Goal: Information Seeking & Learning: Learn about a topic

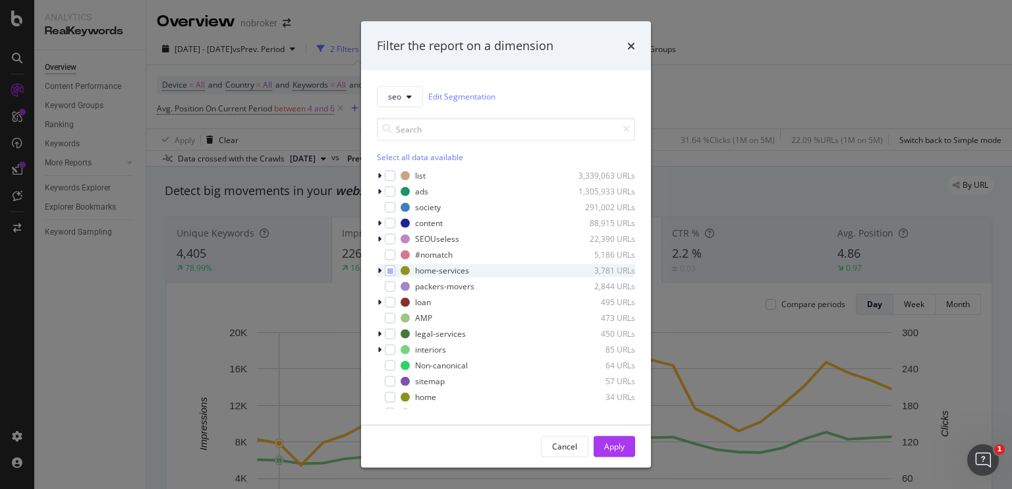
click at [379, 275] on div "modal" at bounding box center [381, 269] width 8 height 13
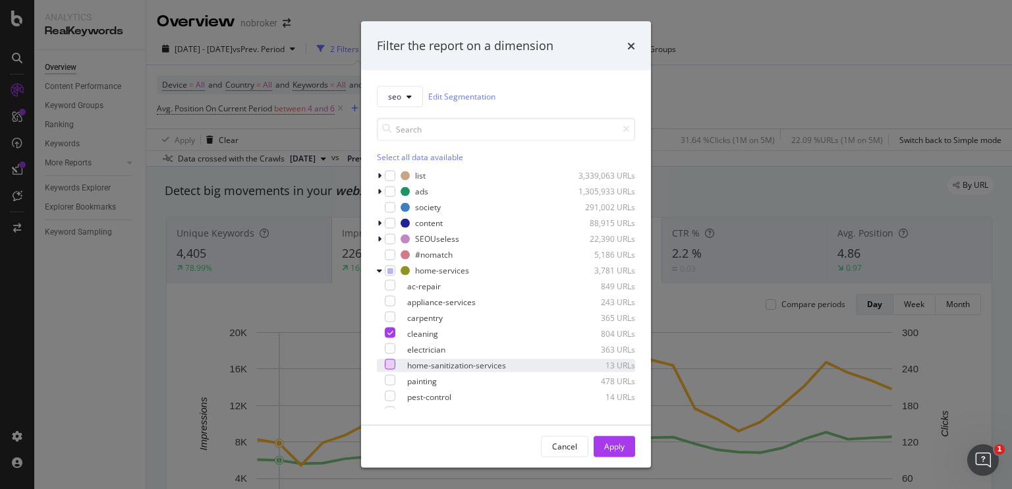
scroll to position [50, 0]
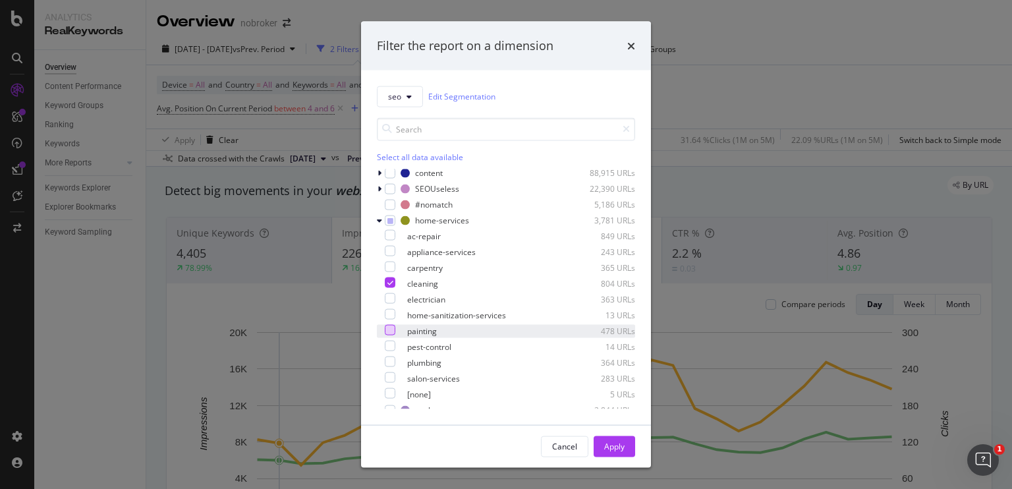
click at [395, 333] on div "modal" at bounding box center [390, 329] width 11 height 11
click at [393, 282] on icon "modal" at bounding box center [390, 282] width 6 height 7
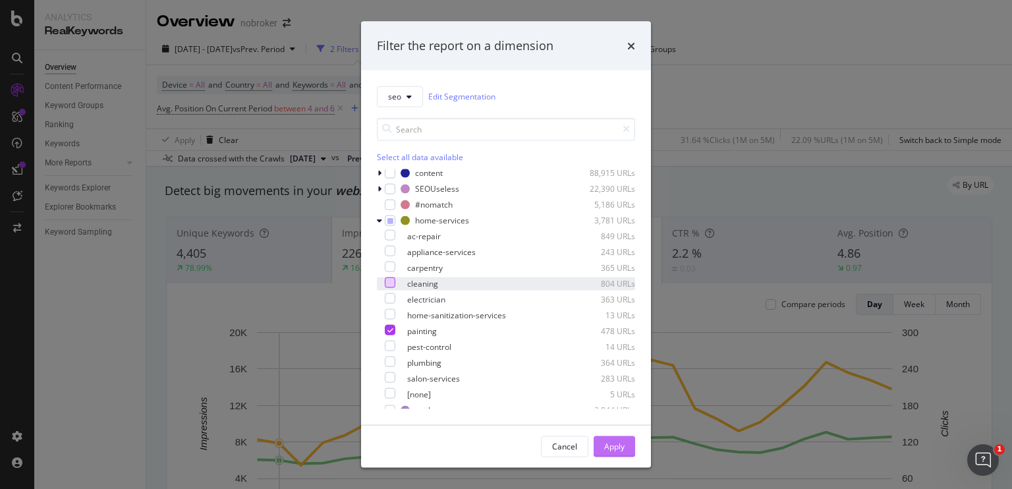
click at [605, 445] on div "Apply" at bounding box center [614, 446] width 20 height 11
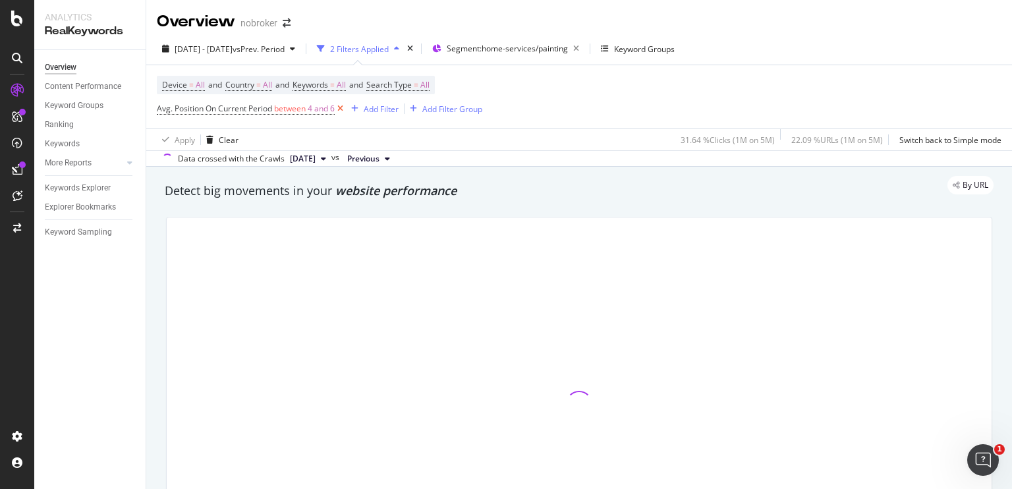
click at [340, 108] on icon at bounding box center [340, 108] width 11 height 13
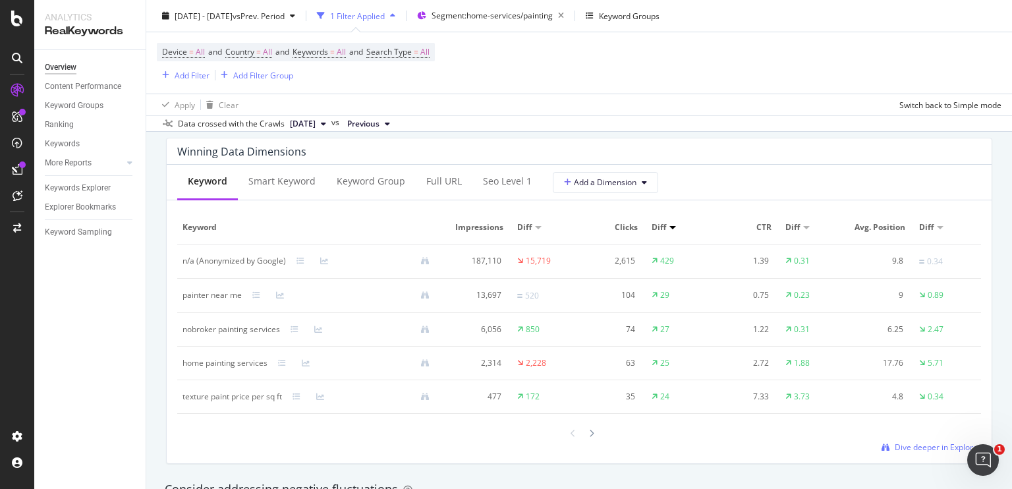
scroll to position [1185, 0]
click at [912, 443] on span "Dive deeper in Explorer" at bounding box center [937, 446] width 86 height 11
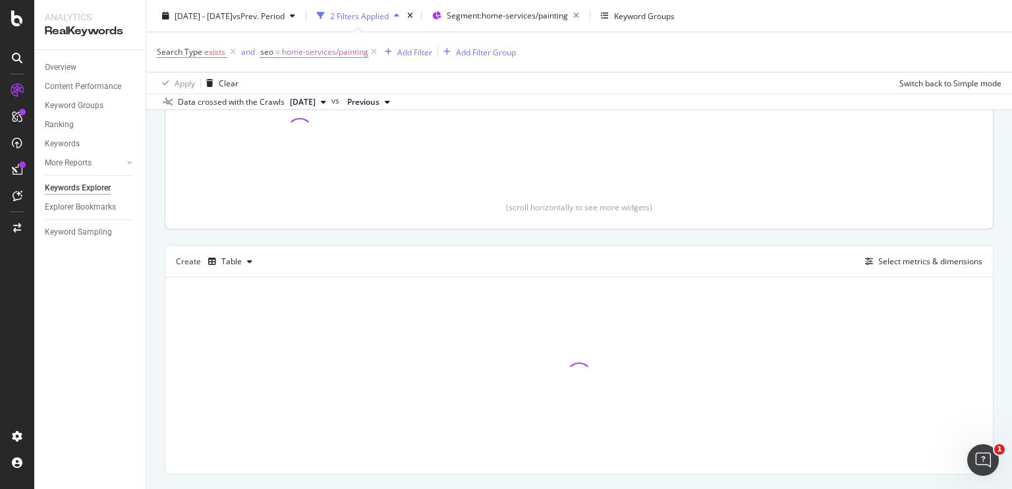
scroll to position [257, 0]
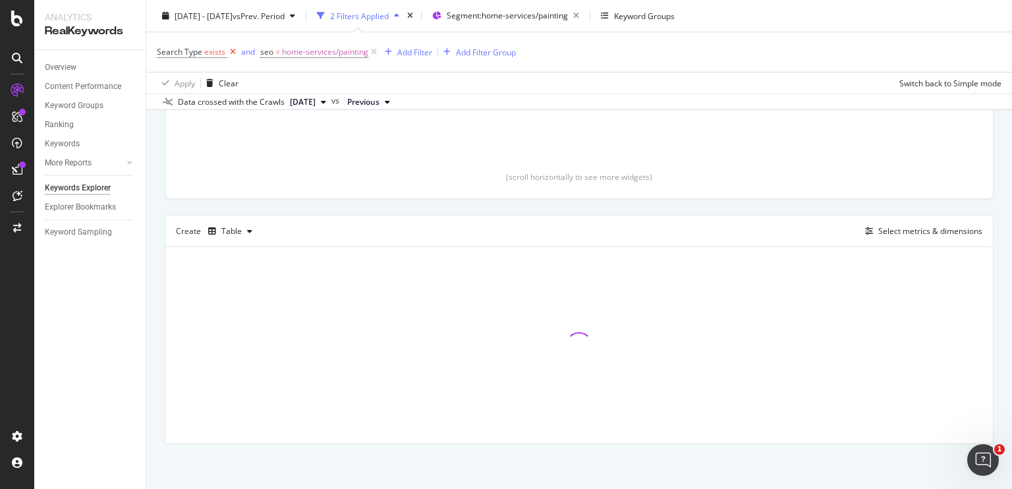
click at [230, 53] on icon at bounding box center [232, 51] width 11 height 13
click at [271, 51] on icon at bounding box center [270, 51] width 11 height 13
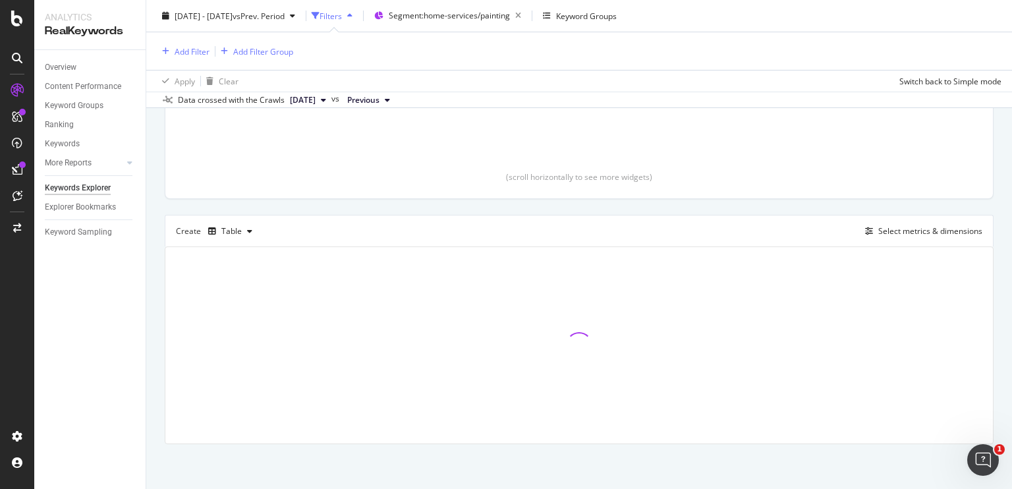
scroll to position [256, 0]
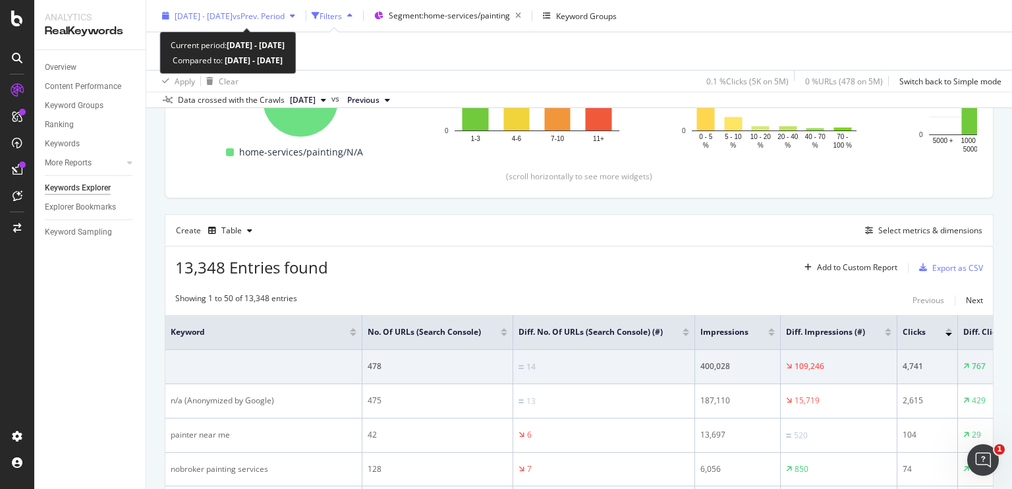
click at [221, 16] on span "2025 Sep. 1st - Sep. 30th" at bounding box center [204, 15] width 58 height 11
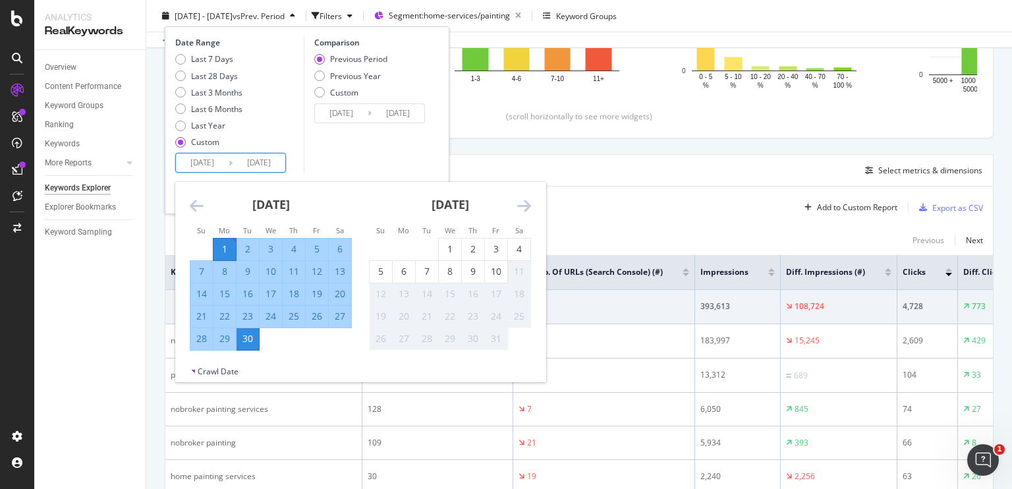
click at [199, 163] on input "2025/09/01" at bounding box center [202, 162] width 53 height 18
click at [191, 205] on icon "Move backward to switch to the previous month." at bounding box center [197, 206] width 14 height 16
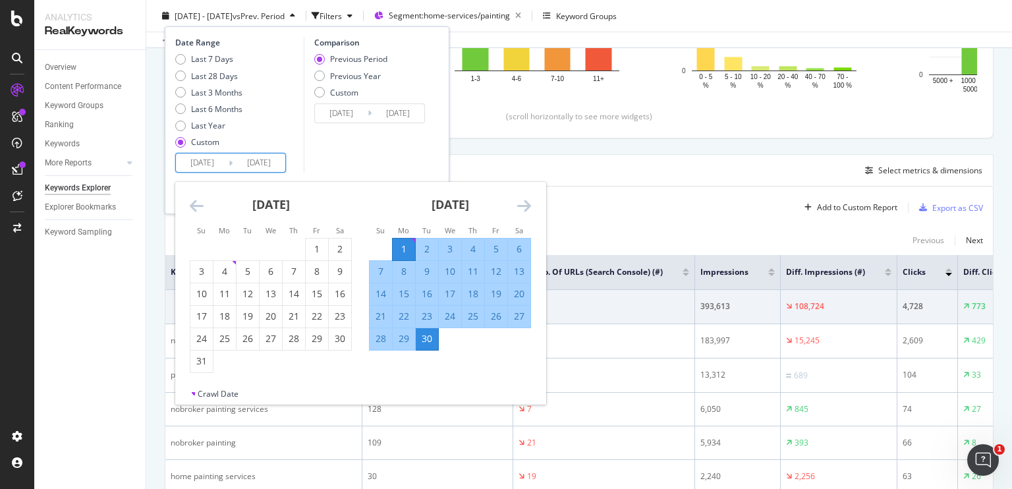
click at [191, 205] on icon "Move backward to switch to the previous month." at bounding box center [197, 206] width 14 height 16
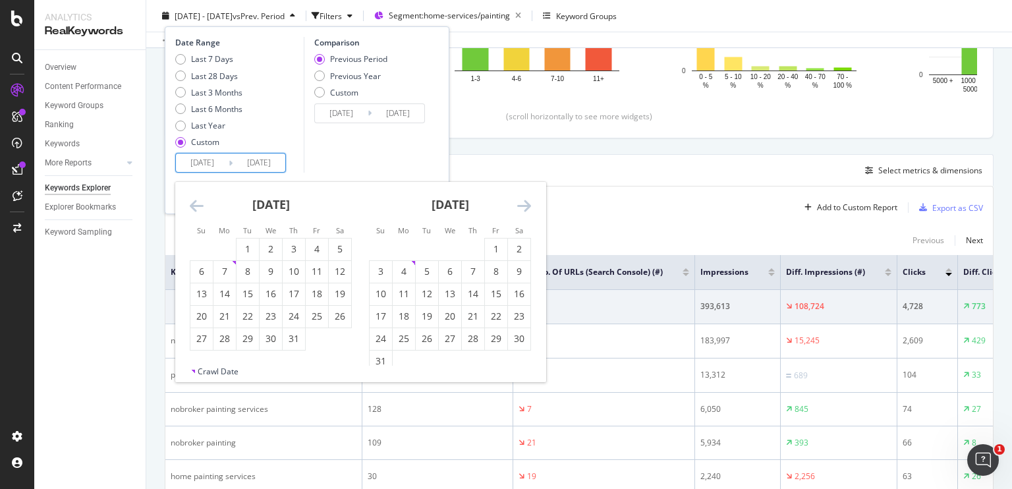
click at [191, 205] on icon "Move backward to switch to the previous month." at bounding box center [197, 206] width 14 height 16
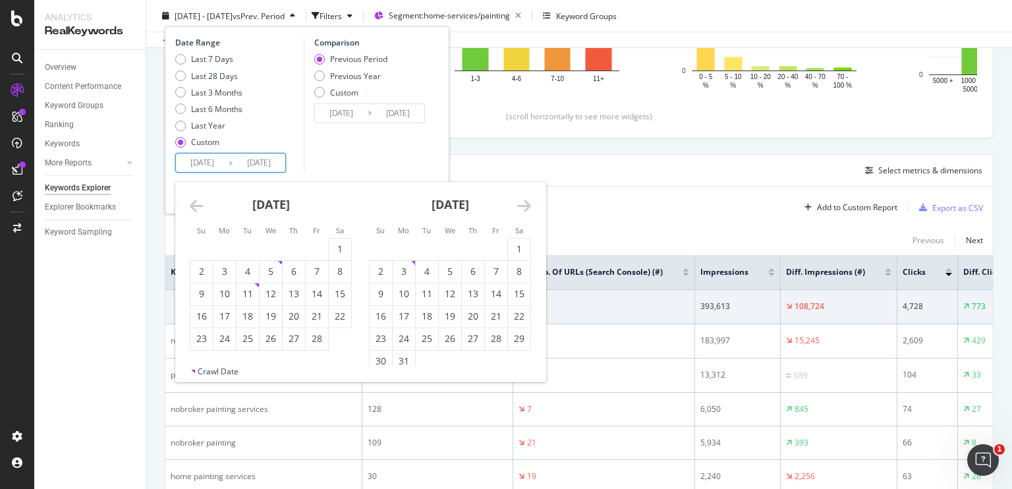
click at [191, 205] on icon "Move backward to switch to the previous month." at bounding box center [197, 206] width 14 height 16
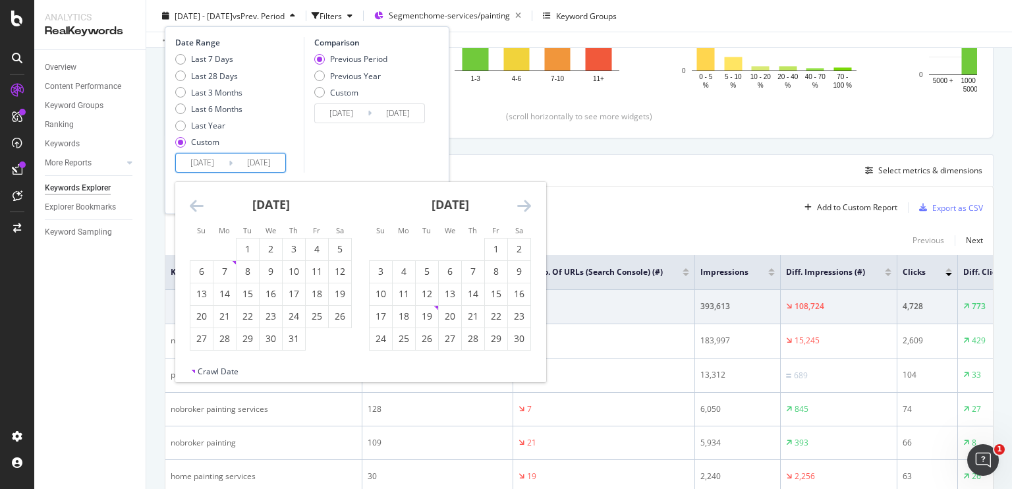
click at [191, 205] on icon "Move backward to switch to the previous month." at bounding box center [197, 206] width 14 height 16
click at [521, 211] on icon "Move forward to switch to the next month." at bounding box center [524, 206] width 14 height 16
click at [195, 213] on div "Move backward to switch to the previous month." at bounding box center [197, 206] width 14 height 16
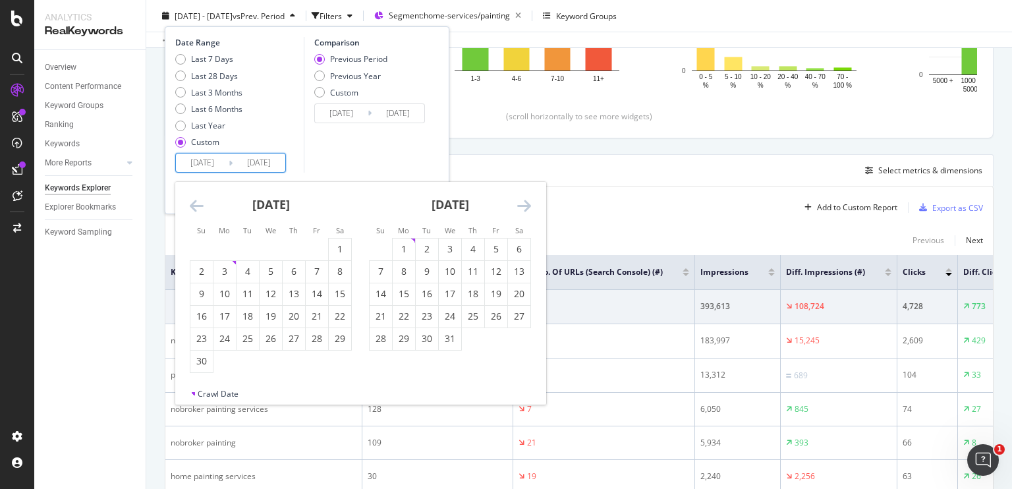
click at [195, 213] on div "Move backward to switch to the previous month." at bounding box center [197, 206] width 14 height 16
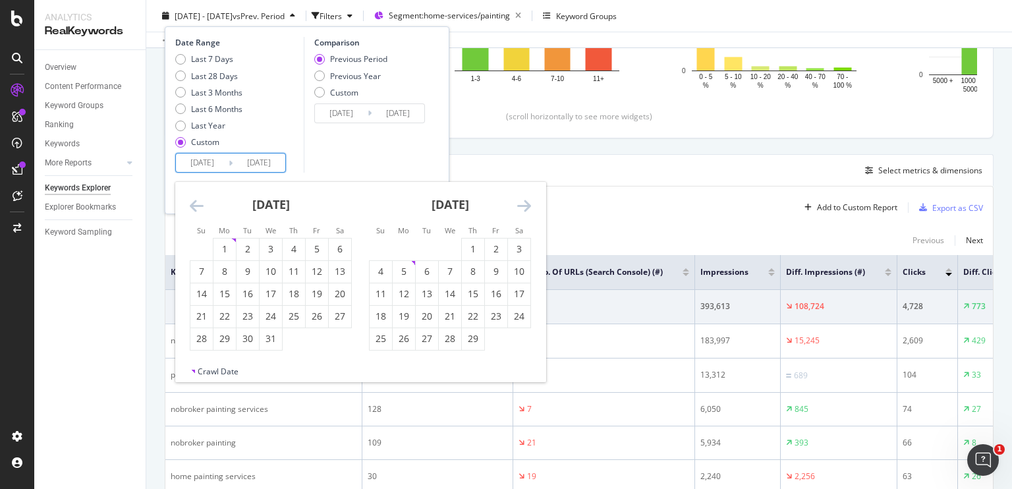
click at [195, 213] on div "Move backward to switch to the previous month." at bounding box center [197, 206] width 14 height 16
click at [194, 207] on icon "Move backward to switch to the previous month." at bounding box center [197, 206] width 14 height 16
click at [318, 251] on div "1" at bounding box center [317, 248] width 22 height 13
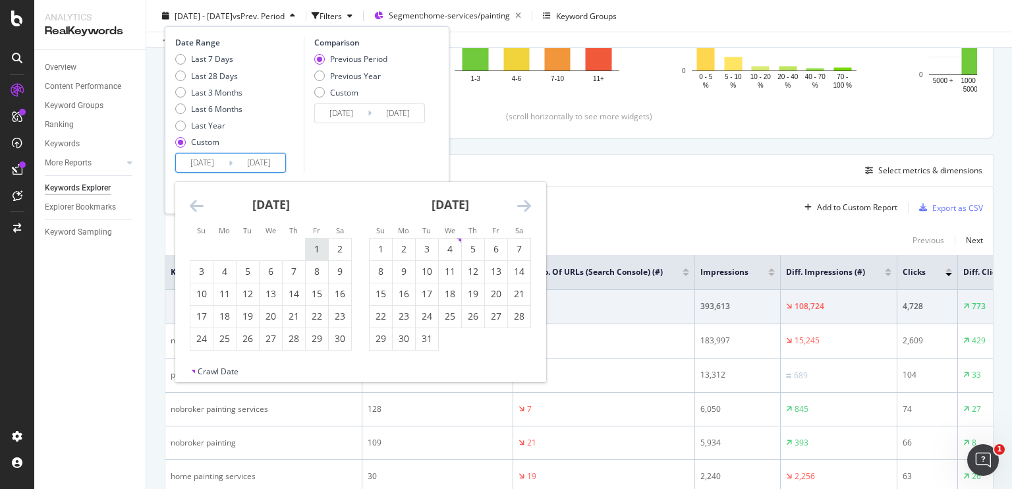
type input "2023/09/01"
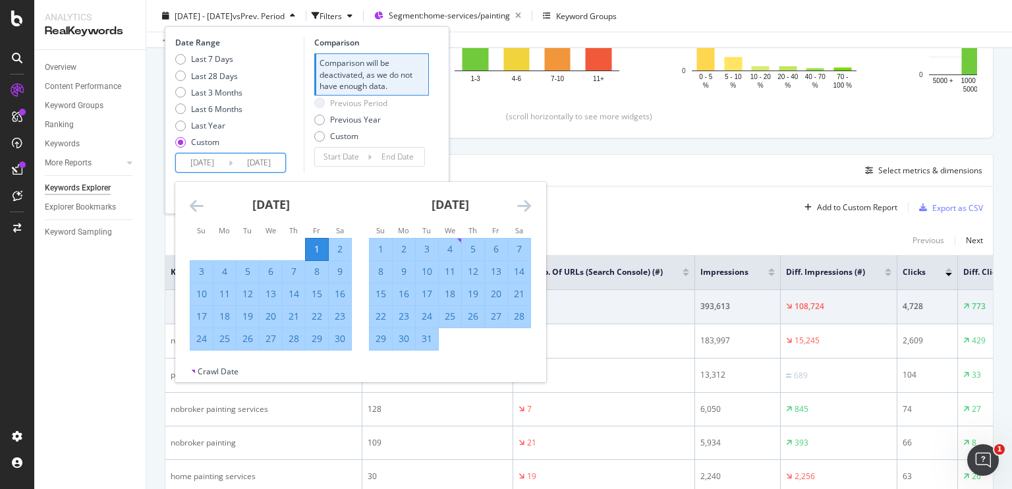
click at [198, 209] on icon "Move backward to switch to the previous month." at bounding box center [197, 206] width 14 height 16
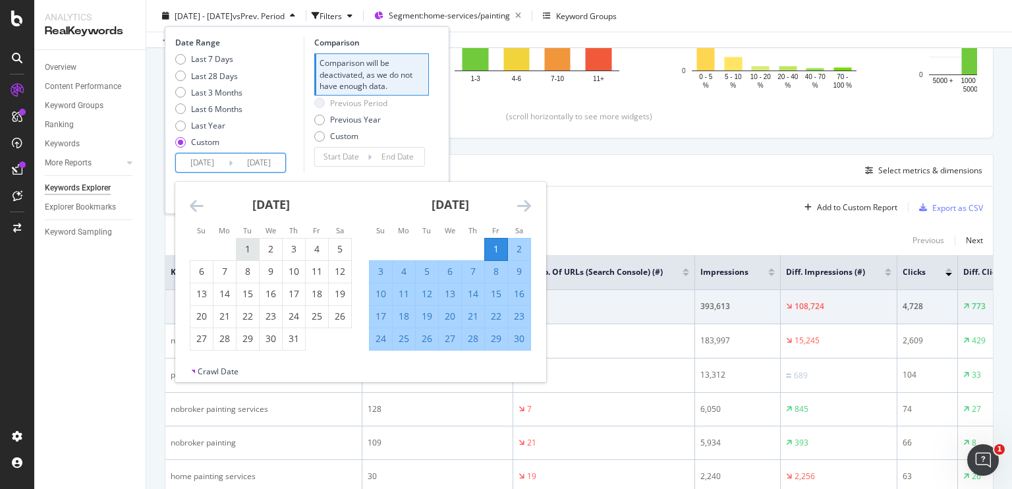
click at [248, 246] on div "1" at bounding box center [247, 248] width 22 height 13
type input "2023/08/01"
type input "2022/08/02"
type input "2024/10/01"
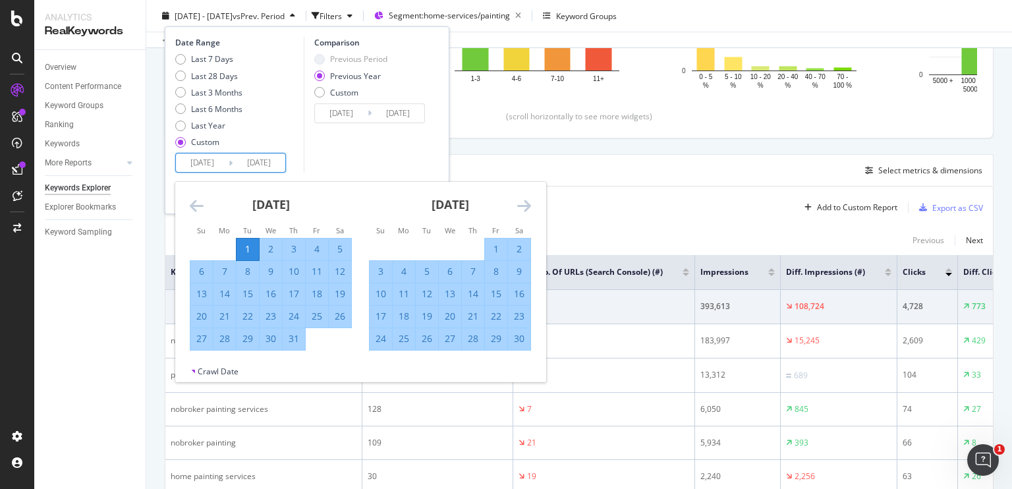
click at [277, 165] on input "2025/09/30" at bounding box center [258, 162] width 53 height 18
click at [524, 208] on icon "Move forward to switch to the next month." at bounding box center [524, 206] width 14 height 16
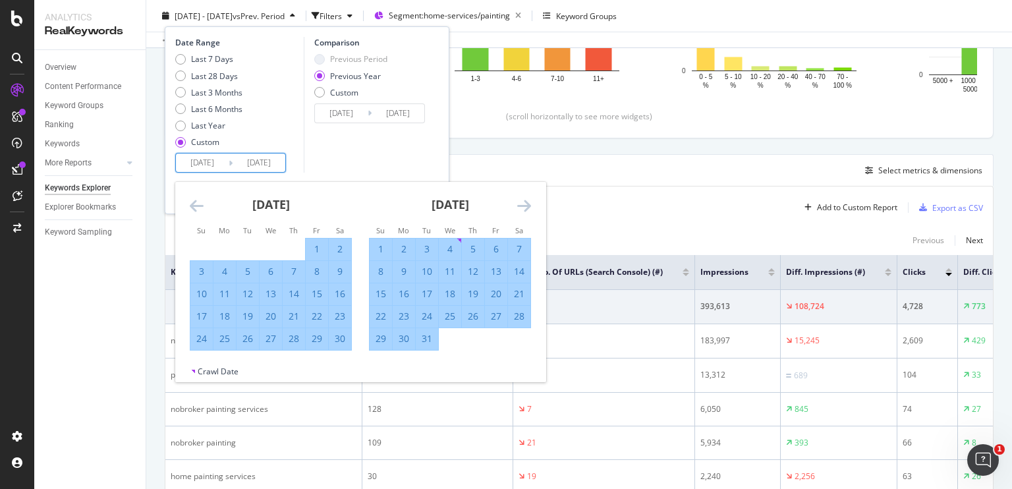
click at [524, 208] on icon "Move forward to switch to the next month." at bounding box center [524, 206] width 14 height 16
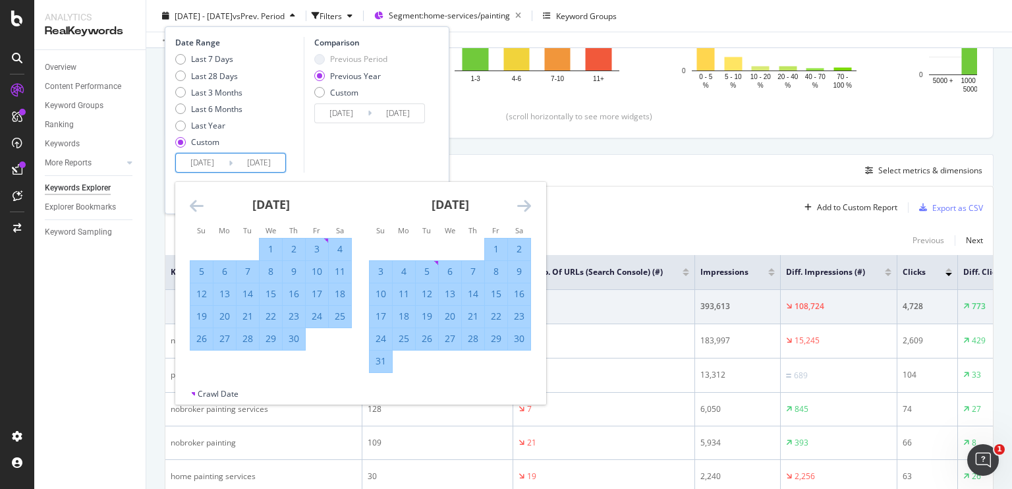
click at [524, 208] on icon "Move forward to switch to the next month." at bounding box center [524, 206] width 14 height 16
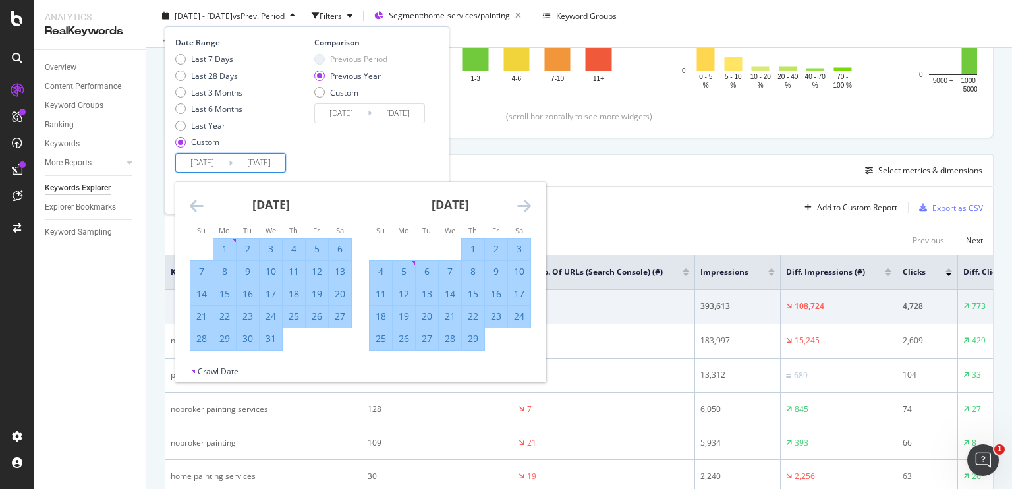
click at [524, 208] on icon "Move forward to switch to the next month." at bounding box center [524, 206] width 14 height 16
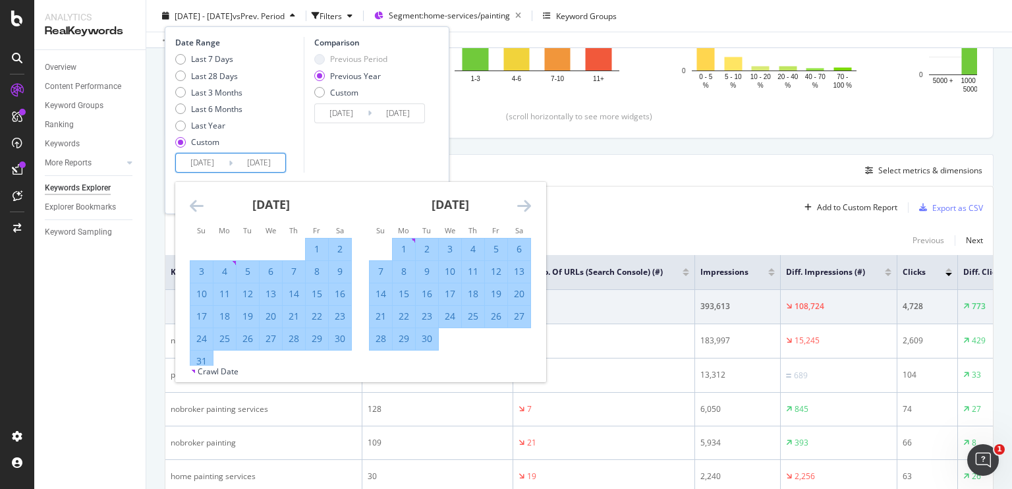
click at [524, 208] on icon "Move forward to switch to the next month." at bounding box center [524, 206] width 14 height 16
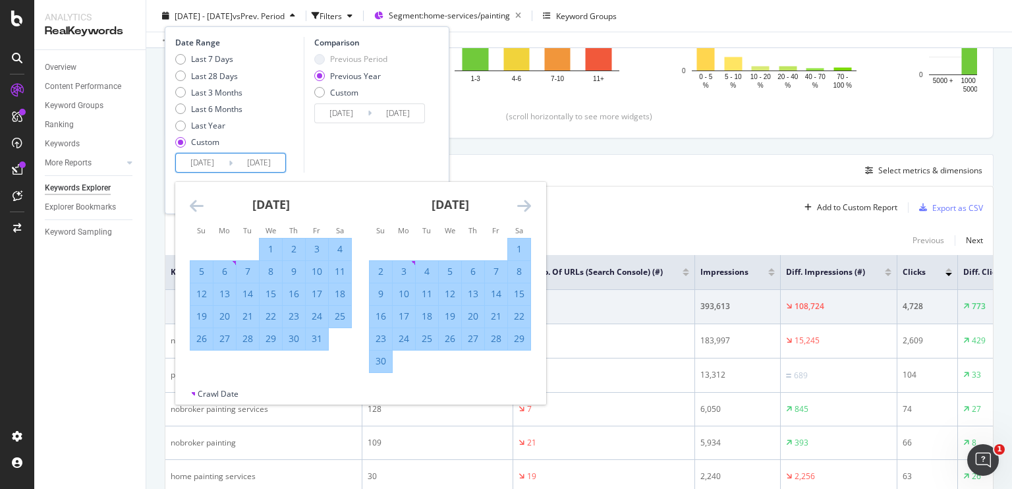
click at [524, 208] on icon "Move forward to switch to the next month." at bounding box center [524, 206] width 14 height 16
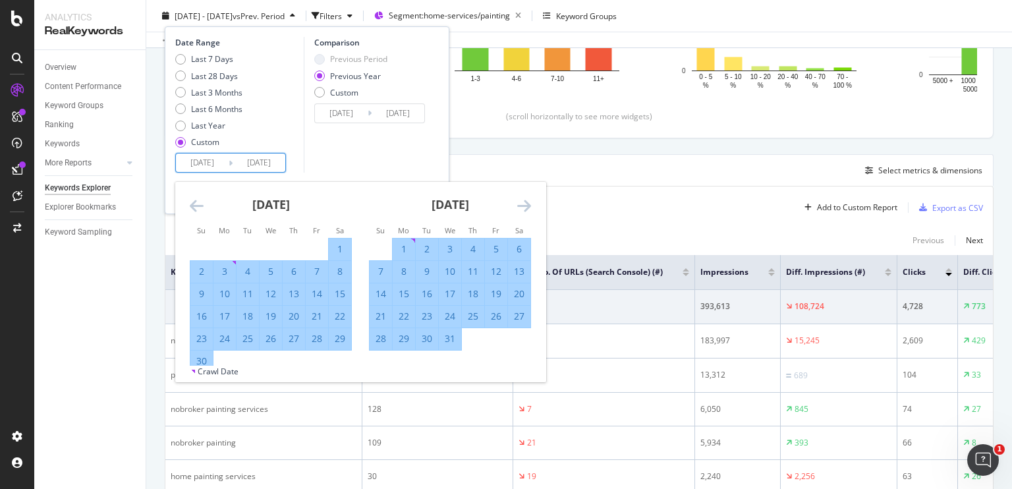
click at [524, 208] on icon "Move forward to switch to the next month." at bounding box center [524, 206] width 14 height 16
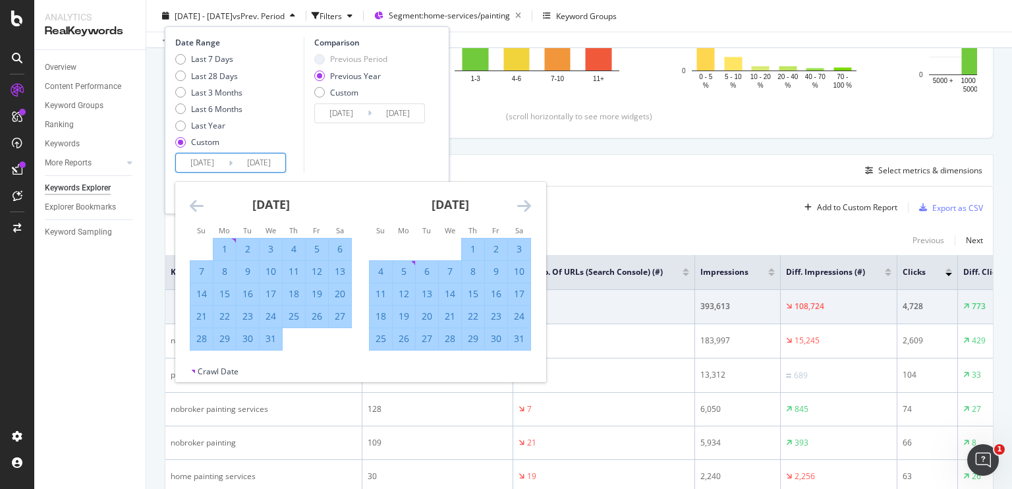
click at [524, 208] on icon "Move forward to switch to the next month." at bounding box center [524, 206] width 14 height 16
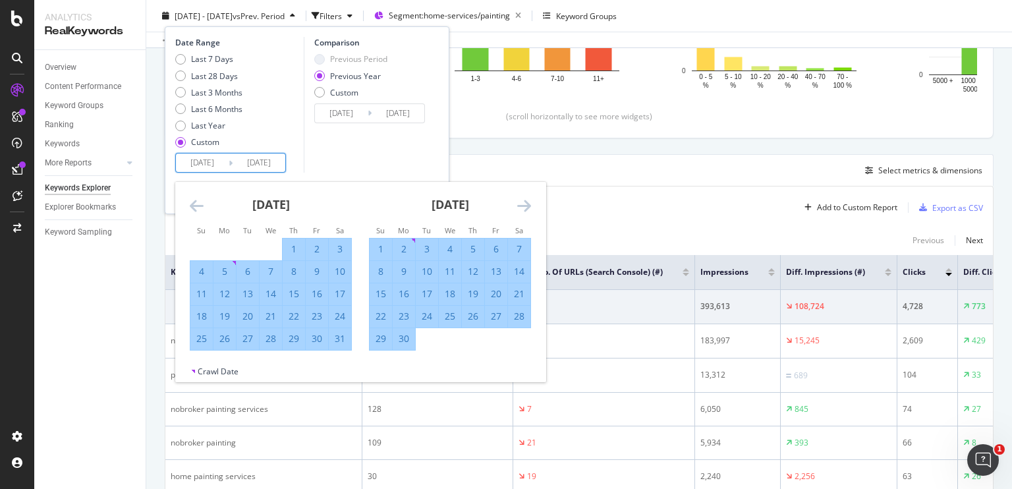
click at [524, 208] on icon "Move forward to switch to the next month." at bounding box center [524, 206] width 14 height 16
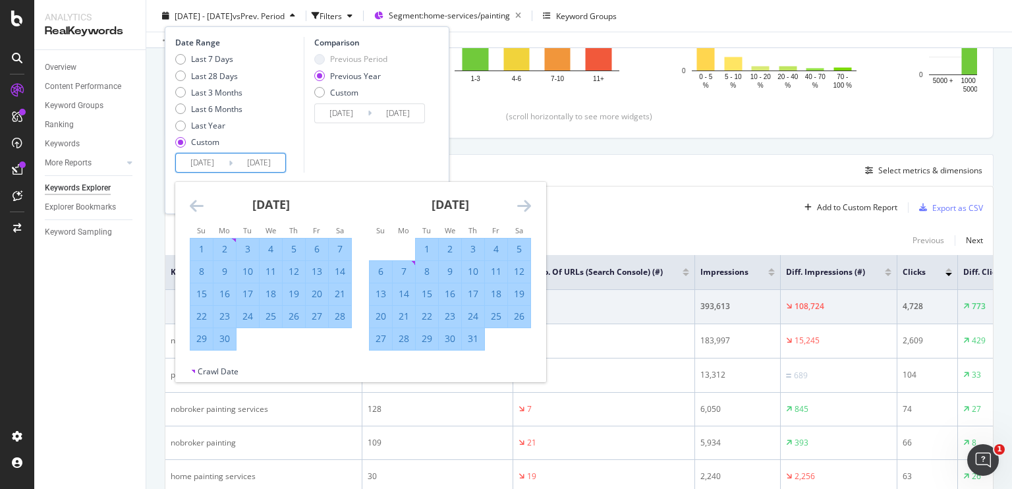
click at [524, 208] on icon "Move forward to switch to the next month." at bounding box center [524, 206] width 14 height 16
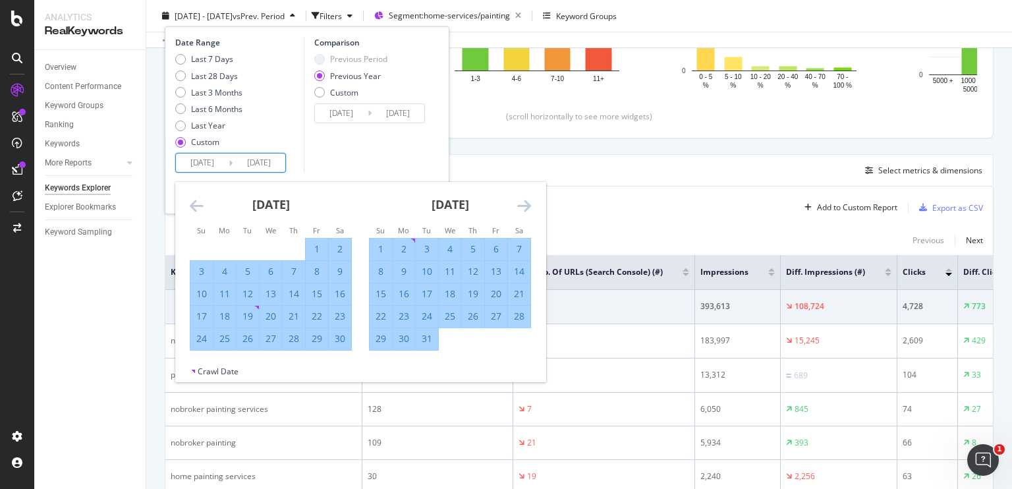
click at [524, 208] on icon "Move forward to switch to the next month." at bounding box center [524, 206] width 14 height 16
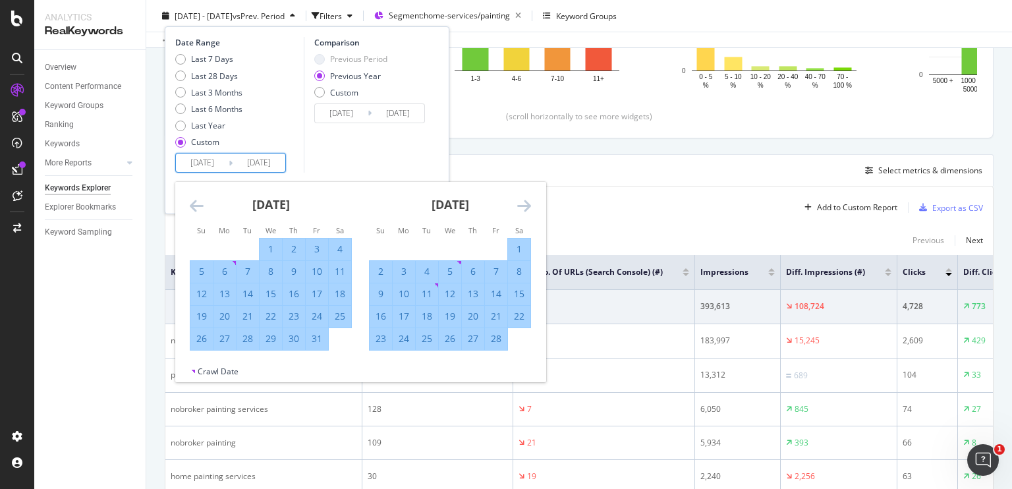
click at [524, 208] on icon "Move forward to switch to the next month." at bounding box center [524, 206] width 14 height 16
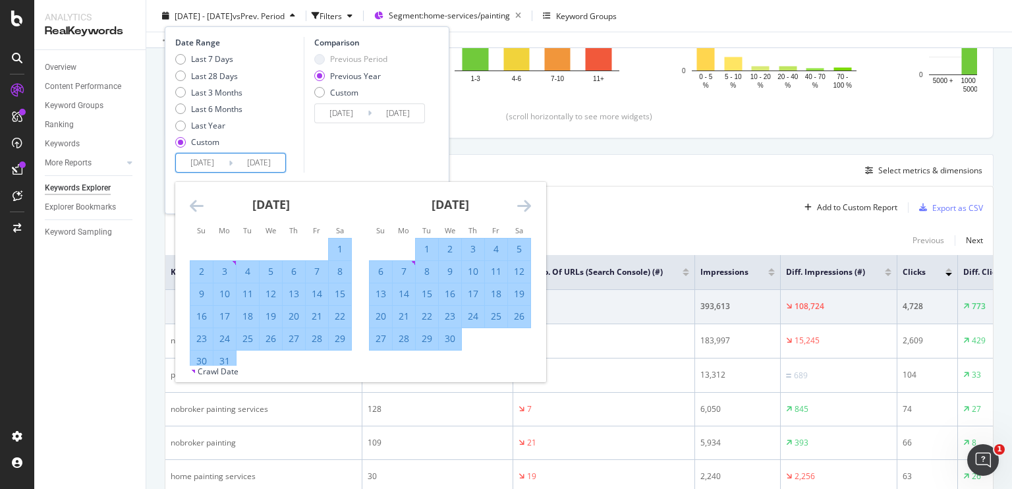
click at [524, 208] on icon "Move forward to switch to the next month." at bounding box center [524, 206] width 14 height 16
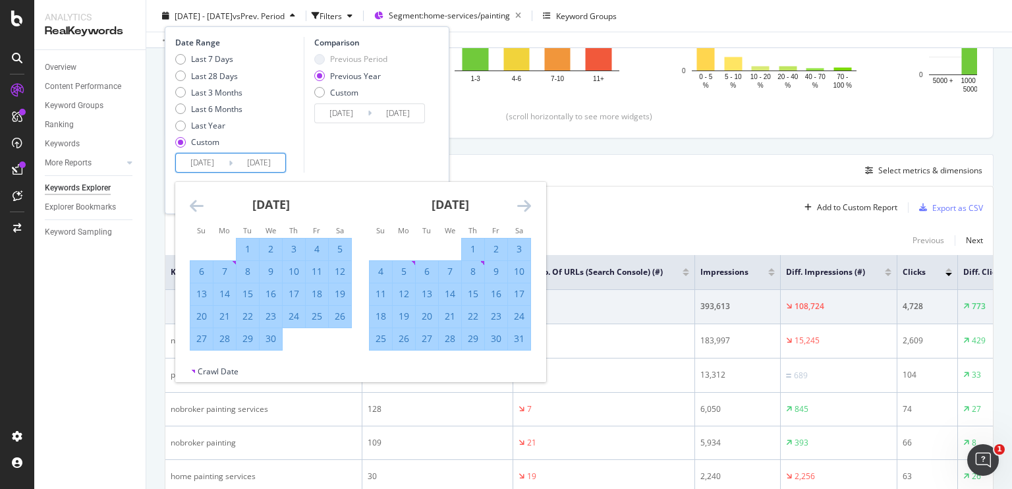
click at [524, 208] on icon "Move forward to switch to the next month." at bounding box center [524, 206] width 14 height 16
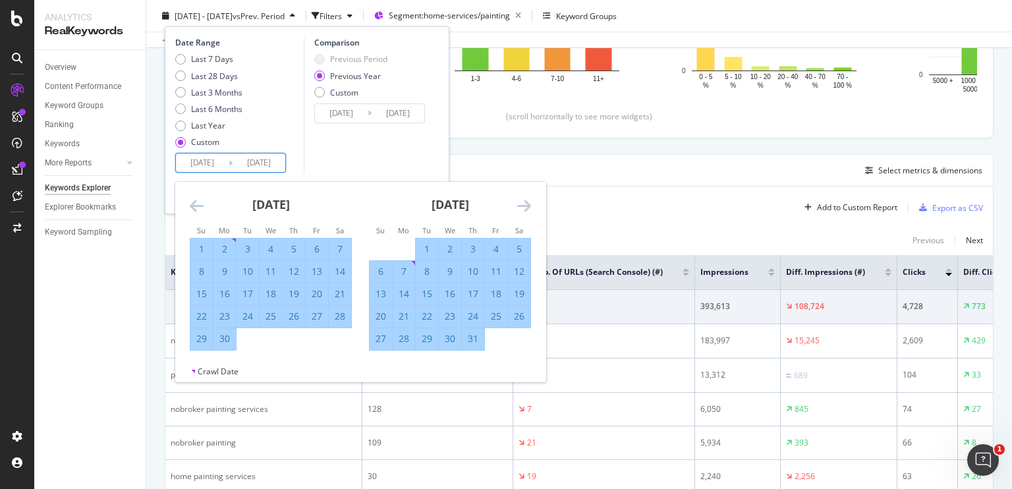
click at [524, 208] on icon "Move forward to switch to the next month." at bounding box center [524, 206] width 14 height 16
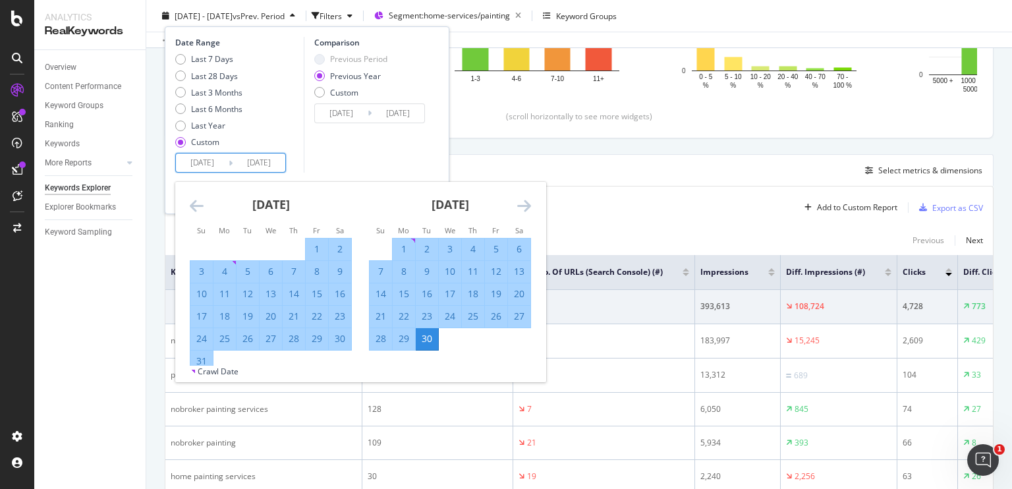
click at [524, 208] on icon "Move forward to switch to the next month." at bounding box center [524, 206] width 14 height 16
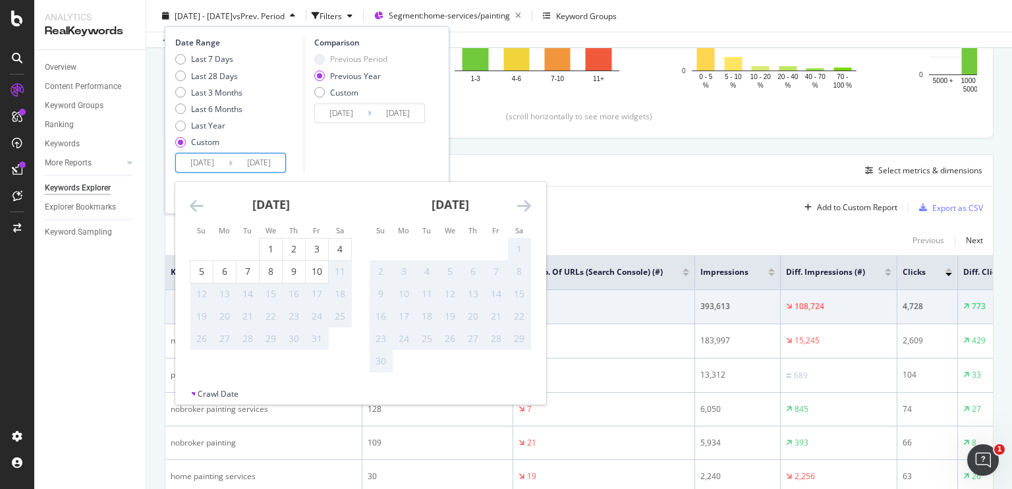
click at [524, 208] on icon "Move forward to switch to the next month." at bounding box center [524, 206] width 14 height 16
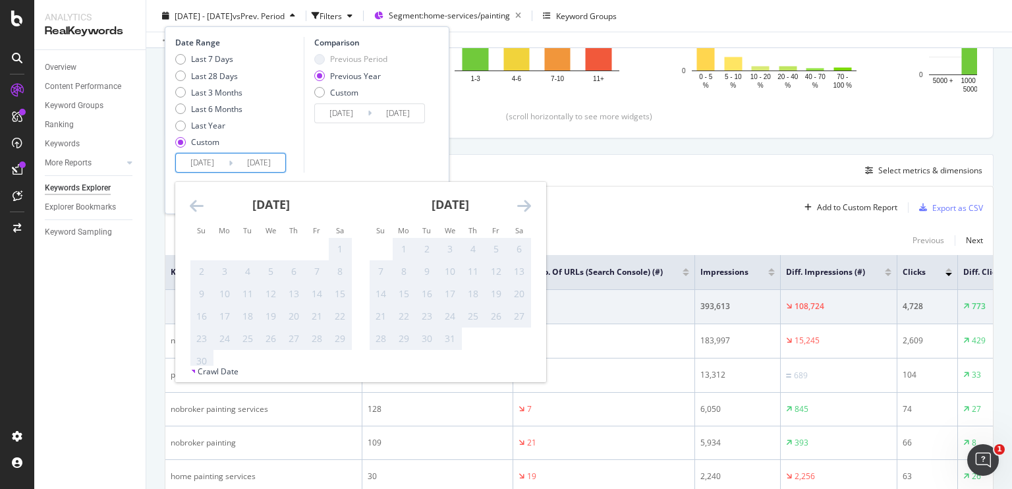
click at [524, 208] on icon "Move forward to switch to the next month." at bounding box center [524, 206] width 14 height 16
click at [191, 203] on icon "Move backward to switch to the previous month." at bounding box center [197, 206] width 14 height 16
click at [313, 268] on div "10" at bounding box center [317, 271] width 22 height 13
type input "2025/10/10"
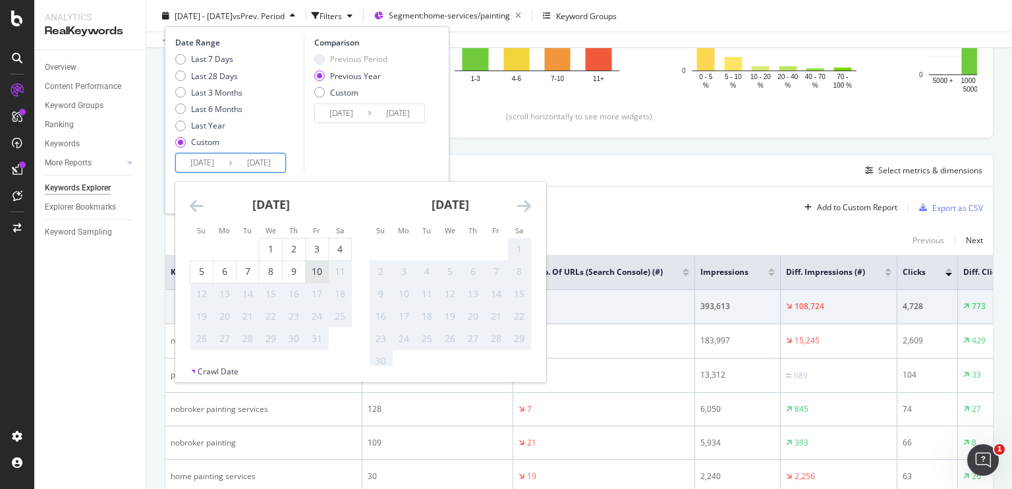
type input "2024/10/11"
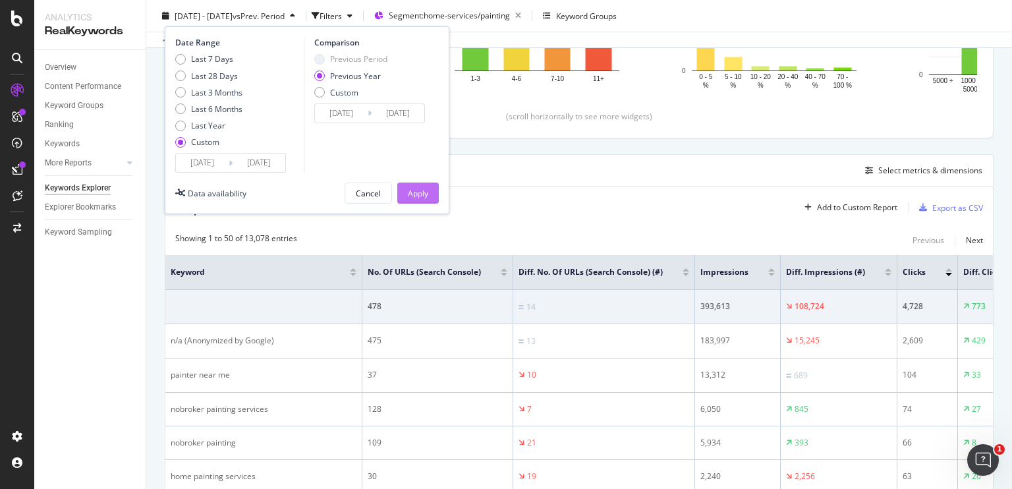
click at [406, 198] on button "Apply" at bounding box center [417, 192] width 41 height 21
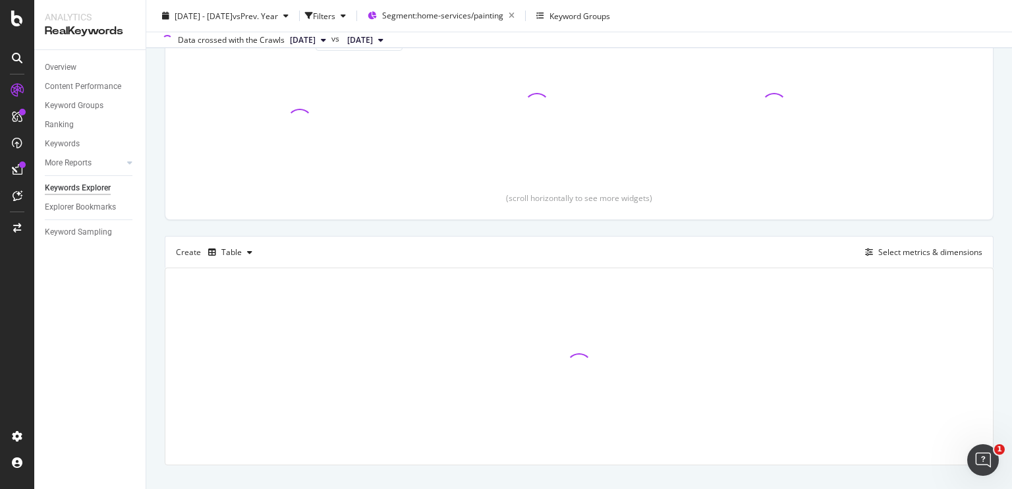
scroll to position [195, 0]
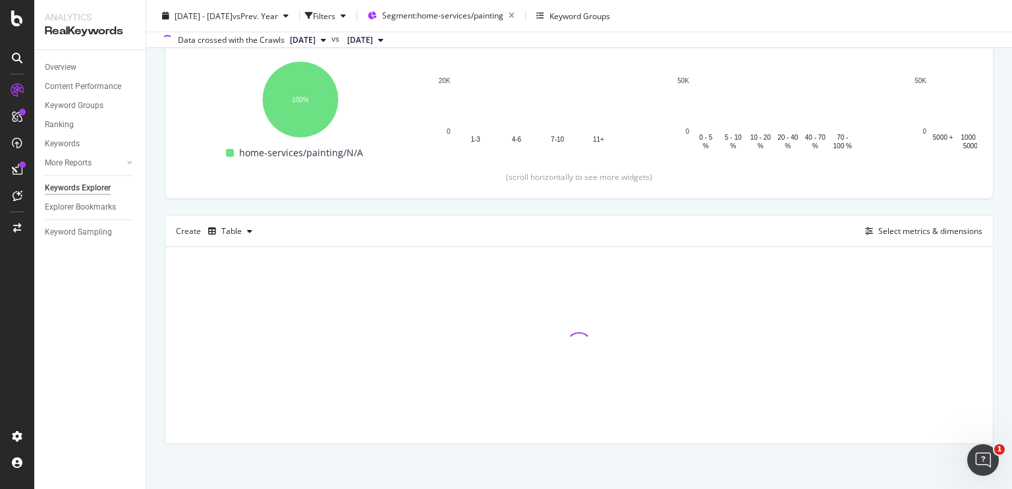
click at [151, 210] on div "By URL Top Charts Clicks By seo Level 3 By: seo Level 3 Hold CTRL while clickin…" at bounding box center [578, 188] width 865 height 604
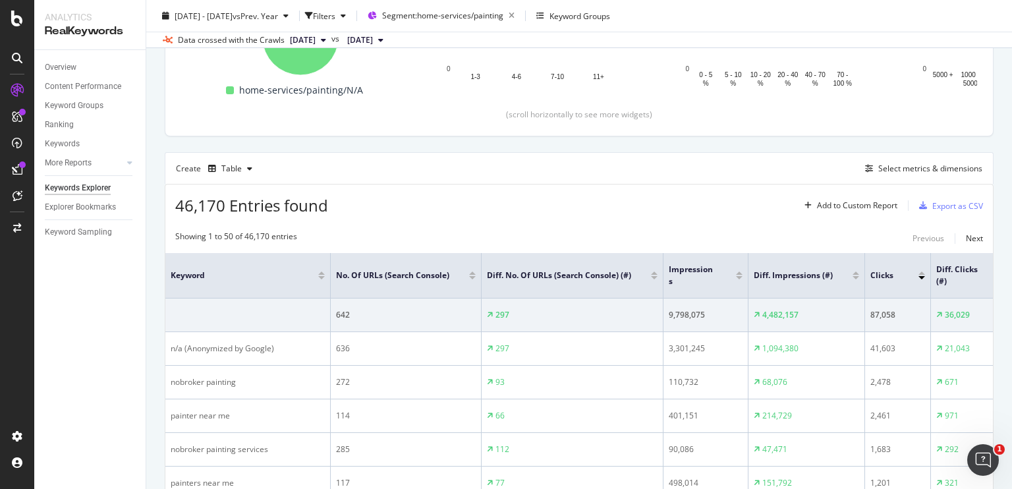
scroll to position [258, 0]
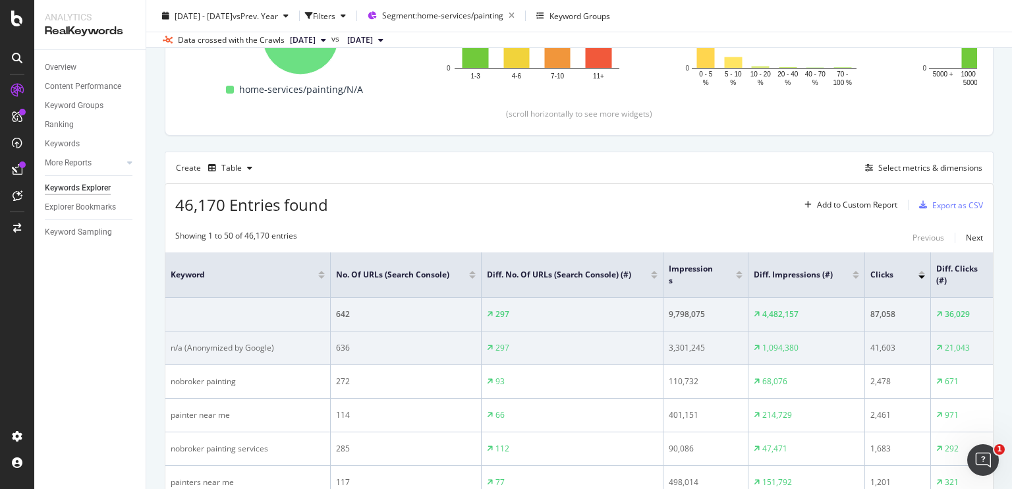
click at [250, 348] on div "n/a (Anonymized by Google)" at bounding box center [248, 348] width 154 height 12
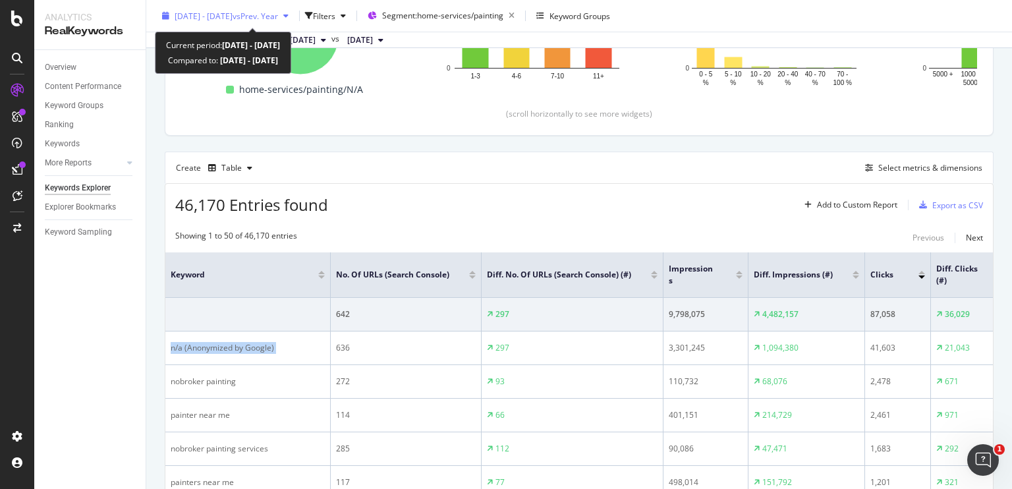
click at [232, 15] on span "2023 Aug. 1st - 2025 Oct. 10th" at bounding box center [204, 15] width 58 height 11
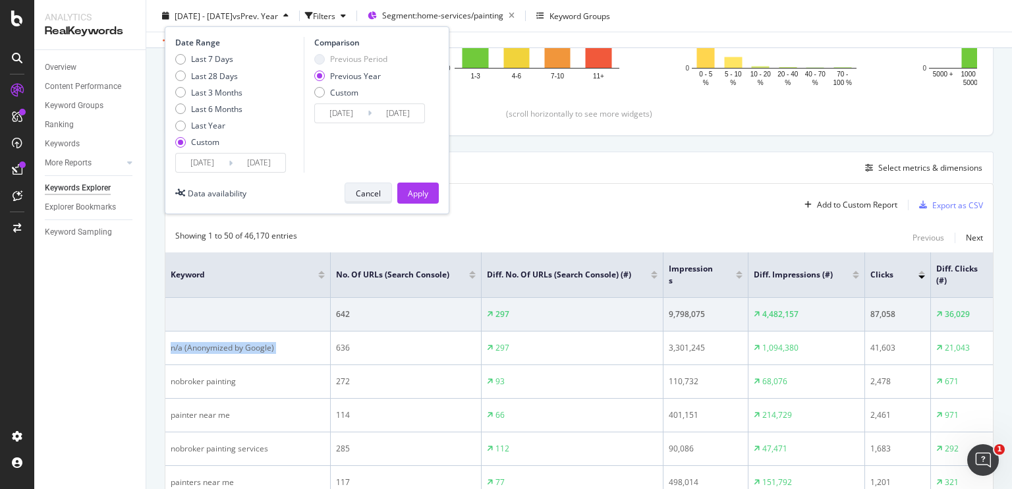
click at [362, 187] on div "Cancel" at bounding box center [368, 192] width 25 height 11
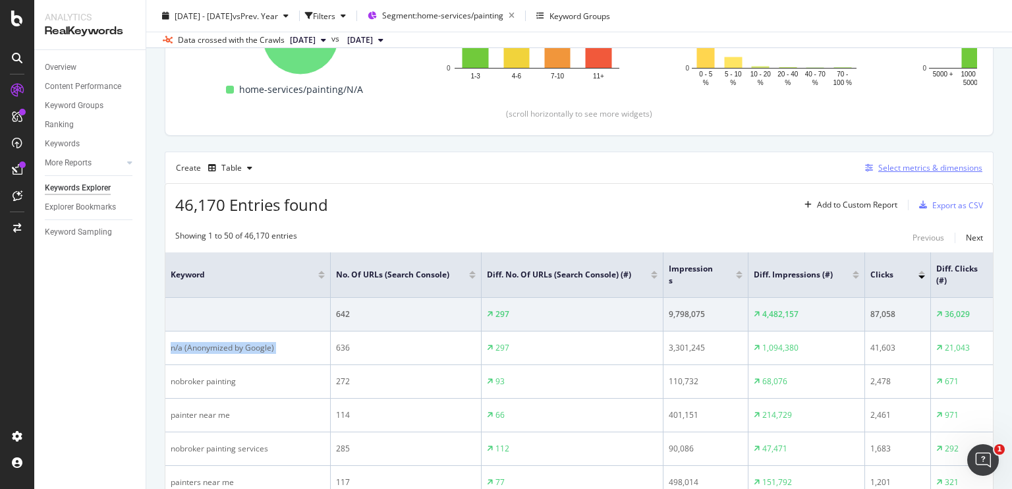
click at [878, 165] on div "Select metrics & dimensions" at bounding box center [930, 167] width 104 height 11
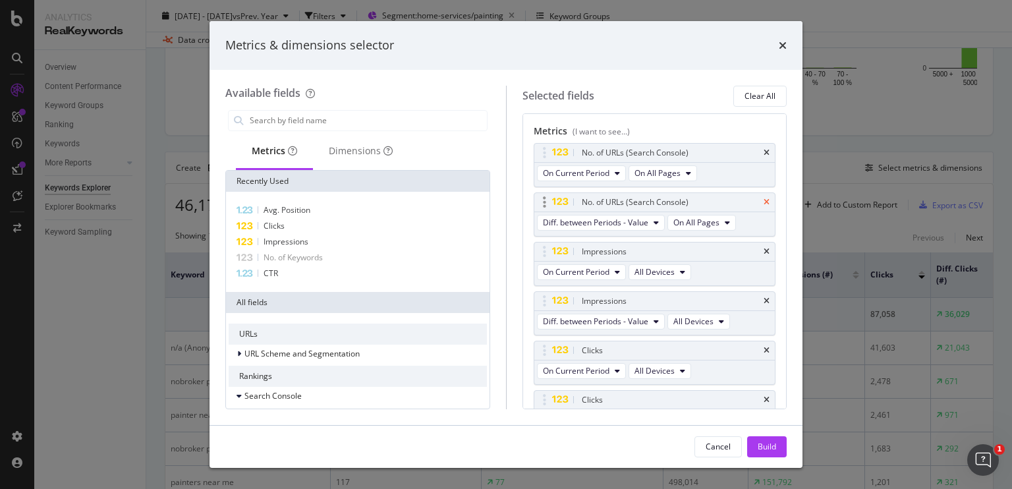
click at [763, 200] on icon "times" at bounding box center [766, 202] width 6 height 8
click at [763, 252] on icon "times" at bounding box center [766, 252] width 6 height 8
click at [763, 300] on icon "times" at bounding box center [766, 301] width 6 height 8
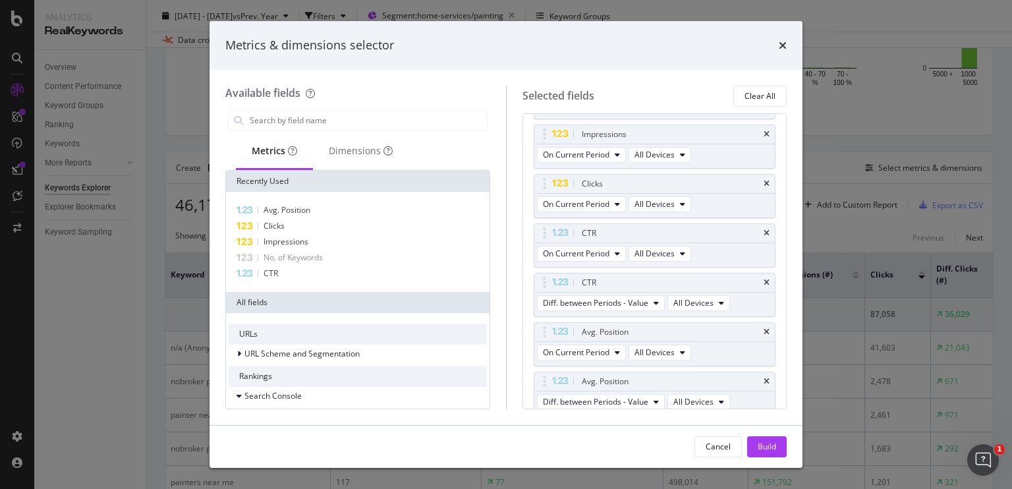
scroll to position [68, 0]
click at [763, 278] on icon "times" at bounding box center [766, 282] width 6 height 8
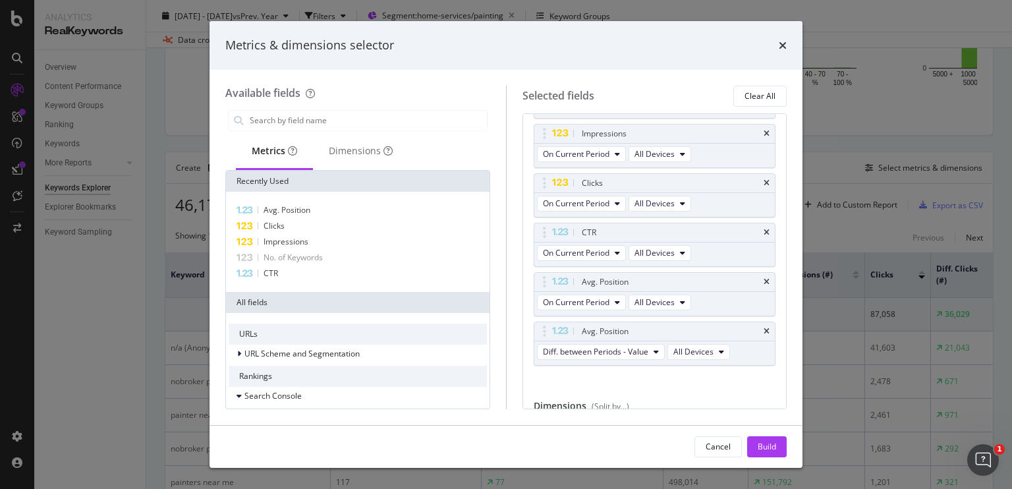
scroll to position [138, 0]
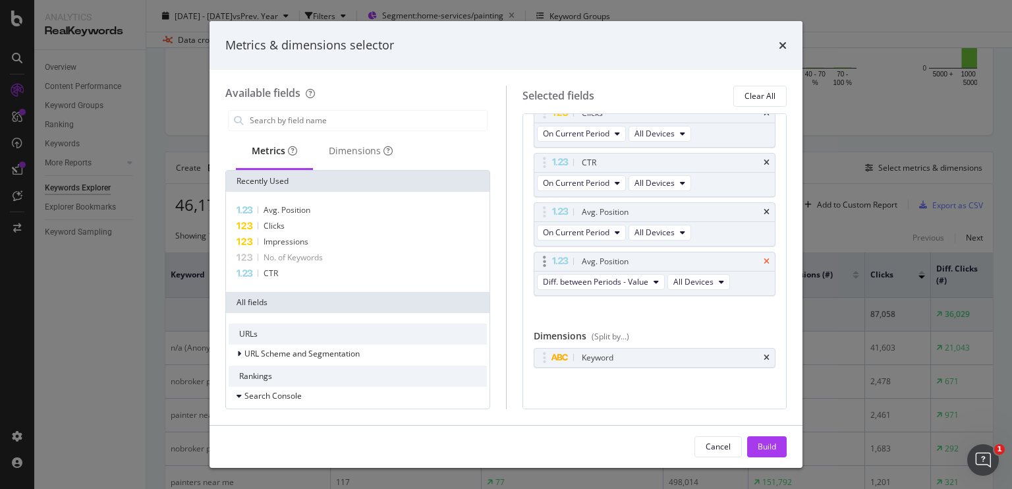
click at [763, 257] on icon "times" at bounding box center [766, 261] width 6 height 8
click at [764, 448] on div "Build" at bounding box center [766, 446] width 18 height 11
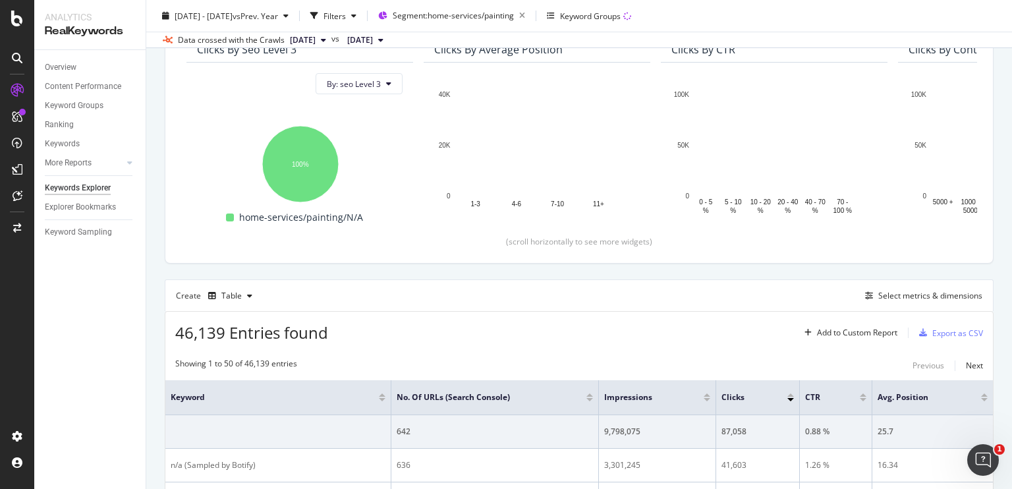
scroll to position [121, 0]
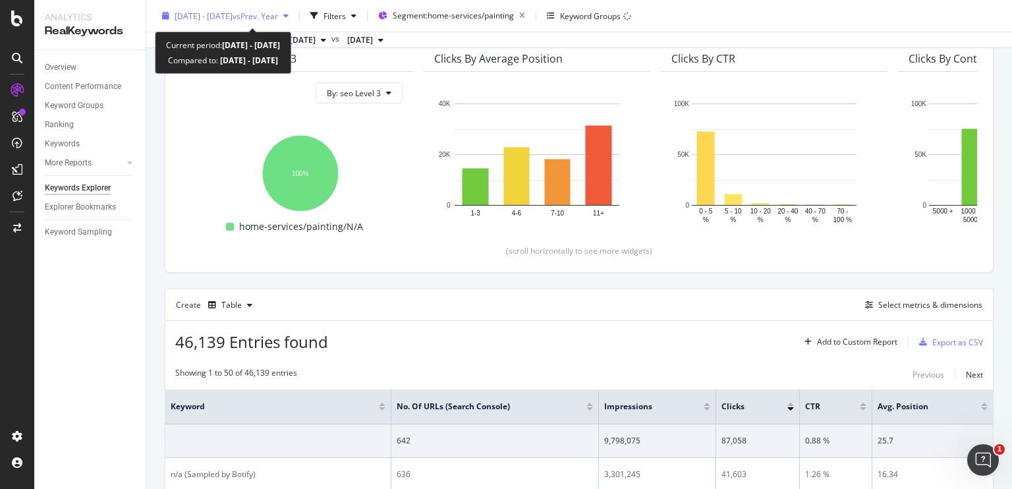
click at [232, 13] on span "[DATE] - [DATE]" at bounding box center [204, 15] width 58 height 11
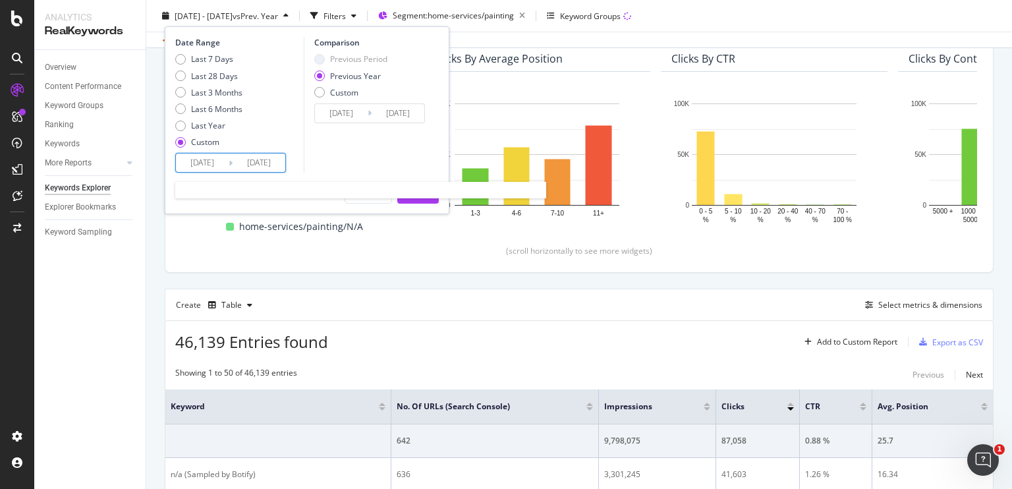
click at [205, 157] on input "2023/08/01" at bounding box center [202, 162] width 53 height 18
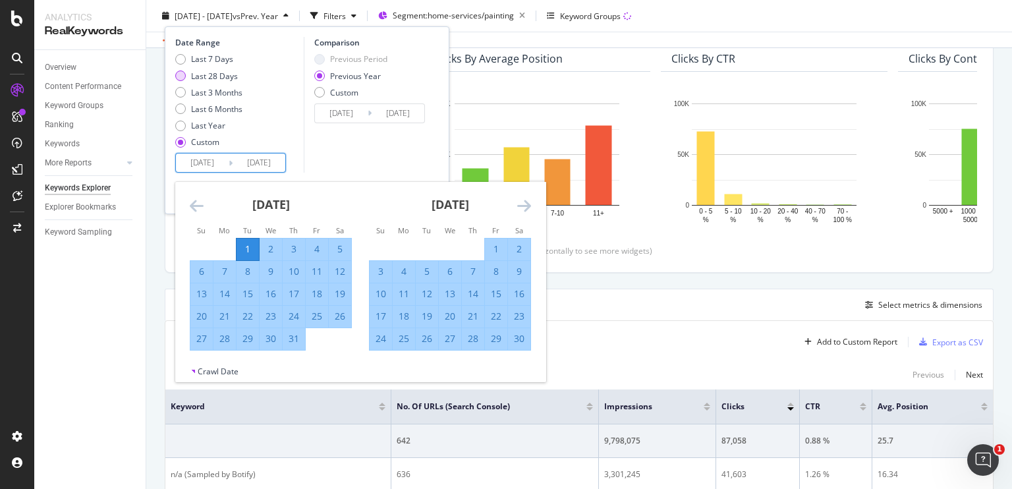
click at [178, 74] on div "Last 28 Days" at bounding box center [180, 75] width 11 height 11
type input "2025/09/13"
type input "2024/09/14"
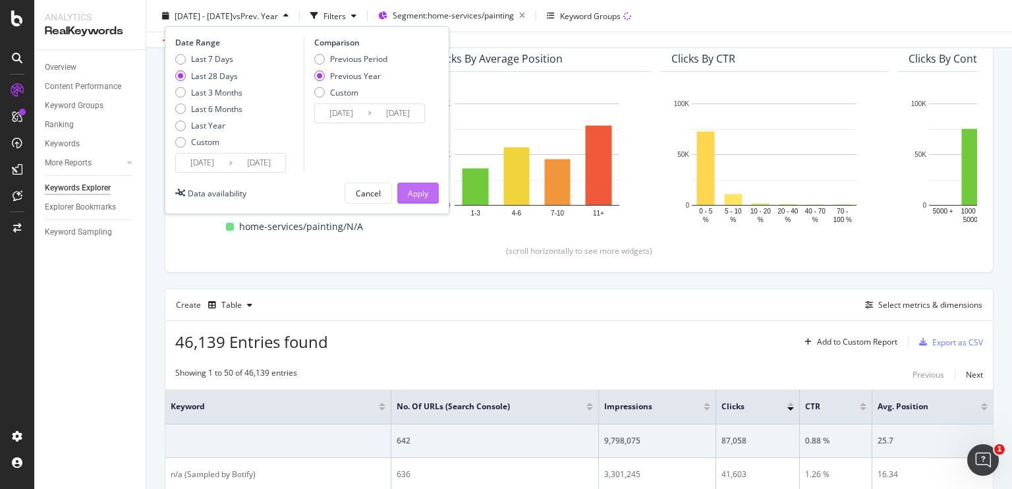
click at [410, 188] on div "Apply" at bounding box center [418, 192] width 20 height 11
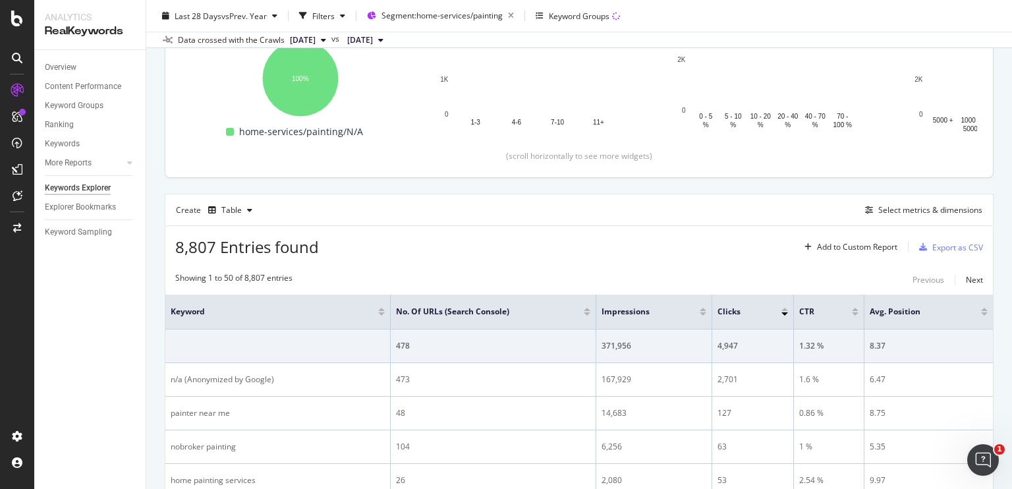
scroll to position [240, 0]
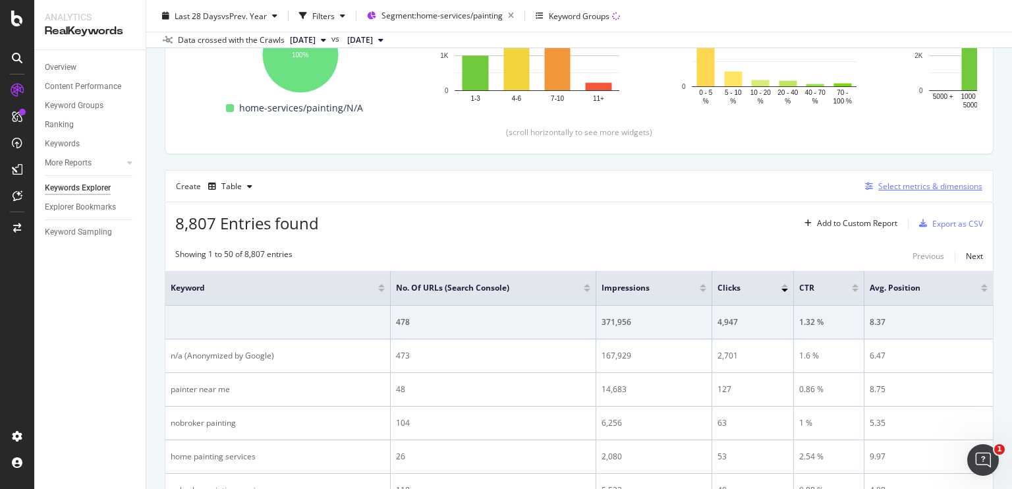
click at [878, 180] on div "Select metrics & dimensions" at bounding box center [930, 185] width 104 height 11
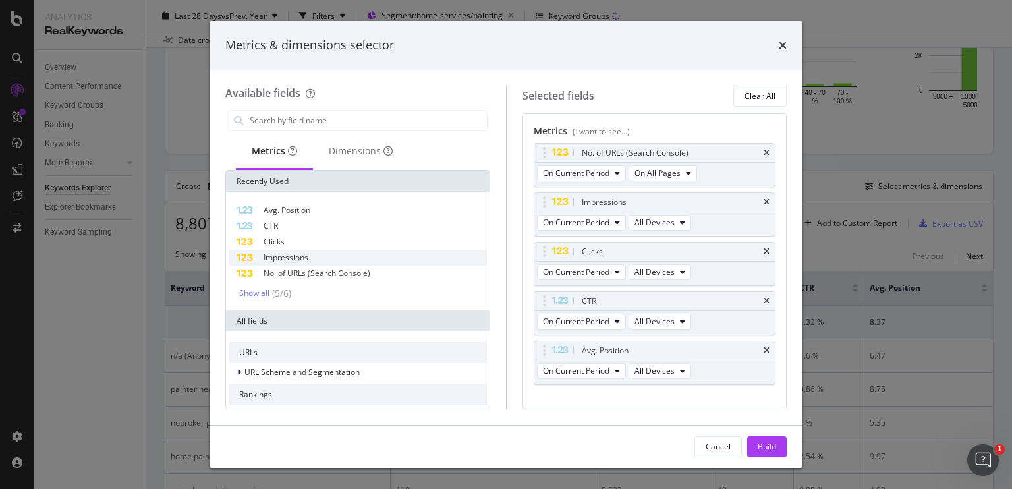
click at [327, 252] on div "Impressions" at bounding box center [358, 258] width 258 height 16
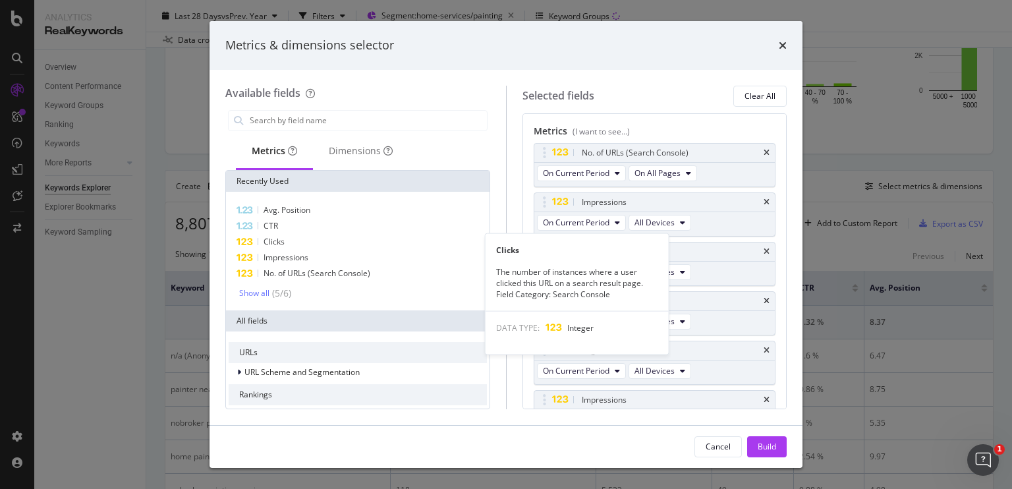
scroll to position [23, 0]
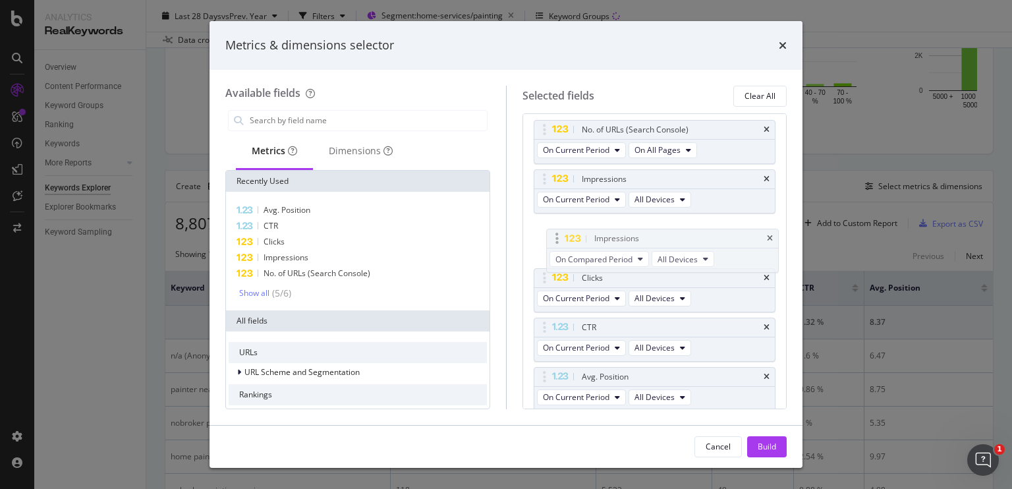
drag, startPoint x: 643, startPoint y: 375, endPoint x: 654, endPoint y: 234, distance: 141.4
click at [654, 234] on body "Analytics RealKeywords Overview Content Performance Keyword Groups Ranking Keyw…" at bounding box center [506, 244] width 1012 height 489
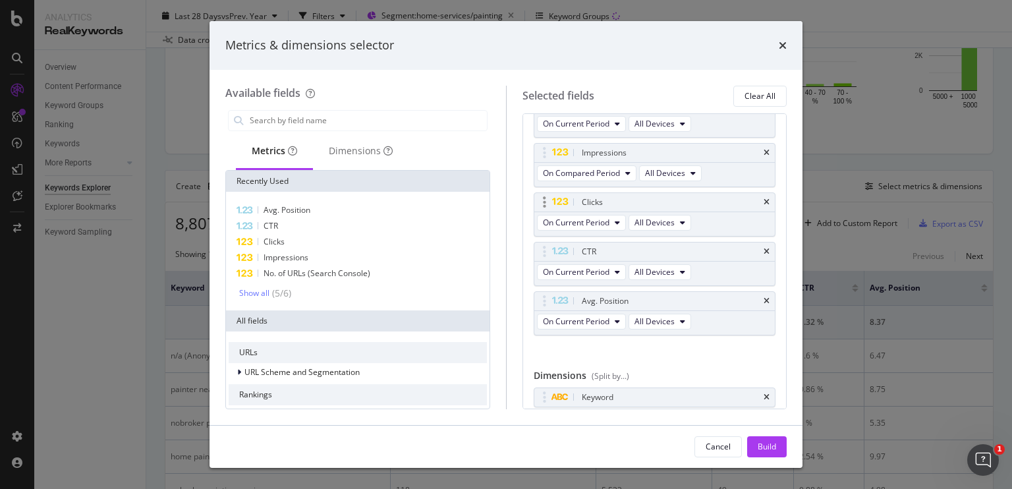
scroll to position [138, 0]
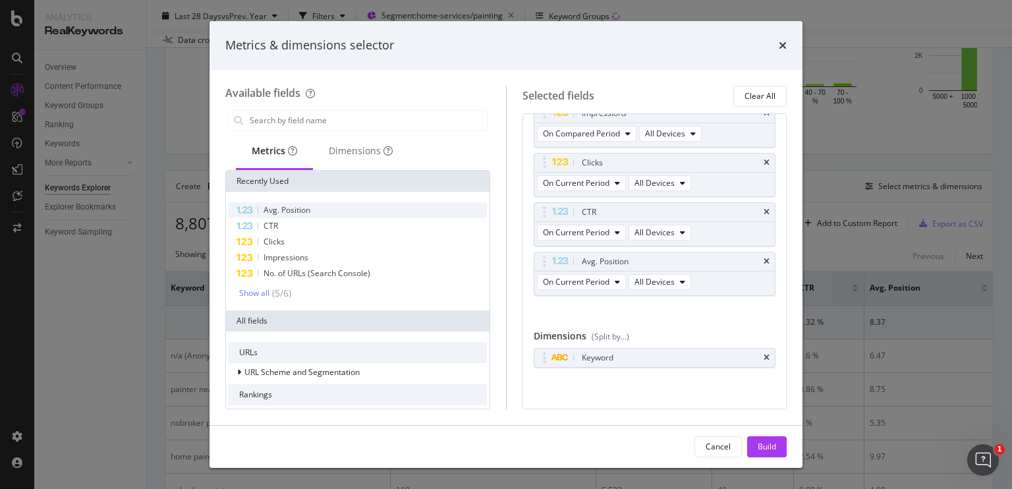
click at [337, 212] on div "Avg. Position" at bounding box center [358, 210] width 258 height 16
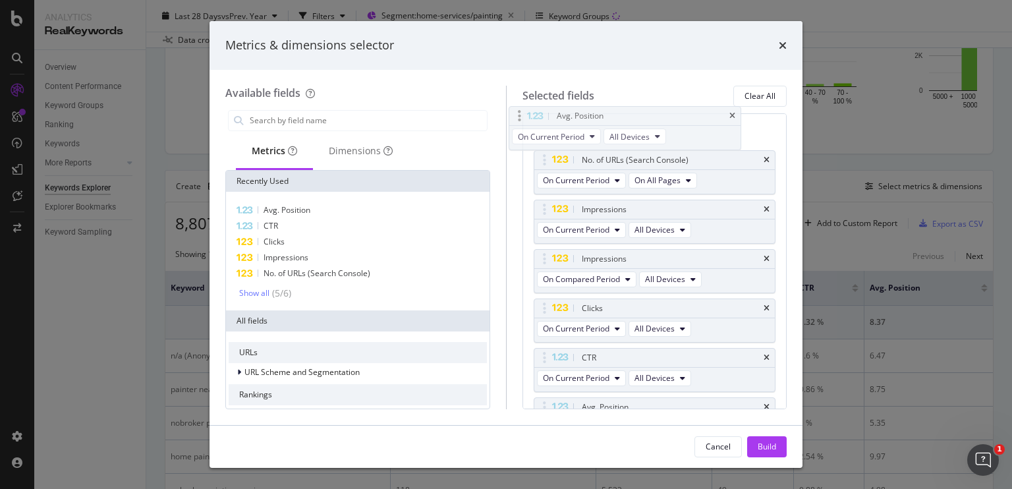
drag, startPoint x: 727, startPoint y: 275, endPoint x: 703, endPoint y: 132, distance: 145.6
click at [703, 132] on body "Analytics RealKeywords Overview Content Performance Keyword Groups Ranking Keyw…" at bounding box center [506, 244] width 1012 height 489
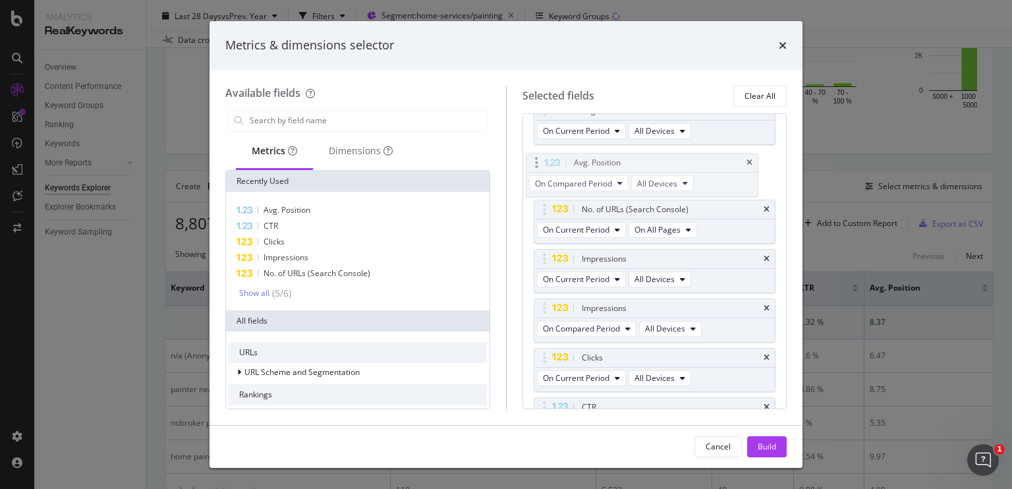
scroll to position [34, 0]
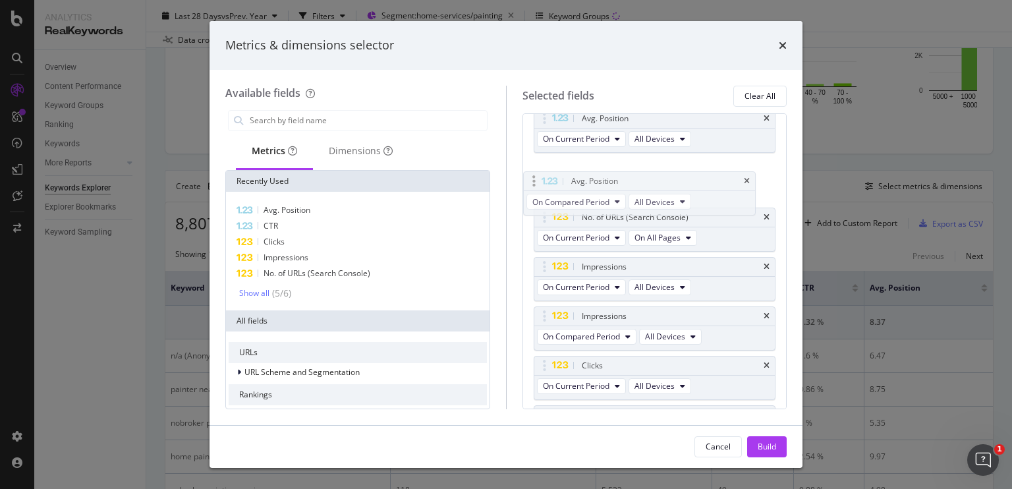
drag, startPoint x: 738, startPoint y: 260, endPoint x: 728, endPoint y: 181, distance: 79.6
click at [728, 181] on body "Analytics RealKeywords Overview Content Performance Keyword Groups Ranking Keyw…" at bounding box center [506, 244] width 1012 height 489
click at [770, 452] on div "Build" at bounding box center [766, 446] width 18 height 11
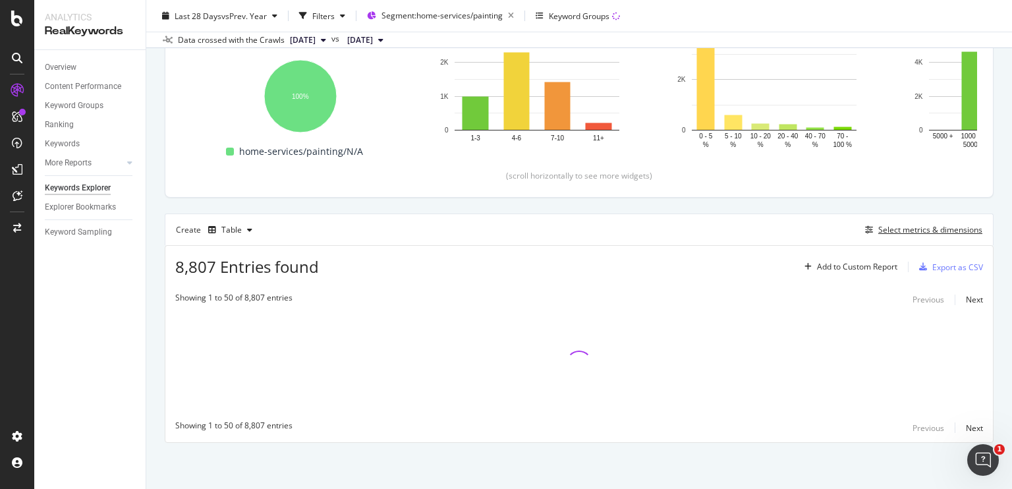
scroll to position [195, 0]
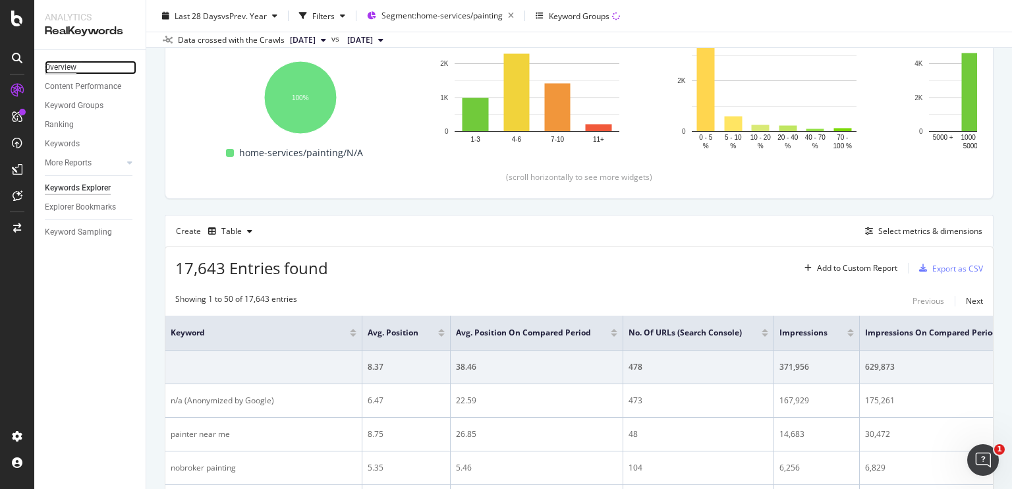
click at [59, 66] on div "Overview" at bounding box center [61, 68] width 32 height 14
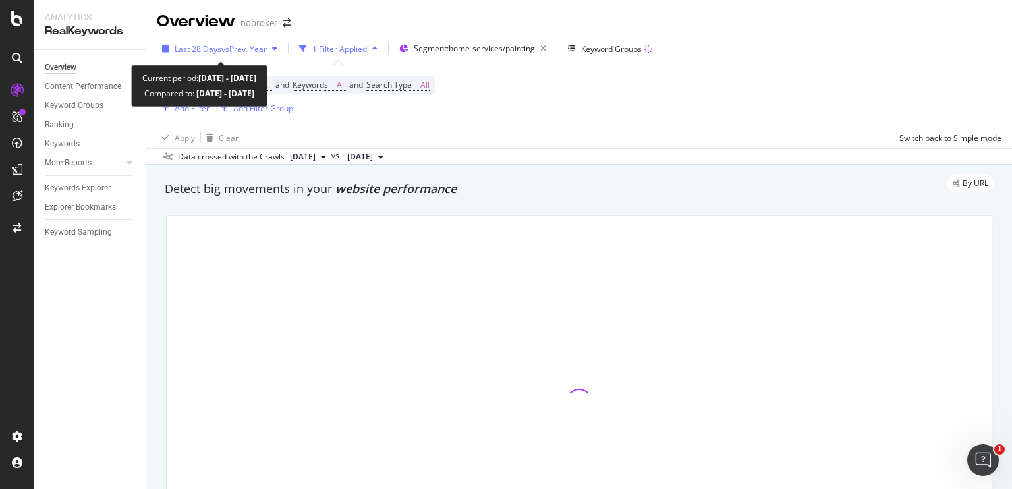
click at [232, 47] on span "vs Prev. Year" at bounding box center [243, 48] width 45 height 11
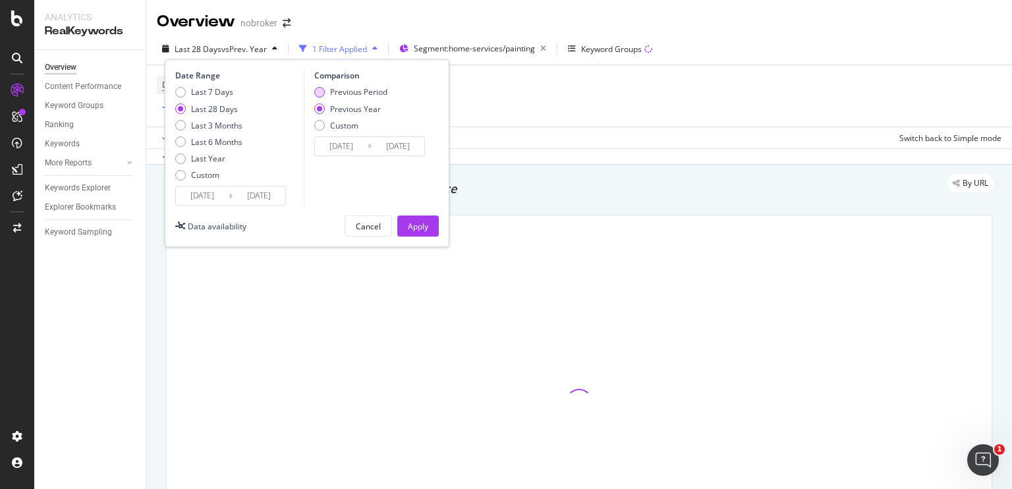
click at [316, 88] on div "Previous Period" at bounding box center [319, 92] width 11 height 11
type input "2025/08/16"
type input "2025/09/12"
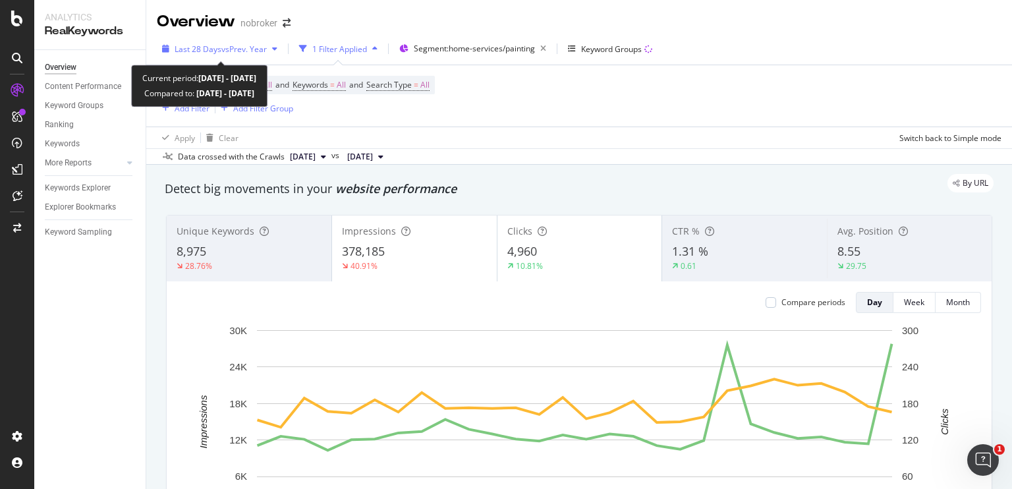
click at [250, 52] on span "vs Prev. Year" at bounding box center [243, 48] width 45 height 11
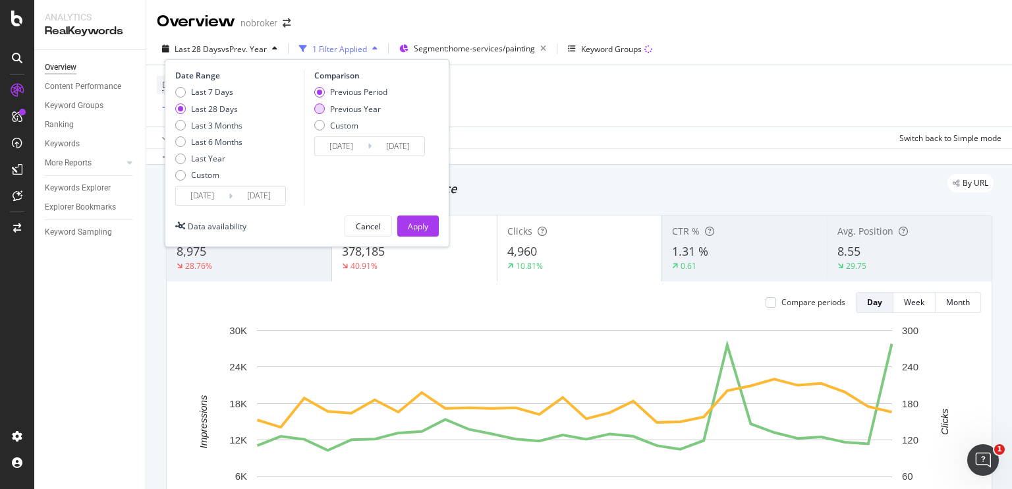
click at [317, 107] on div "Previous Year" at bounding box center [319, 108] width 11 height 11
type input "2024/09/14"
type input "2024/10/11"
click at [319, 92] on div "Previous Period" at bounding box center [319, 92] width 11 height 11
type input "2025/08/16"
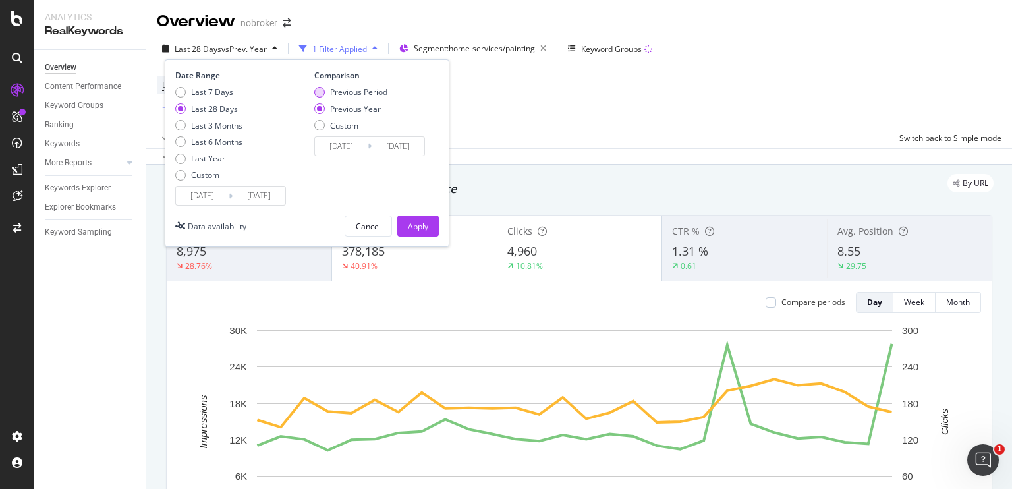
type input "2025/09/12"
click at [427, 229] on div "Apply" at bounding box center [418, 226] width 20 height 11
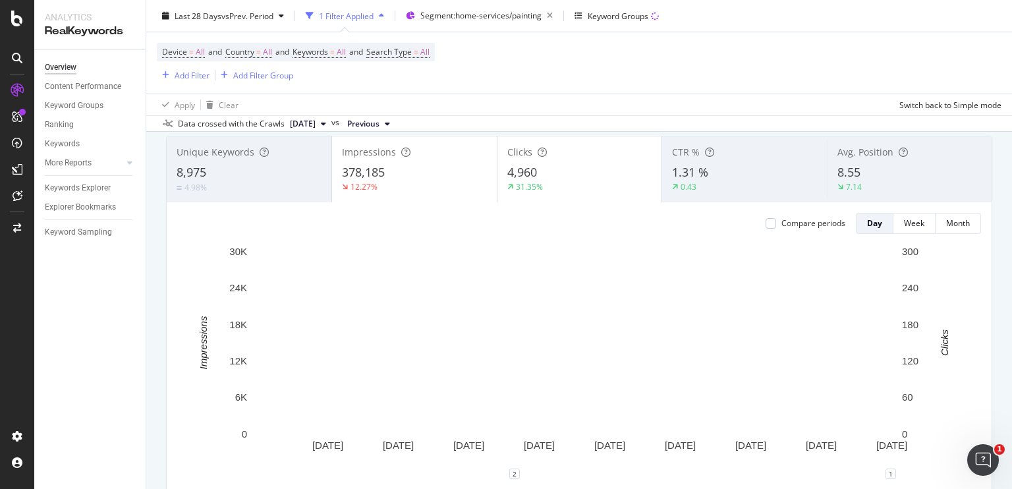
scroll to position [78, 0]
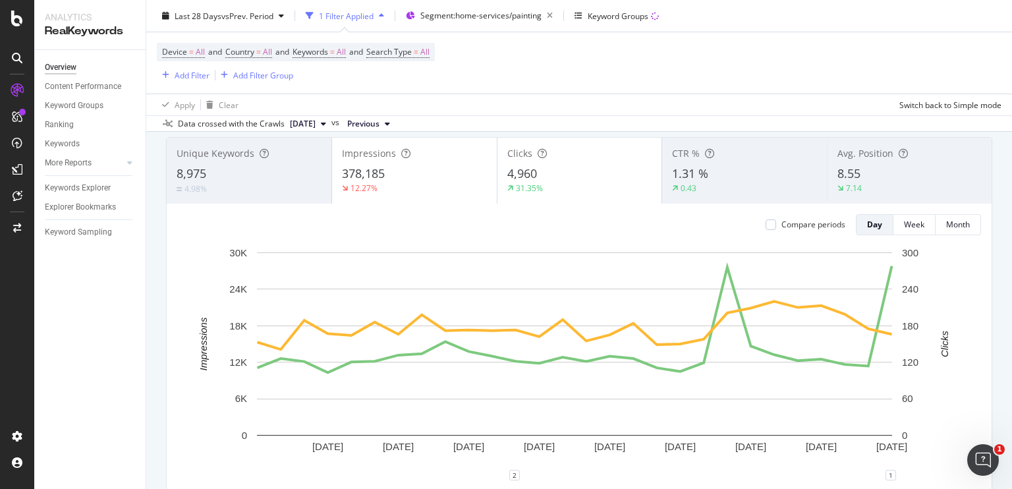
click at [881, 186] on div "7.14" at bounding box center [909, 188] width 144 height 12
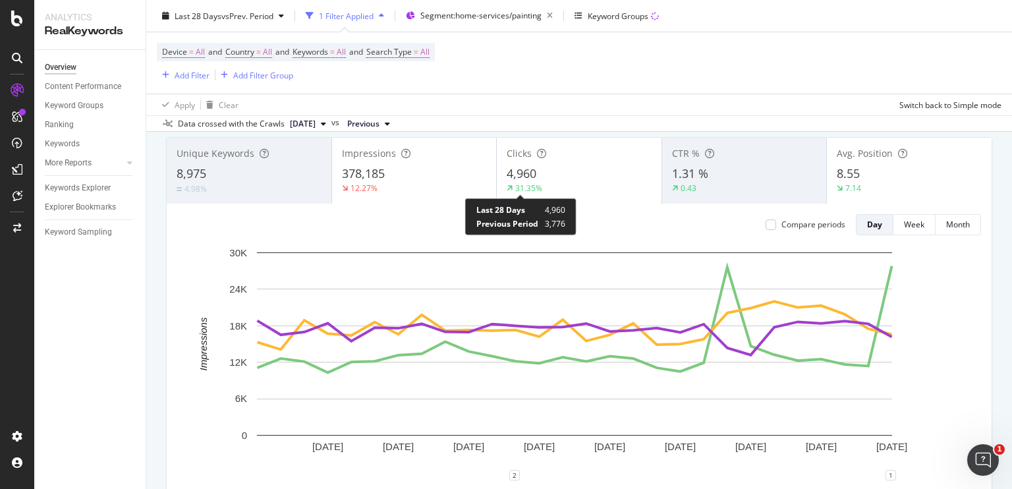
click at [521, 186] on div "31.35%" at bounding box center [528, 187] width 27 height 11
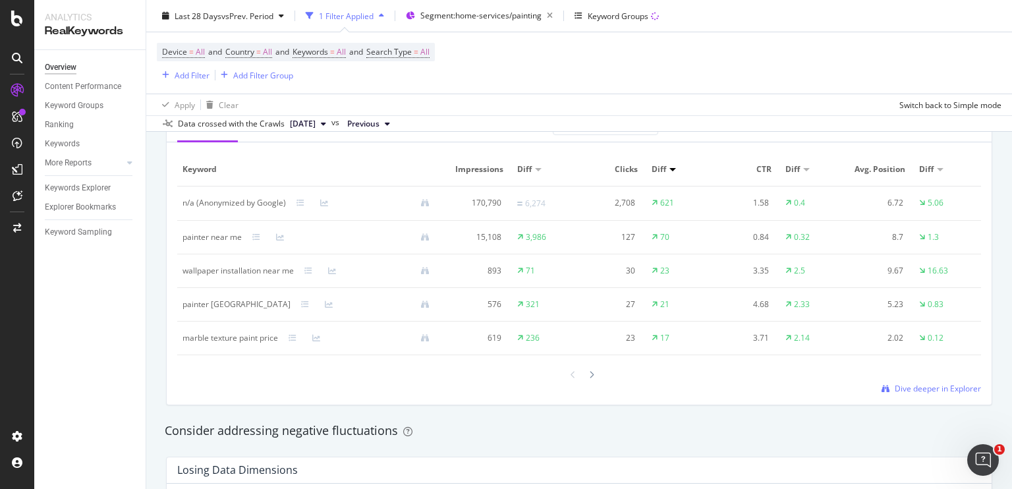
scroll to position [1243, 0]
click at [917, 387] on span "Dive deeper in Explorer" at bounding box center [937, 388] width 86 height 11
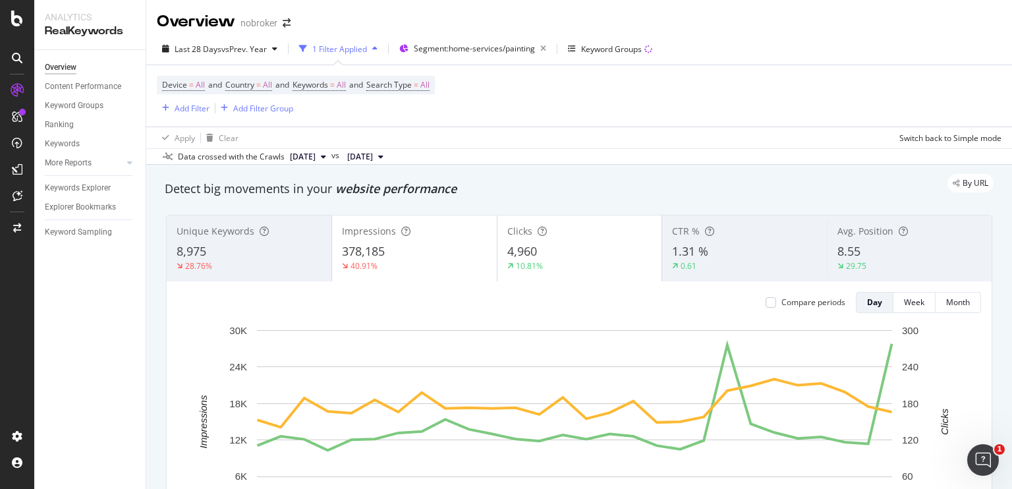
click at [589, 113] on div "Device = All and Country = All and Keywords = All and Search Type = All Add Fil…" at bounding box center [579, 95] width 844 height 61
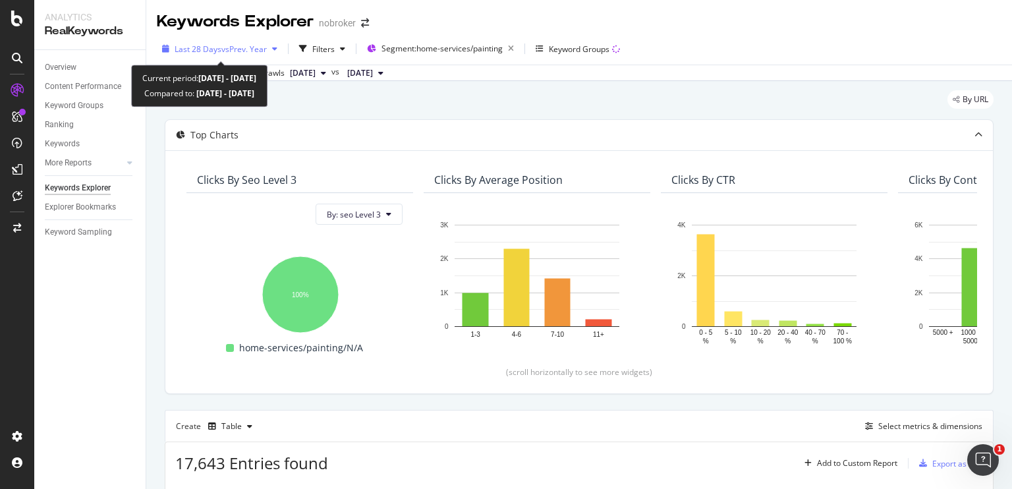
click at [267, 47] on span "vs Prev. Year" at bounding box center [243, 48] width 45 height 11
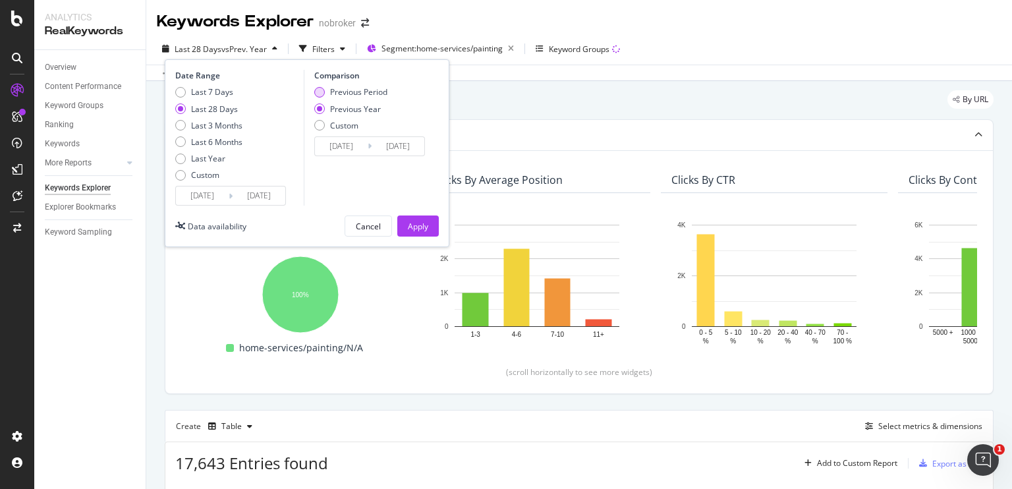
click at [315, 95] on div "Previous Period" at bounding box center [319, 92] width 11 height 11
type input "2025/08/16"
type input "2025/09/12"
click at [417, 221] on div "Apply" at bounding box center [418, 226] width 20 height 11
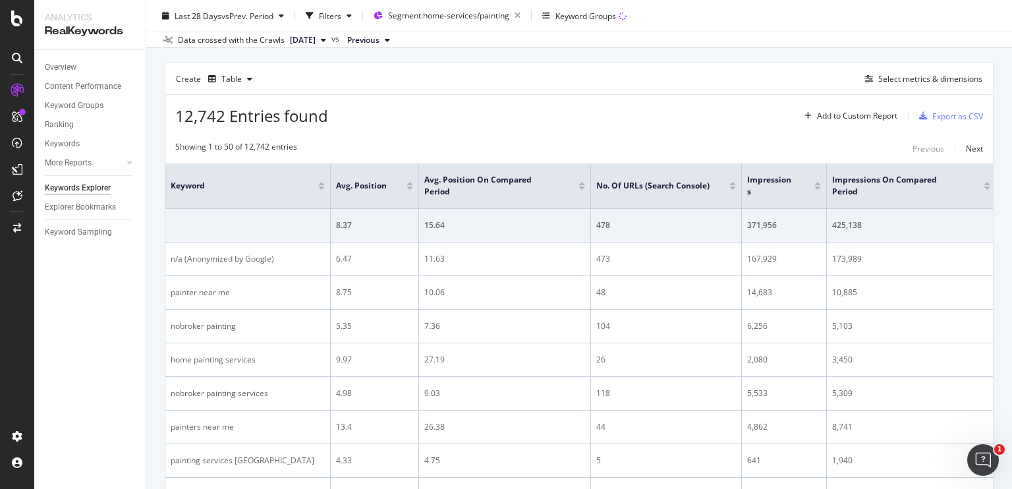
scroll to position [346, 0]
click at [918, 76] on div "Select metrics & dimensions" at bounding box center [930, 79] width 104 height 11
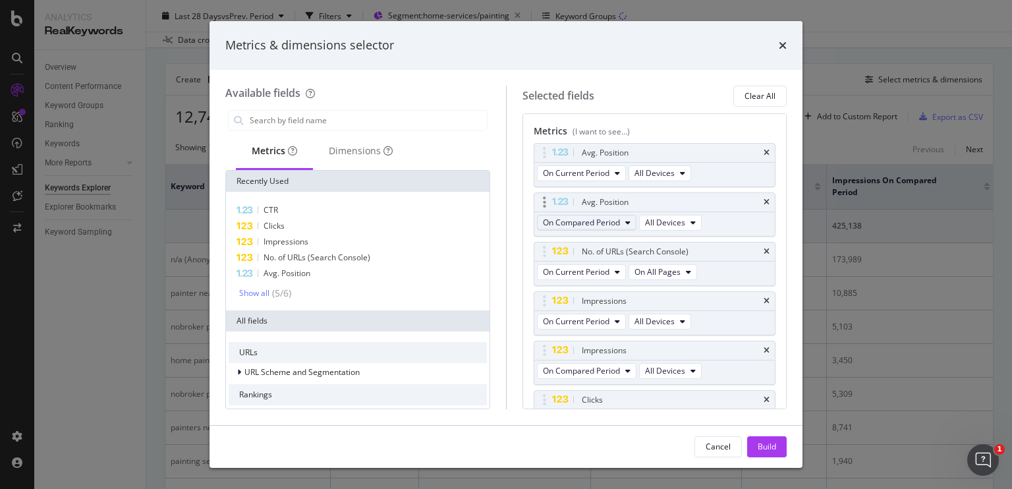
click at [612, 220] on span "On Compared Period" at bounding box center [581, 222] width 77 height 11
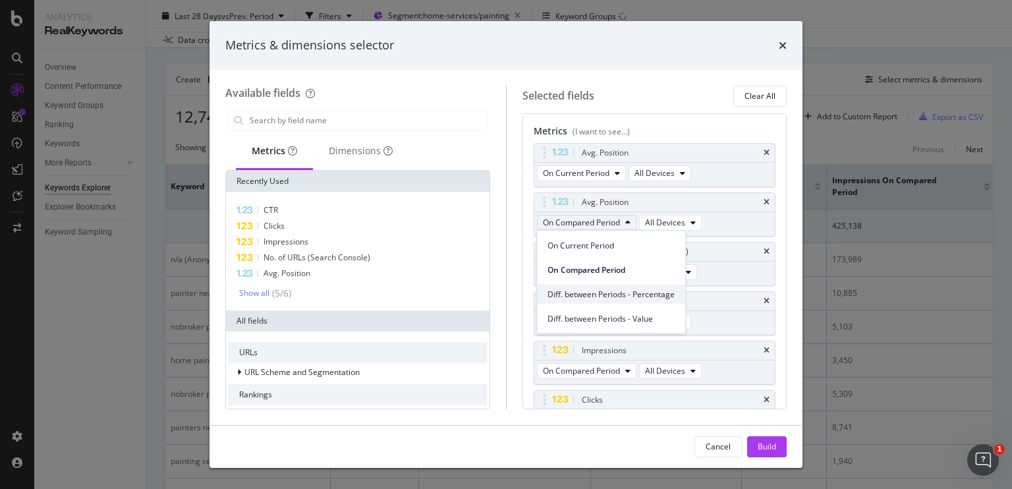
click at [661, 293] on span "Diff. between Periods - Percentage" at bounding box center [610, 294] width 127 height 12
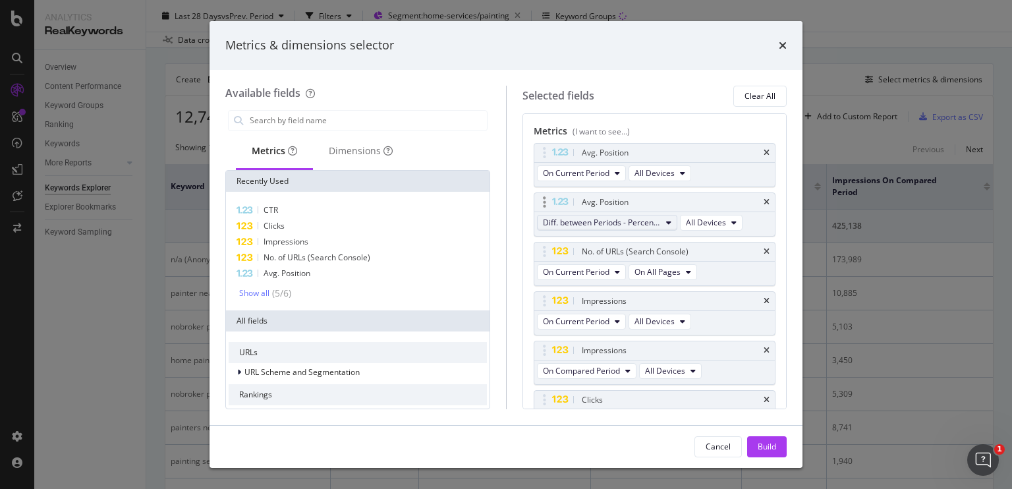
click at [640, 225] on span "Diff. between Periods - Percentage" at bounding box center [602, 222] width 118 height 11
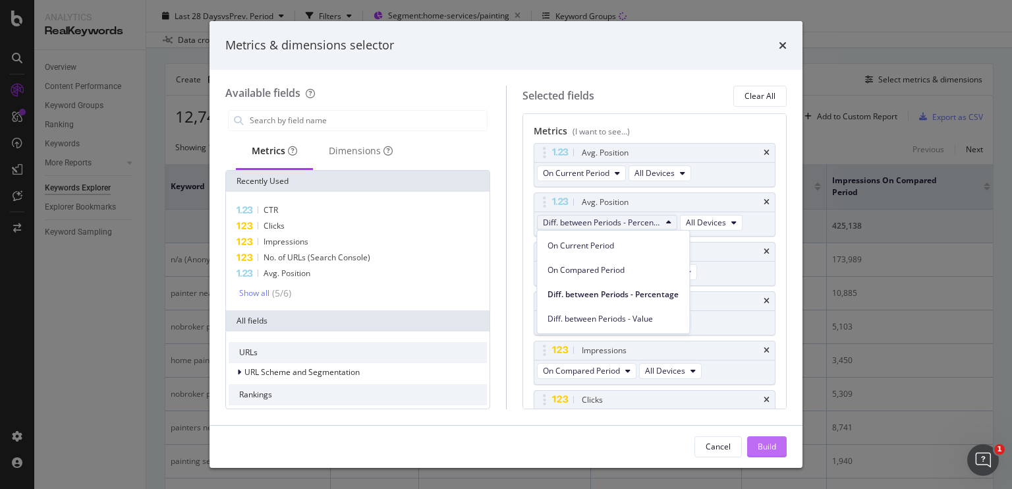
click at [762, 436] on button "Build" at bounding box center [767, 446] width 40 height 21
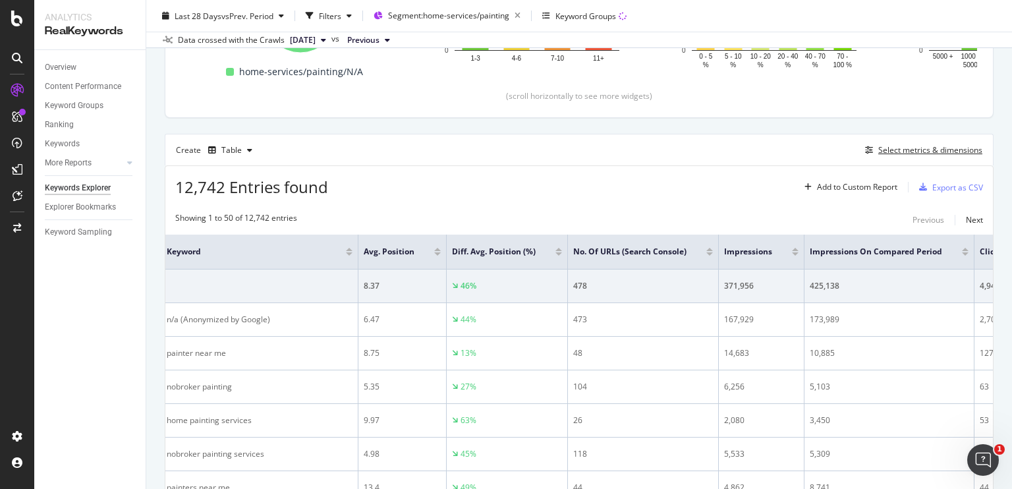
scroll to position [0, 73]
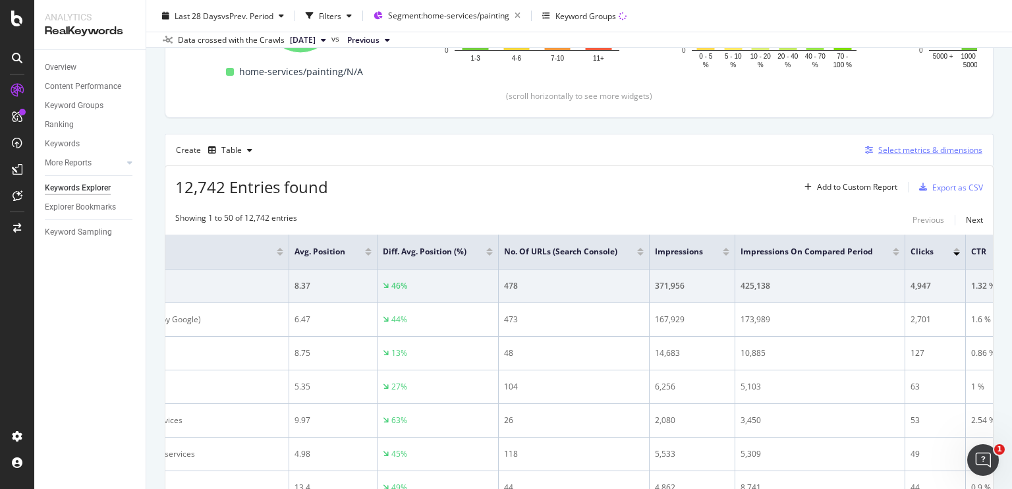
click at [906, 157] on button "Select metrics & dimensions" at bounding box center [920, 150] width 122 height 16
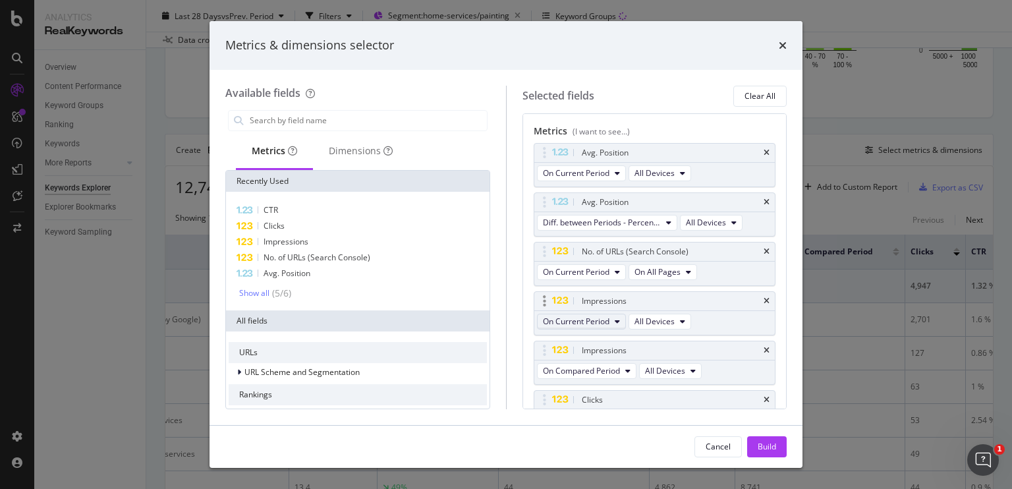
click at [580, 321] on span "On Current Period" at bounding box center [576, 320] width 67 height 11
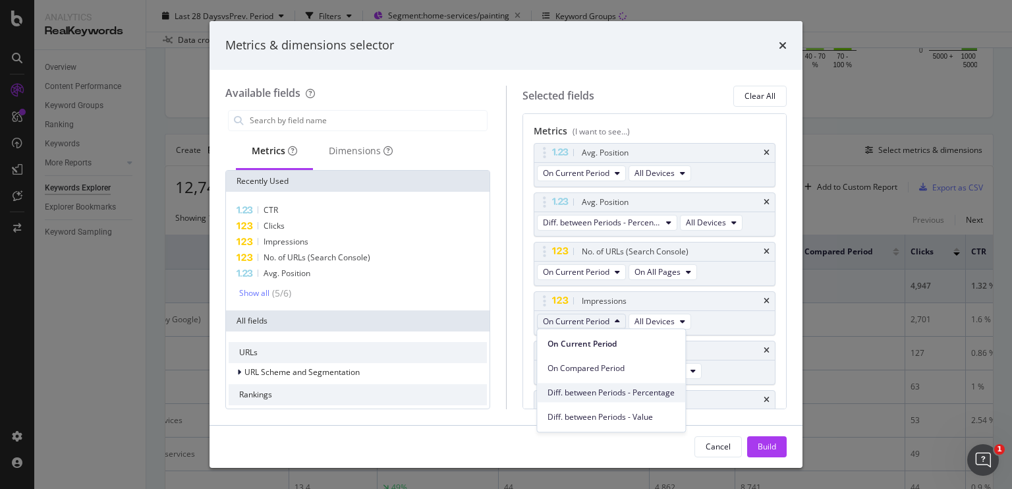
click at [585, 390] on span "Diff. between Periods - Percentage" at bounding box center [610, 393] width 127 height 12
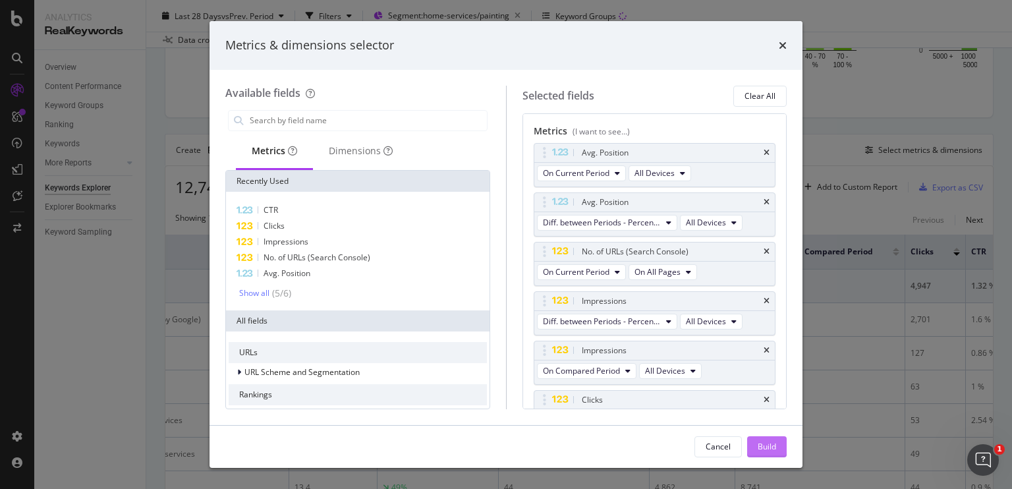
click at [777, 446] on button "Build" at bounding box center [767, 446] width 40 height 21
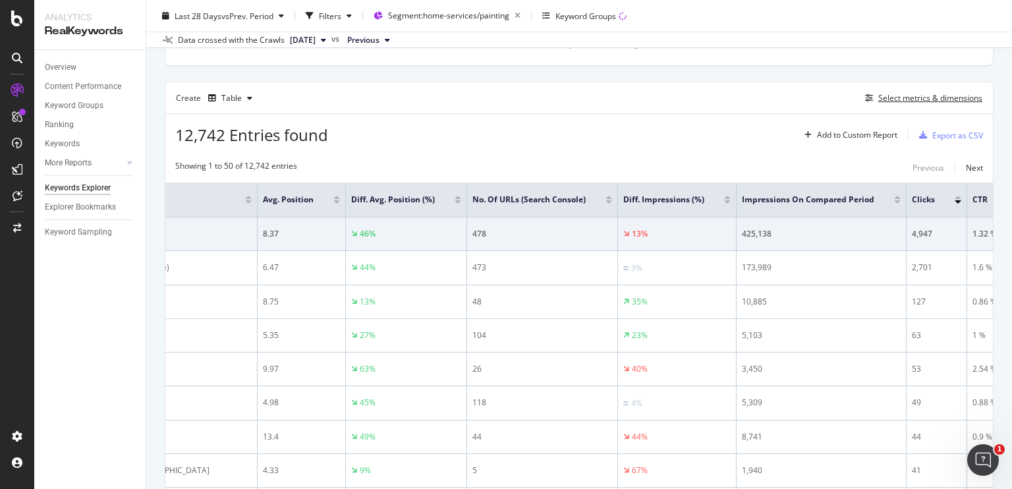
scroll to position [0, 105]
click at [902, 99] on div "Select metrics & dimensions" at bounding box center [930, 97] width 104 height 11
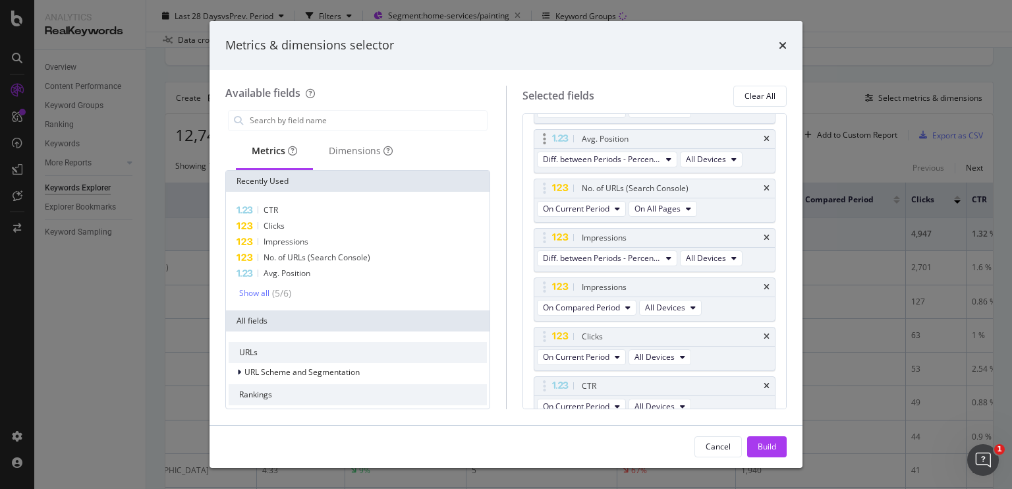
scroll to position [68, 0]
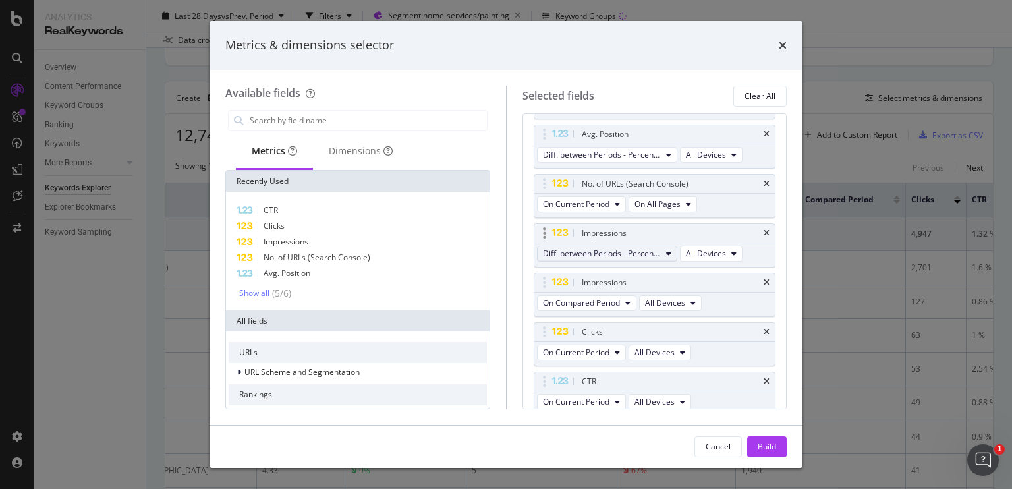
click at [593, 248] on span "Diff. between Periods - Percentage" at bounding box center [602, 253] width 118 height 11
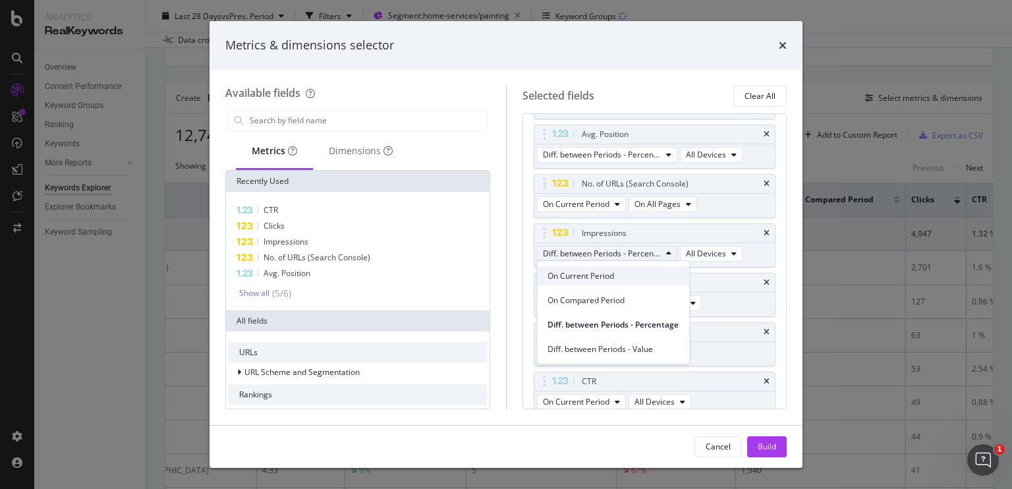
click at [587, 271] on span "On Current Period" at bounding box center [612, 276] width 131 height 12
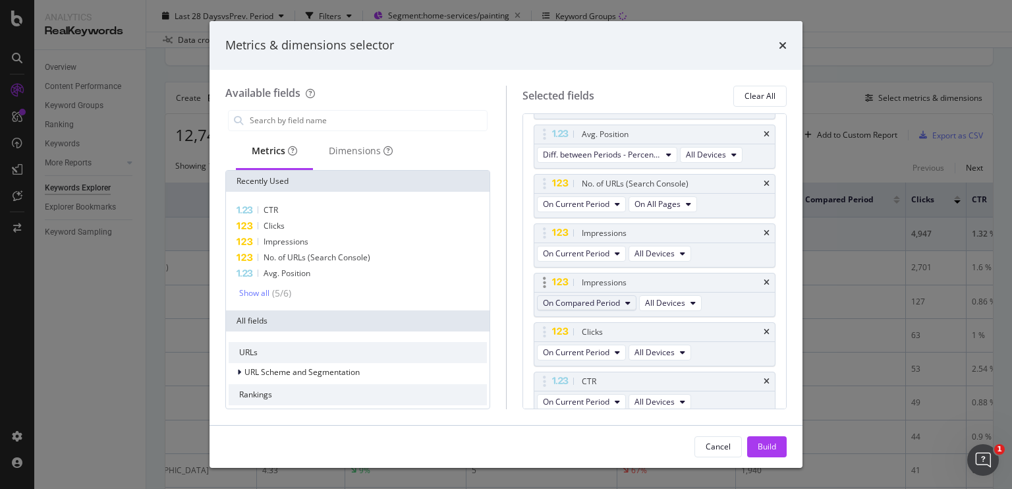
click at [591, 295] on button "On Compared Period" at bounding box center [586, 303] width 99 height 16
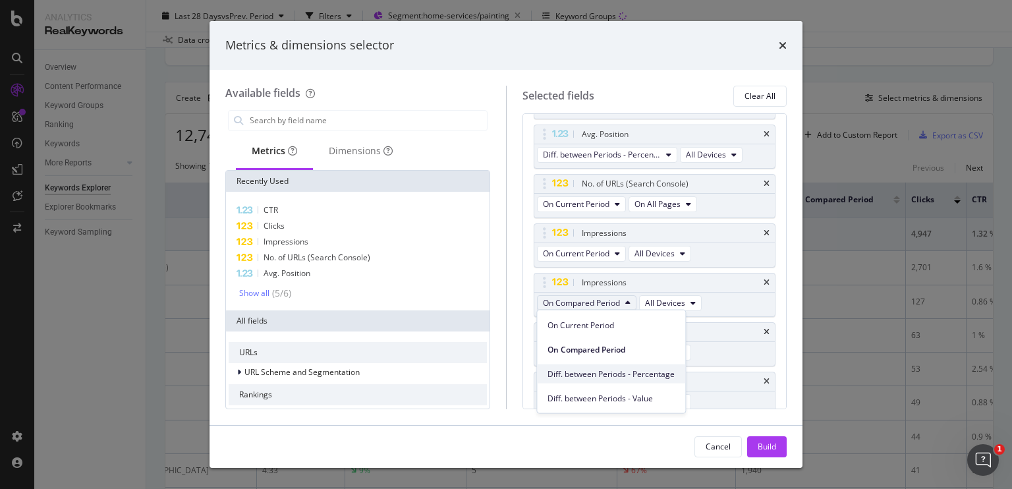
click at [608, 368] on span "Diff. between Periods - Percentage" at bounding box center [610, 373] width 127 height 12
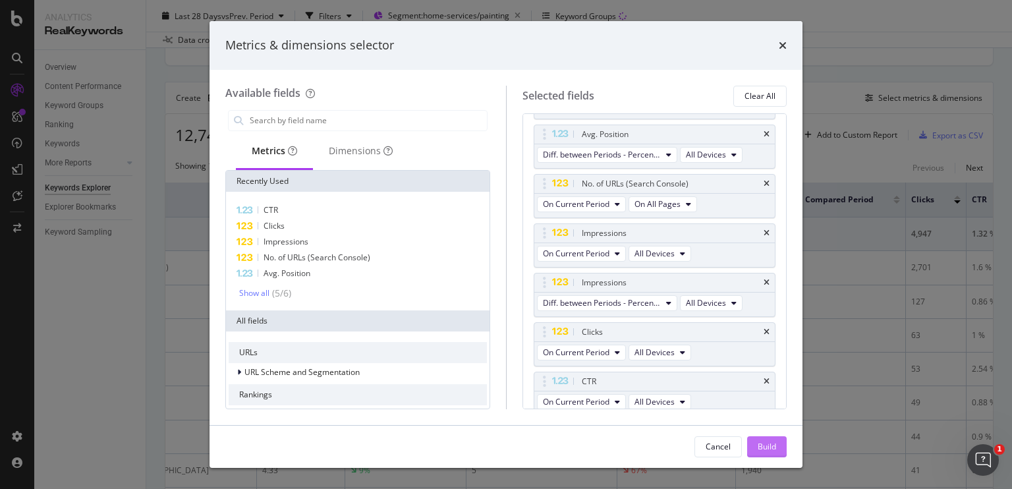
click at [761, 446] on div "Build" at bounding box center [766, 446] width 18 height 11
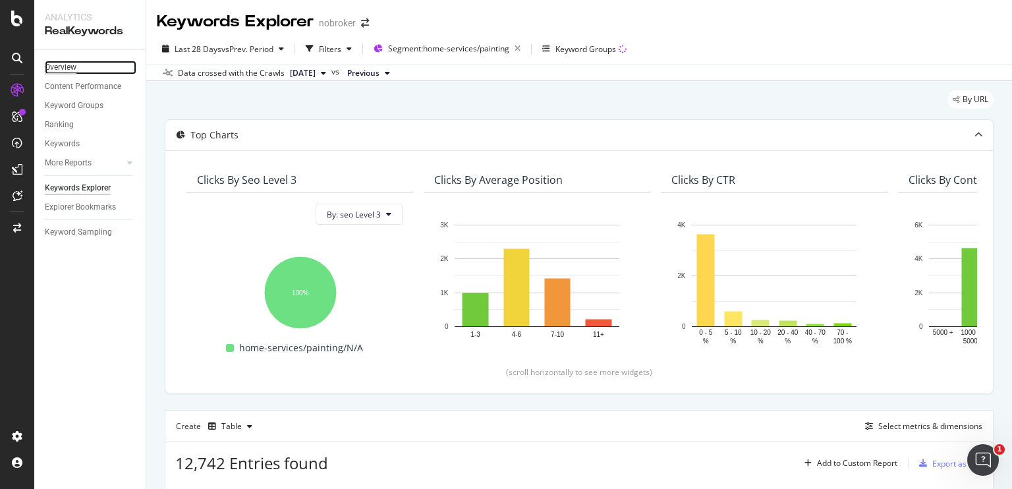
click at [72, 68] on div "Overview" at bounding box center [61, 68] width 32 height 14
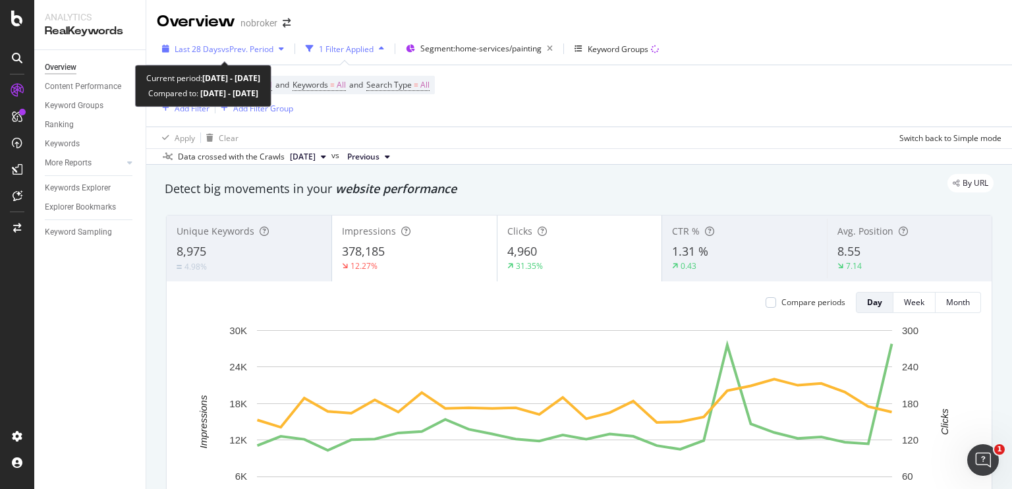
click at [240, 55] on div "Last 28 Days vs Prev. Period" at bounding box center [223, 49] width 132 height 20
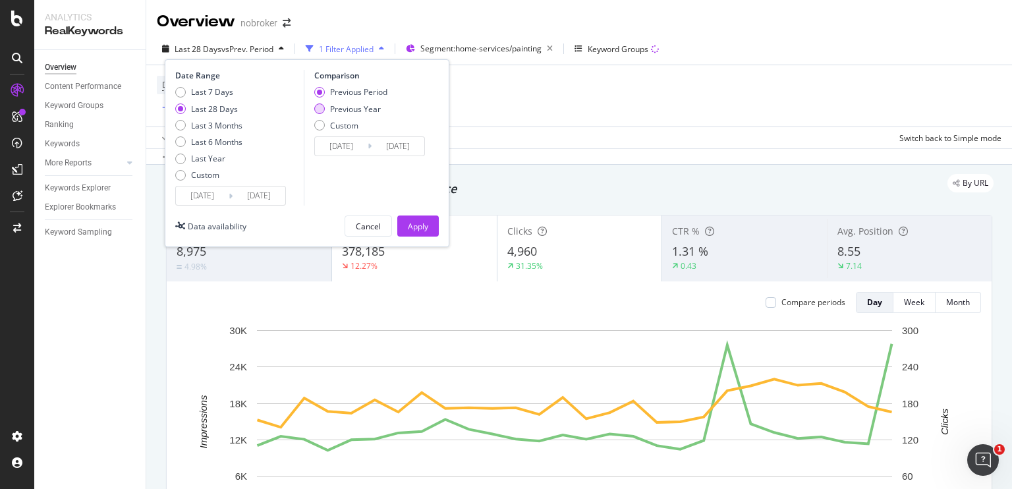
click at [321, 107] on div "Previous Year" at bounding box center [319, 108] width 11 height 11
type input "2024/09/14"
type input "2024/10/11"
click at [424, 223] on div "Apply" at bounding box center [418, 226] width 20 height 11
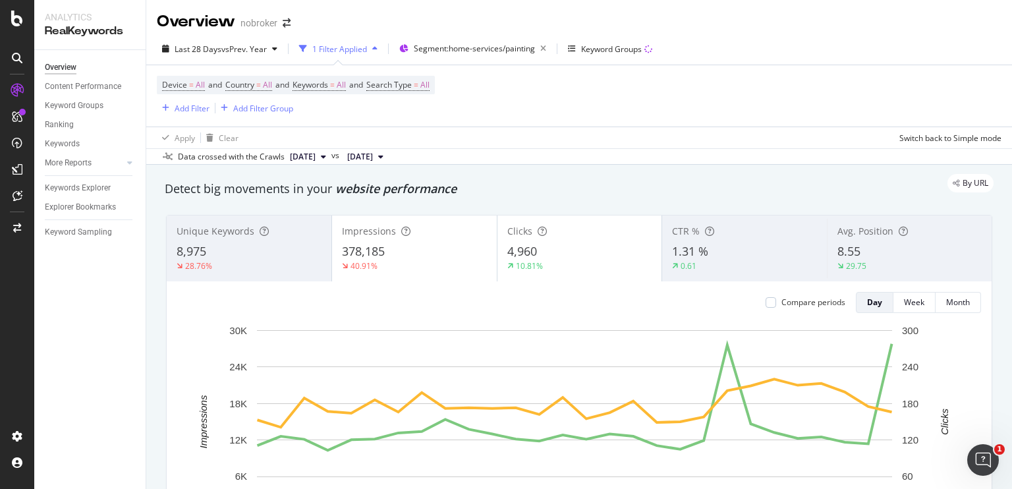
click at [558, 174] on div "By URL" at bounding box center [572, 183] width 842 height 18
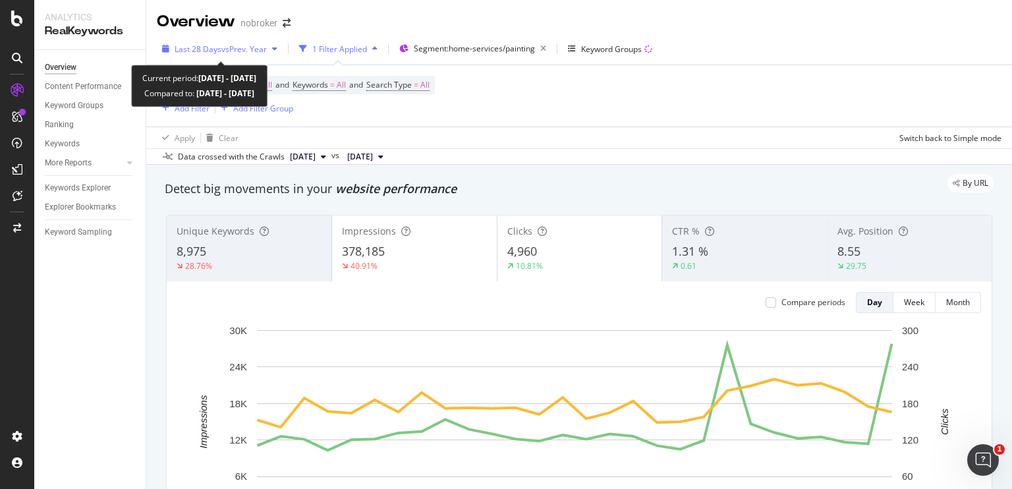
click at [235, 51] on span "vs Prev. Year" at bounding box center [243, 48] width 45 height 11
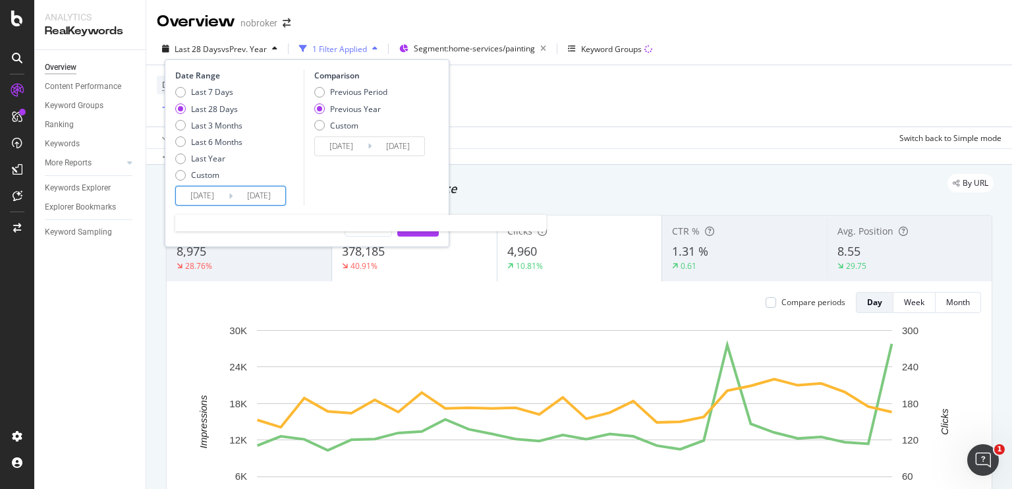
click at [192, 191] on input "2025/09/13" at bounding box center [202, 195] width 53 height 18
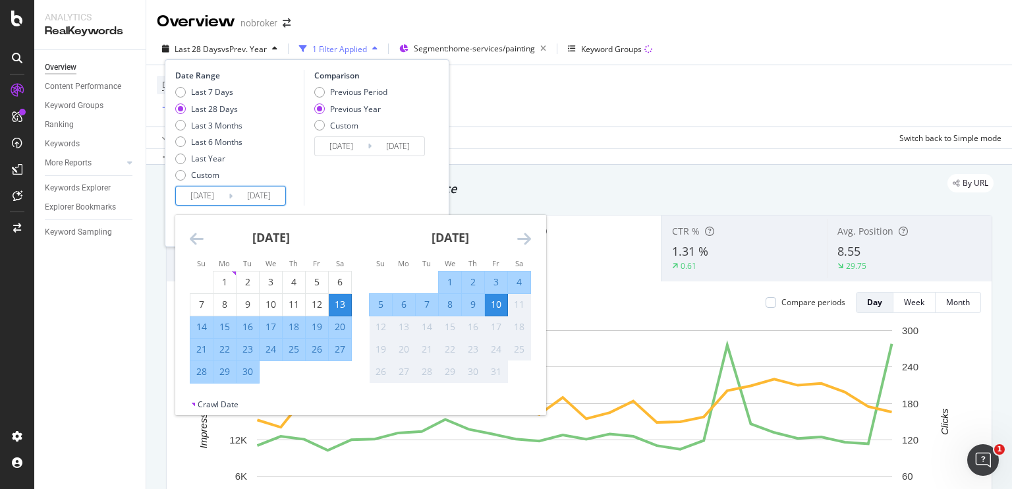
click at [512, 132] on div "Apply Clear Switch back to Simple mode" at bounding box center [578, 137] width 865 height 22
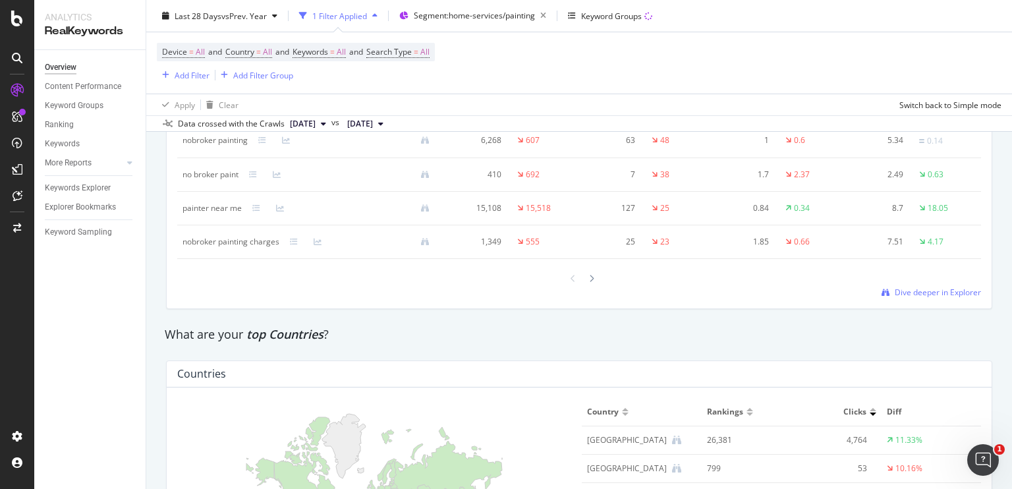
scroll to position [1739, 0]
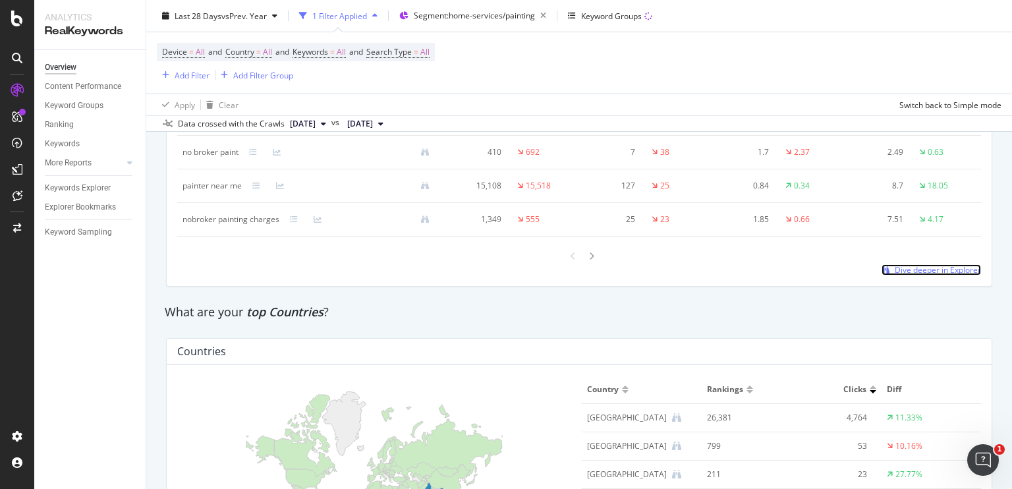
click at [894, 268] on span "Dive deeper in Explorer" at bounding box center [937, 269] width 86 height 11
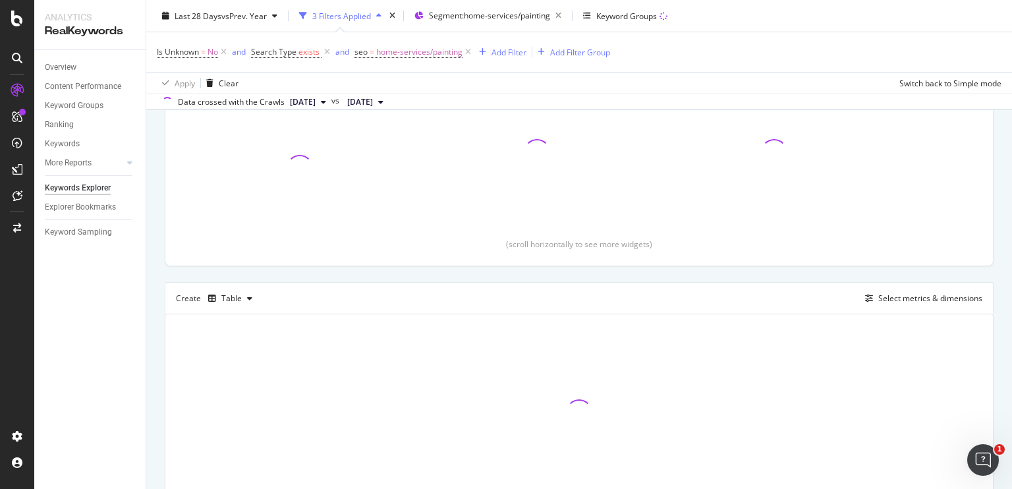
scroll to position [257, 0]
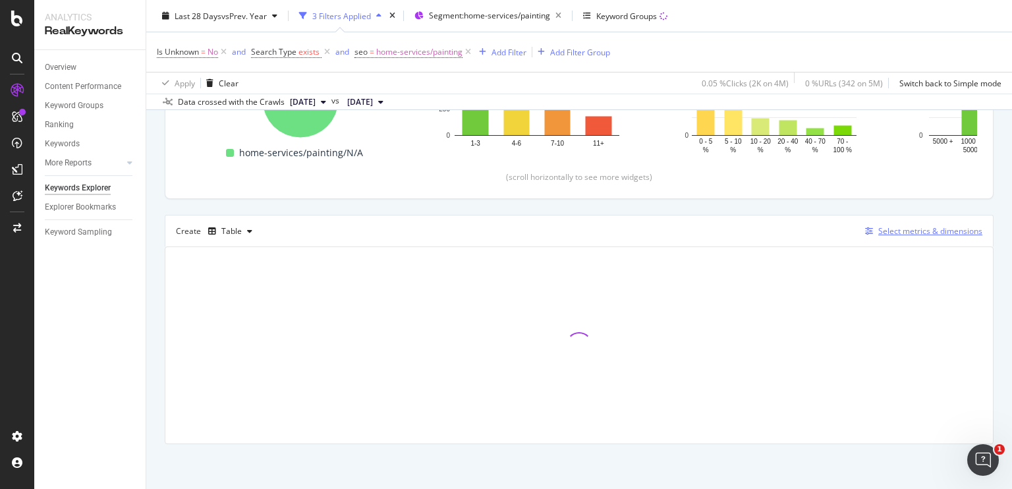
click at [900, 232] on div "Select metrics & dimensions" at bounding box center [930, 230] width 104 height 11
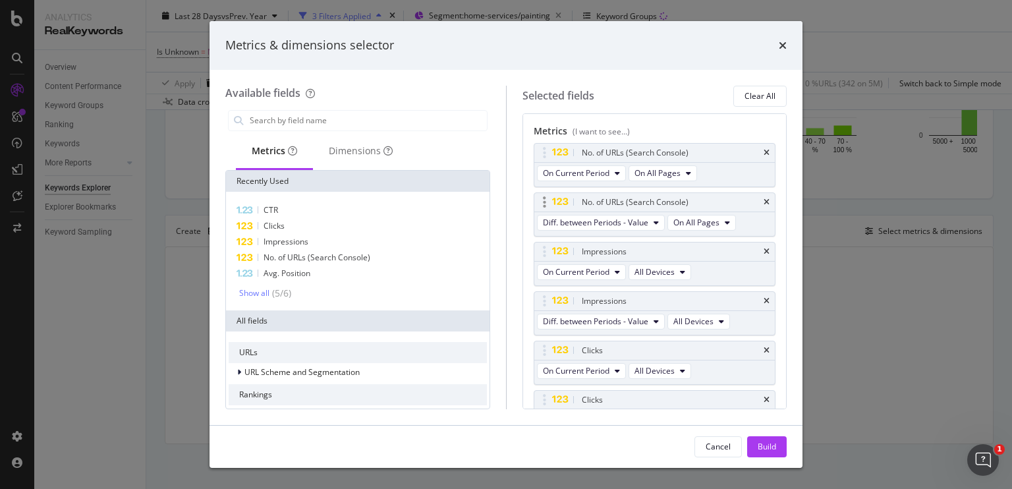
click at [751, 202] on div "No. of URLs (Search Console)" at bounding box center [654, 202] width 241 height 18
click at [763, 149] on icon "times" at bounding box center [766, 153] width 6 height 8
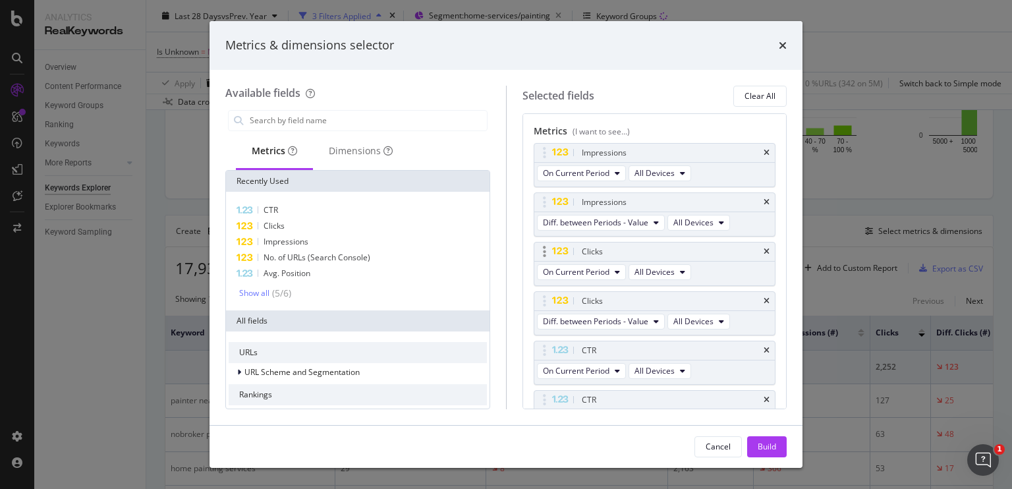
click at [759, 247] on div "Clicks" at bounding box center [654, 251] width 241 height 18
click at [763, 248] on icon "times" at bounding box center [766, 252] width 6 height 8
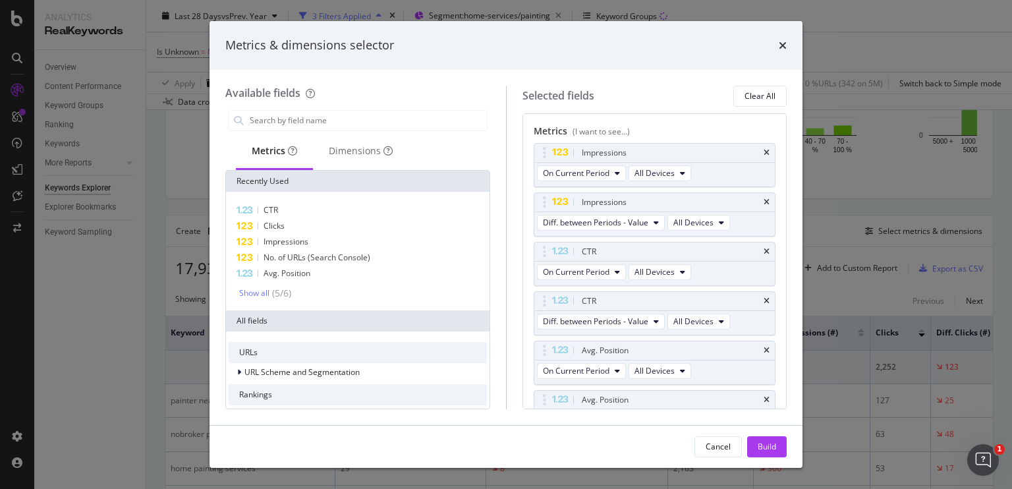
click at [763, 248] on icon "times" at bounding box center [766, 252] width 6 height 8
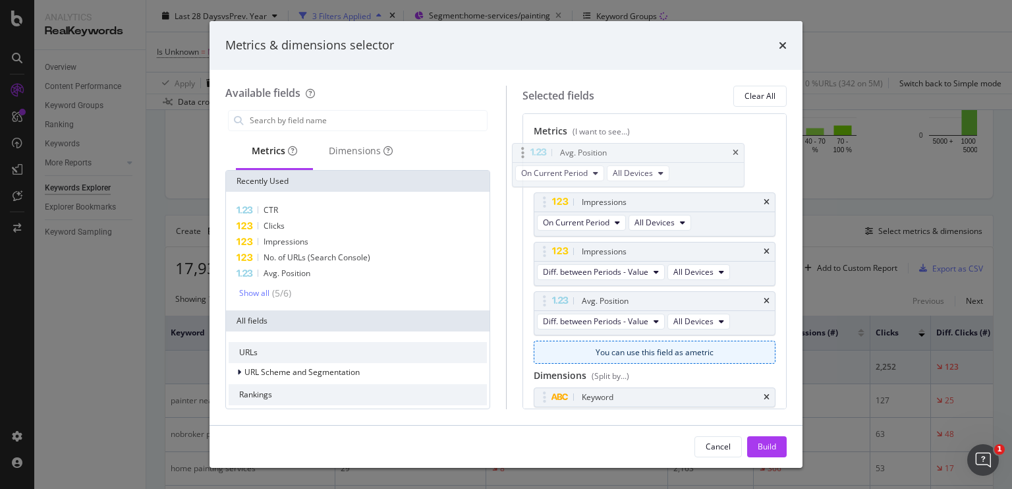
drag, startPoint x: 693, startPoint y: 254, endPoint x: 672, endPoint y: 156, distance: 100.4
click at [672, 156] on body "Analytics RealKeywords Overview Content Performance Keyword Groups Ranking Keyw…" at bounding box center [506, 244] width 1012 height 489
drag, startPoint x: 684, startPoint y: 298, endPoint x: 682, endPoint y: 192, distance: 106.7
click at [682, 192] on body "Analytics RealKeywords Overview Content Performance Keyword Groups Ranking Keyw…" at bounding box center [506, 244] width 1012 height 489
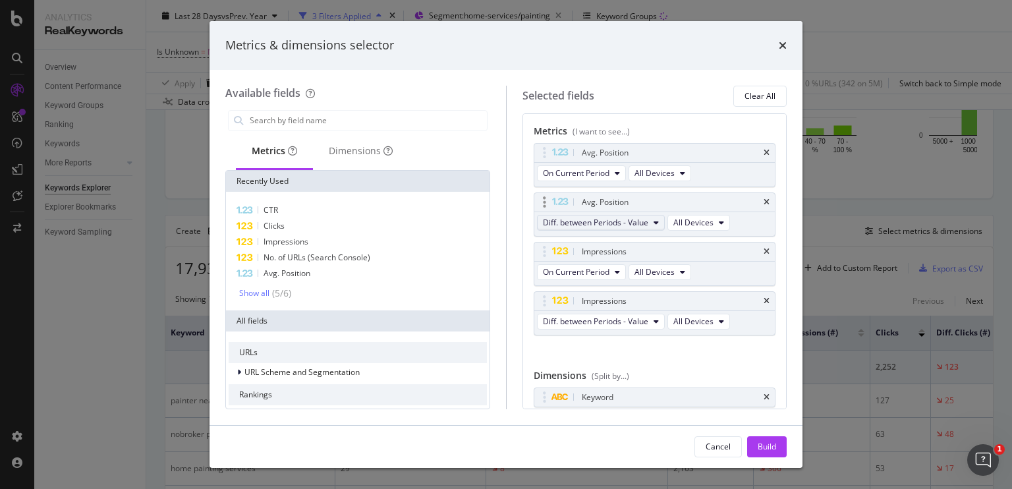
click at [629, 223] on span "Diff. between Periods - Value" at bounding box center [595, 222] width 105 height 11
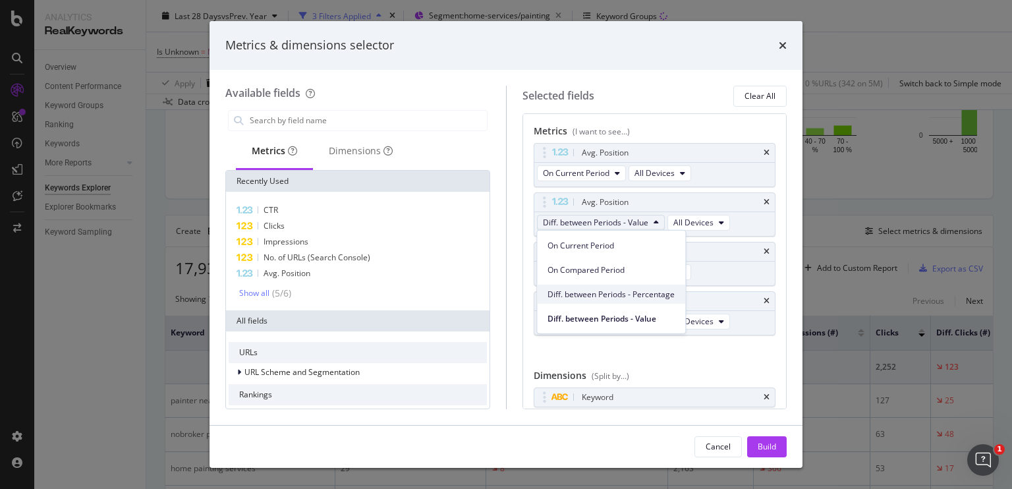
click at [614, 298] on span "Diff. between Periods - Percentage" at bounding box center [610, 294] width 127 height 12
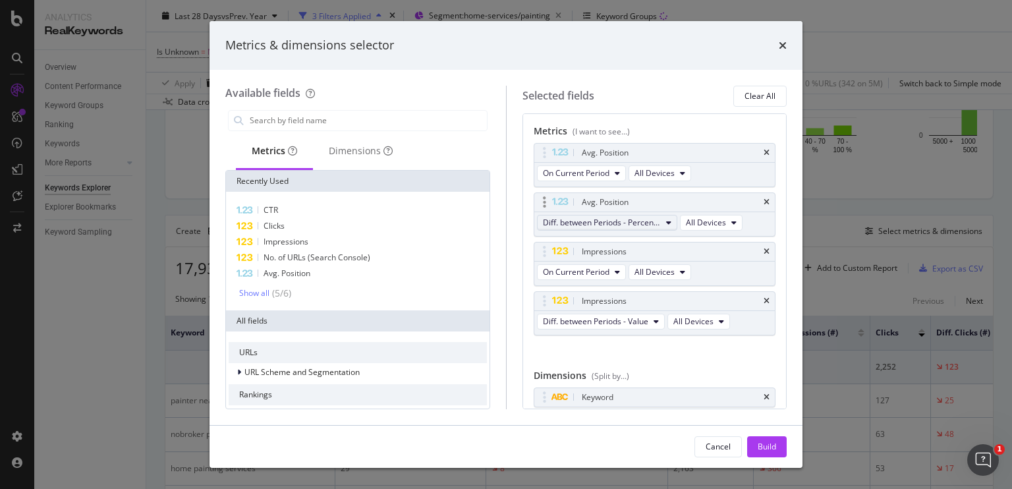
click at [614, 224] on span "Diff. between Periods - Percentage" at bounding box center [602, 222] width 118 height 11
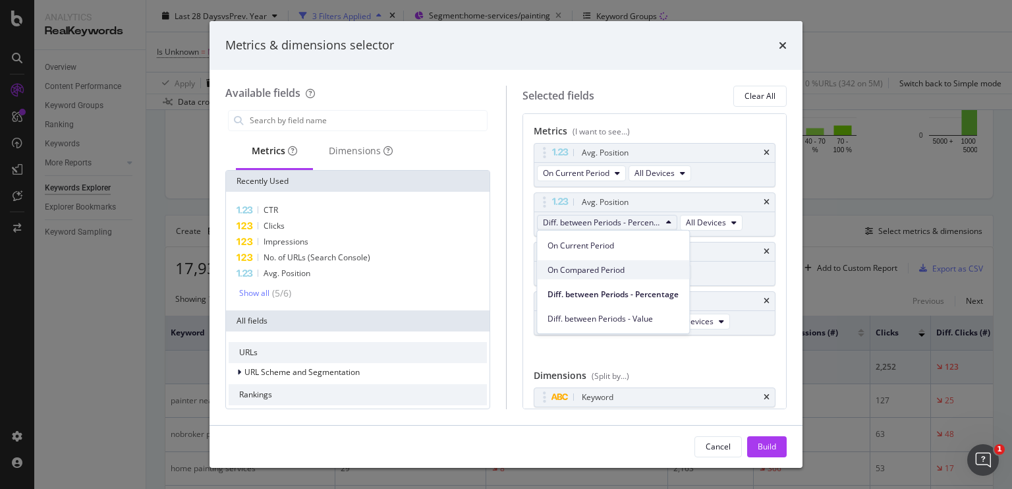
click at [597, 267] on span "On Compared Period" at bounding box center [612, 269] width 131 height 12
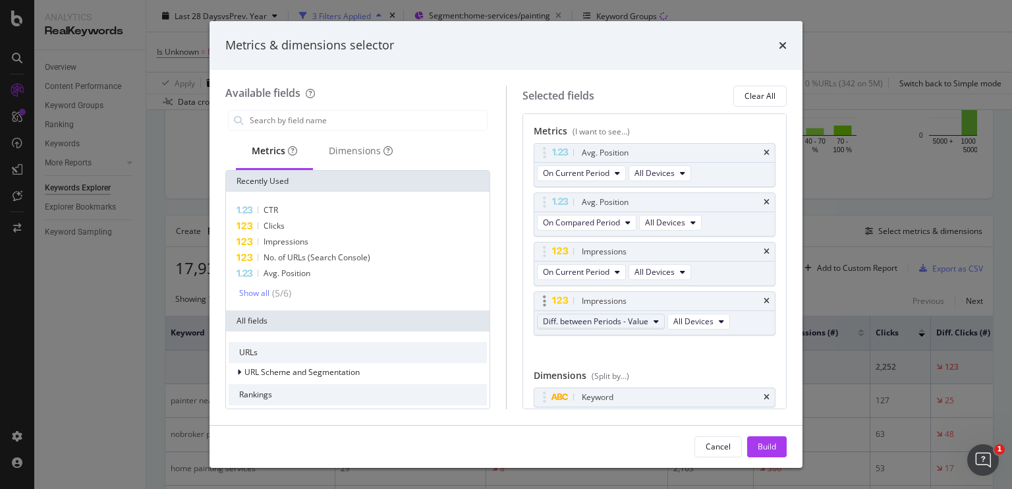
click at [603, 315] on span "Diff. between Periods - Value" at bounding box center [595, 320] width 105 height 11
click at [611, 365] on span "On Compared Period" at bounding box center [610, 368] width 127 height 12
click at [759, 445] on div "Build" at bounding box center [766, 446] width 18 height 11
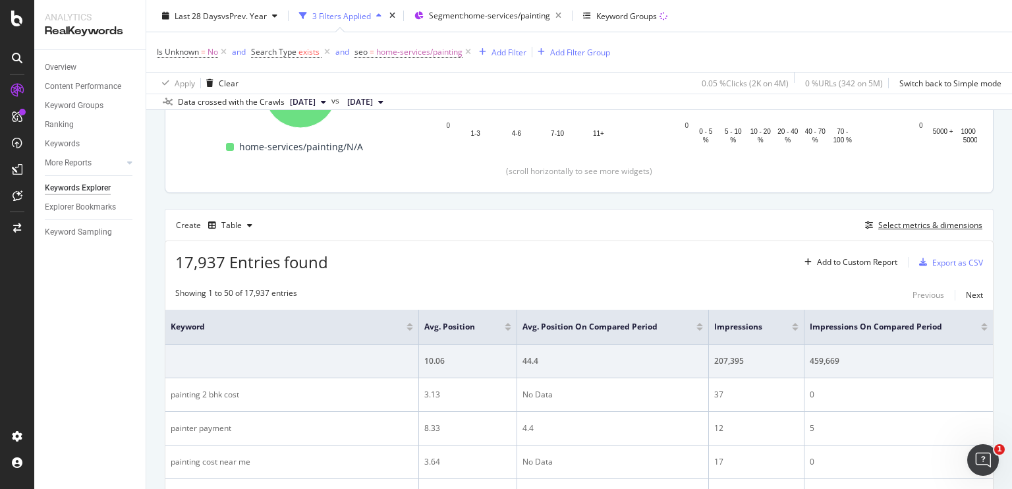
scroll to position [263, 0]
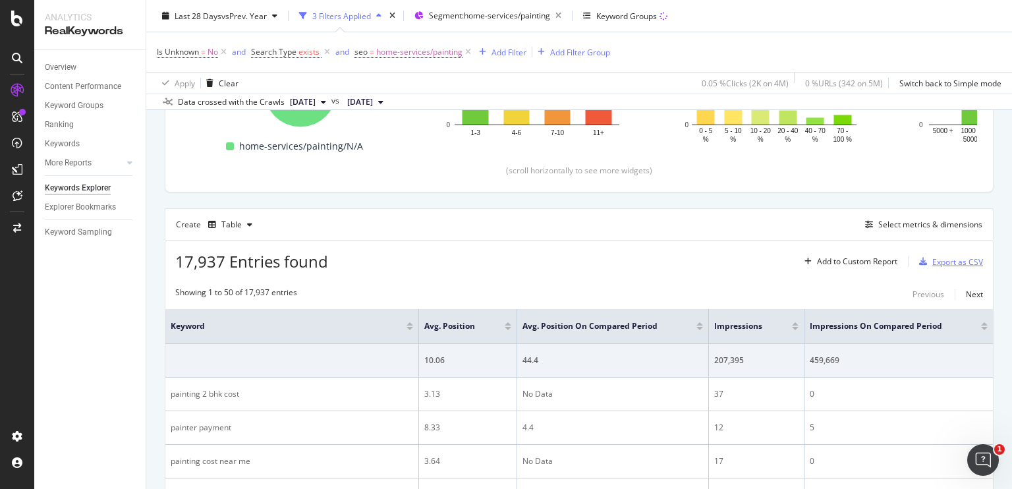
click at [914, 255] on div "Export as CSV" at bounding box center [947, 262] width 69 height 20
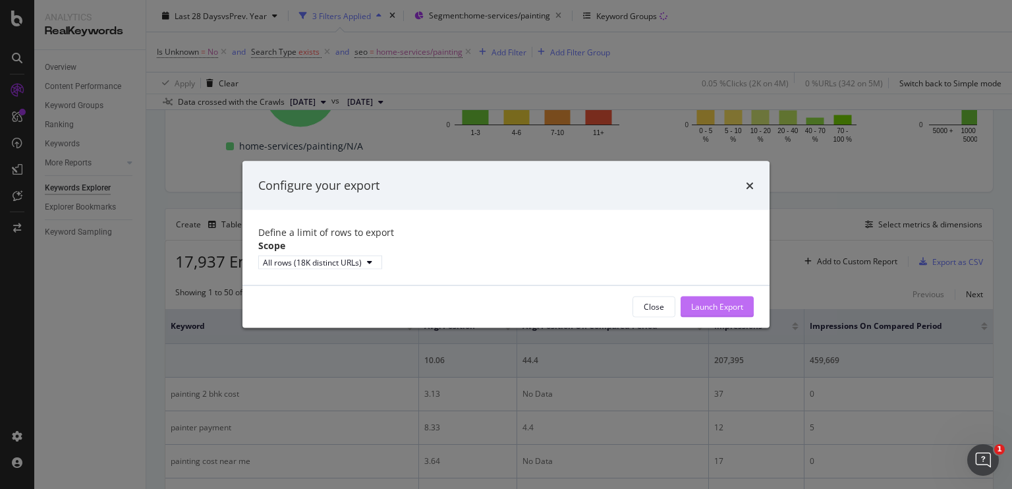
click at [725, 305] on button "Launch Export" at bounding box center [716, 306] width 73 height 21
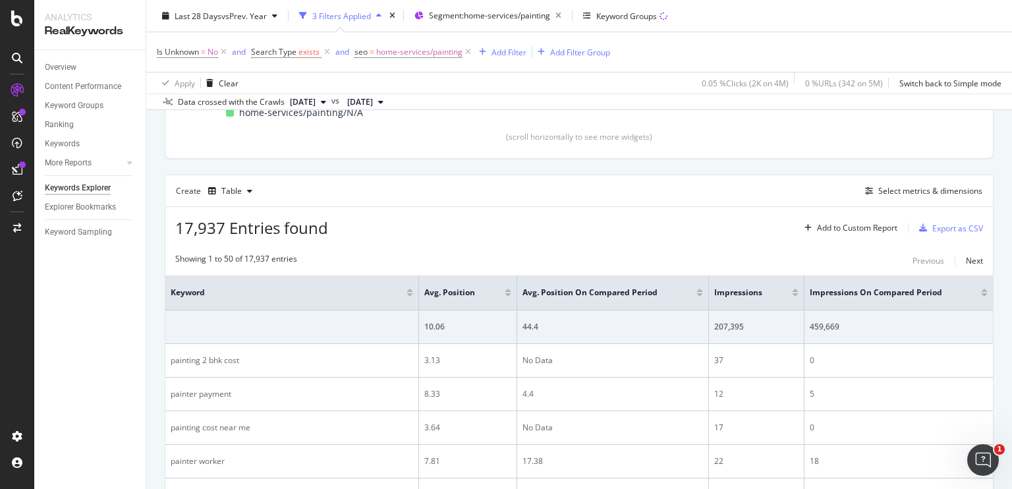
scroll to position [498, 0]
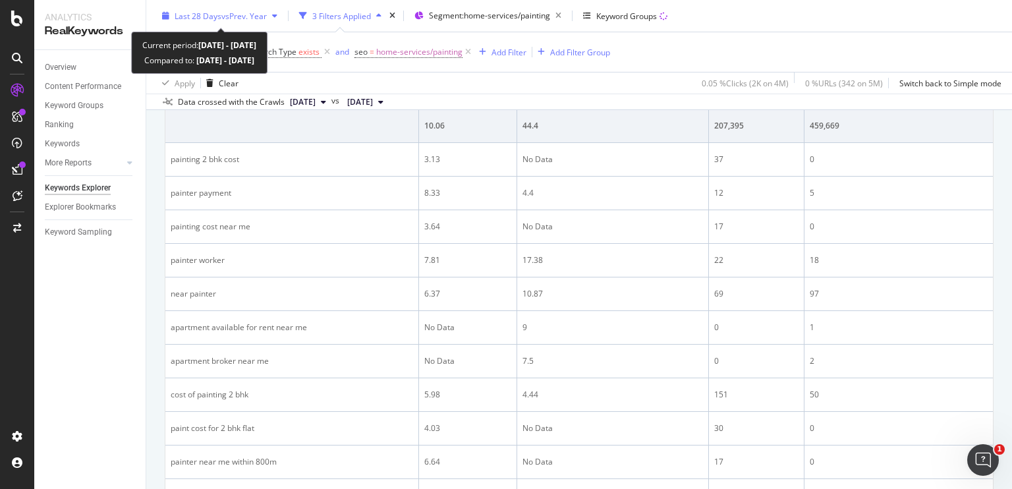
click at [217, 14] on span "Last 28 Days" at bounding box center [198, 15] width 47 height 11
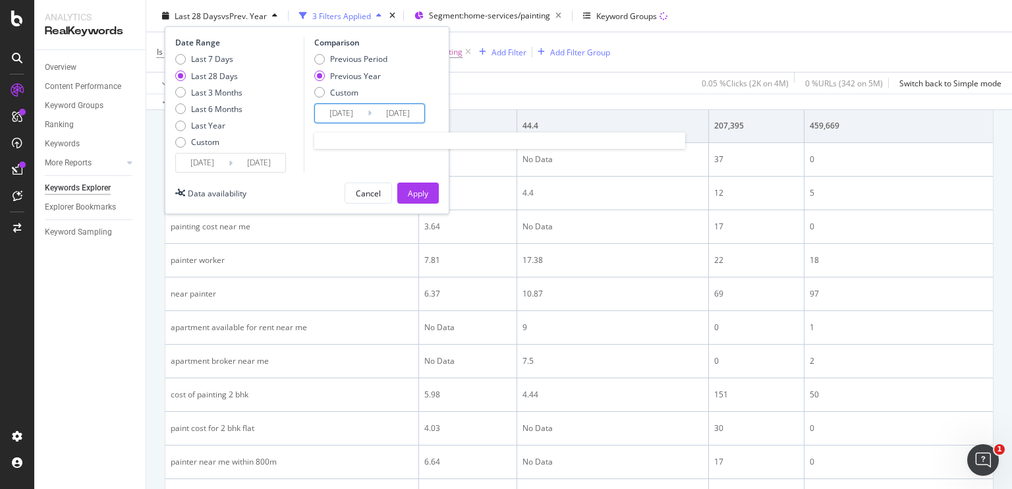
click at [335, 110] on input "2024/09/14" at bounding box center [341, 113] width 53 height 18
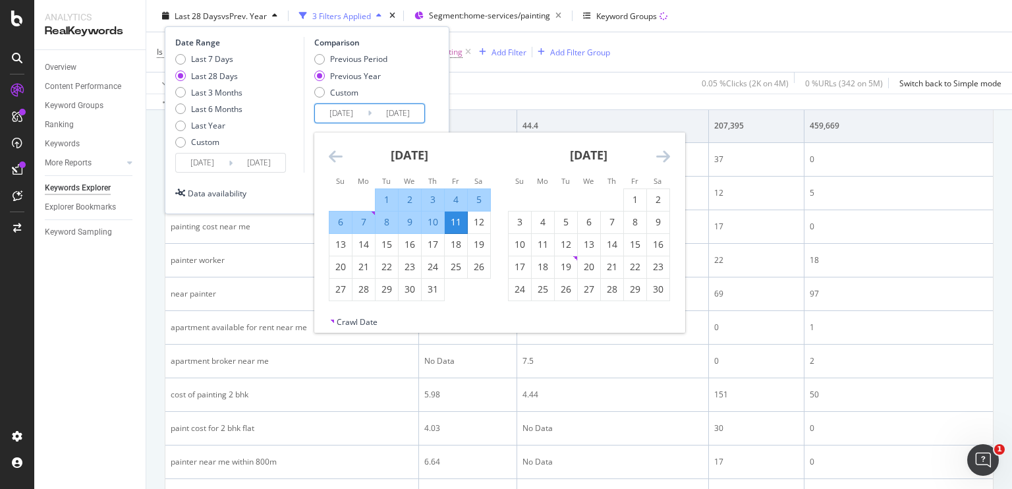
click at [329, 157] on icon "Move backward to switch to the previous month." at bounding box center [336, 156] width 14 height 16
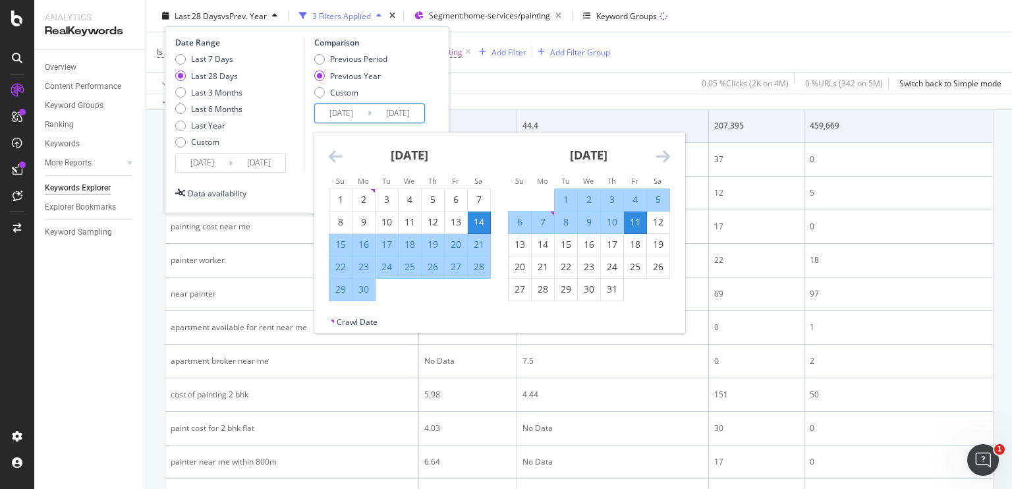
click at [385, 265] on div "24" at bounding box center [386, 266] width 22 height 13
type input "2024/09/24"
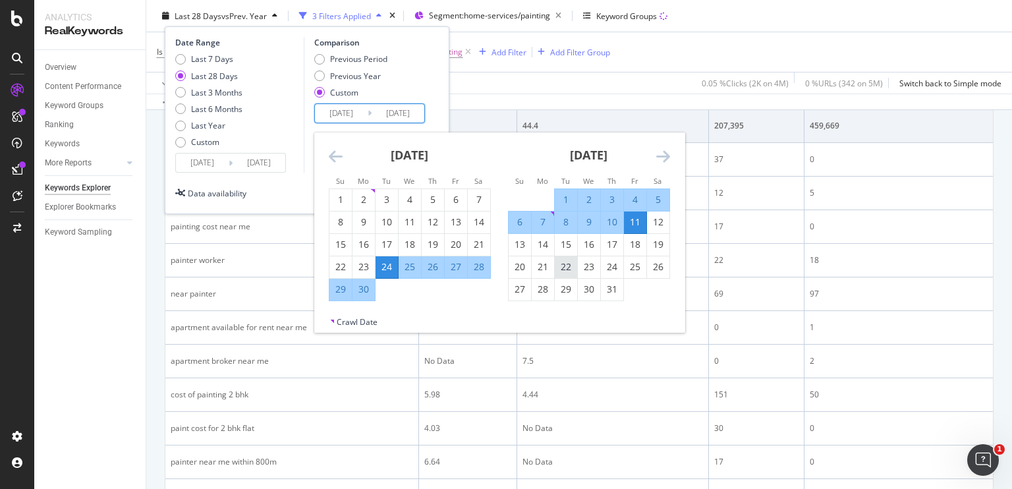
click at [565, 264] on div "22" at bounding box center [565, 266] width 22 height 13
type input "2024/10/22"
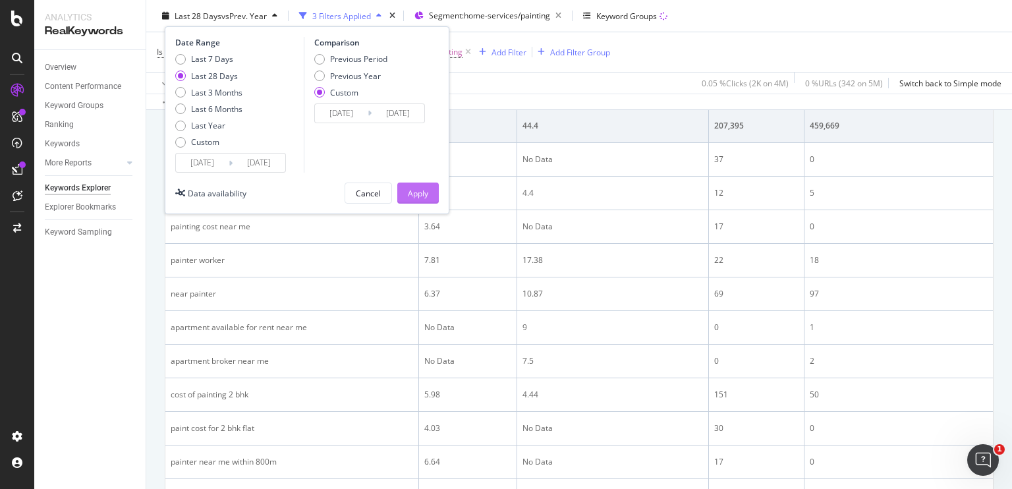
click at [424, 192] on div "Apply" at bounding box center [418, 192] width 20 height 11
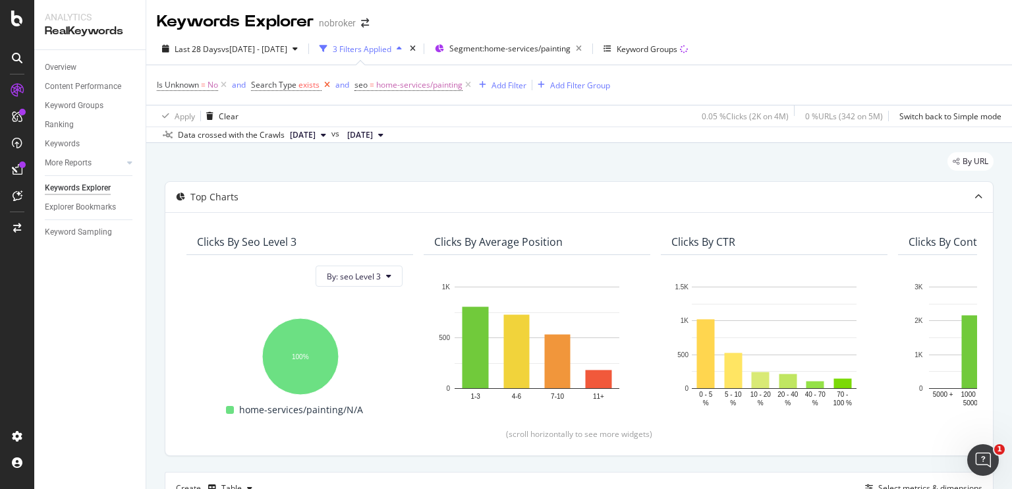
click at [327, 85] on icon at bounding box center [326, 84] width 11 height 13
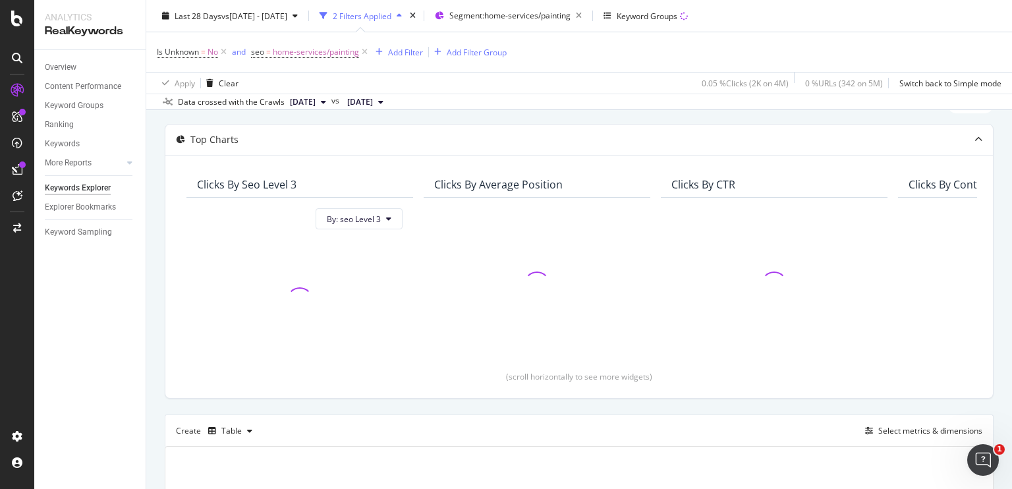
scroll to position [58, 0]
click at [364, 52] on icon at bounding box center [364, 51] width 11 height 13
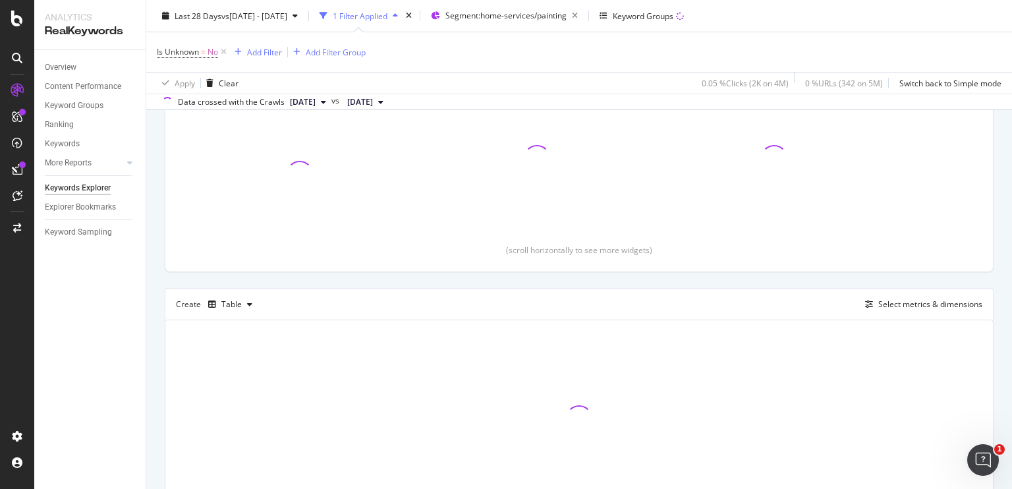
scroll to position [257, 0]
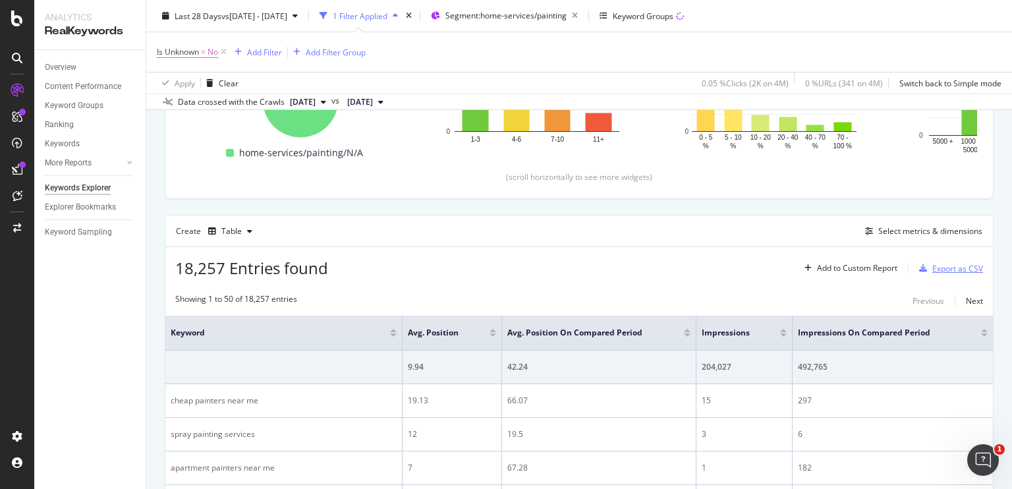
click at [940, 265] on div "Export as CSV" at bounding box center [957, 268] width 51 height 11
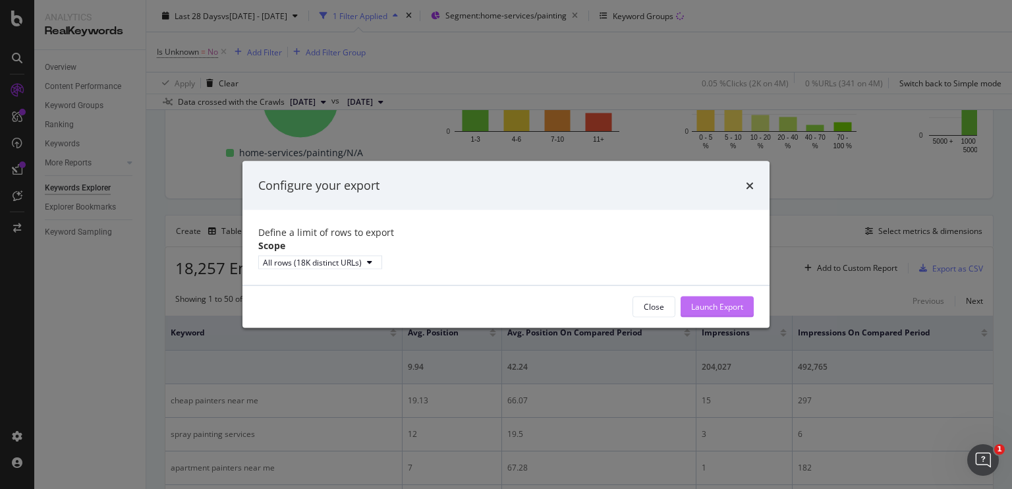
click at [732, 312] on div "Launch Export" at bounding box center [717, 306] width 52 height 11
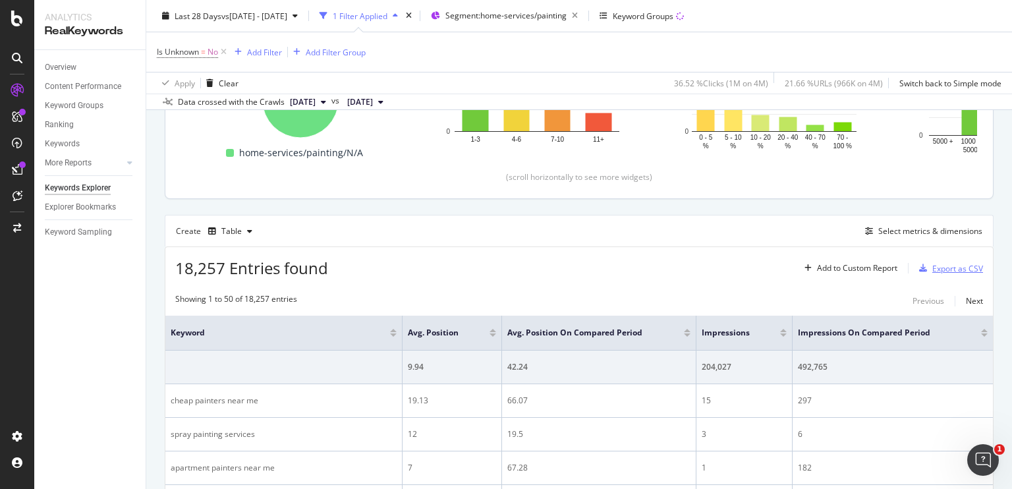
scroll to position [0, 0]
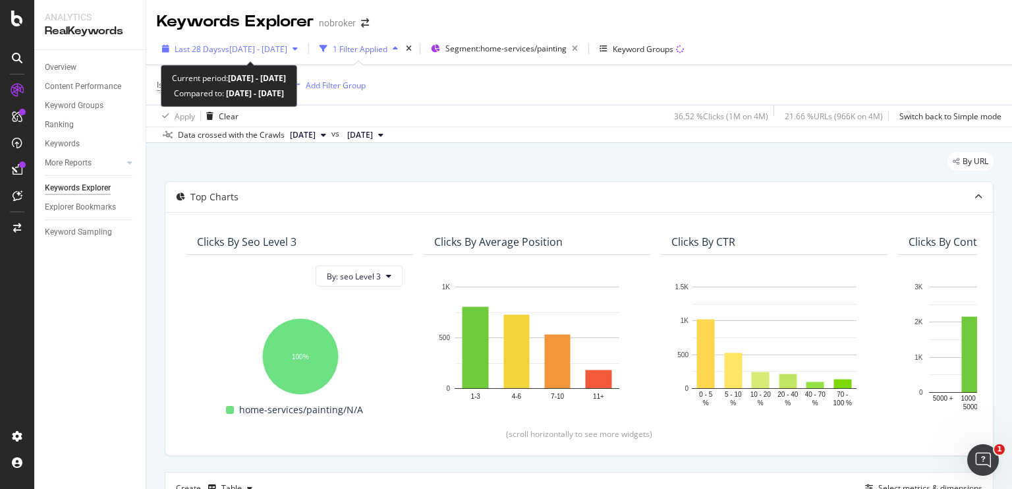
click at [287, 43] on span "vs 2024 Sep. 24th - Oct. 22nd" at bounding box center [254, 48] width 66 height 11
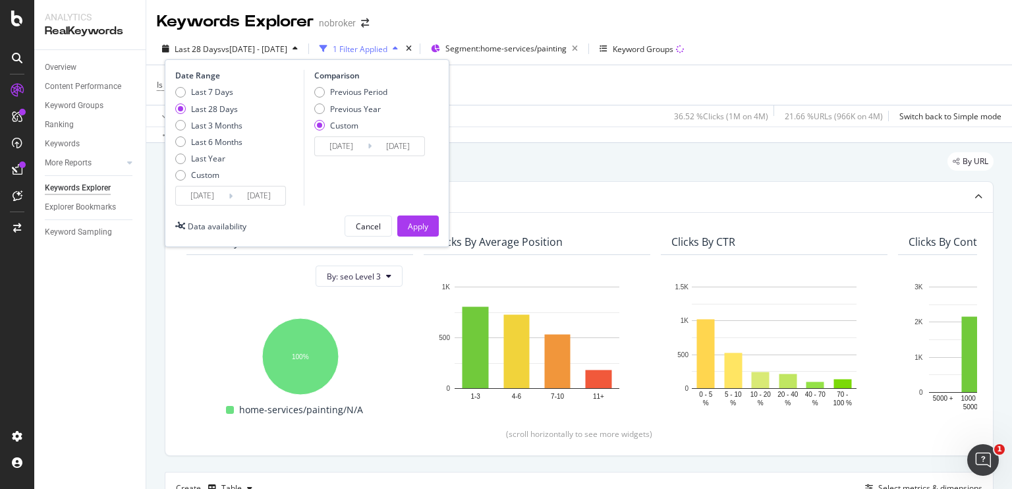
click at [198, 190] on input "2025/09/13" at bounding box center [202, 195] width 53 height 18
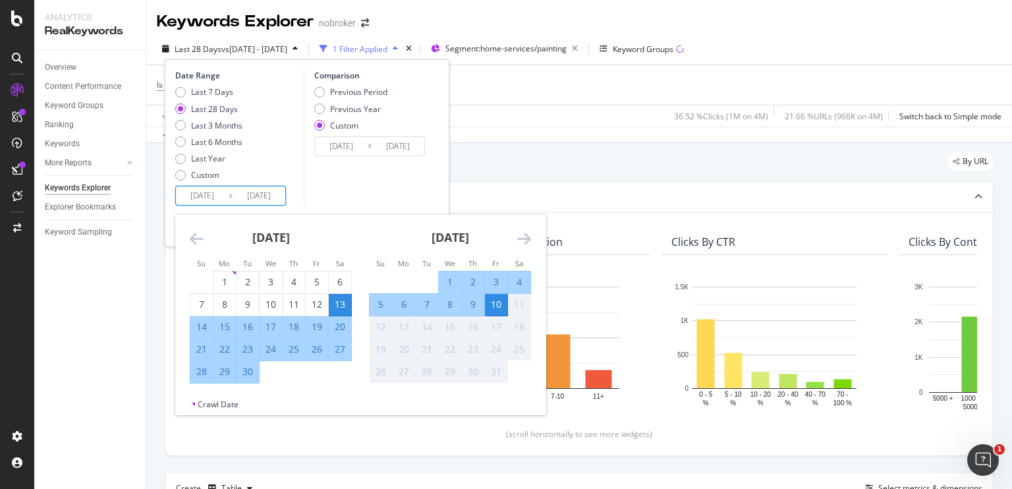
click at [192, 237] on icon "Move backward to switch to the previous month." at bounding box center [197, 238] width 14 height 16
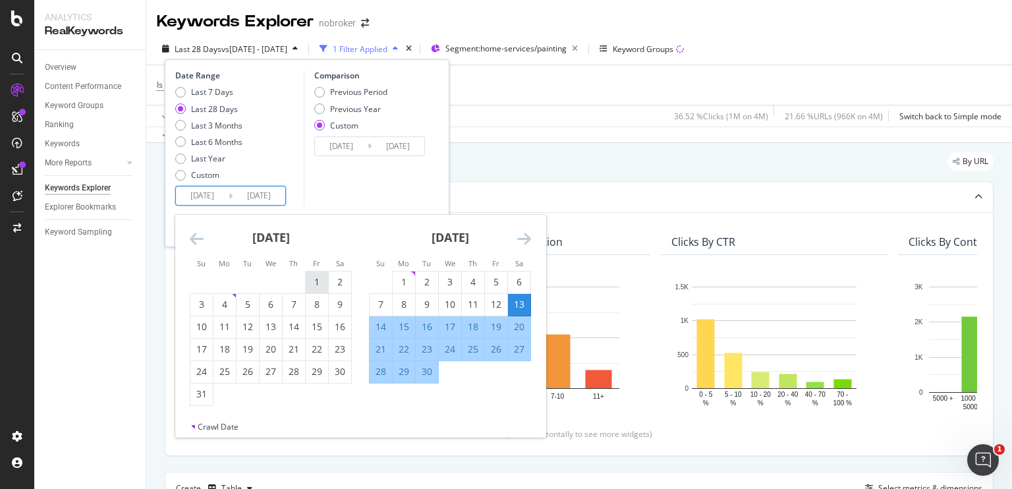
click at [316, 278] on div "1" at bounding box center [317, 281] width 22 height 13
type input "2025/08/01"
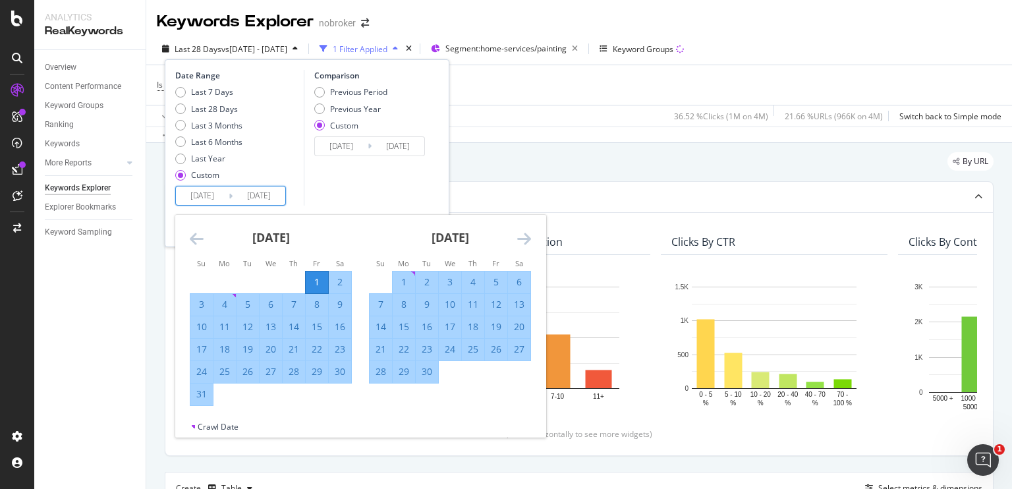
click at [406, 326] on div "15" at bounding box center [403, 326] width 22 height 13
type input "2025/09/15"
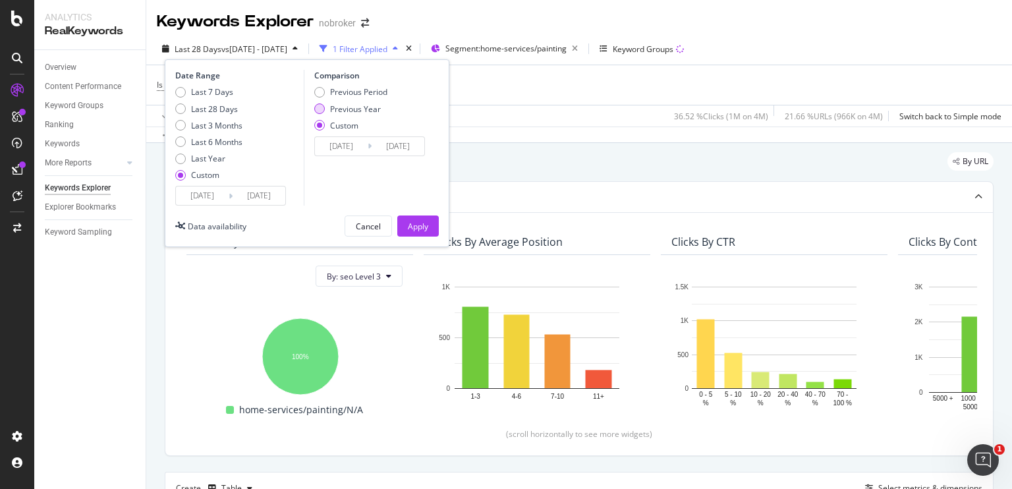
click at [319, 109] on div "Previous Year" at bounding box center [319, 108] width 11 height 11
type input "2024/08/02"
type input "2024/09/16"
click at [416, 222] on div "Apply" at bounding box center [418, 226] width 20 height 11
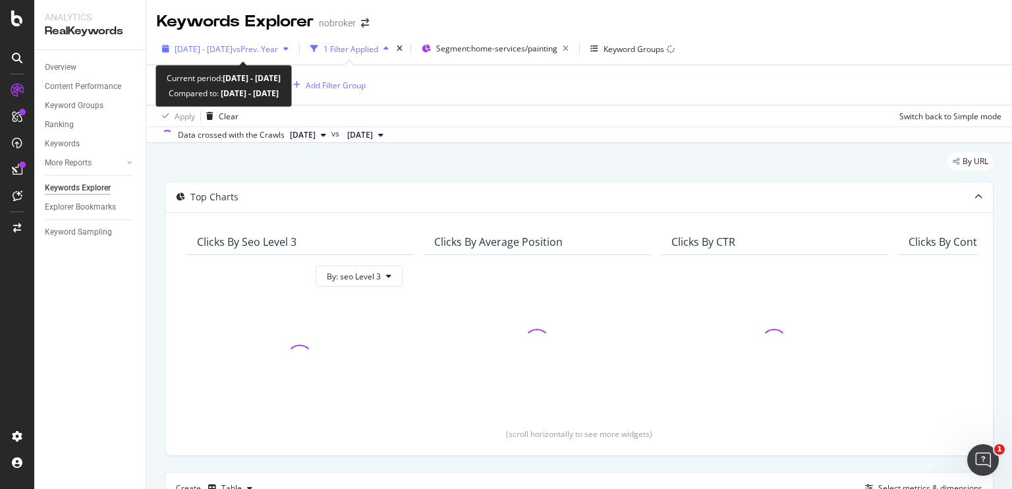
click at [232, 52] on span "2025 Aug. 1st - Sep. 15th" at bounding box center [204, 48] width 58 height 11
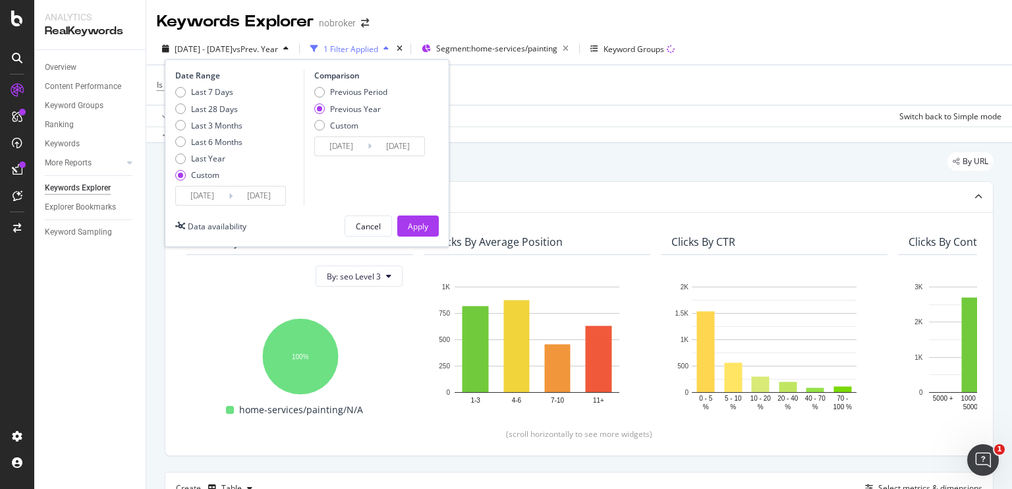
click at [478, 152] on div "By URL" at bounding box center [579, 166] width 828 height 29
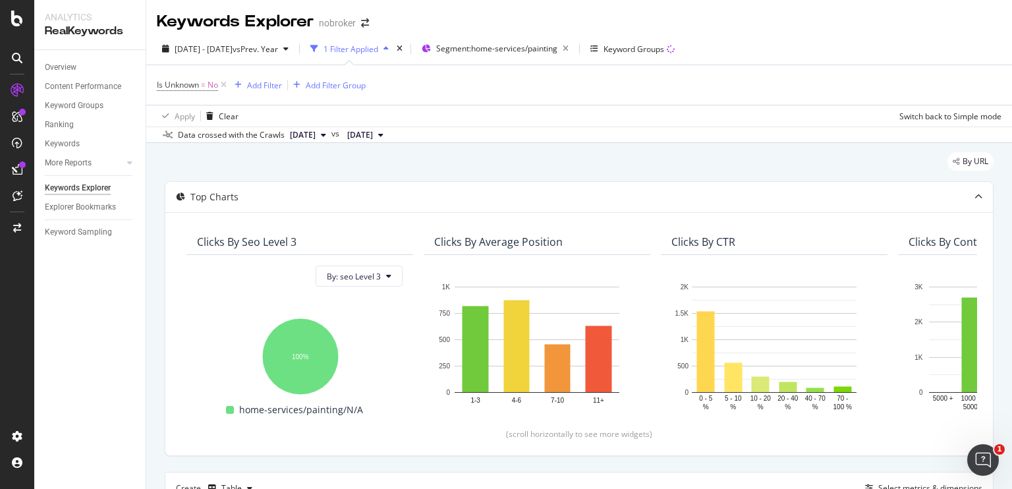
scroll to position [257, 0]
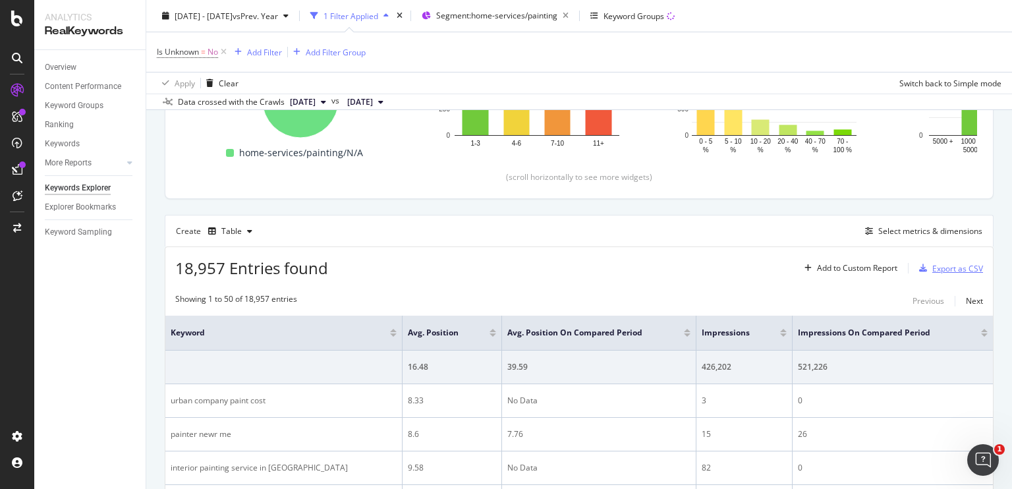
click at [948, 271] on div "Export as CSV" at bounding box center [957, 268] width 51 height 11
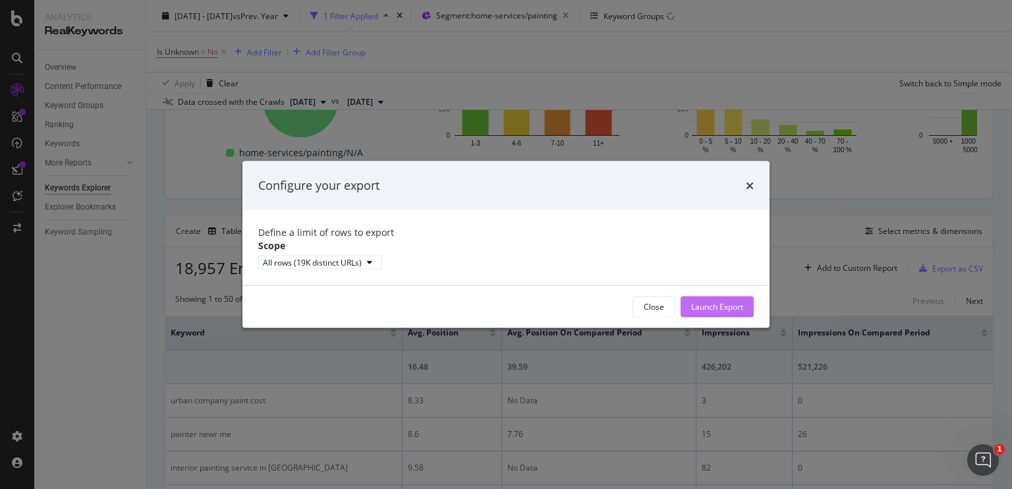
click at [699, 312] on div "Launch Export" at bounding box center [717, 306] width 52 height 11
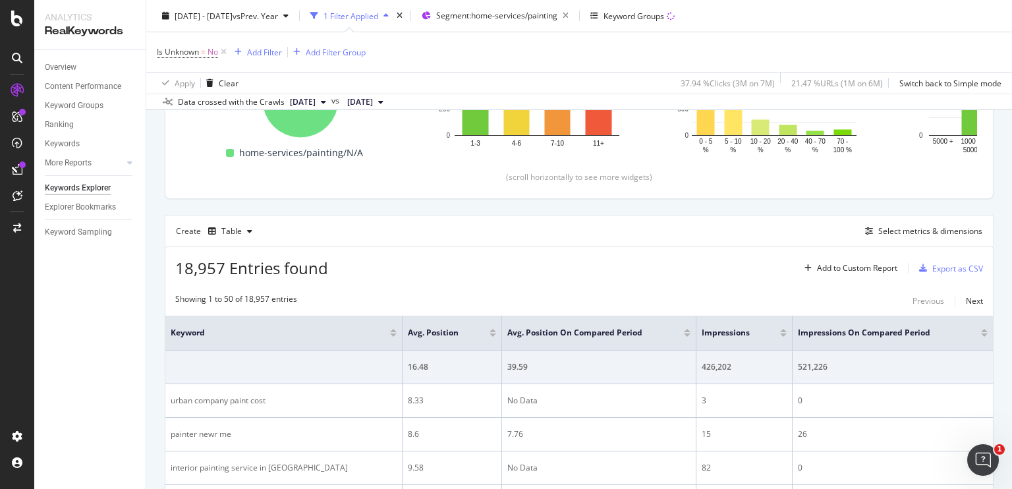
scroll to position [26, 0]
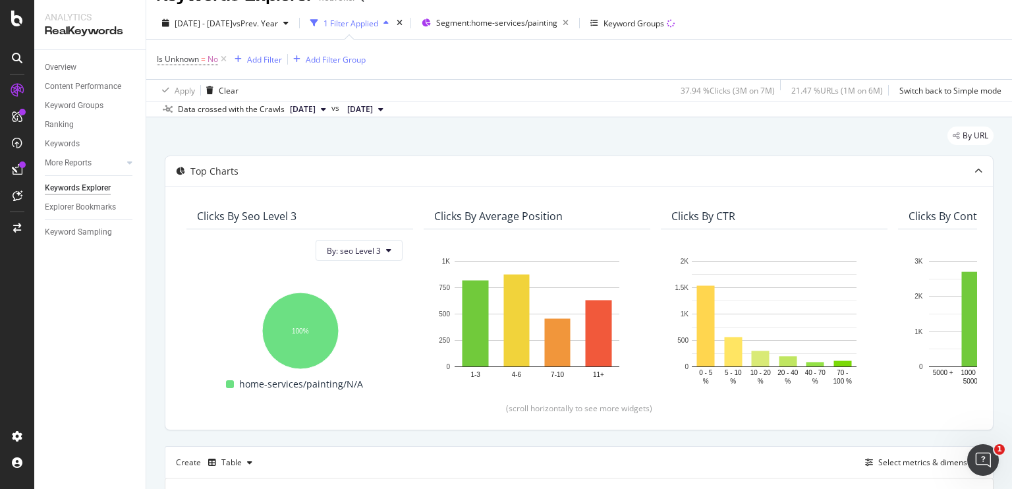
click at [473, 84] on div "Apply Clear 37.94 % Clicks ( 3M on 7M ) 21.47 % URLs ( 1M on 6M ) Switch back t…" at bounding box center [578, 90] width 865 height 22
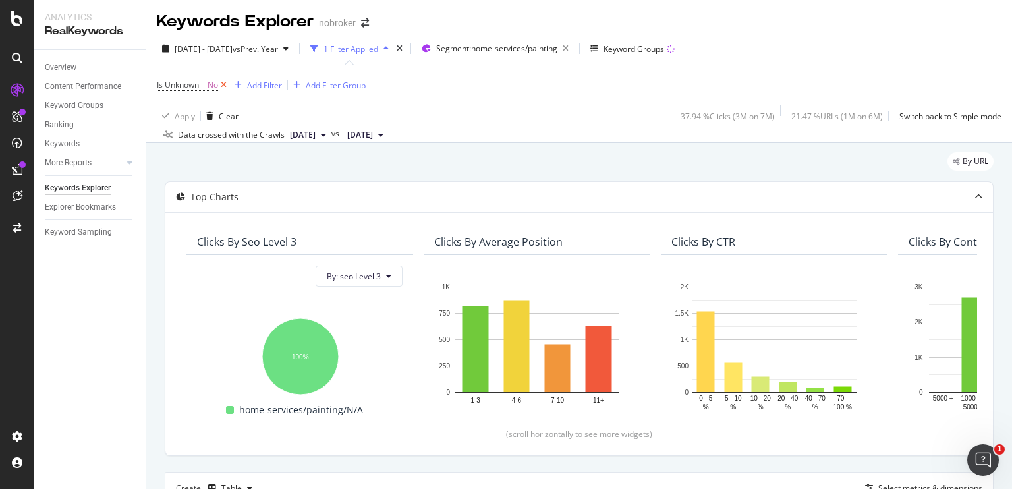
click at [224, 86] on icon at bounding box center [223, 84] width 11 height 13
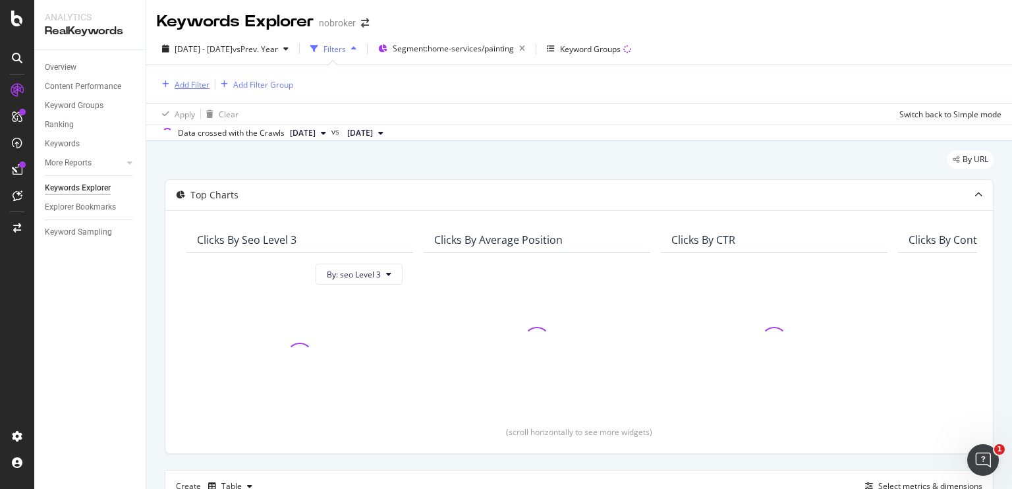
click at [184, 81] on div "Add Filter" at bounding box center [192, 84] width 35 height 11
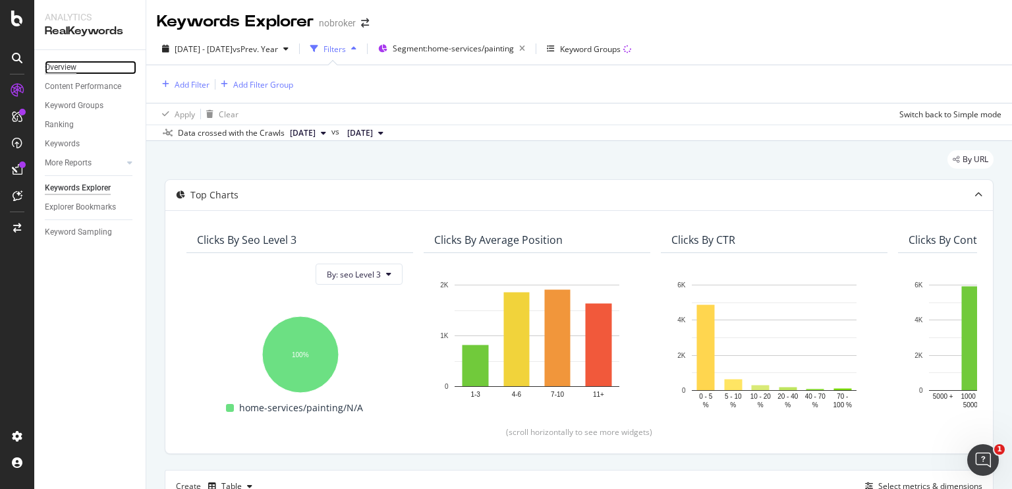
click at [68, 67] on div "Overview" at bounding box center [61, 68] width 32 height 14
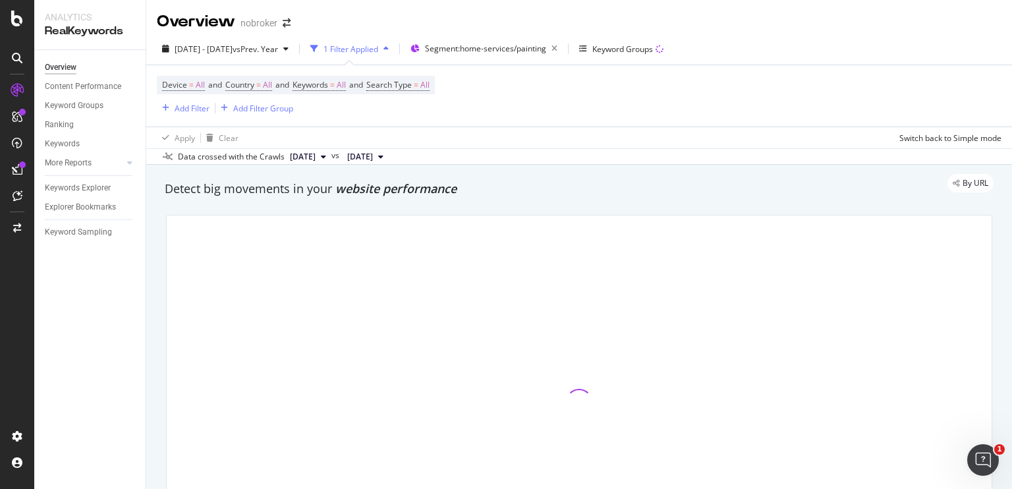
click at [408, 121] on div "Device = All and Country = All and Keywords = All and Search Type = All Add Fil…" at bounding box center [579, 95] width 844 height 61
click at [190, 103] on div "Add Filter" at bounding box center [192, 108] width 35 height 11
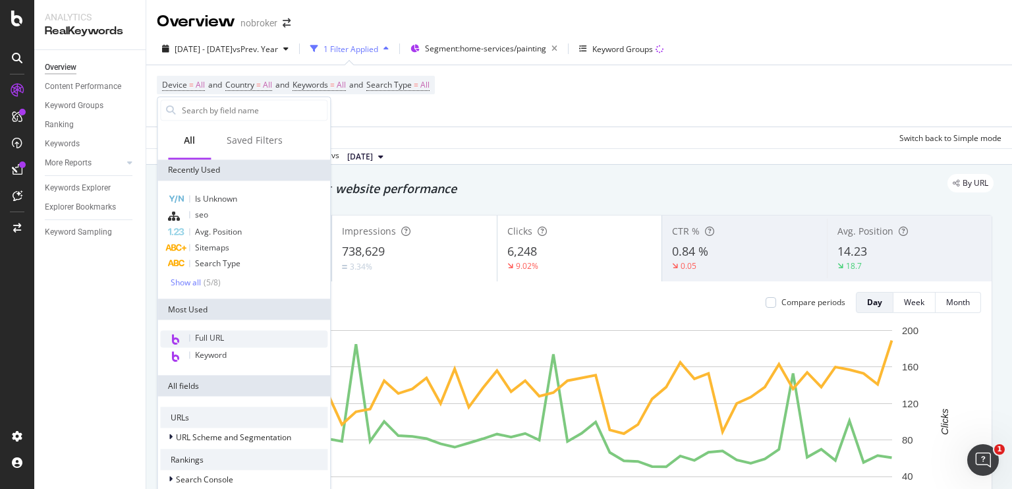
click at [221, 335] on span "Full URL" at bounding box center [209, 338] width 29 height 11
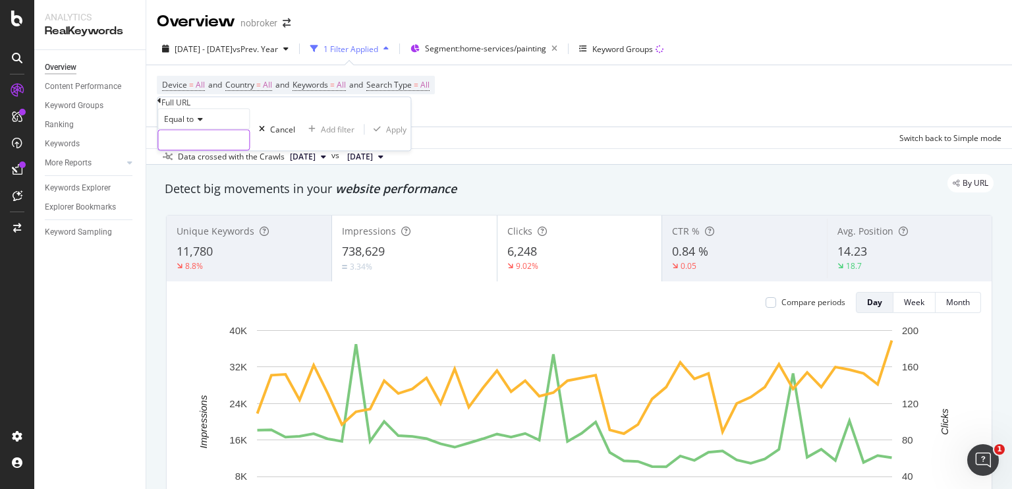
click at [223, 150] on input "text" at bounding box center [203, 140] width 91 height 20
click at [199, 124] on icon at bounding box center [198, 120] width 9 height 8
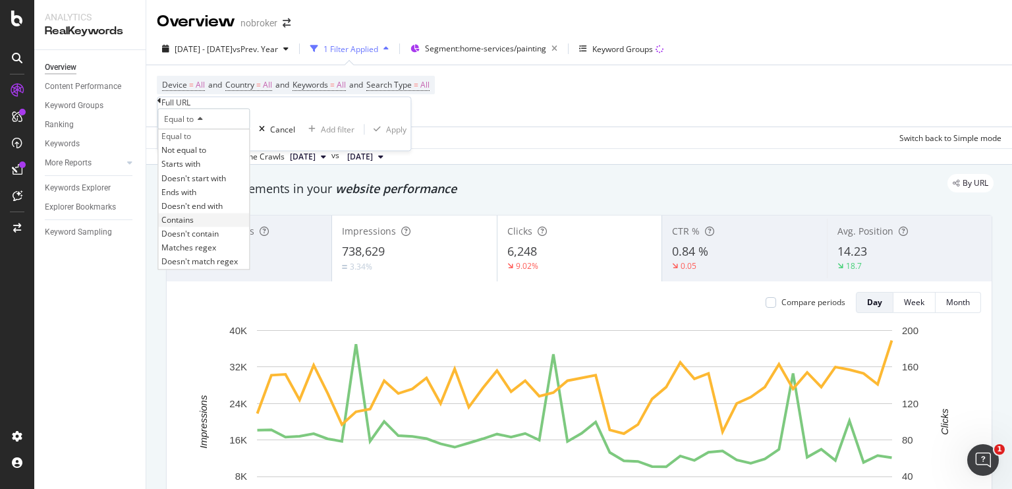
click at [212, 227] on div "Contains" at bounding box center [203, 220] width 91 height 14
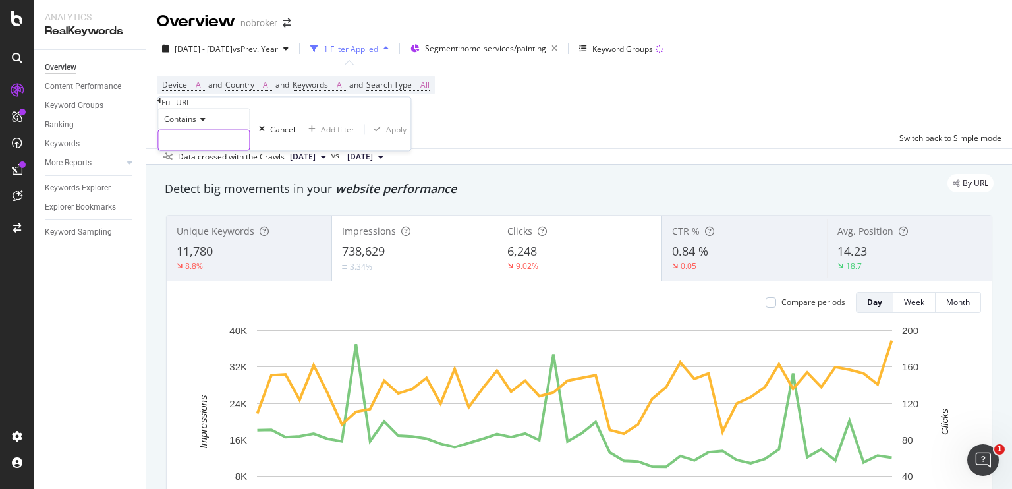
click at [194, 150] on input "text" at bounding box center [203, 140] width 91 height 20
click at [180, 150] on input "Painting-services" at bounding box center [203, 140] width 91 height 20
type input "painting-services"
click at [393, 135] on div "Apply" at bounding box center [403, 129] width 20 height 11
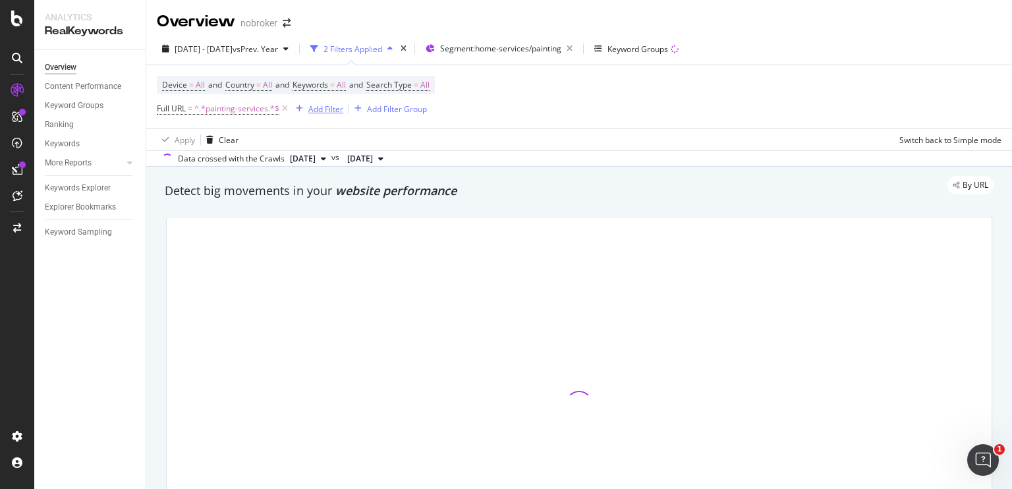
click at [333, 108] on div "Add Filter" at bounding box center [325, 108] width 35 height 11
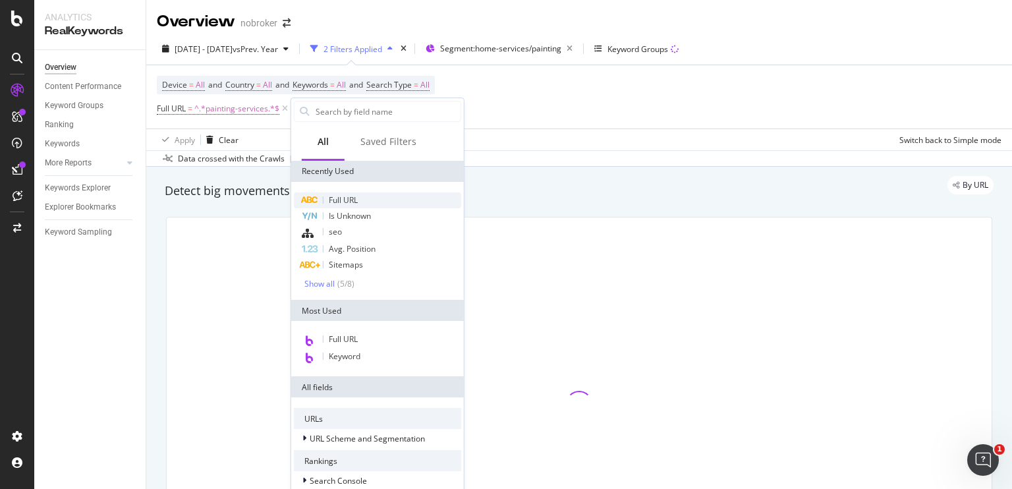
click at [333, 202] on span "Full URL" at bounding box center [343, 199] width 29 height 11
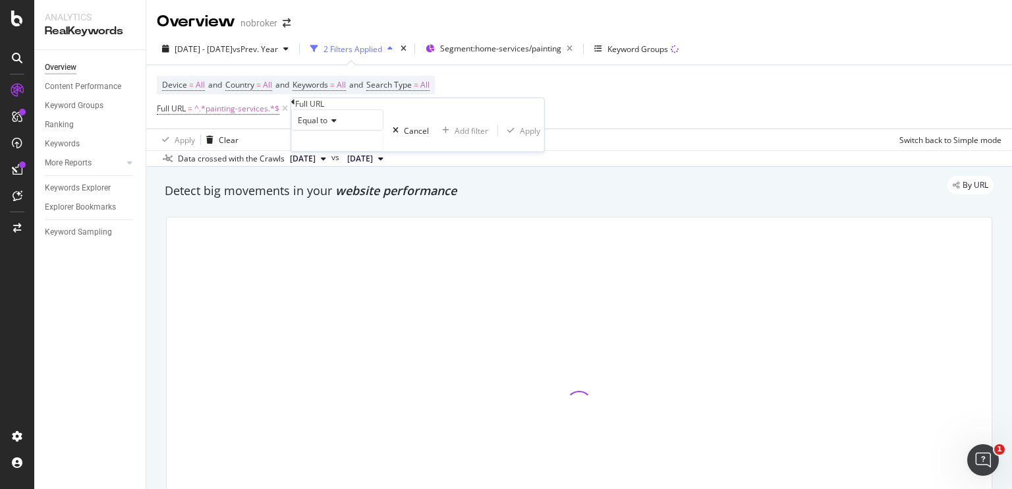
click at [334, 124] on icon at bounding box center [331, 121] width 9 height 8
click at [337, 130] on div "Equal to" at bounding box center [337, 119] width 92 height 21
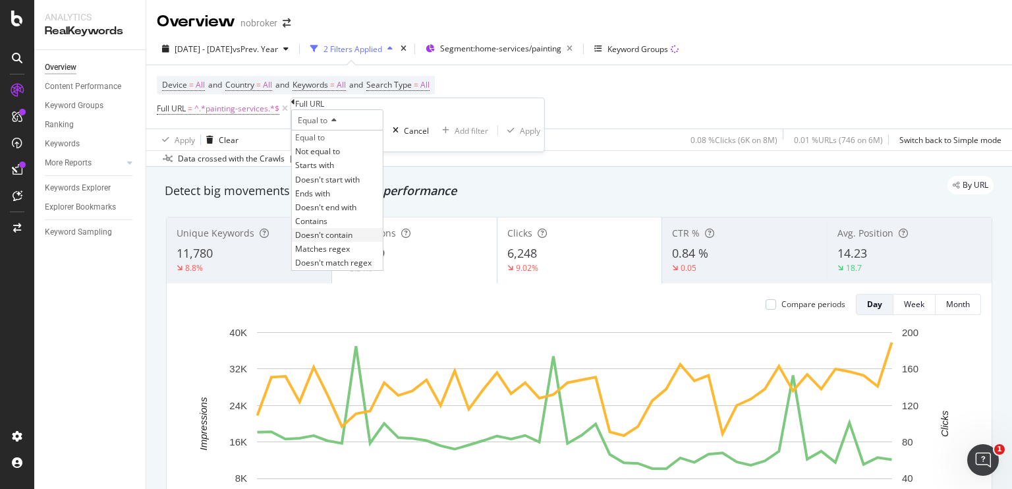
click at [338, 240] on span "Doesn't contain" at bounding box center [323, 234] width 57 height 11
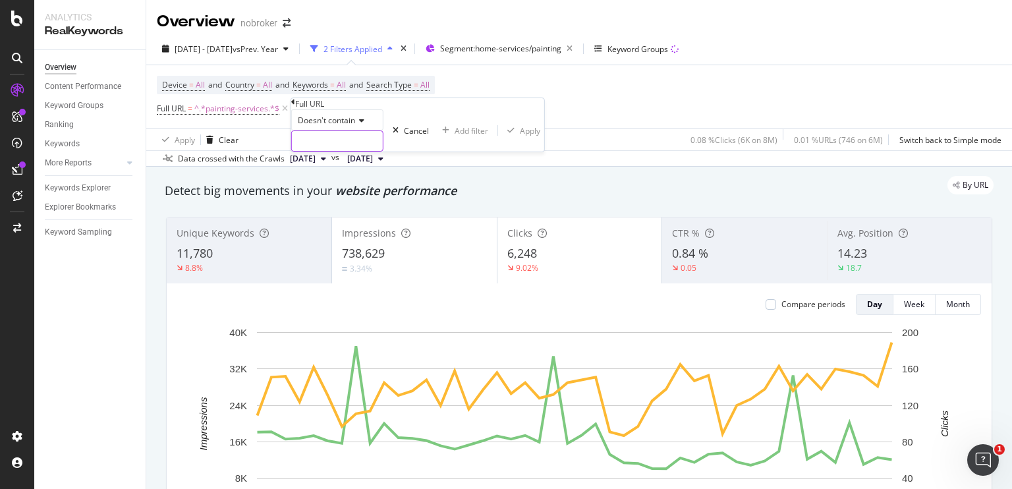
paste input "painting-services"
click at [313, 151] on input "painting-services" at bounding box center [337, 141] width 91 height 20
type input "painting-services/"
click at [527, 136] on div "Apply" at bounding box center [537, 130] width 20 height 11
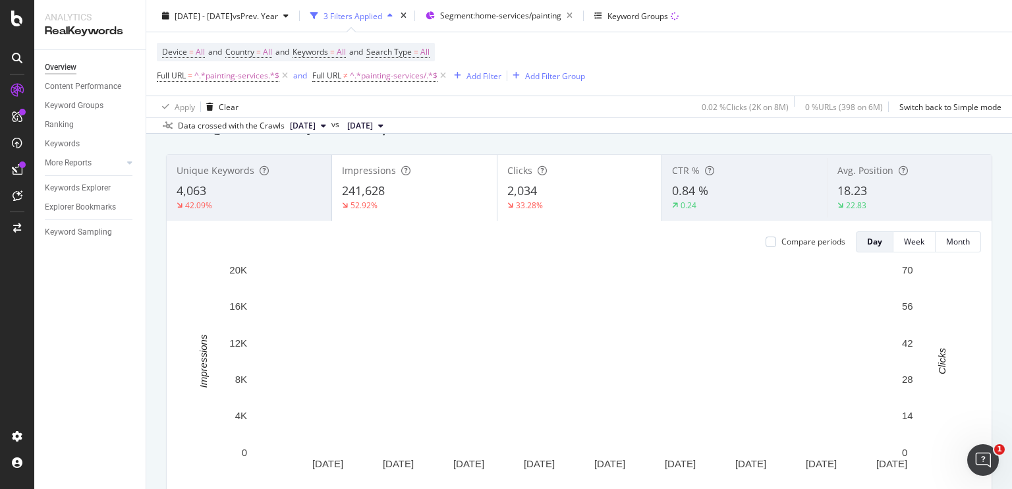
scroll to position [63, 0]
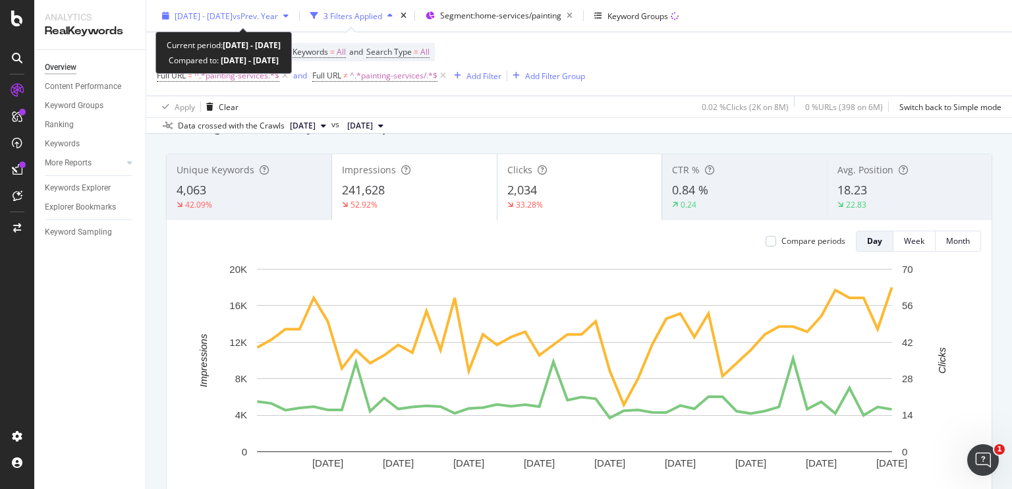
click at [232, 19] on span "2025 Aug. 1st - Sep. 15th" at bounding box center [204, 15] width 58 height 11
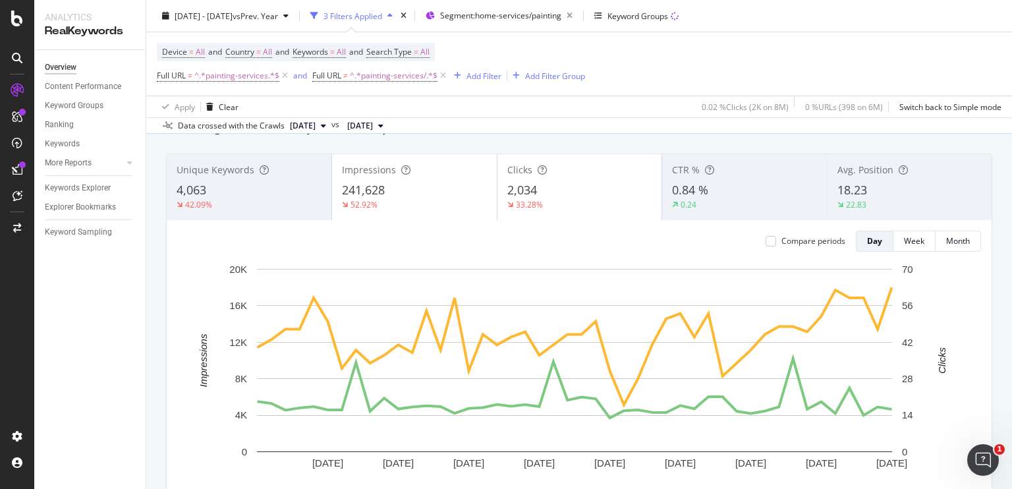
click at [474, 131] on div "Data crossed with the Crawls 2025 Sep. 1st vs 2024 Sep. 2nd" at bounding box center [578, 125] width 865 height 16
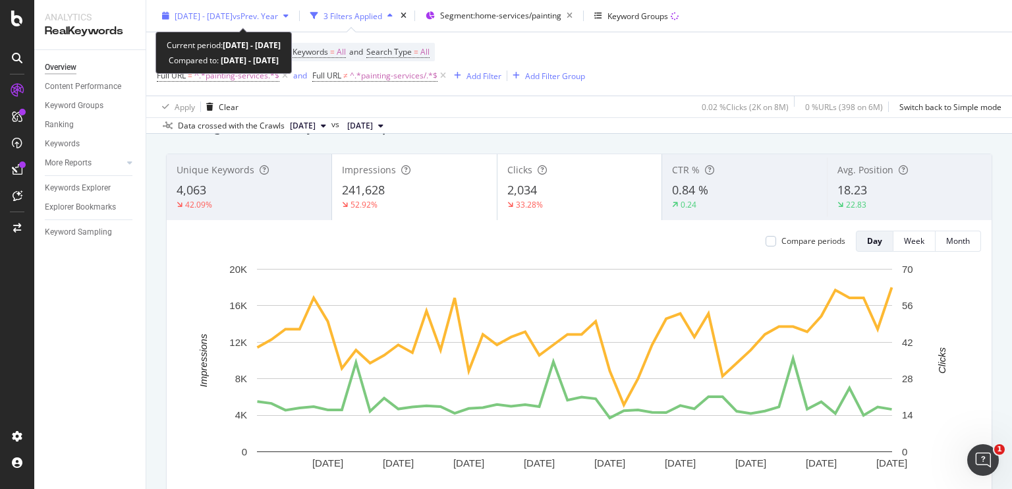
click at [232, 17] on span "2025 Aug. 1st - Sep. 15th" at bounding box center [204, 15] width 58 height 11
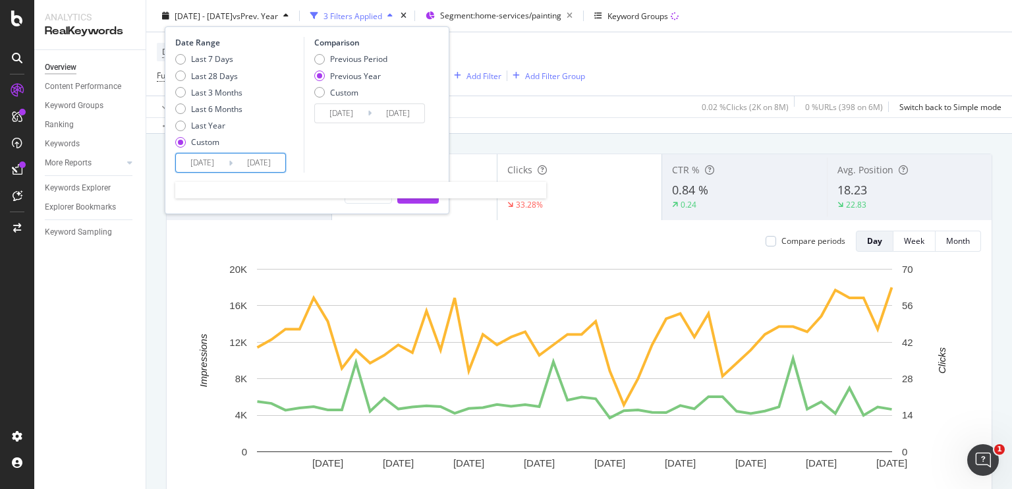
click at [196, 169] on input "2025/08/01" at bounding box center [202, 162] width 53 height 18
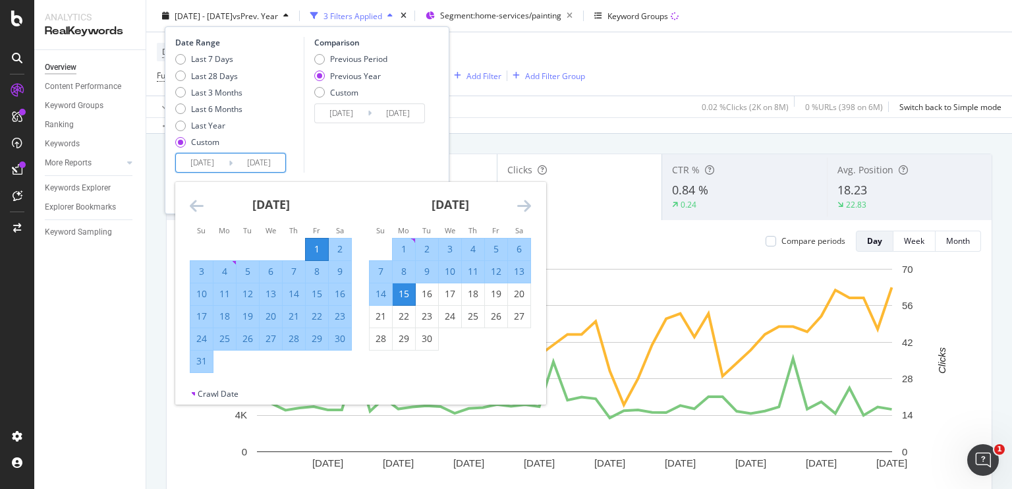
click at [191, 209] on icon "Move backward to switch to the previous month." at bounding box center [197, 206] width 14 height 16
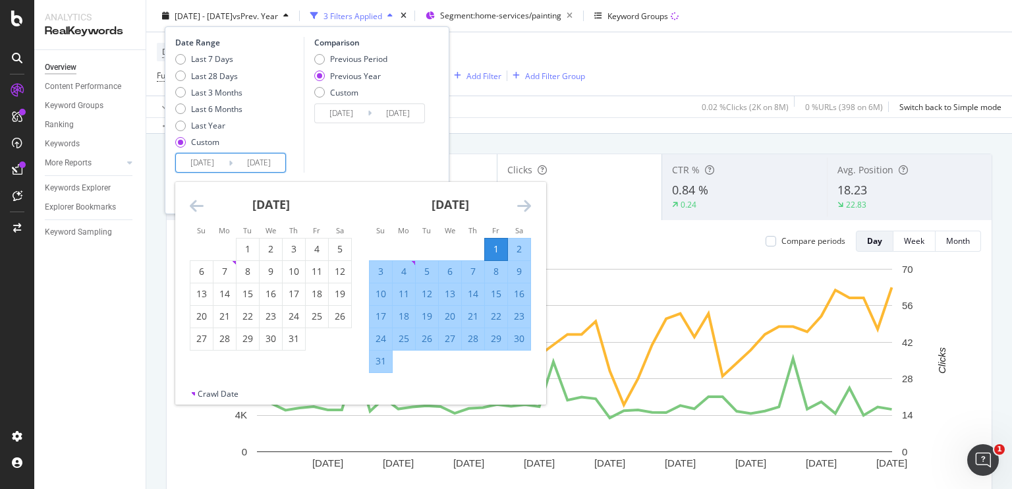
click at [191, 209] on icon "Move backward to switch to the previous month." at bounding box center [197, 206] width 14 height 16
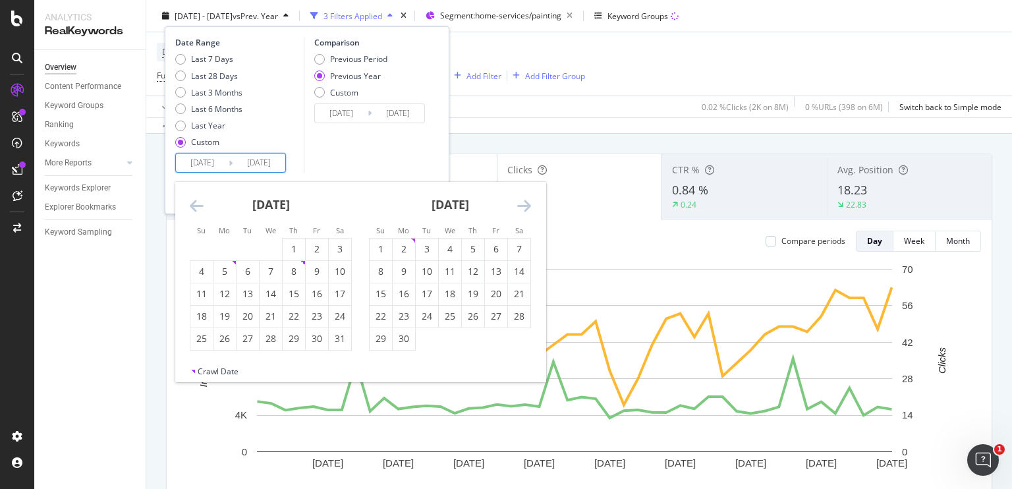
click at [191, 209] on icon "Move backward to switch to the previous month." at bounding box center [197, 206] width 14 height 16
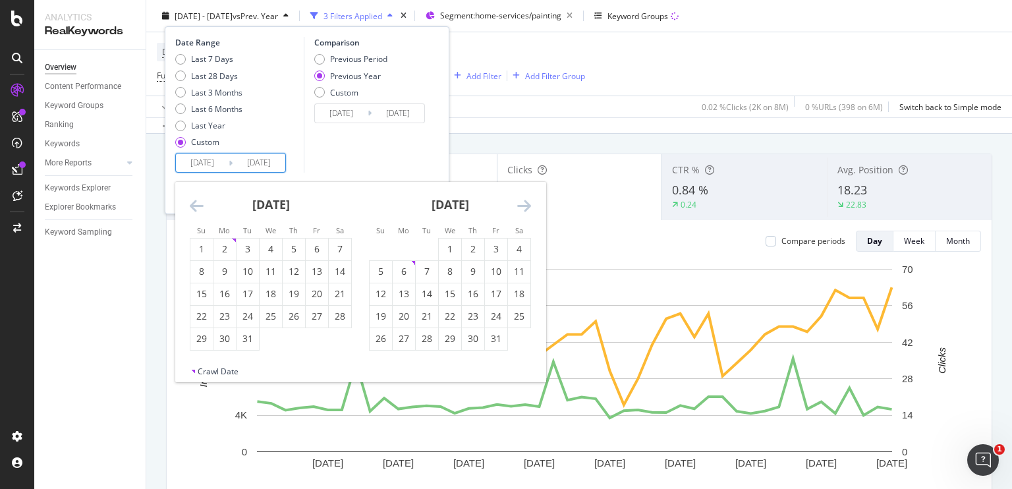
click at [191, 209] on icon "Move backward to switch to the previous month." at bounding box center [197, 206] width 14 height 16
click at [202, 208] on icon "Move backward to switch to the previous month." at bounding box center [197, 206] width 14 height 16
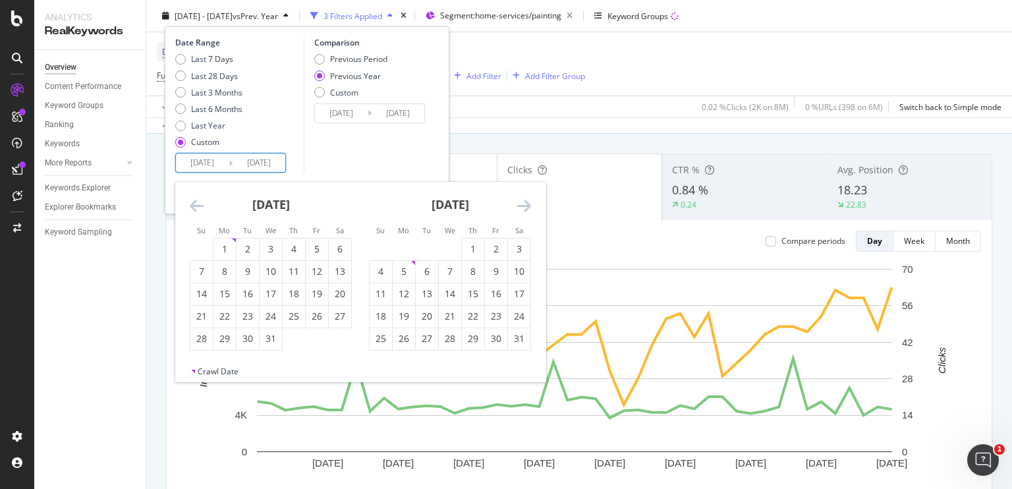
click at [202, 208] on icon "Move backward to switch to the previous month." at bounding box center [197, 206] width 14 height 16
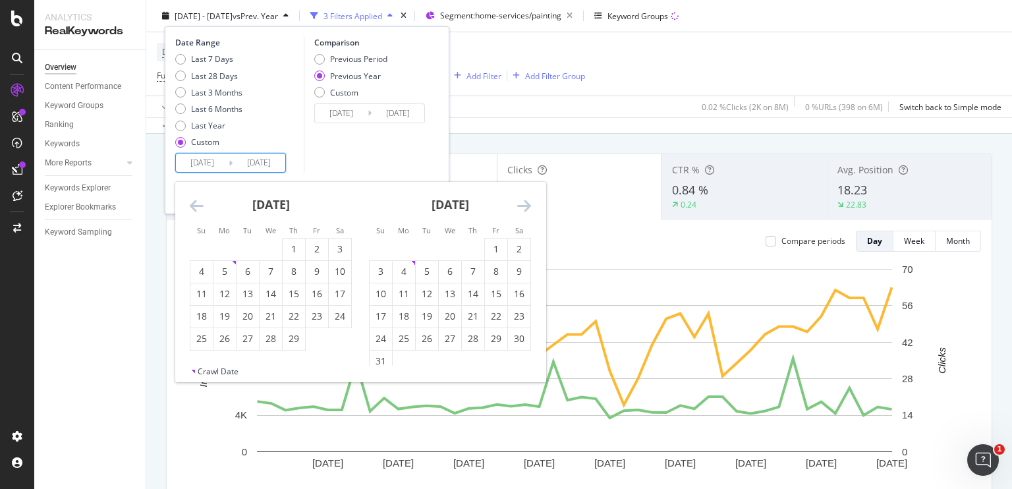
click at [202, 208] on icon "Move backward to switch to the previous month." at bounding box center [197, 206] width 14 height 16
click at [198, 207] on icon "Move backward to switch to the previous month." at bounding box center [197, 206] width 14 height 16
click at [186, 210] on div "November 2023 1 2 3 4 5 6 7 8 9 10 11 12 13 14 15 16 17 18 19 20 21 22 23 24 25…" at bounding box center [270, 266] width 179 height 169
click at [184, 205] on div "November 2023 1 2 3 4 5 6 7 8 9 10 11 12 13 14 15 16 17 18 19 20 21 22 23 24 25…" at bounding box center [270, 266] width 179 height 169
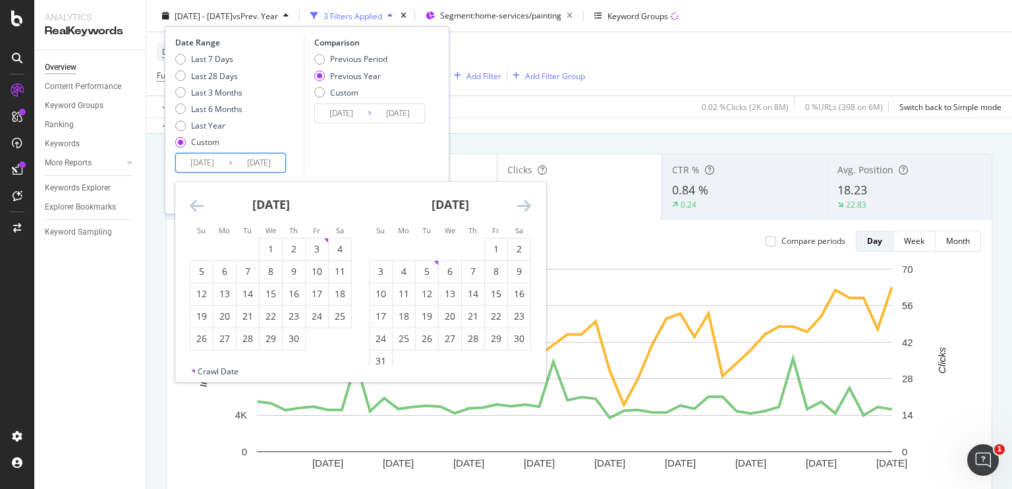
click at [195, 207] on icon "Move backward to switch to the previous month." at bounding box center [197, 206] width 14 height 16
click at [197, 204] on icon "Move backward to switch to the previous month." at bounding box center [197, 206] width 14 height 16
click at [319, 247] on div "1" at bounding box center [317, 248] width 22 height 13
type input "2023/09/01"
type input "2022/09/02"
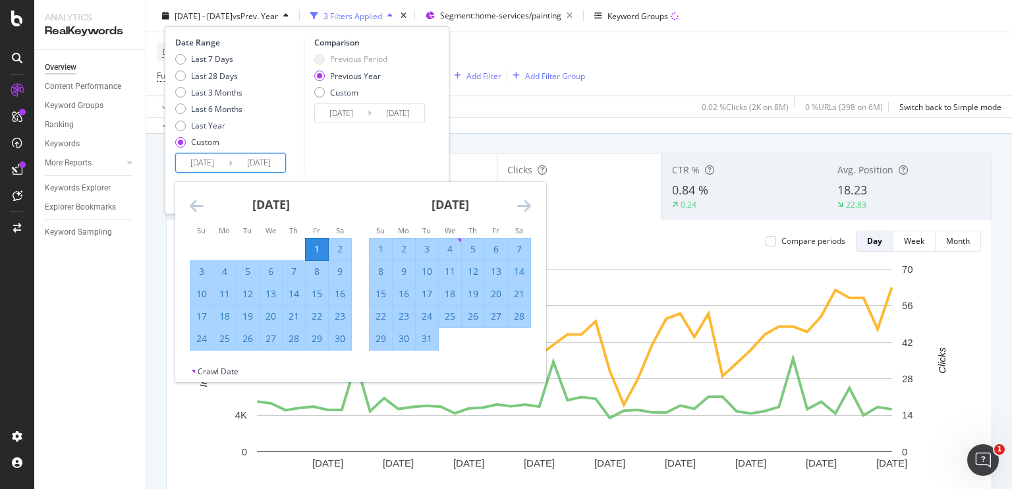
click at [528, 202] on icon "Move forward to switch to the next month." at bounding box center [524, 206] width 14 height 16
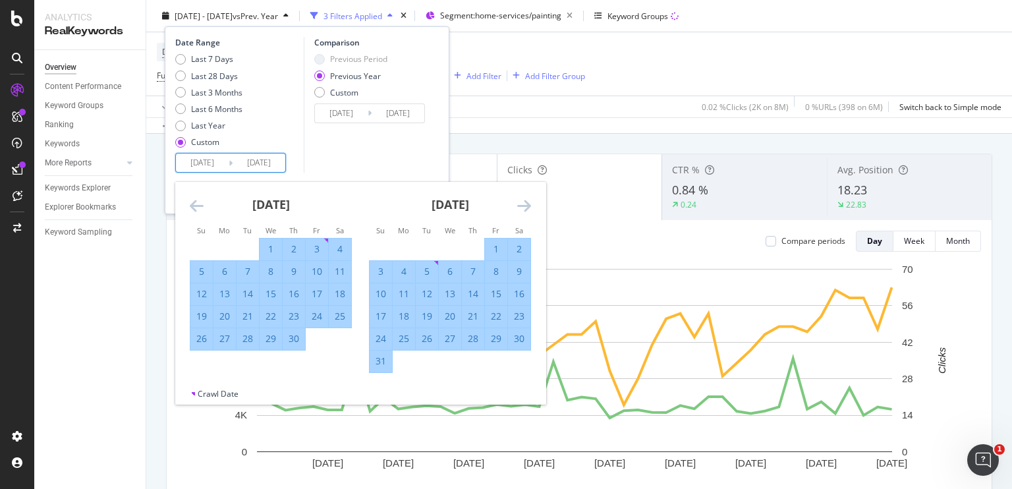
click at [528, 202] on icon "Move forward to switch to the next month." at bounding box center [524, 206] width 14 height 16
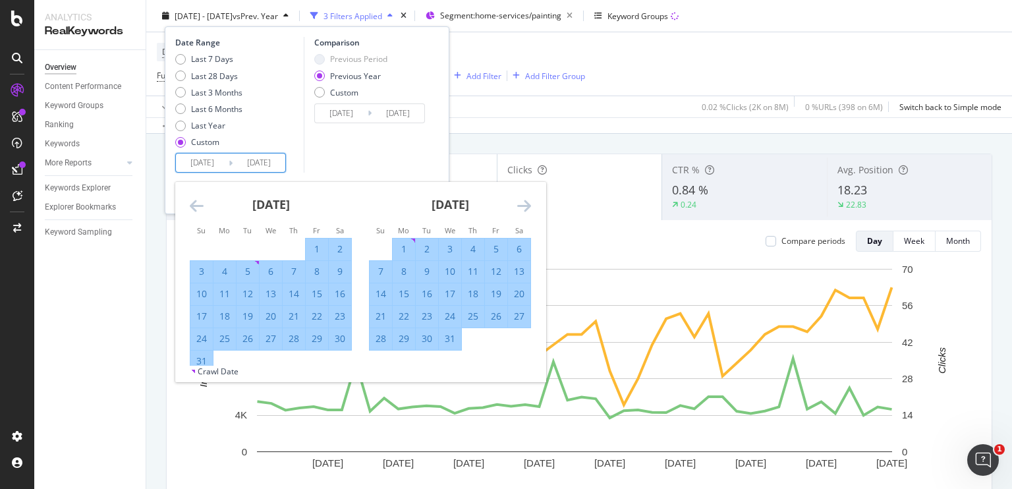
click at [528, 202] on icon "Move forward to switch to the next month." at bounding box center [524, 206] width 14 height 16
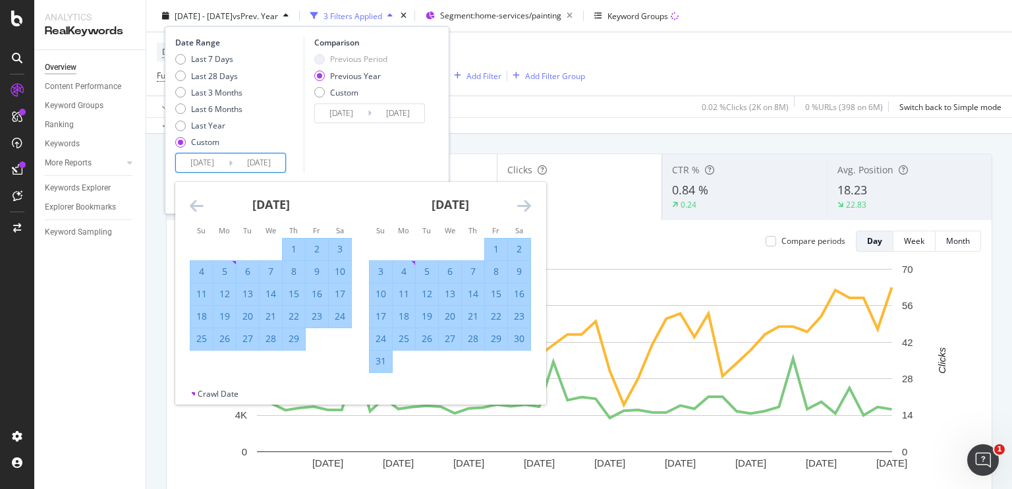
click at [528, 202] on icon "Move forward to switch to the next month." at bounding box center [524, 206] width 14 height 16
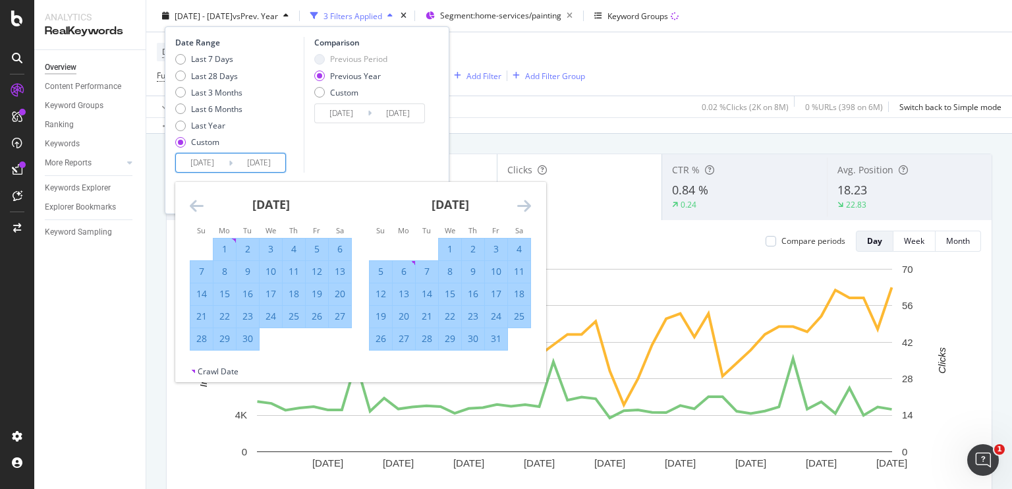
click at [528, 202] on icon "Move forward to switch to the next month." at bounding box center [524, 206] width 14 height 16
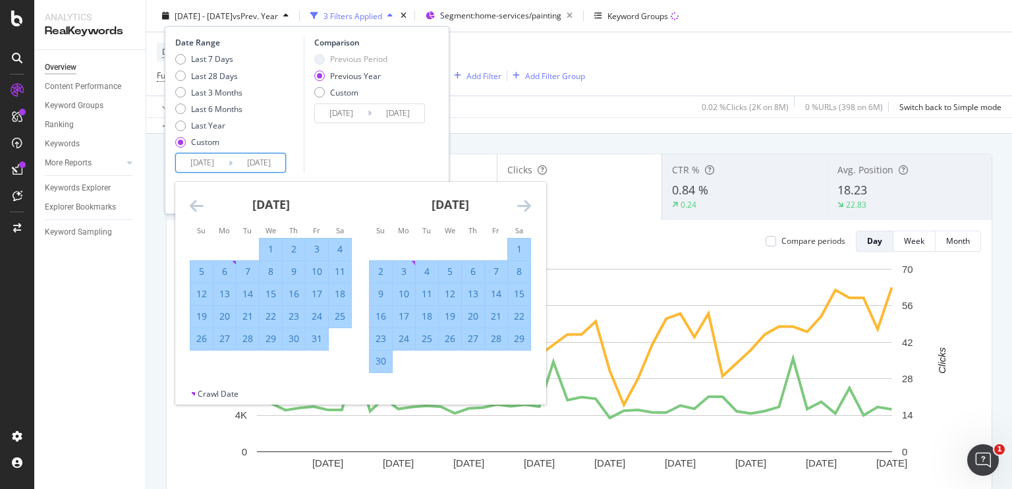
click at [528, 202] on icon "Move forward to switch to the next month." at bounding box center [524, 206] width 14 height 16
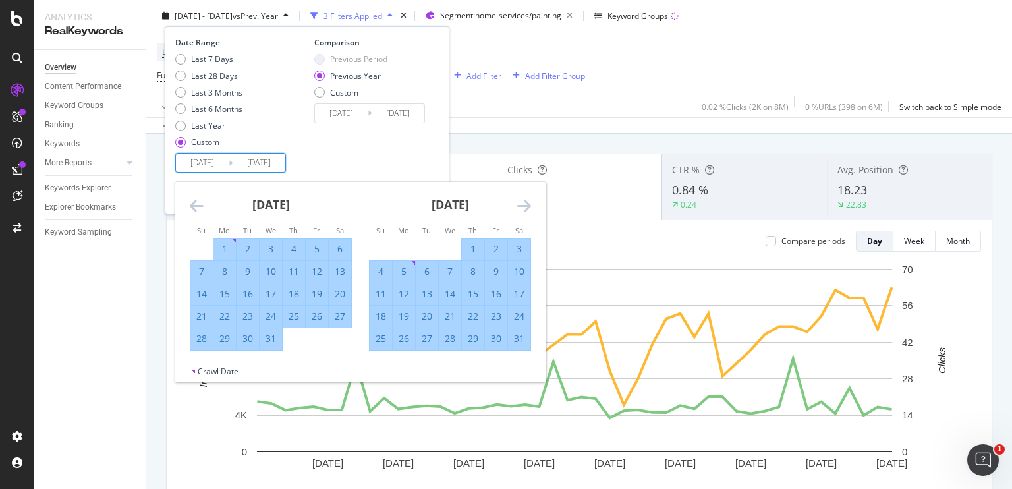
click at [528, 202] on icon "Move forward to switch to the next month." at bounding box center [524, 206] width 14 height 16
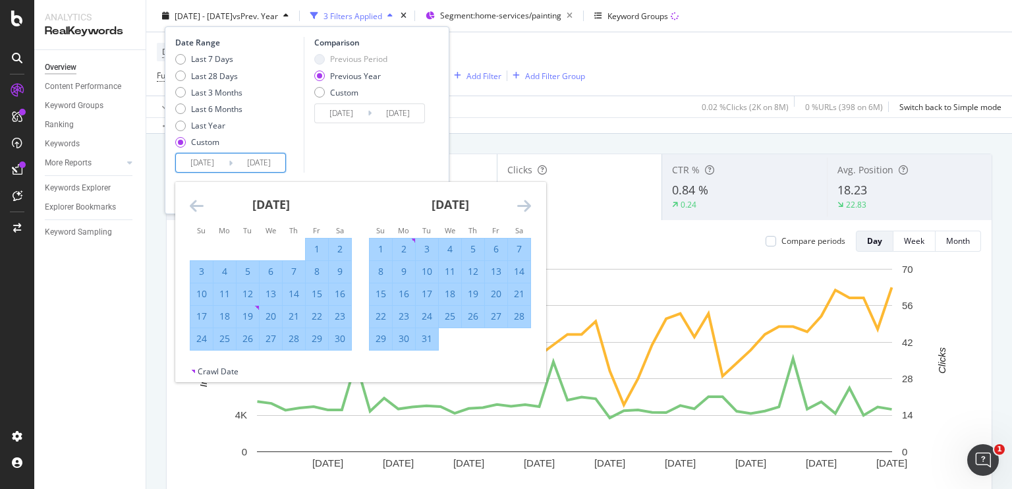
click at [528, 202] on icon "Move forward to switch to the next month." at bounding box center [524, 206] width 14 height 16
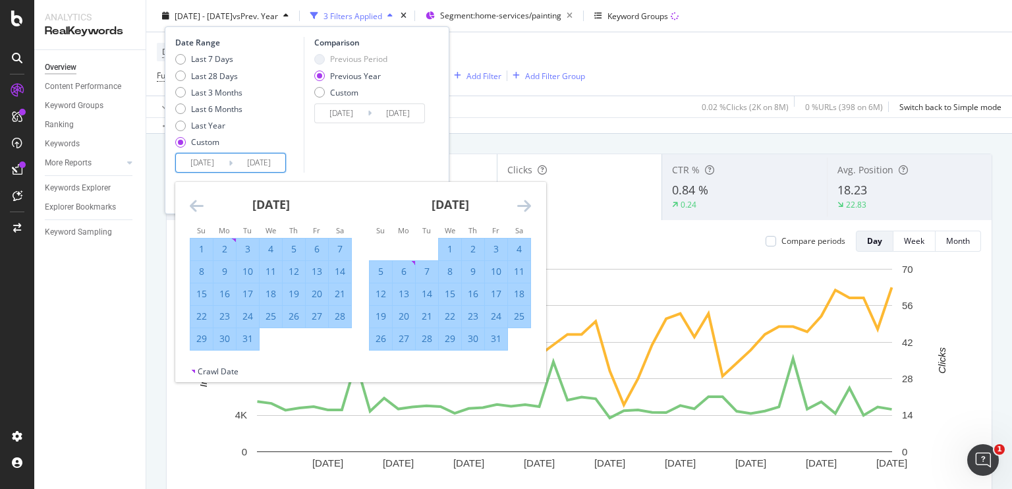
click at [528, 202] on icon "Move forward to switch to the next month." at bounding box center [524, 206] width 14 height 16
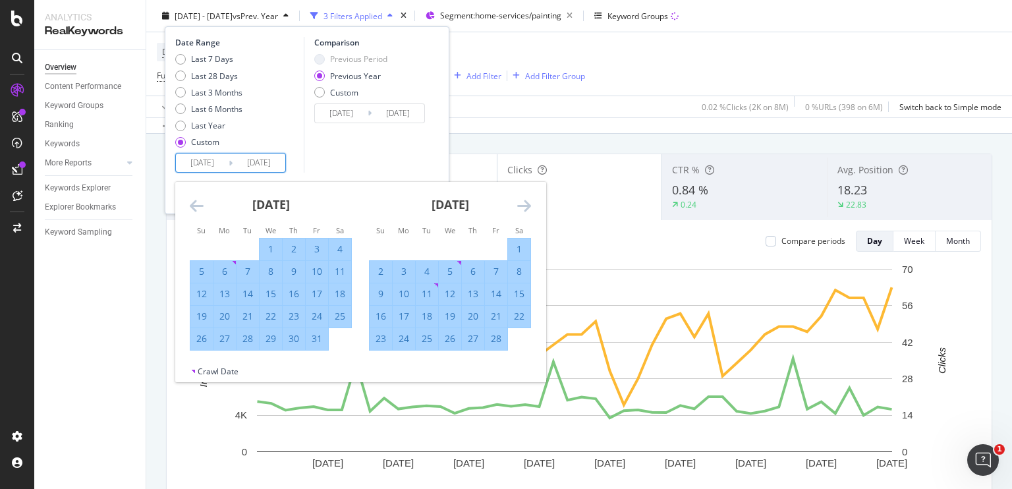
click at [528, 202] on icon "Move forward to switch to the next month." at bounding box center [524, 206] width 14 height 16
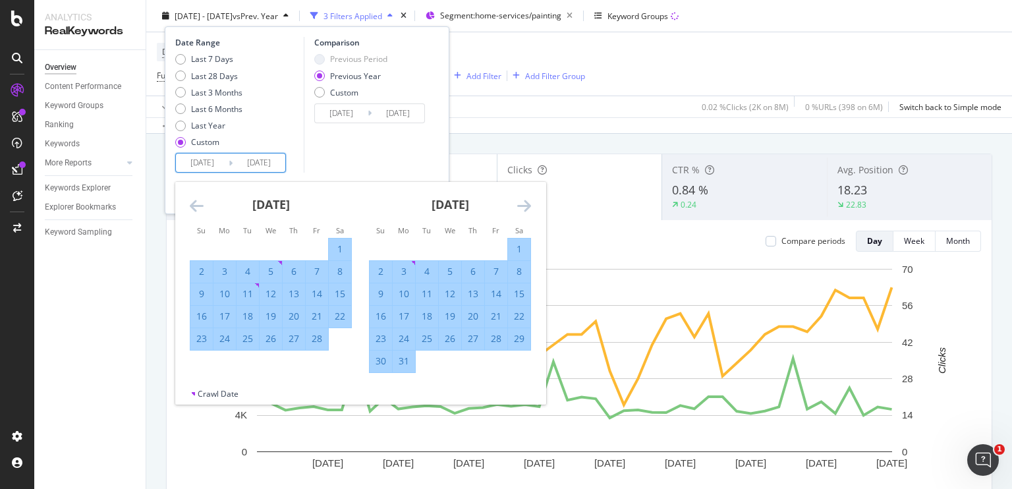
click at [528, 202] on icon "Move forward to switch to the next month." at bounding box center [524, 206] width 14 height 16
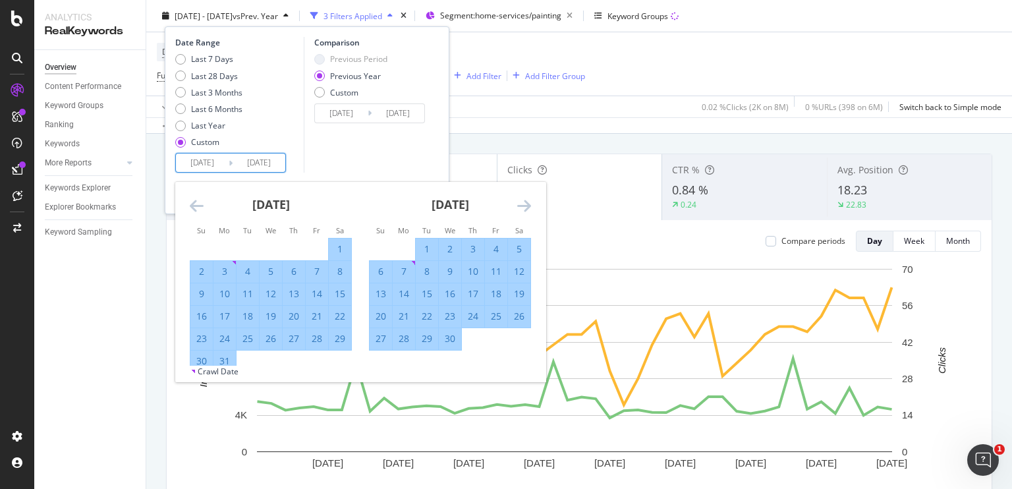
click at [528, 202] on icon "Move forward to switch to the next month." at bounding box center [524, 206] width 14 height 16
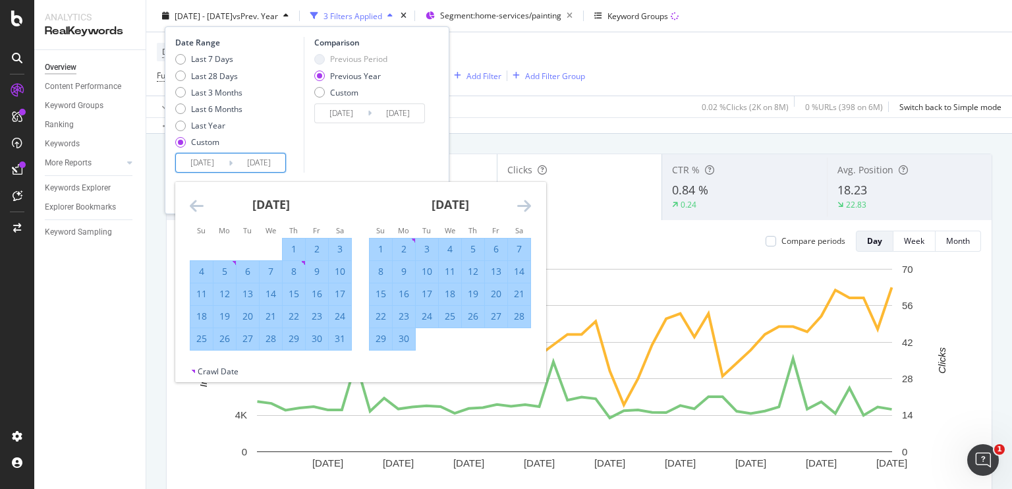
click at [528, 202] on icon "Move forward to switch to the next month." at bounding box center [524, 206] width 14 height 16
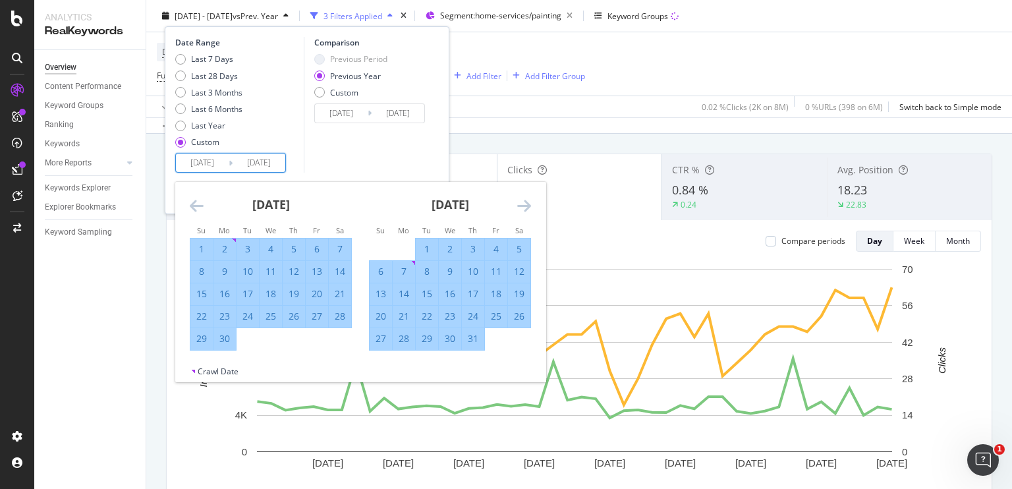
click at [528, 202] on icon "Move forward to switch to the next month." at bounding box center [524, 206] width 14 height 16
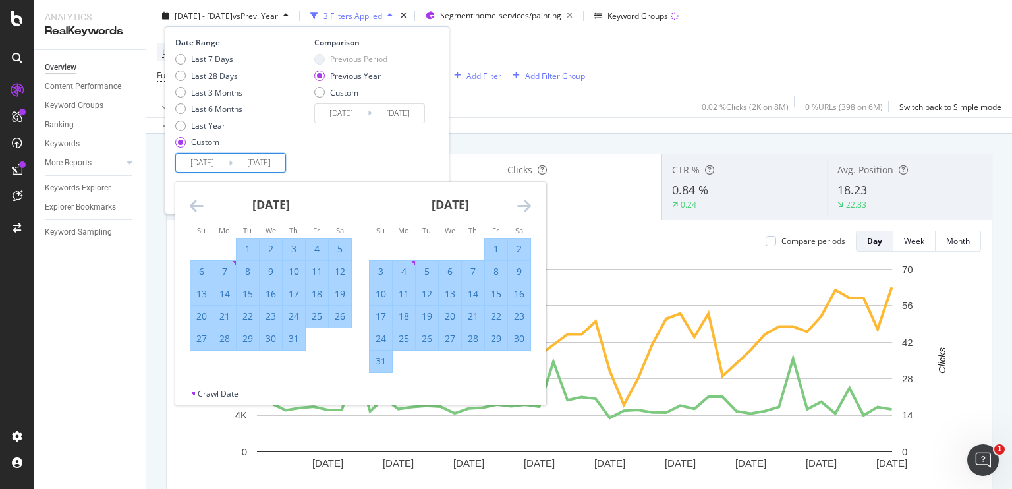
click at [528, 202] on icon "Move forward to switch to the next month." at bounding box center [524, 206] width 14 height 16
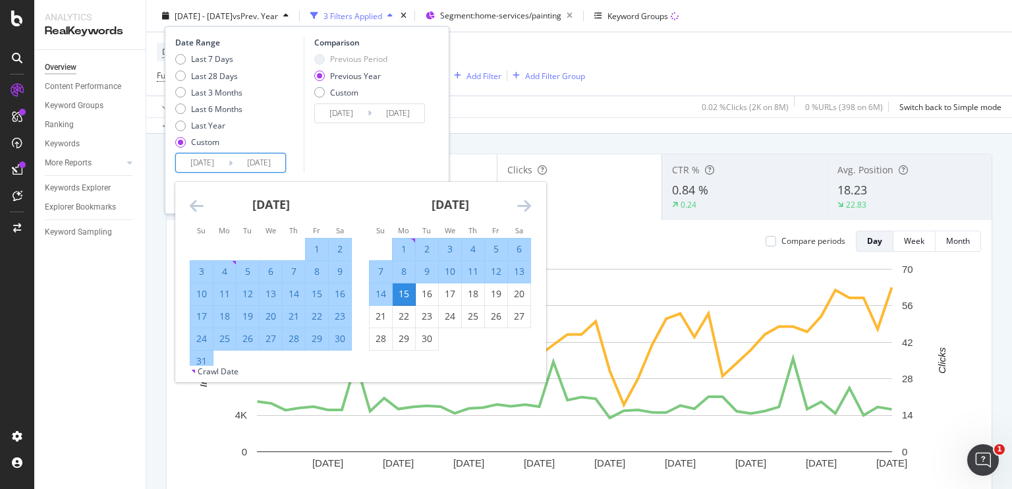
click at [528, 202] on icon "Move forward to switch to the next month." at bounding box center [524, 206] width 14 height 16
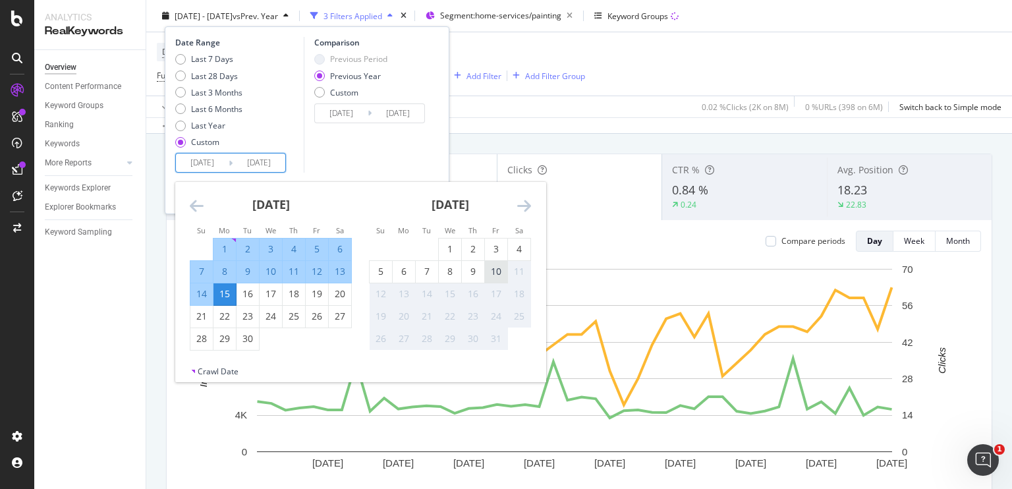
click at [490, 276] on div "10" at bounding box center [496, 271] width 22 height 13
type input "2025/10/10"
type input "2024/10/11"
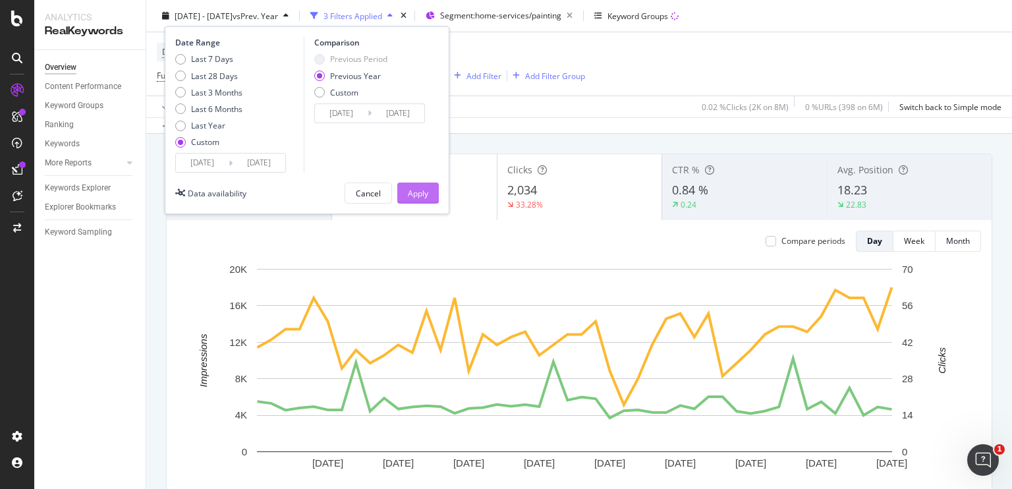
click at [414, 194] on div "Apply" at bounding box center [418, 192] width 20 height 11
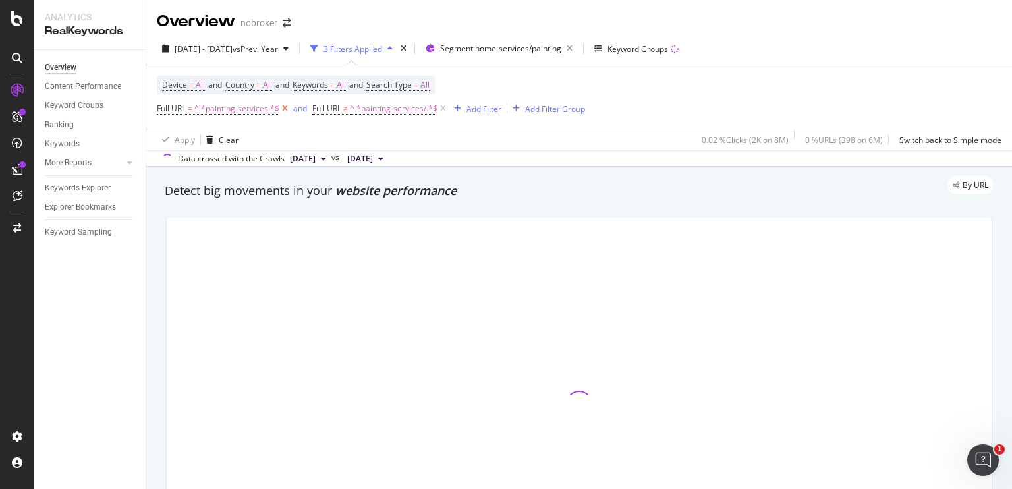
click at [284, 106] on icon at bounding box center [284, 108] width 11 height 13
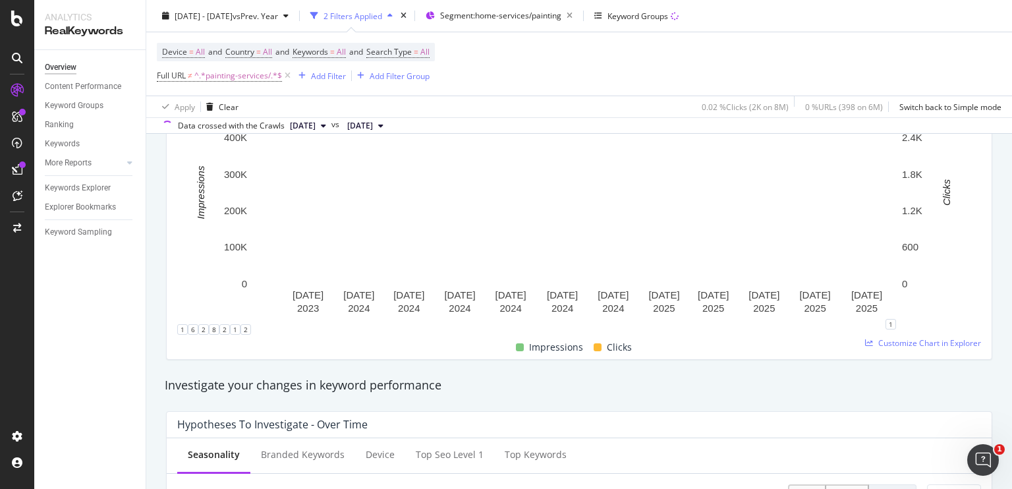
scroll to position [428, 0]
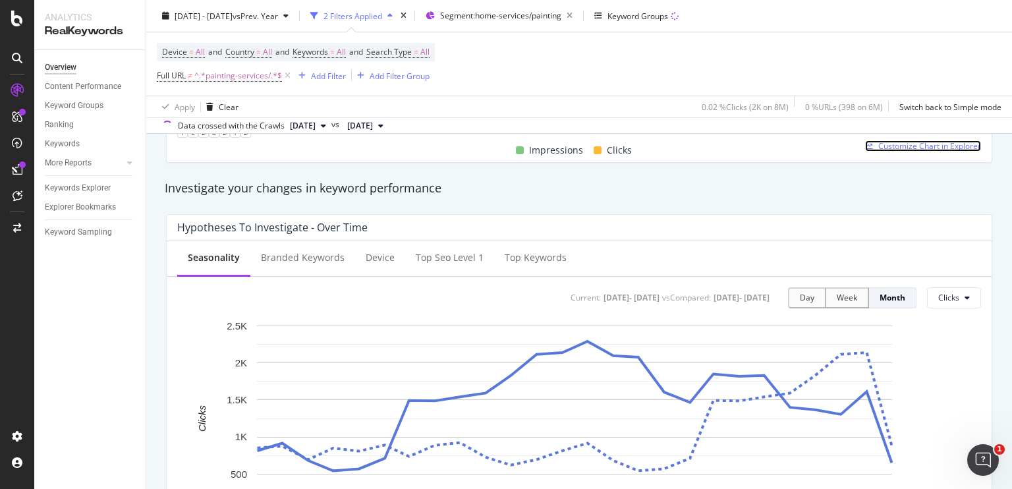
click at [886, 141] on span "Customize Chart in Explorer" at bounding box center [929, 145] width 103 height 11
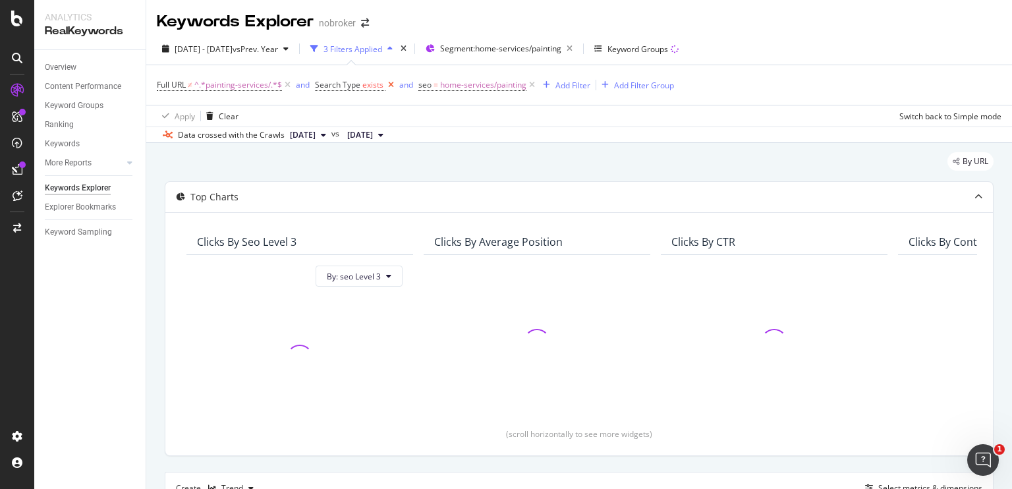
click at [387, 84] on icon at bounding box center [390, 84] width 11 height 13
click at [431, 86] on icon at bounding box center [428, 84] width 11 height 13
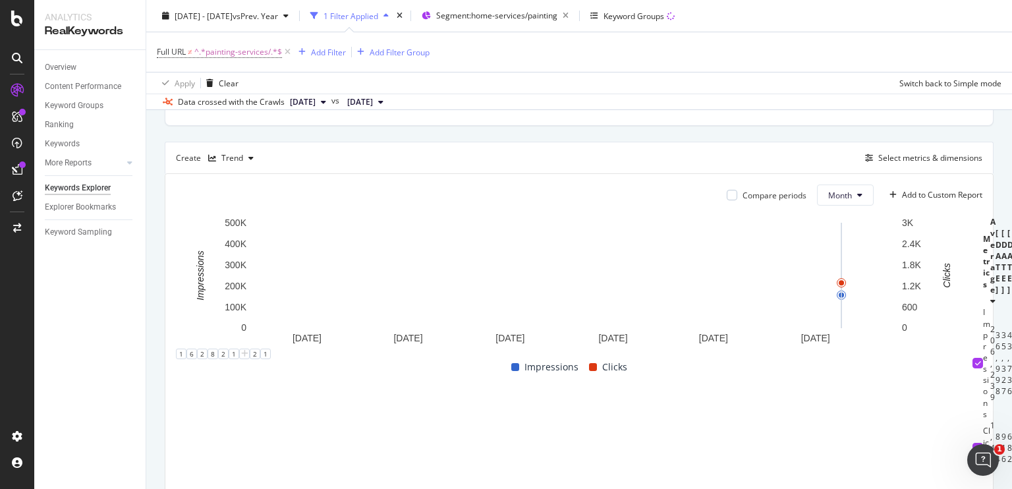
scroll to position [323, 0]
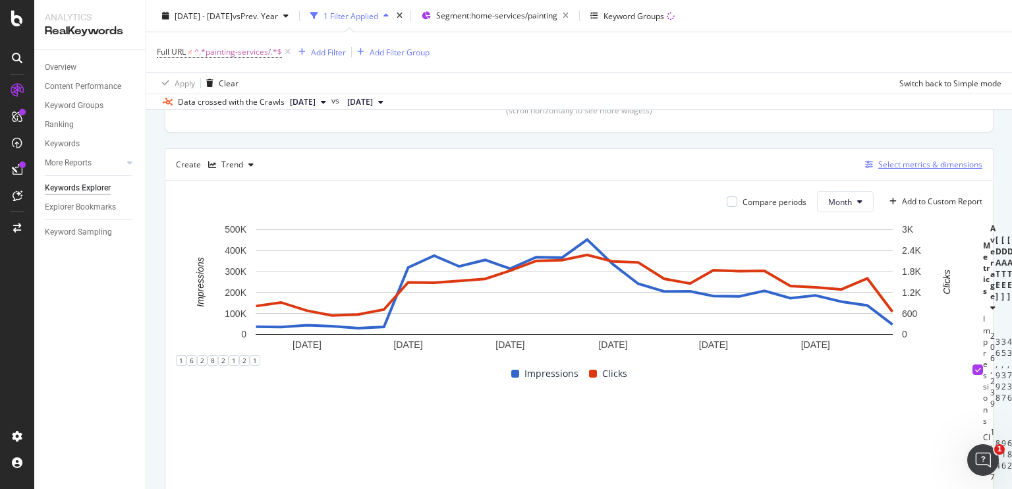
click at [878, 165] on div "Select metrics & dimensions" at bounding box center [930, 164] width 104 height 11
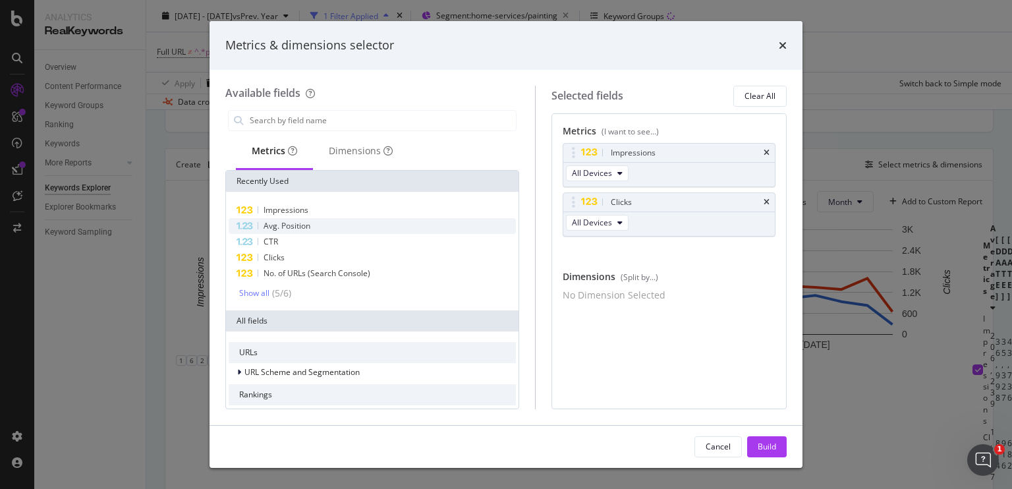
click at [374, 229] on div "Avg. Position" at bounding box center [372, 226] width 287 height 16
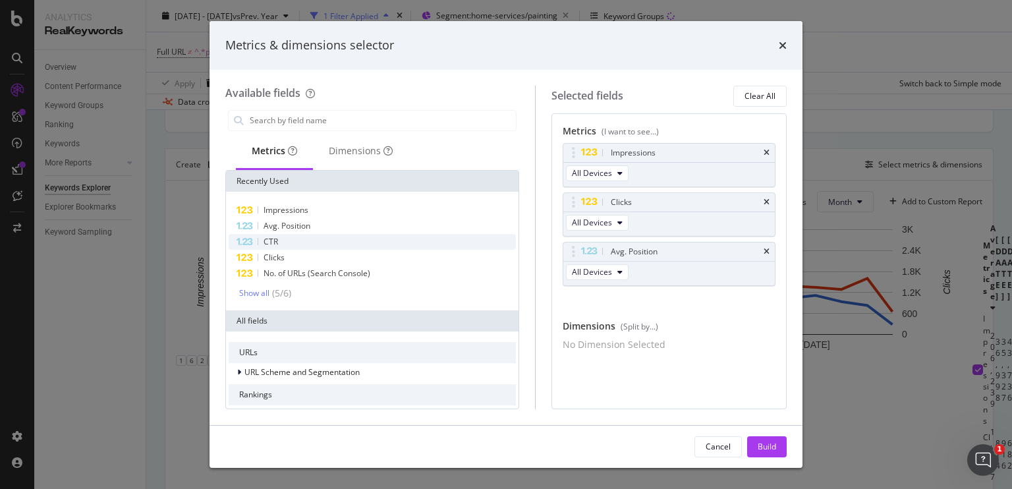
click at [267, 238] on span "CTR" at bounding box center [270, 241] width 14 height 11
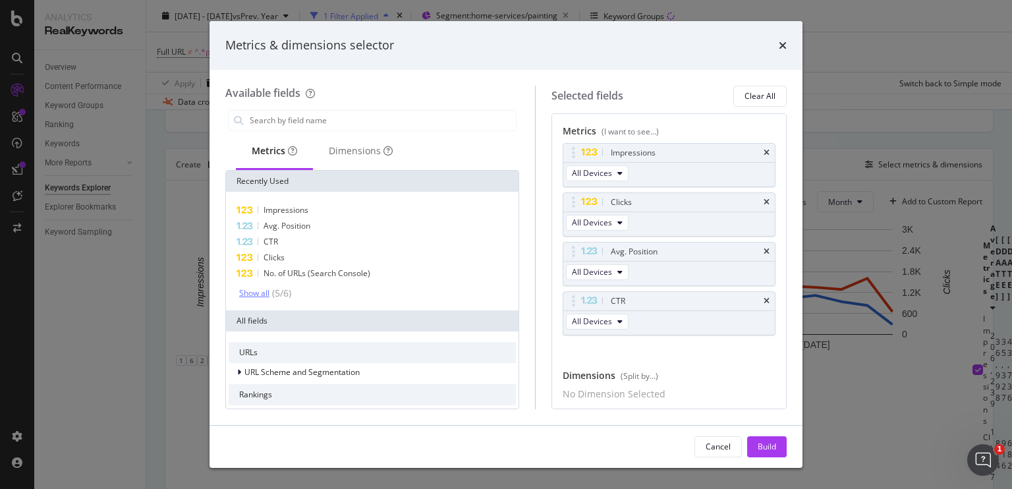
click at [259, 289] on div "Show all" at bounding box center [254, 292] width 30 height 9
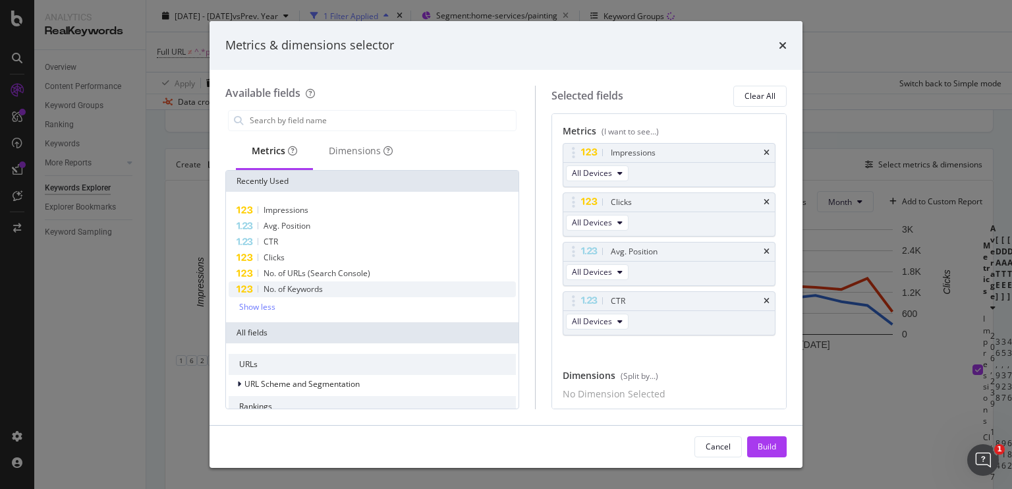
click at [279, 286] on span "No. of Keywords" at bounding box center [292, 288] width 59 height 11
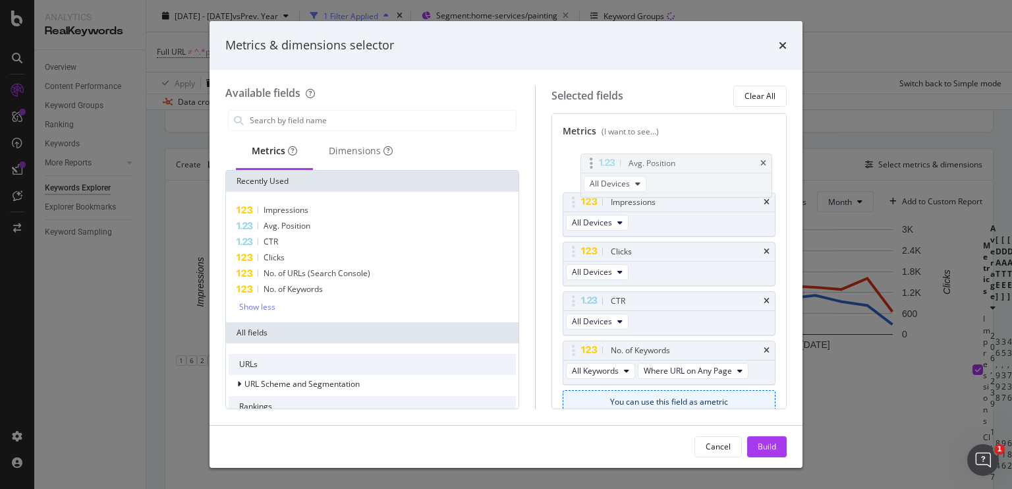
drag, startPoint x: 679, startPoint y: 256, endPoint x: 686, endPoint y: 164, distance: 91.8
click at [686, 164] on body "Analytics RealKeywords Overview Content Performance Keyword Groups Ranking Keyw…" at bounding box center [506, 244] width 1012 height 489
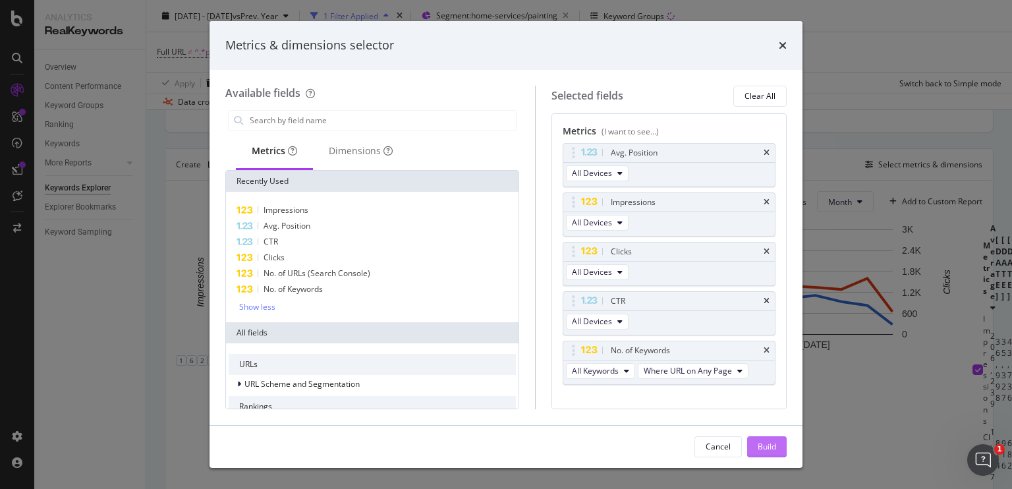
click at [765, 444] on div "Build" at bounding box center [766, 446] width 18 height 11
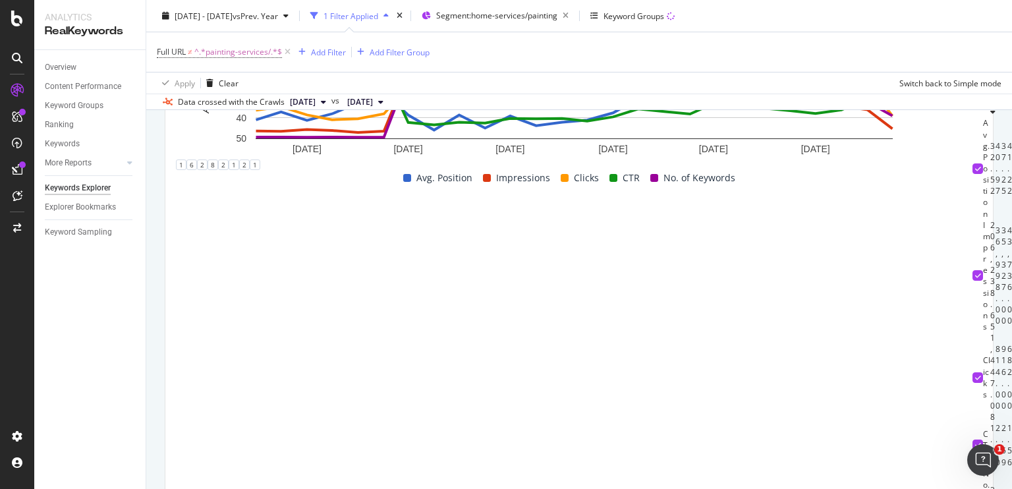
scroll to position [0, 668]
drag, startPoint x: 619, startPoint y: 343, endPoint x: 637, endPoint y: 342, distance: 18.5
drag, startPoint x: 798, startPoint y: 344, endPoint x: 877, endPoint y: 340, distance: 79.1
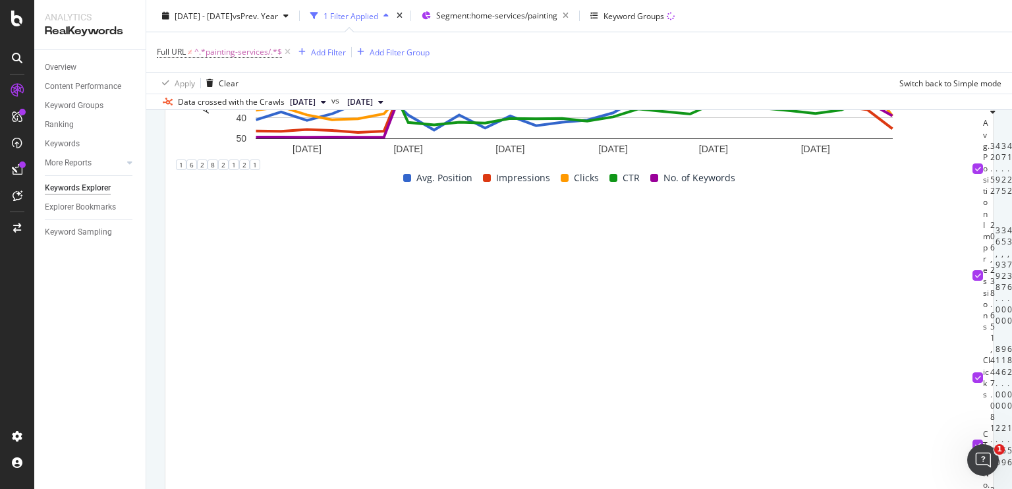
drag, startPoint x: 815, startPoint y: 339, endPoint x: 871, endPoint y: 337, distance: 56.7
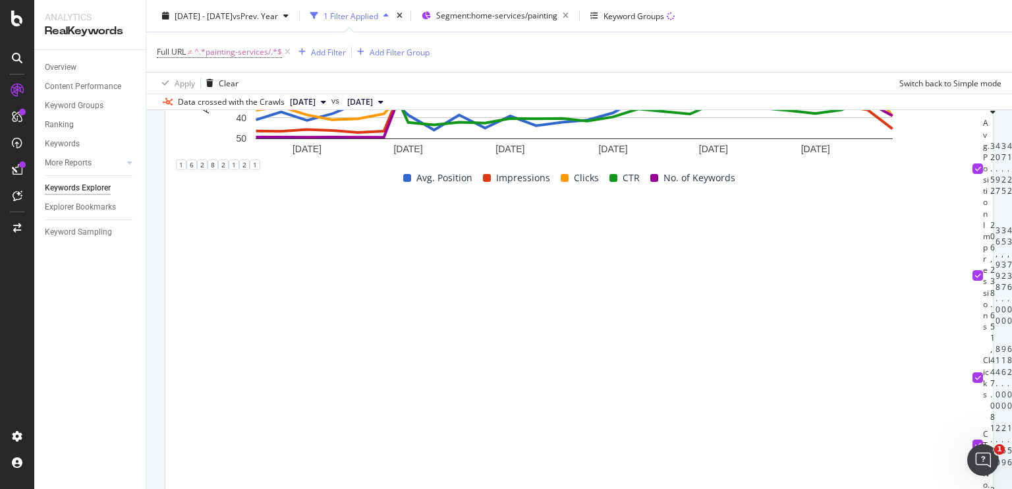
drag, startPoint x: 878, startPoint y: 340, endPoint x: 936, endPoint y: 342, distance: 58.0
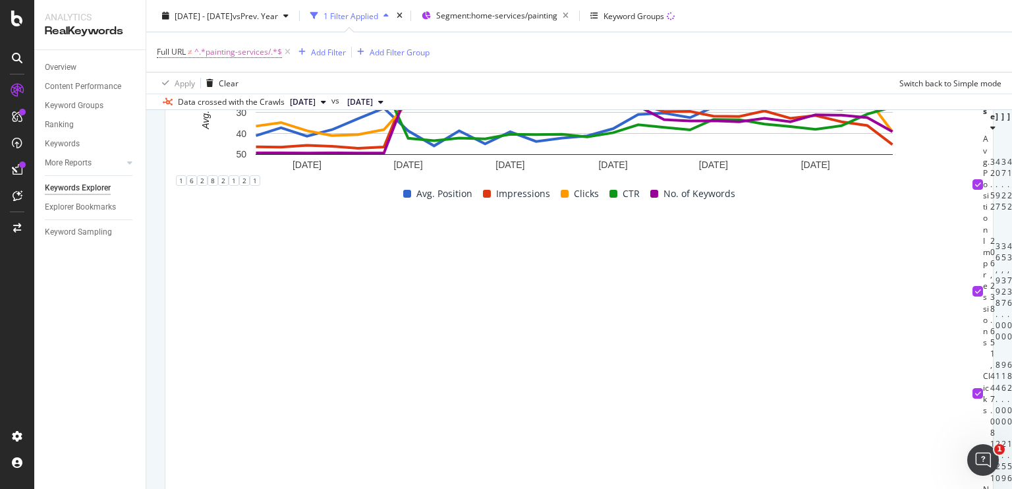
scroll to position [503, 0]
drag, startPoint x: 873, startPoint y: 269, endPoint x: 895, endPoint y: 269, distance: 22.4
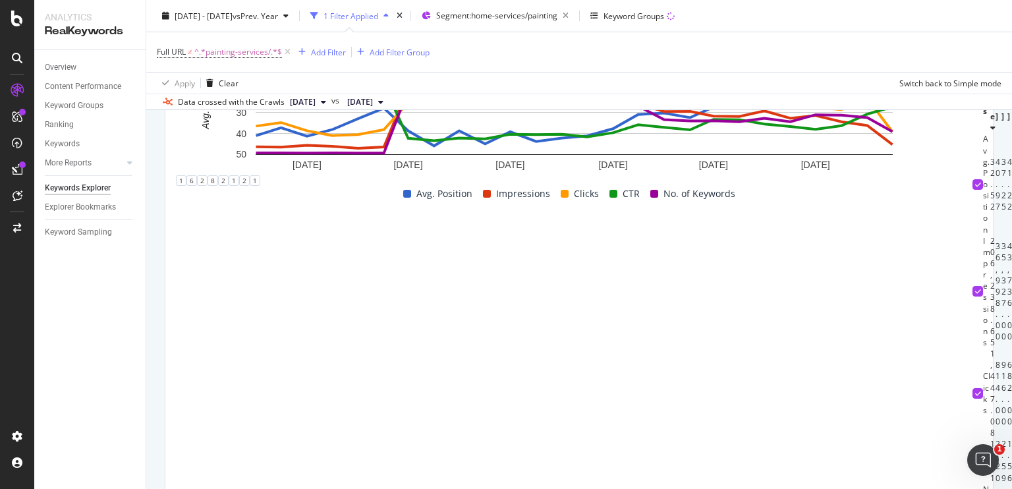
drag, startPoint x: 720, startPoint y: 266, endPoint x: 637, endPoint y: 265, distance: 83.6
drag, startPoint x: 871, startPoint y: 309, endPoint x: 732, endPoint y: 316, distance: 138.5
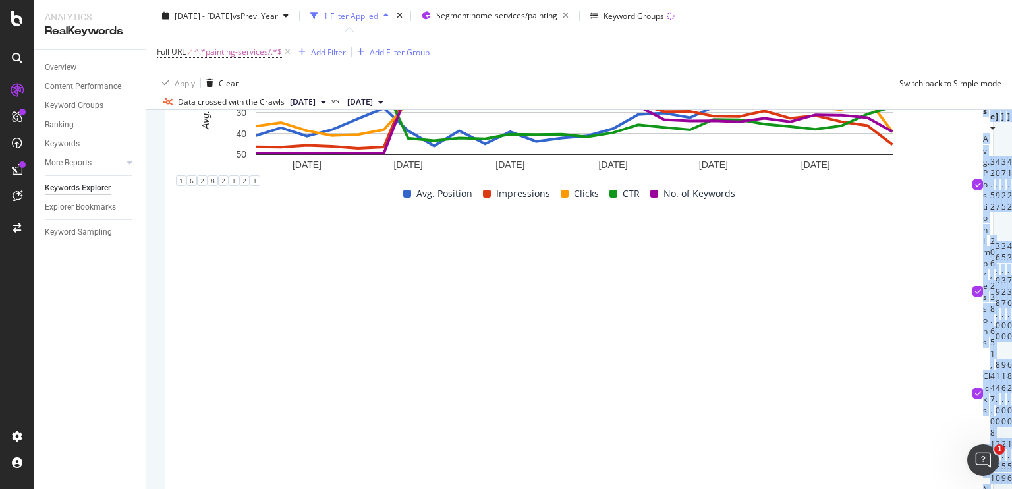
drag, startPoint x: 213, startPoint y: 227, endPoint x: 571, endPoint y: 418, distance: 406.3
copy table "Metrics Average Sep. 2023 Oct. 2023 Nov. 2023 Dec. 2023 Jan. 2024 Feb. 2024 Mar…"
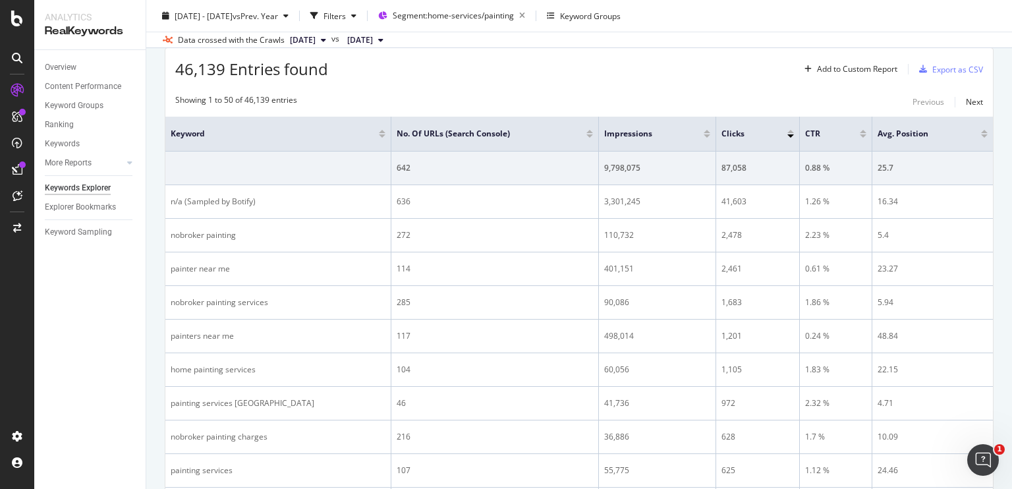
scroll to position [392, 0]
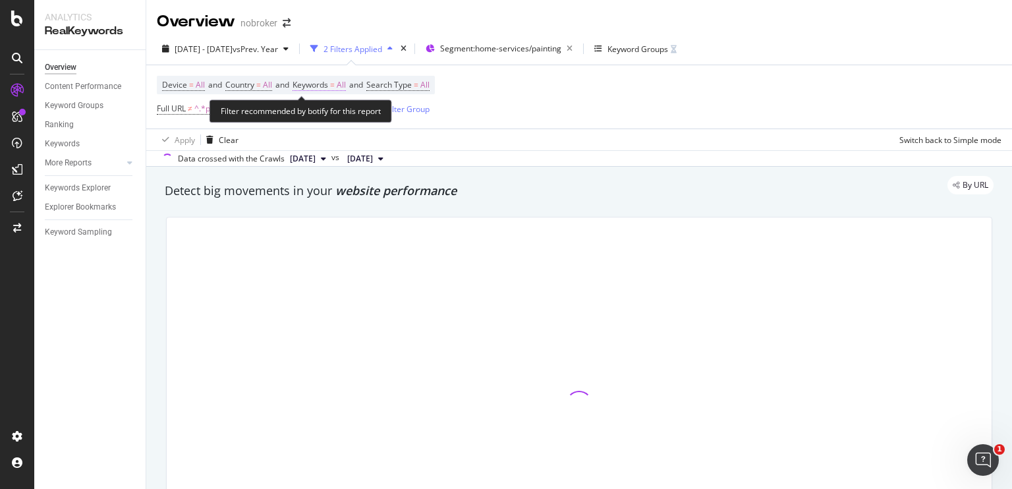
click at [346, 81] on span "All" at bounding box center [341, 85] width 9 height 18
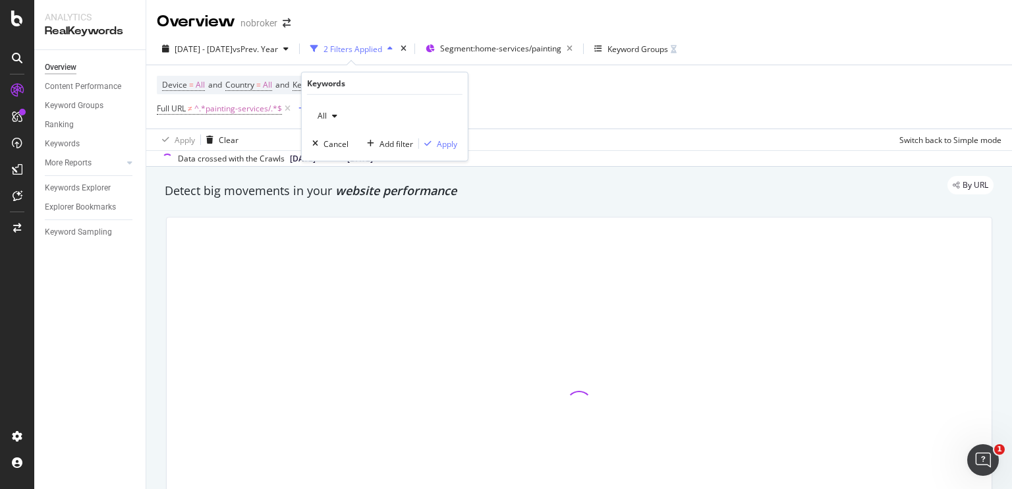
click at [333, 115] on icon "button" at bounding box center [334, 116] width 5 height 8
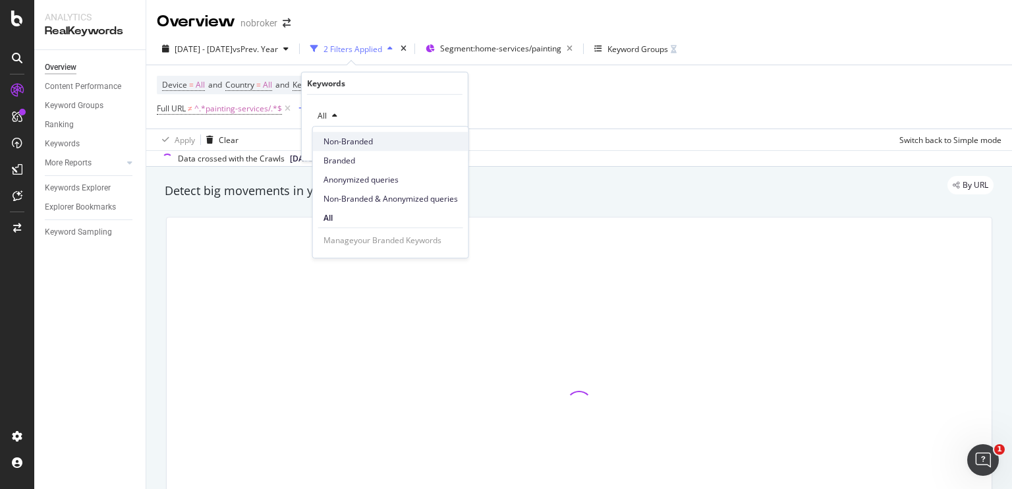
click at [339, 144] on span "Non-Branded" at bounding box center [390, 142] width 134 height 12
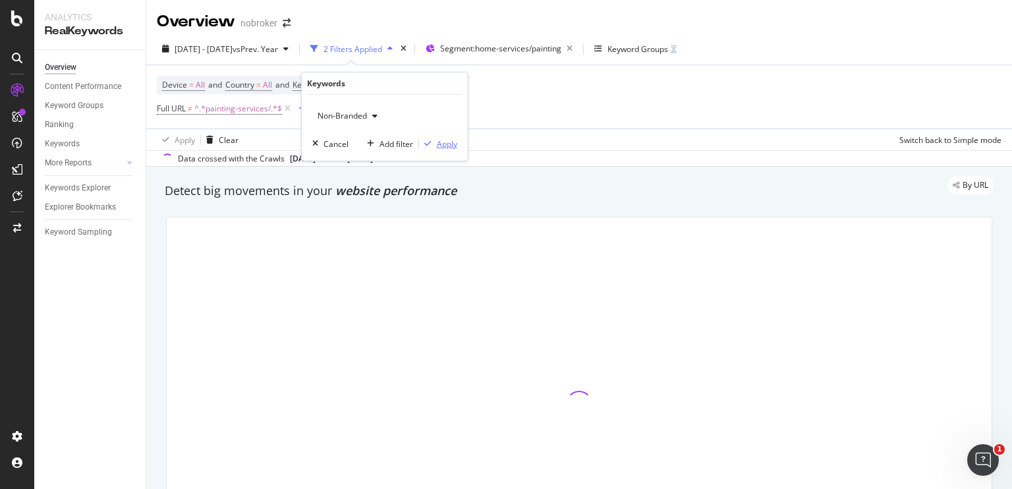
click at [452, 146] on div "Apply" at bounding box center [447, 143] width 20 height 11
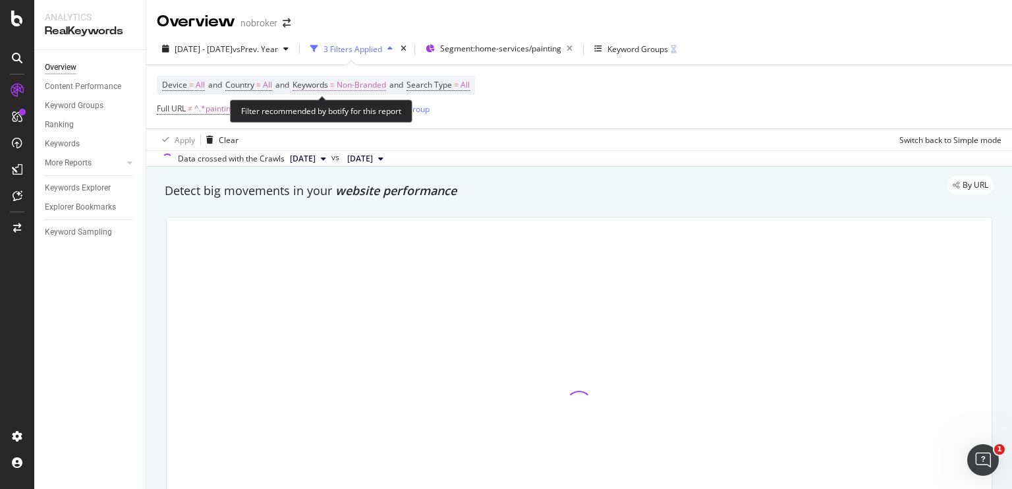
click at [379, 80] on span "Non-Branded" at bounding box center [361, 85] width 49 height 18
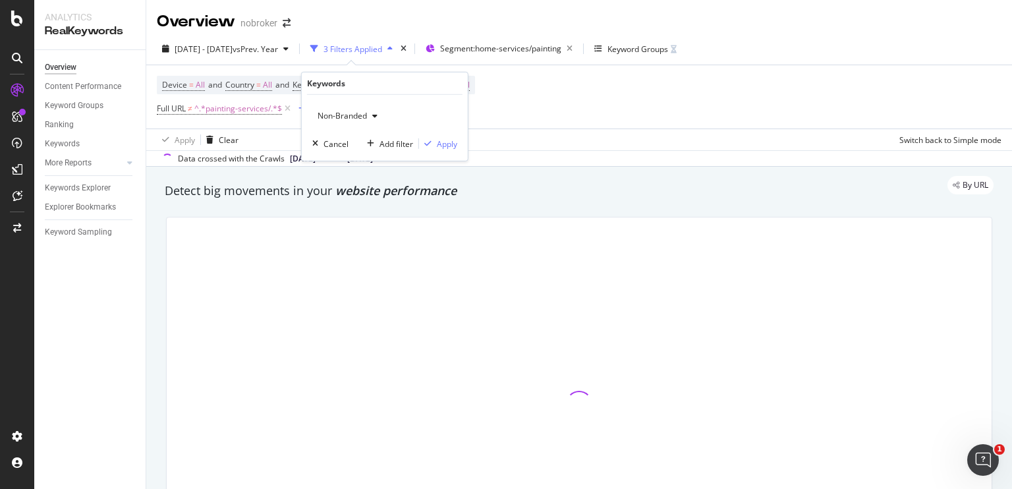
click at [367, 115] on div "button" at bounding box center [375, 116] width 16 height 8
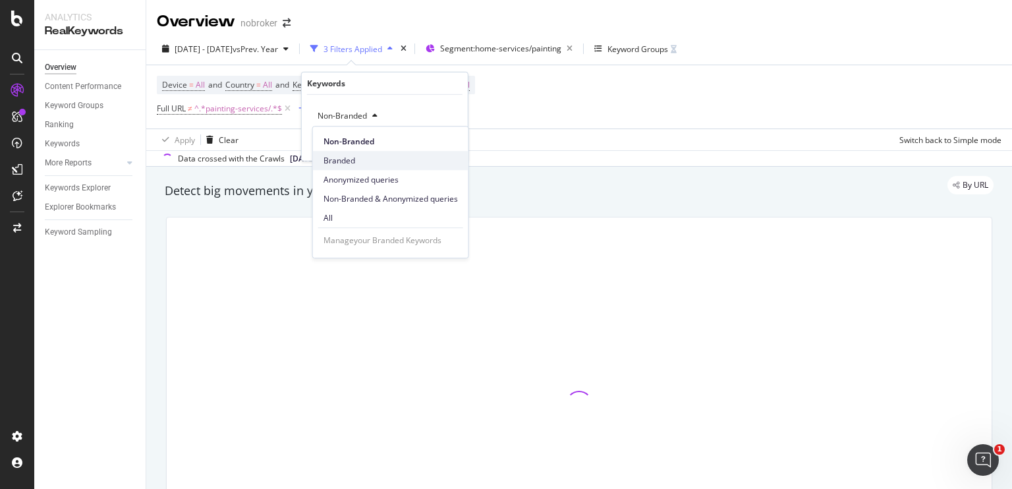
click at [348, 157] on span "Branded" at bounding box center [390, 161] width 134 height 12
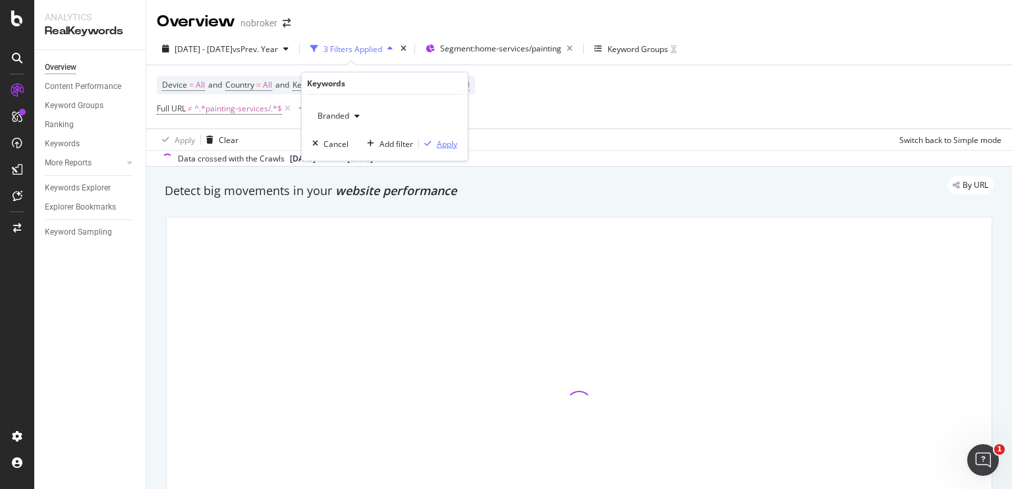
click at [439, 149] on button "Apply" at bounding box center [438, 143] width 38 height 13
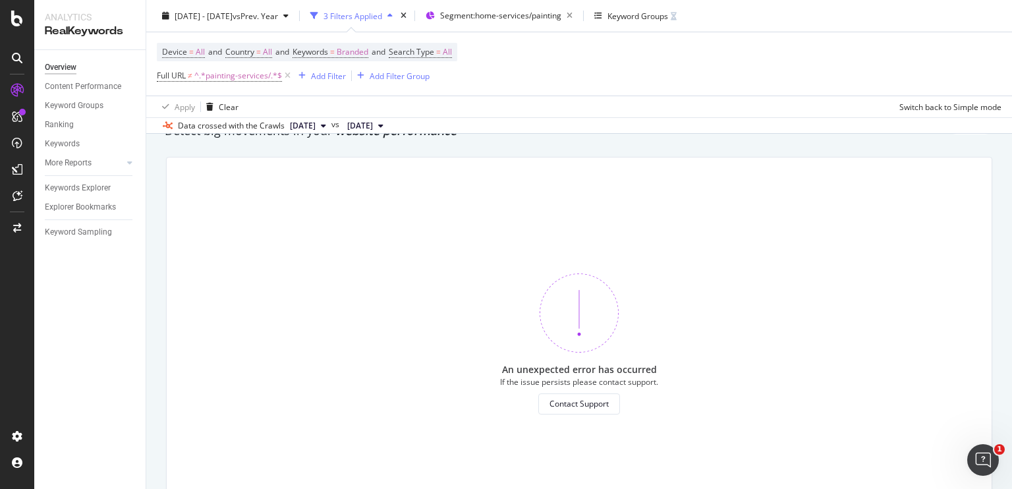
scroll to position [71, 0]
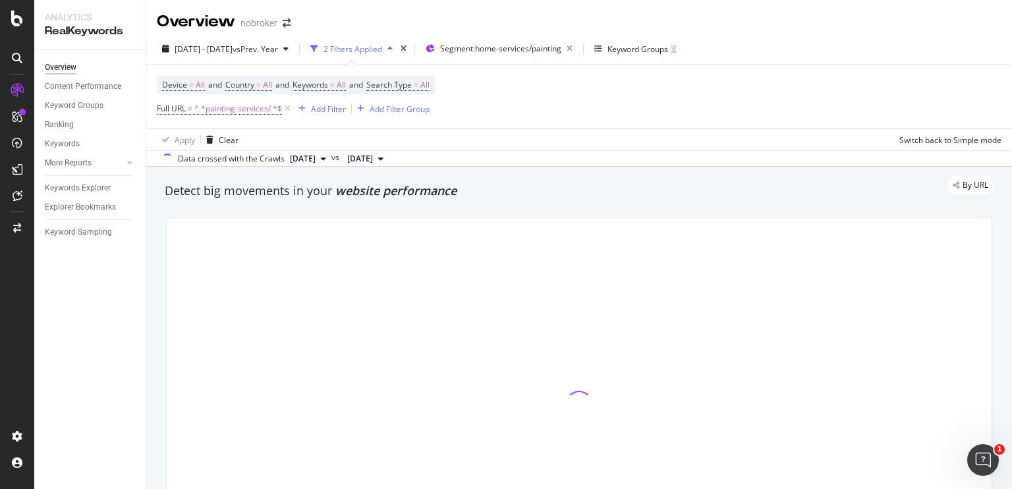
click at [462, 160] on div "Data crossed with the Crawls [DATE] vs [DATE]" at bounding box center [578, 158] width 865 height 16
click at [496, 180] on div "By URL" at bounding box center [572, 185] width 842 height 18
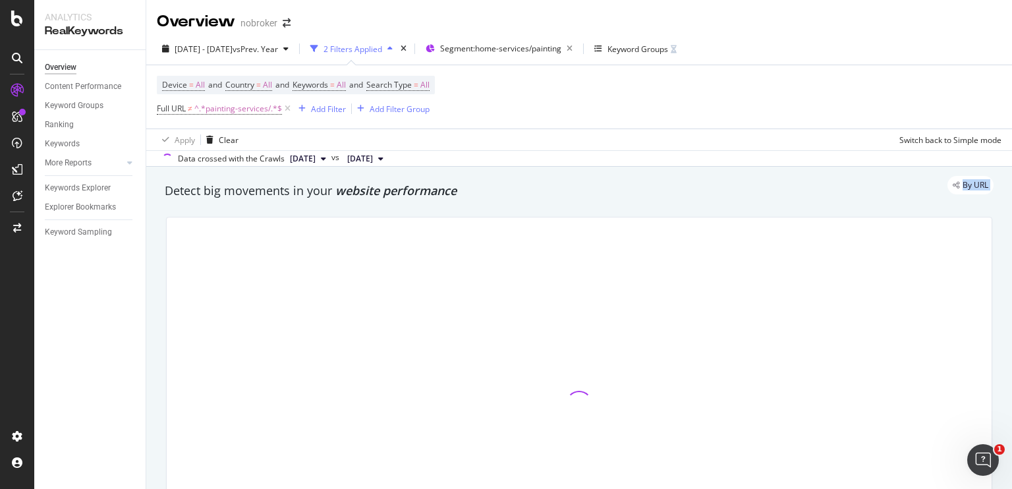
click at [496, 180] on div "By URL" at bounding box center [572, 185] width 842 height 18
click at [346, 83] on span "All" at bounding box center [341, 85] width 9 height 18
click at [335, 117] on icon "button" at bounding box center [334, 116] width 5 height 8
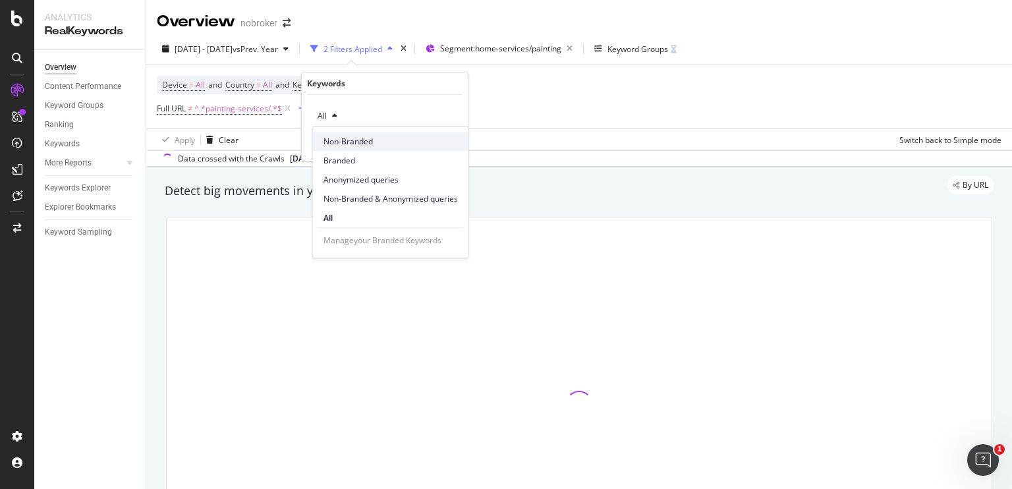
click at [351, 146] on span "Non-Branded" at bounding box center [390, 142] width 134 height 12
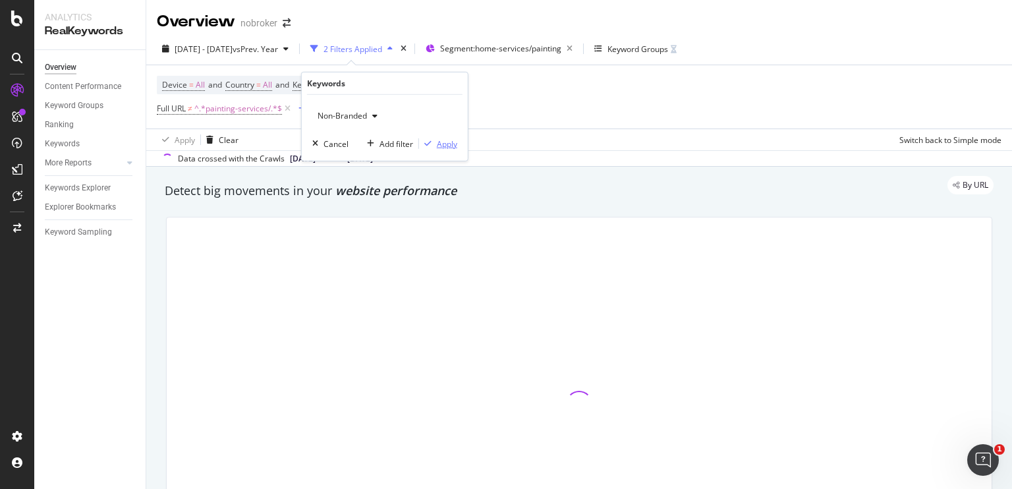
click at [438, 142] on div "Apply" at bounding box center [447, 143] width 20 height 11
click at [324, 109] on div "Add Filter" at bounding box center [328, 108] width 35 height 11
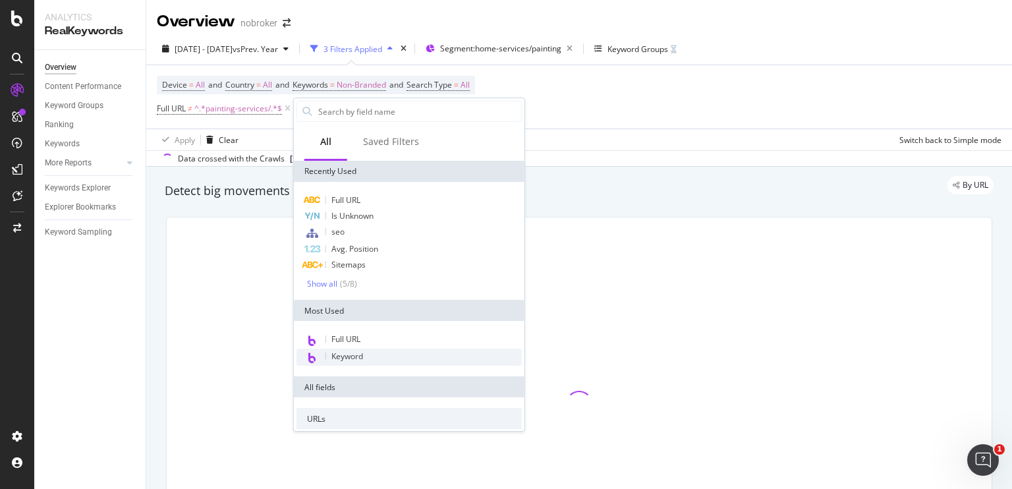
click at [338, 355] on span "Keyword" at bounding box center [347, 355] width 32 height 11
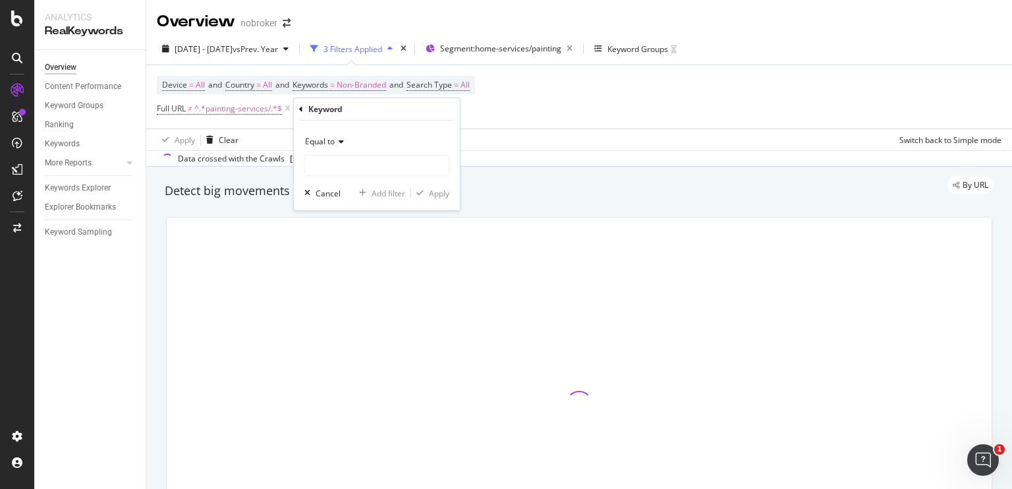
click at [342, 144] on icon at bounding box center [339, 142] width 9 height 8
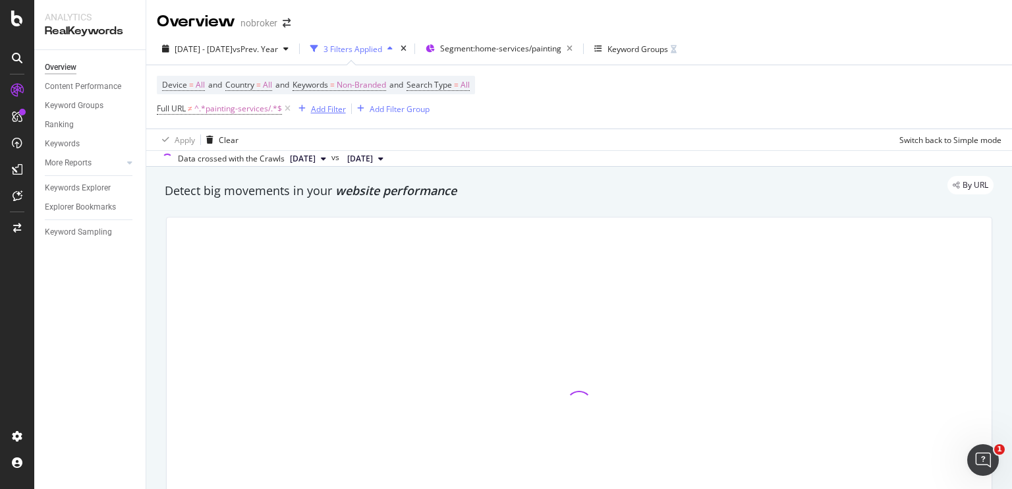
click at [337, 109] on div "Add Filter" at bounding box center [328, 108] width 35 height 11
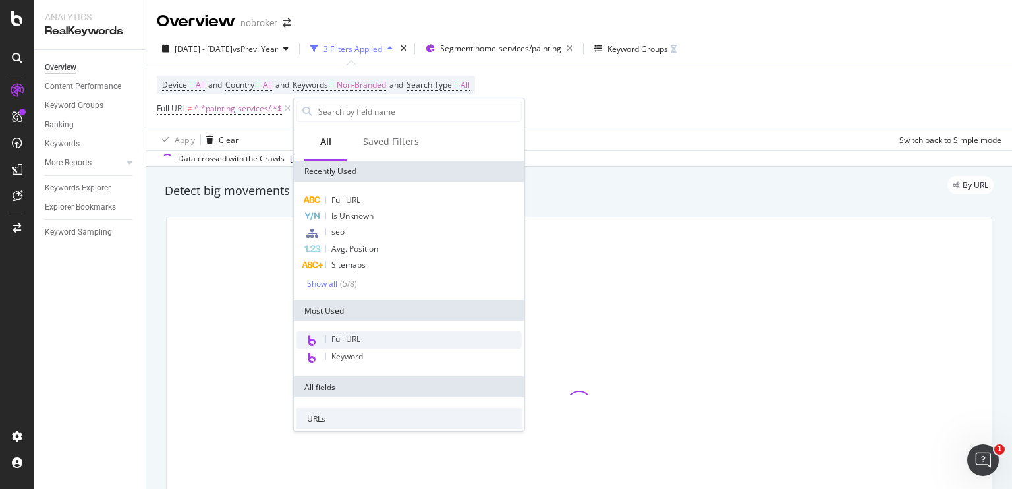
click at [348, 337] on span "Full URL" at bounding box center [345, 338] width 29 height 11
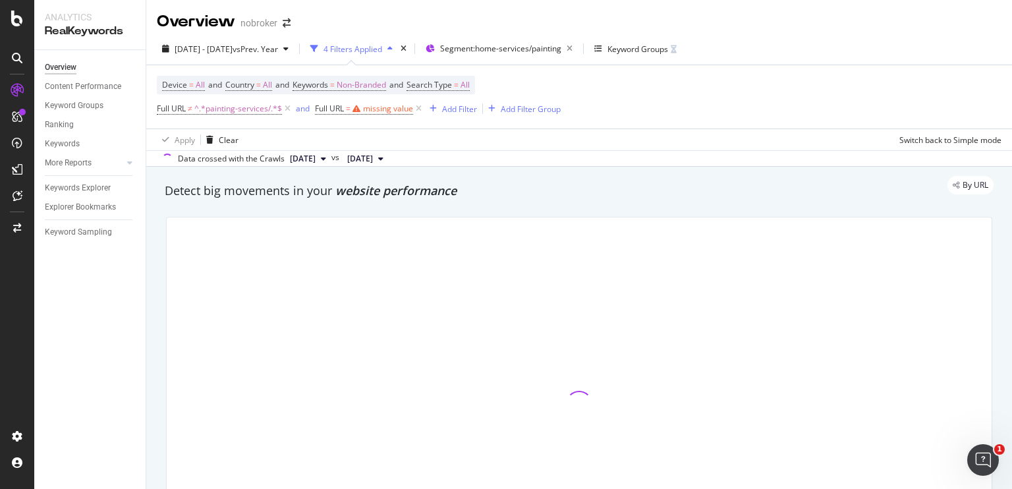
click at [487, 126] on div "Device = All and Country = All and Keywords = Non-Branded and Search Type = All…" at bounding box center [579, 96] width 844 height 63
click at [421, 109] on icon at bounding box center [418, 108] width 11 height 13
click at [358, 81] on span "Non-Branded" at bounding box center [361, 85] width 49 height 18
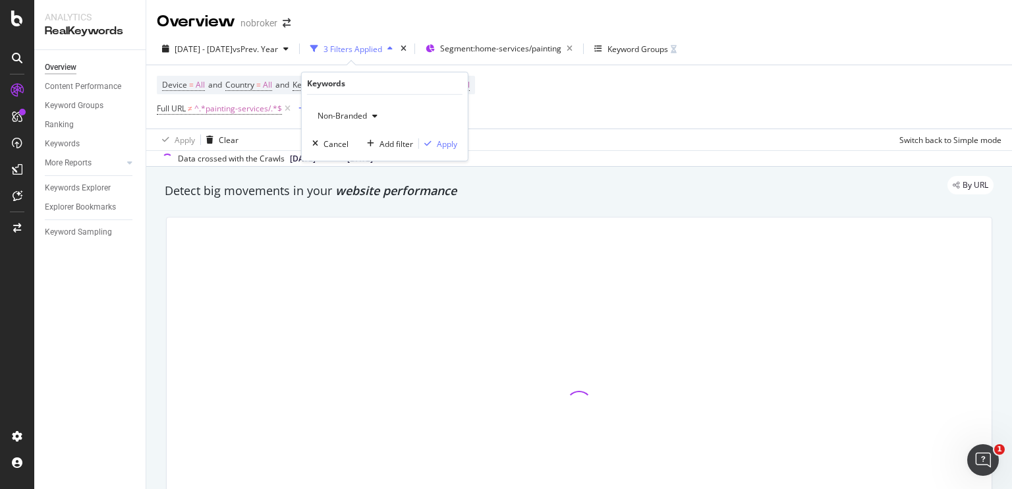
click at [371, 116] on div "button" at bounding box center [375, 116] width 16 height 8
click at [500, 80] on div "Device = All and Country = All and Keywords = Non-Branded and Search Type = All…" at bounding box center [579, 96] width 844 height 63
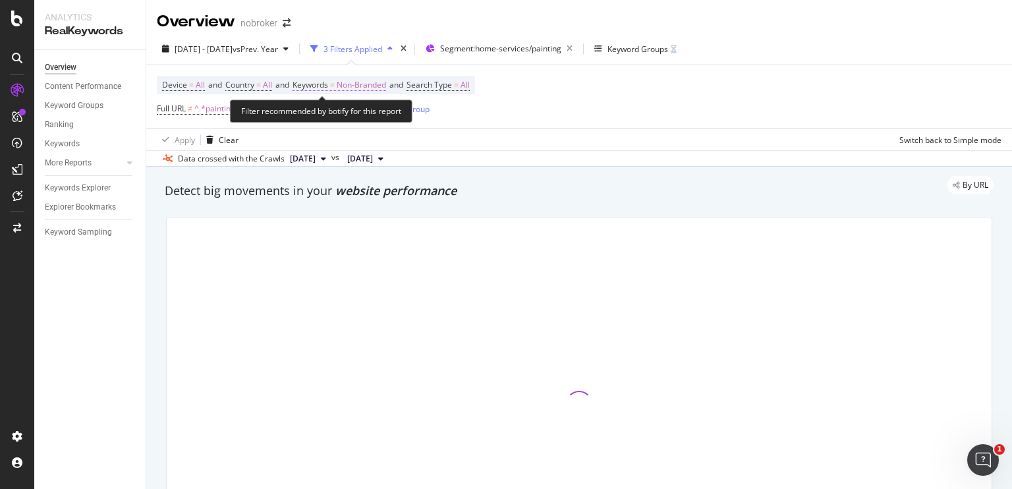
click at [379, 86] on span "Non-Branded" at bounding box center [361, 85] width 49 height 18
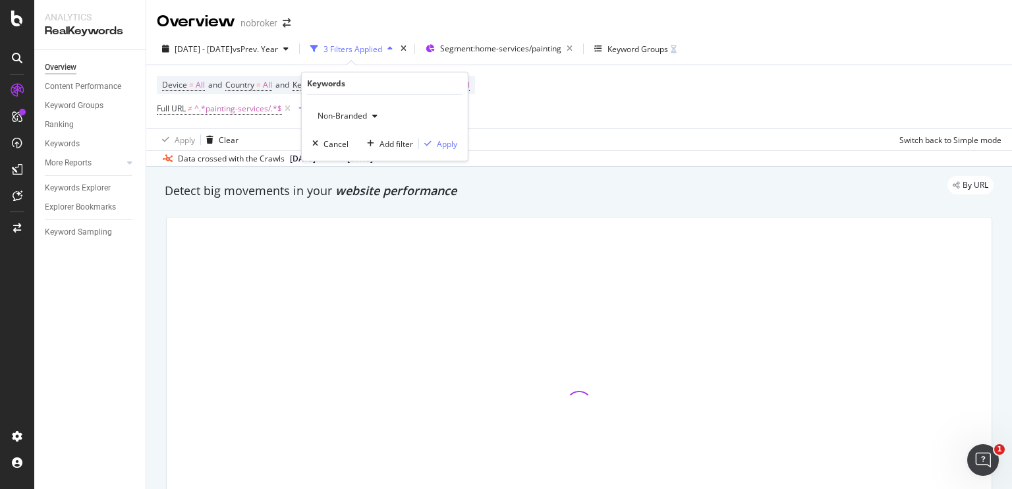
click at [358, 111] on span "Non-Branded" at bounding box center [339, 115] width 55 height 11
click at [508, 115] on div "Device = All and Country = All and Keywords = Non-Branded and Search Type = All…" at bounding box center [579, 96] width 844 height 63
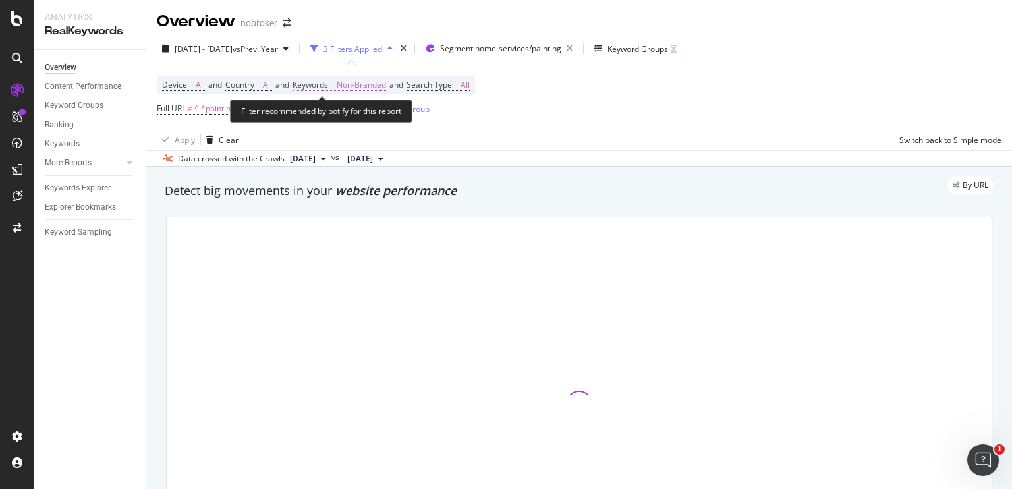
click at [379, 84] on span "Non-Branded" at bounding box center [361, 85] width 49 height 18
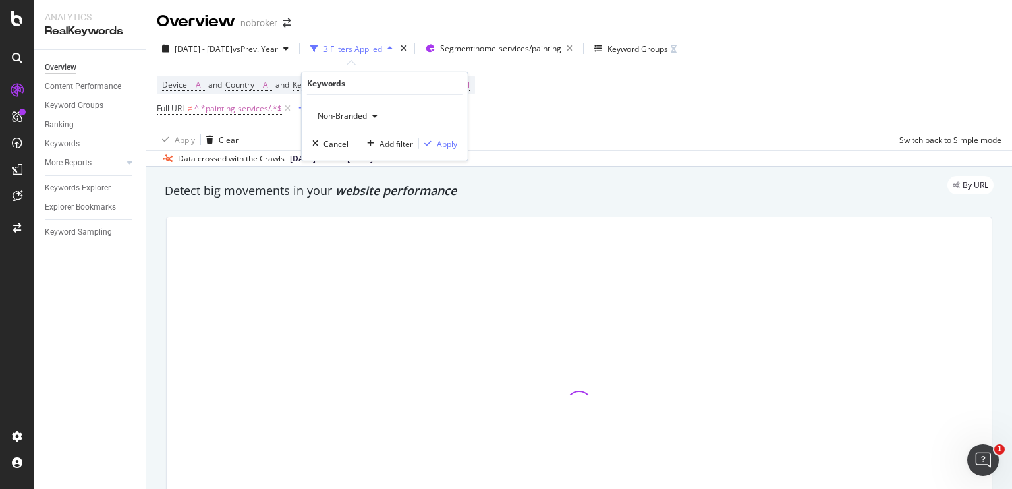
click at [369, 111] on div "Non-Branded" at bounding box center [347, 116] width 70 height 20
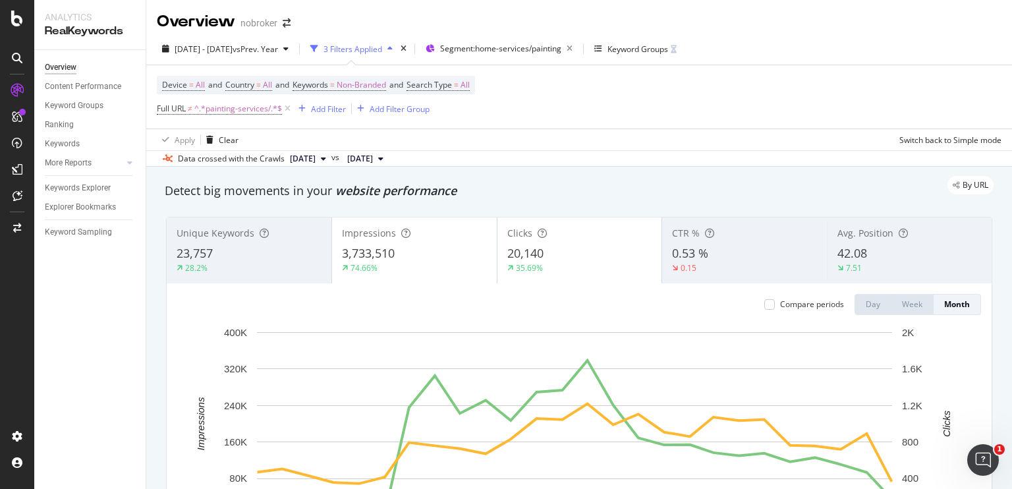
click at [557, 138] on div "Apply Clear Switch back to Simple mode" at bounding box center [578, 139] width 865 height 22
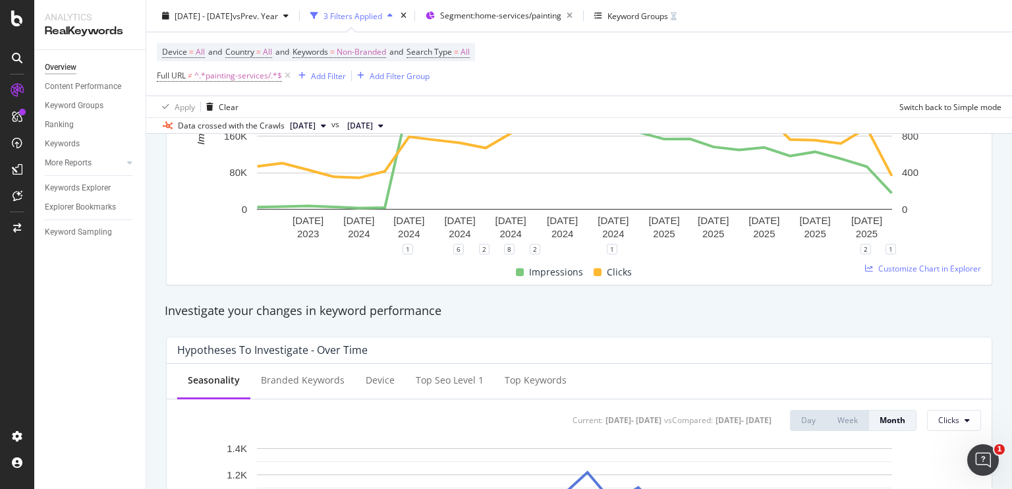
scroll to position [306, 0]
click at [878, 271] on span "Customize Chart in Explorer" at bounding box center [929, 268] width 103 height 11
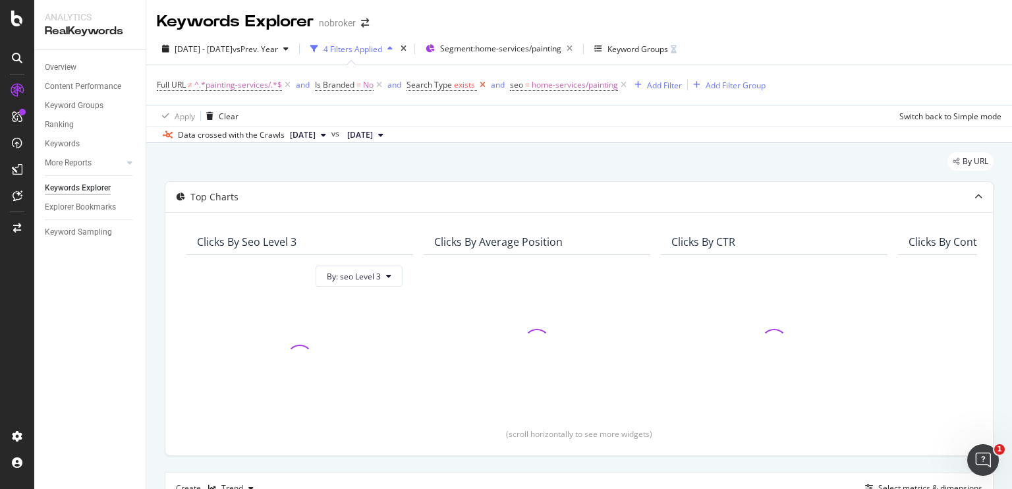
click at [484, 84] on icon at bounding box center [482, 84] width 11 height 13
click at [519, 85] on icon at bounding box center [519, 84] width 11 height 13
click at [410, 86] on div "Add Filter" at bounding box center [419, 85] width 35 height 11
click at [647, 101] on div "Full URL ≠ ^.*painting-services/.*$ and Is Branded = No Add Filter Add Filter G…" at bounding box center [579, 85] width 844 height 40
click at [330, 86] on span "Is Branded" at bounding box center [335, 84] width 40 height 11
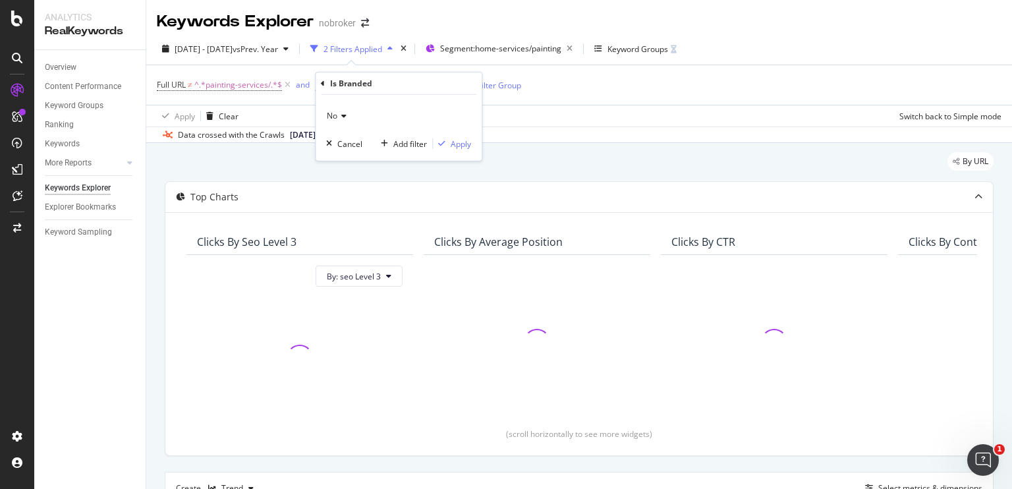
click at [342, 112] on icon at bounding box center [341, 116] width 9 height 8
click at [537, 93] on div "Full URL ≠ ^.*painting-services/.*$ and Is Branded = No Add Filter Add Filter G…" at bounding box center [579, 85] width 844 height 40
click at [406, 87] on div "Add Filter" at bounding box center [419, 85] width 35 height 11
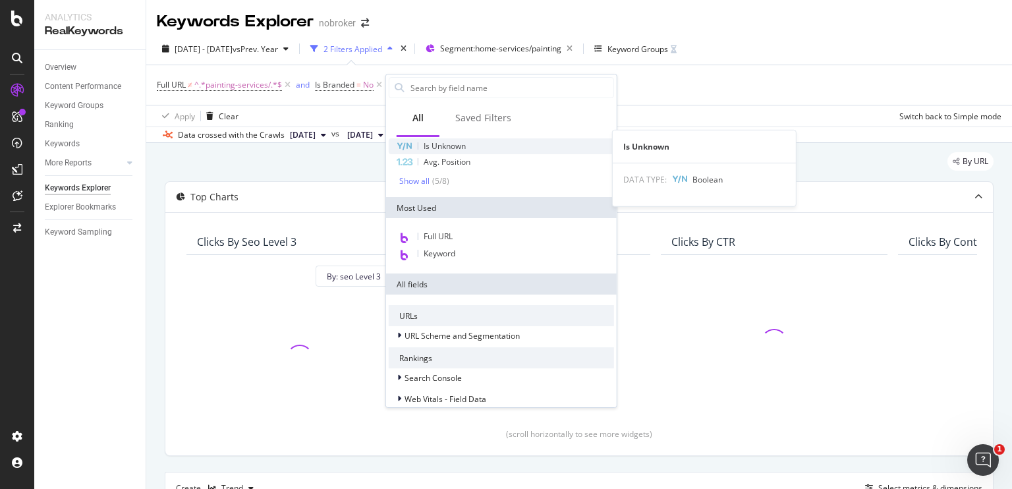
scroll to position [88, 0]
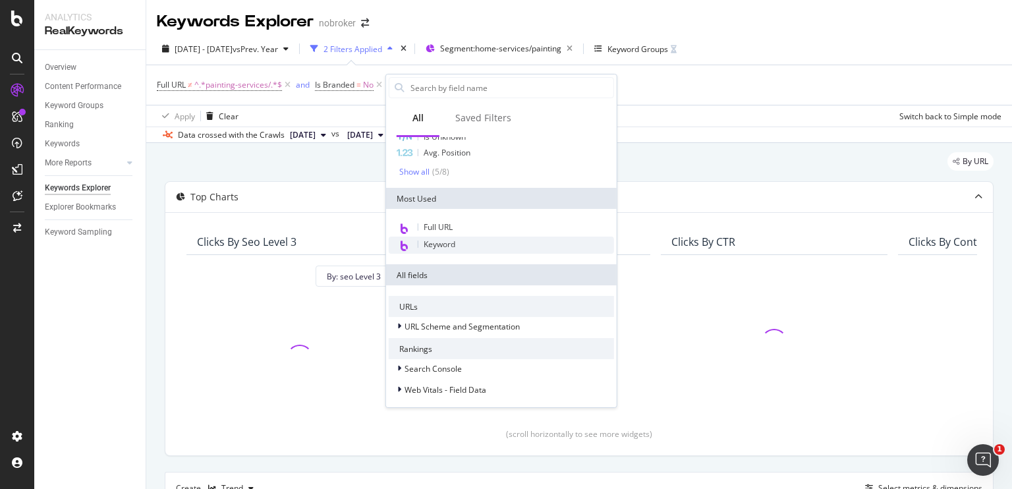
click at [449, 246] on span "Keyword" at bounding box center [439, 243] width 32 height 11
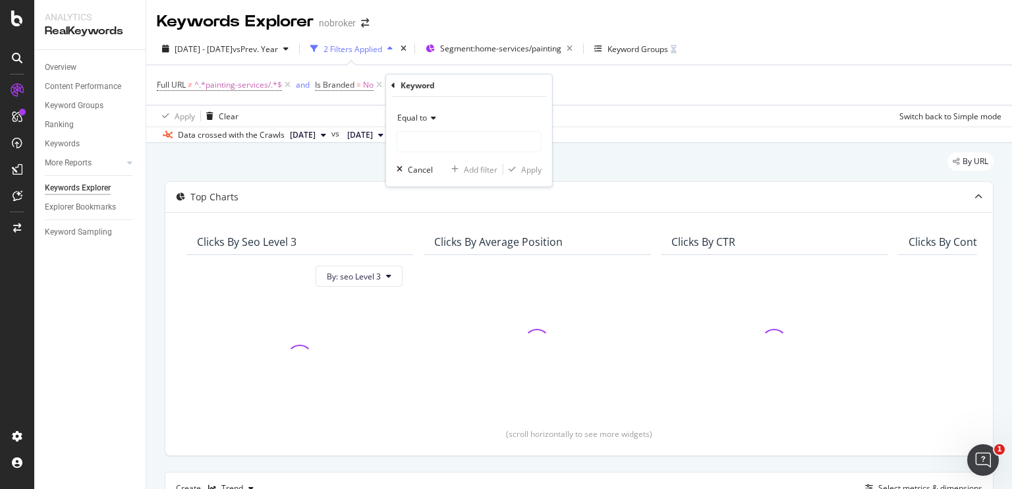
click at [429, 121] on icon at bounding box center [431, 118] width 9 height 8
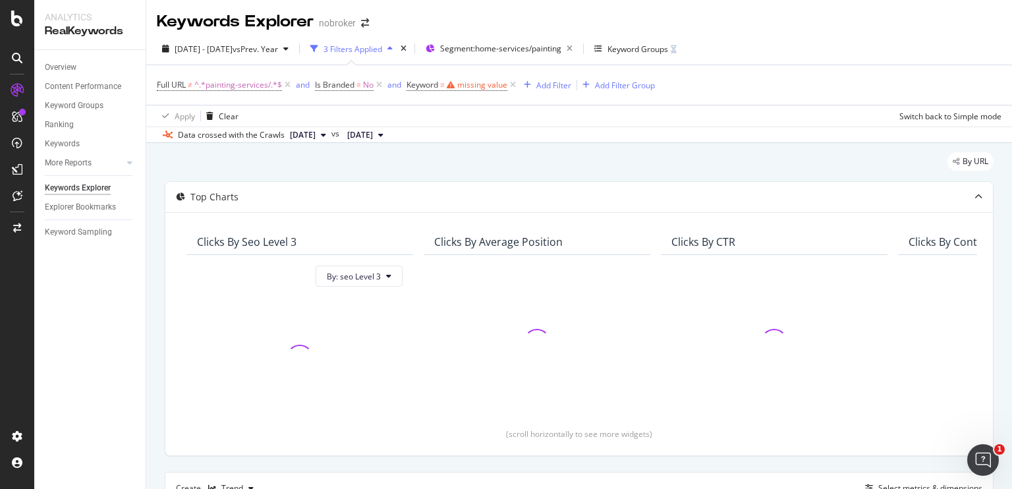
click at [590, 132] on div "Data crossed with the Crawls 2025 Sep. 1st vs 2024 Oct. 7th" at bounding box center [578, 134] width 865 height 16
click at [511, 88] on icon at bounding box center [512, 84] width 11 height 13
click at [430, 85] on div "Add Filter" at bounding box center [419, 85] width 35 height 11
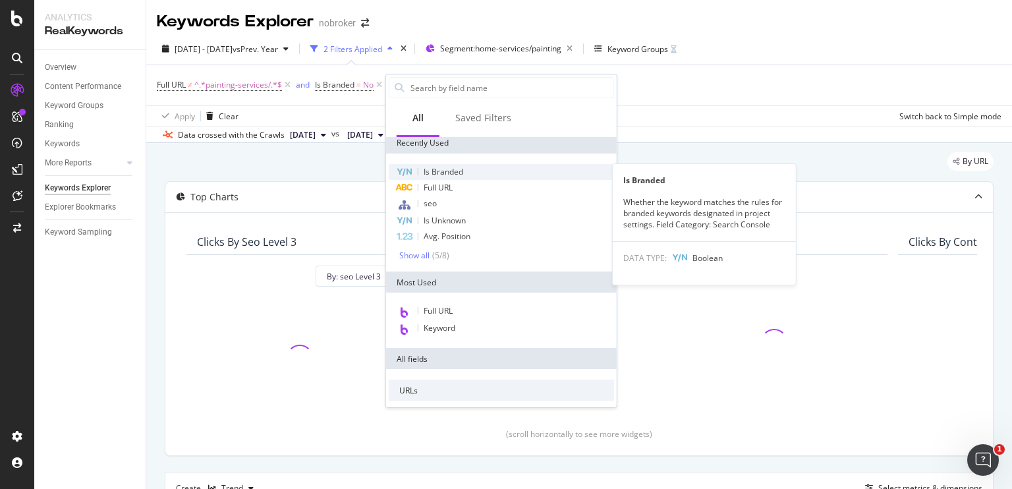
scroll to position [5, 0]
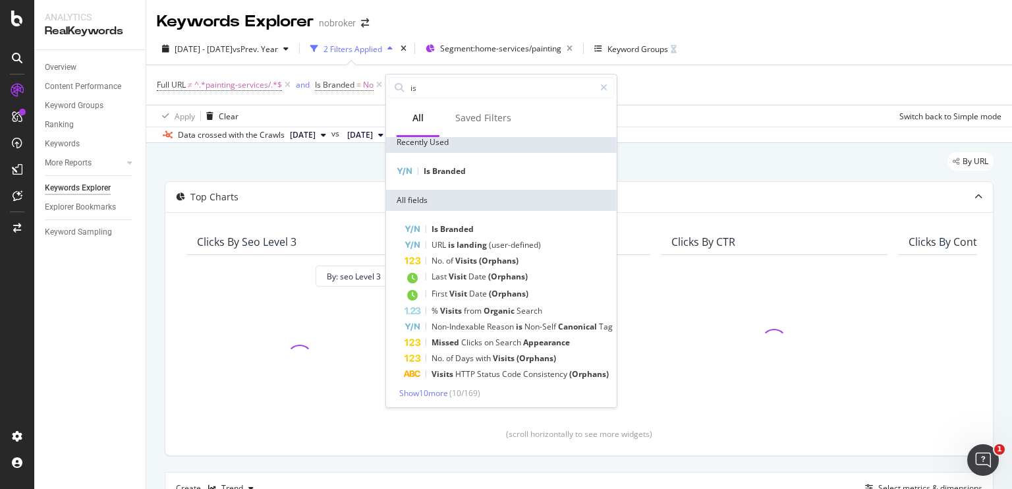
type input "i"
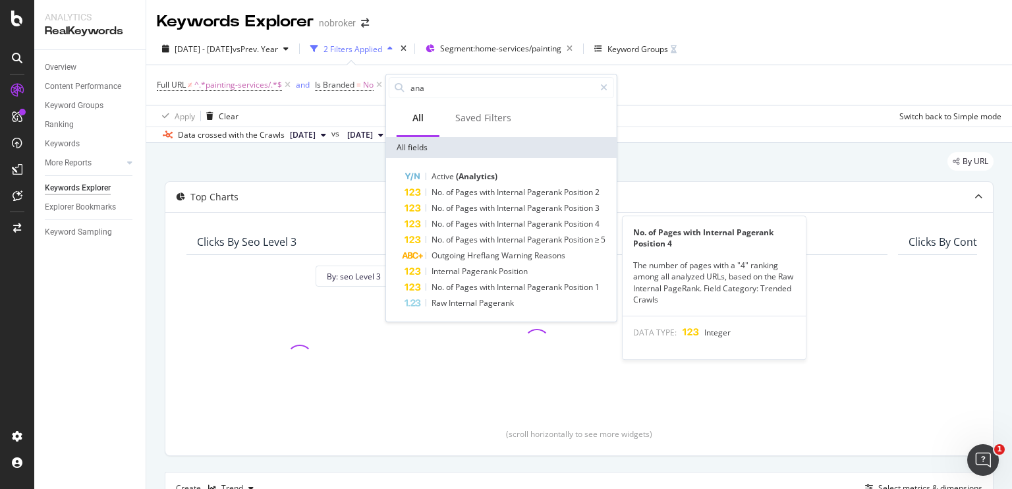
scroll to position [0, 0]
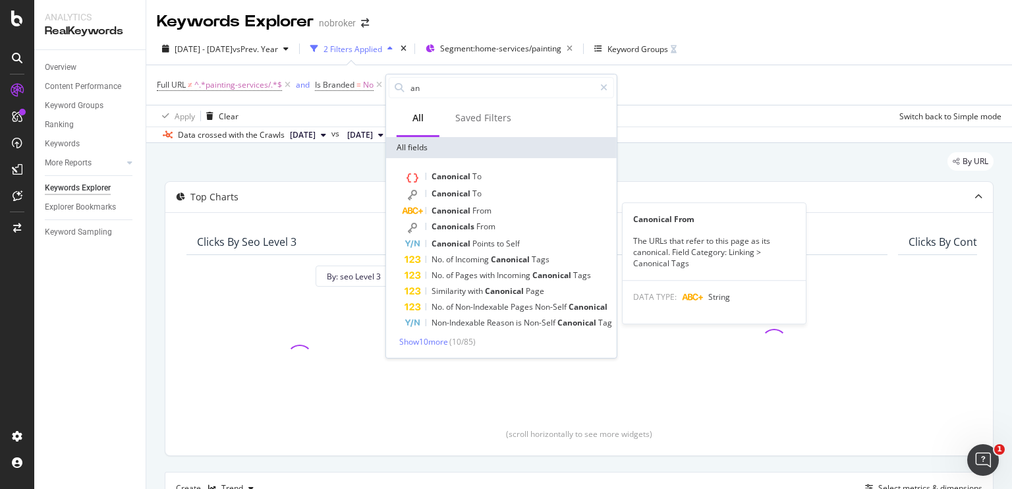
type input "a"
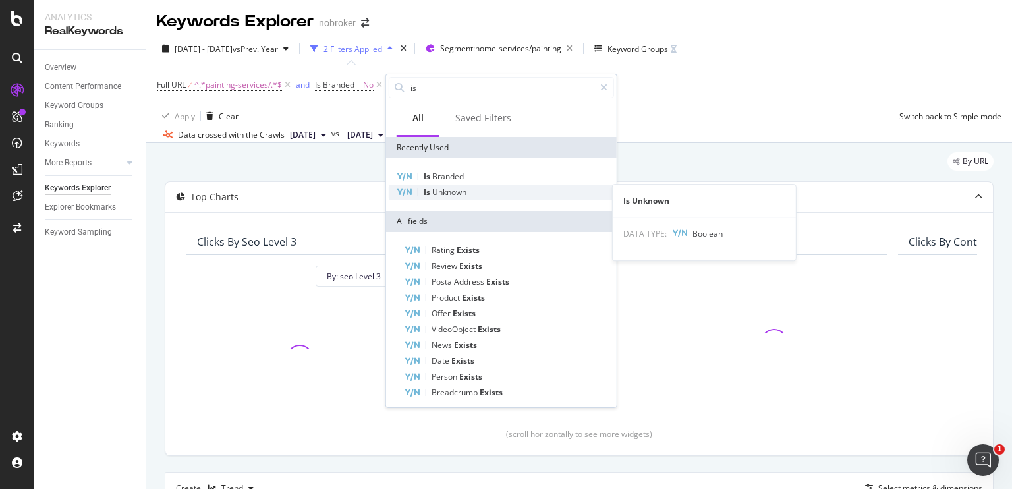
type input "is"
click at [444, 192] on span "Unknown" at bounding box center [449, 191] width 34 height 11
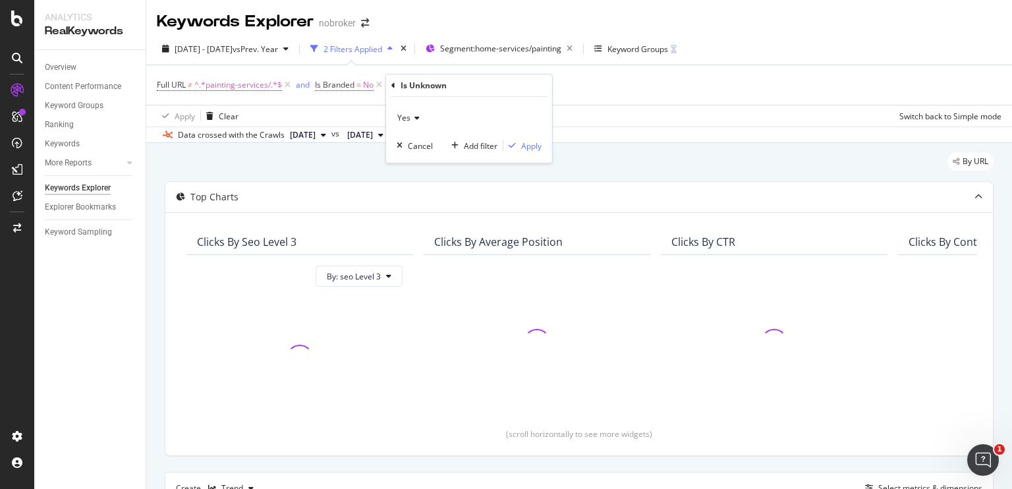
click at [413, 114] on icon at bounding box center [414, 118] width 9 height 8
click at [416, 161] on div "No" at bounding box center [470, 161] width 141 height 17
click at [528, 144] on div "Apply" at bounding box center [531, 145] width 20 height 11
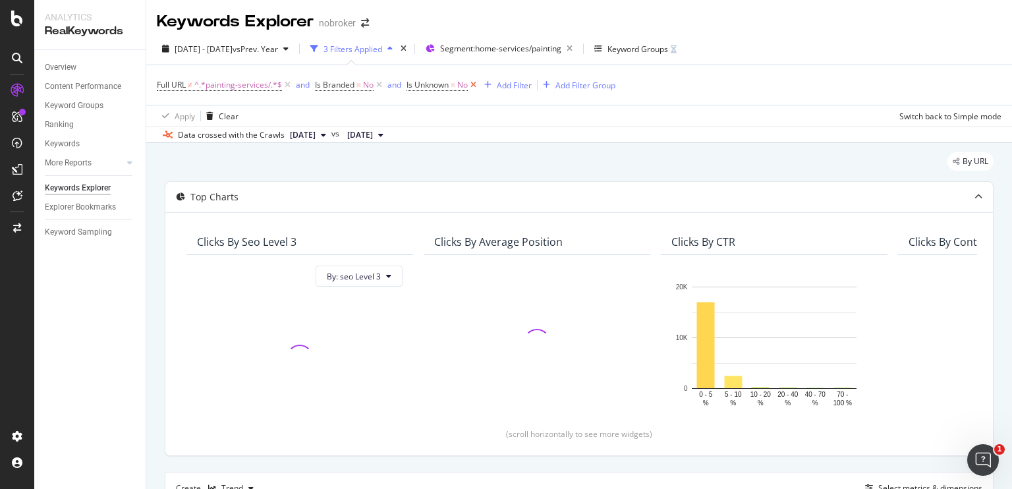
click at [477, 85] on icon at bounding box center [473, 84] width 11 height 13
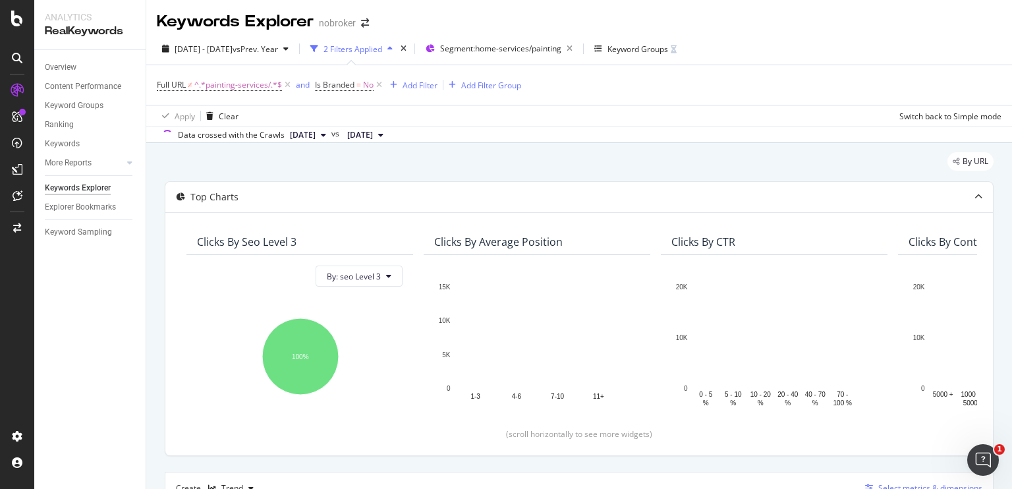
scroll to position [219, 0]
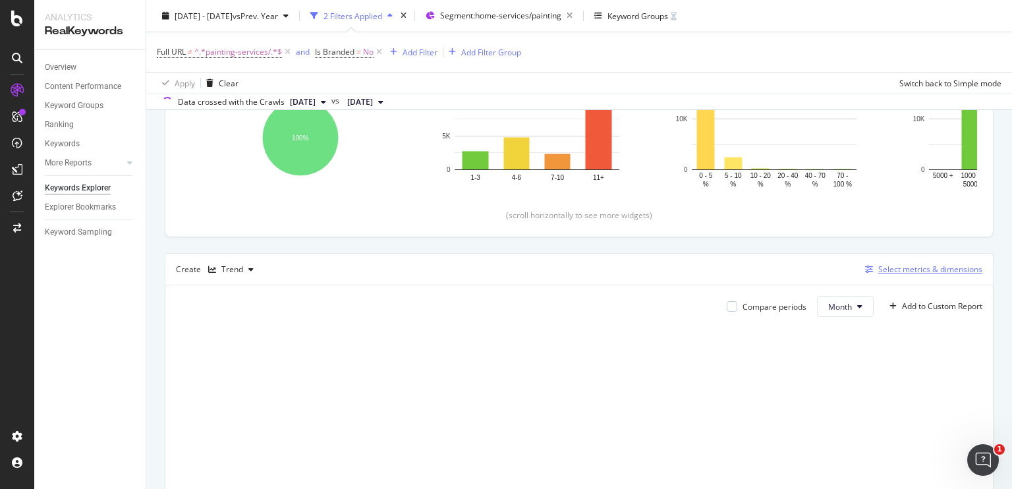
click at [886, 265] on div "Select metrics & dimensions" at bounding box center [930, 268] width 104 height 11
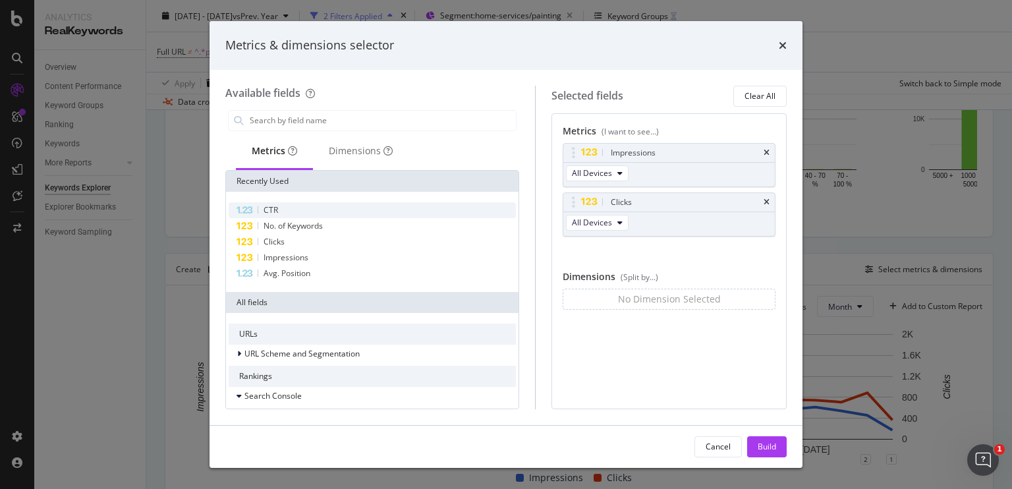
click at [291, 209] on div "CTR" at bounding box center [372, 210] width 287 height 16
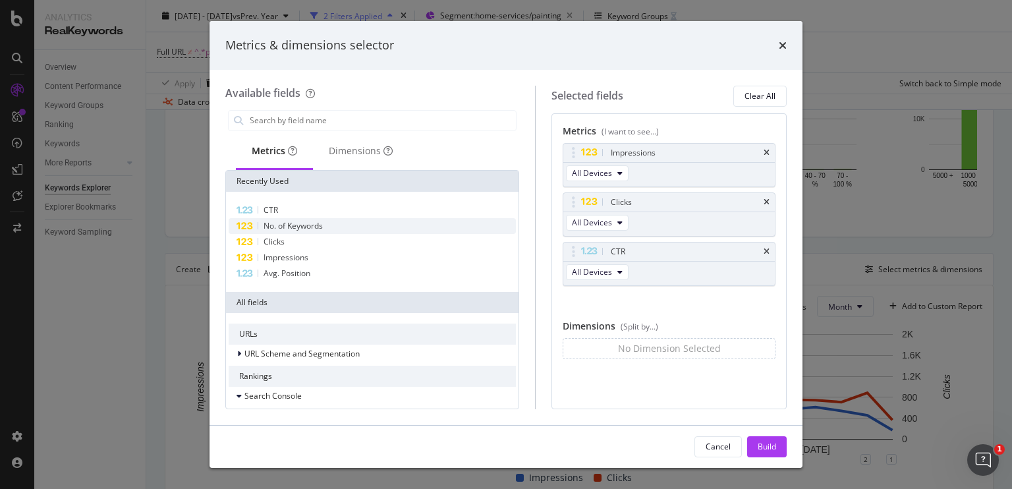
click at [306, 223] on span "No. of Keywords" at bounding box center [292, 225] width 59 height 11
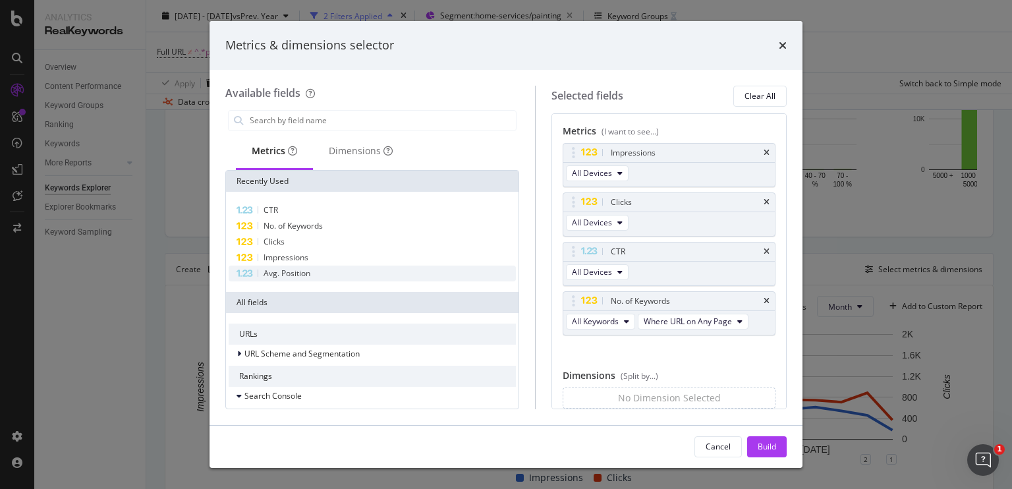
click at [323, 272] on div "Avg. Position" at bounding box center [372, 273] width 287 height 16
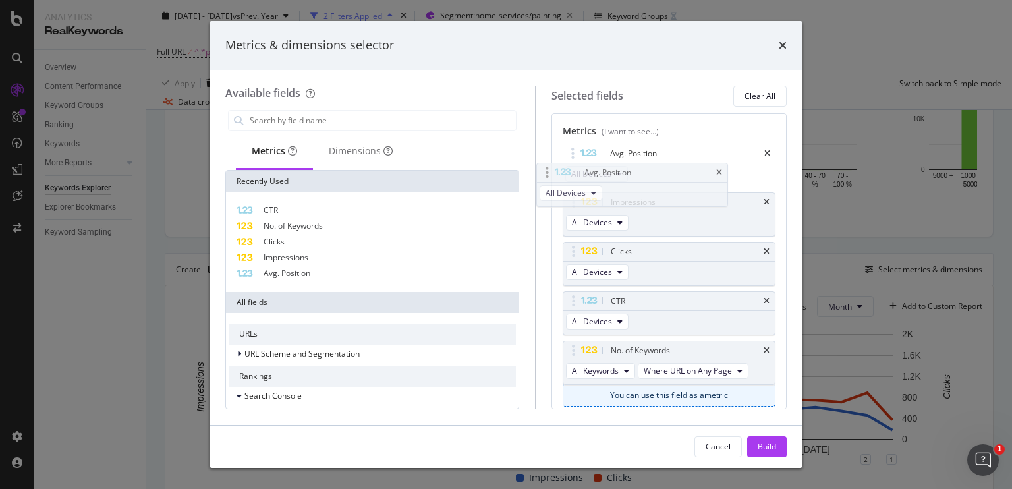
drag, startPoint x: 685, startPoint y: 350, endPoint x: 647, endPoint y: 144, distance: 208.9
click at [647, 144] on body "Analytics RealKeywords Overview Content Performance Keyword Groups Ranking Keyw…" at bounding box center [506, 244] width 1012 height 489
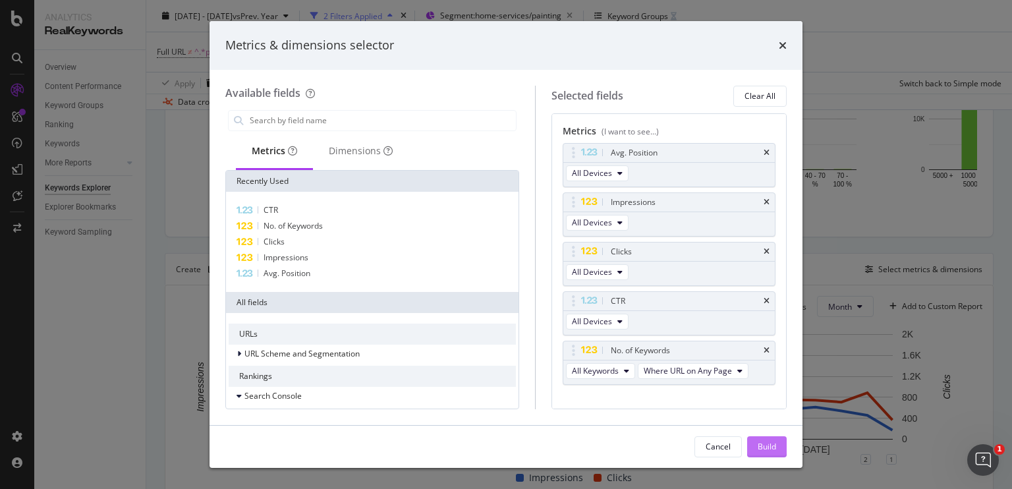
click at [772, 455] on div "Build" at bounding box center [766, 447] width 18 height 20
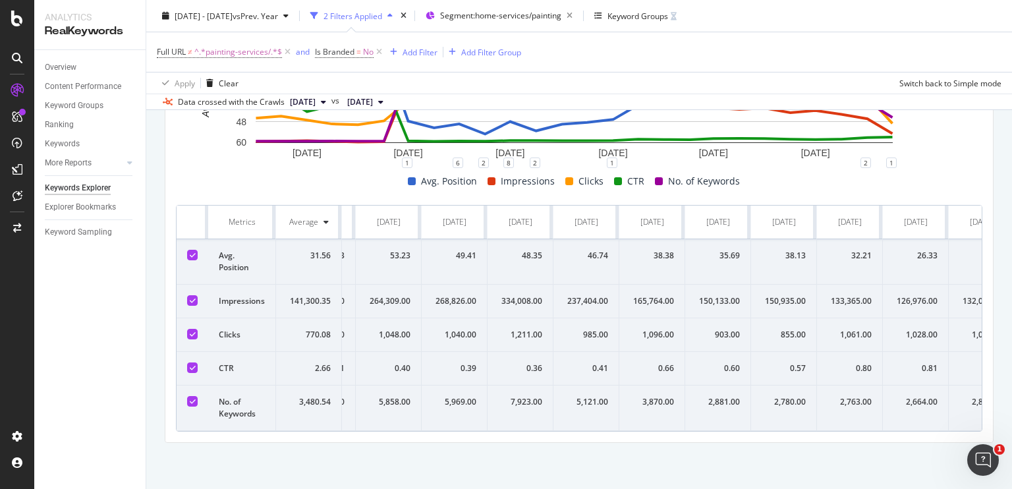
scroll to position [0, 708]
click at [395, 295] on div "264,309.00" at bounding box center [391, 301] width 44 height 12
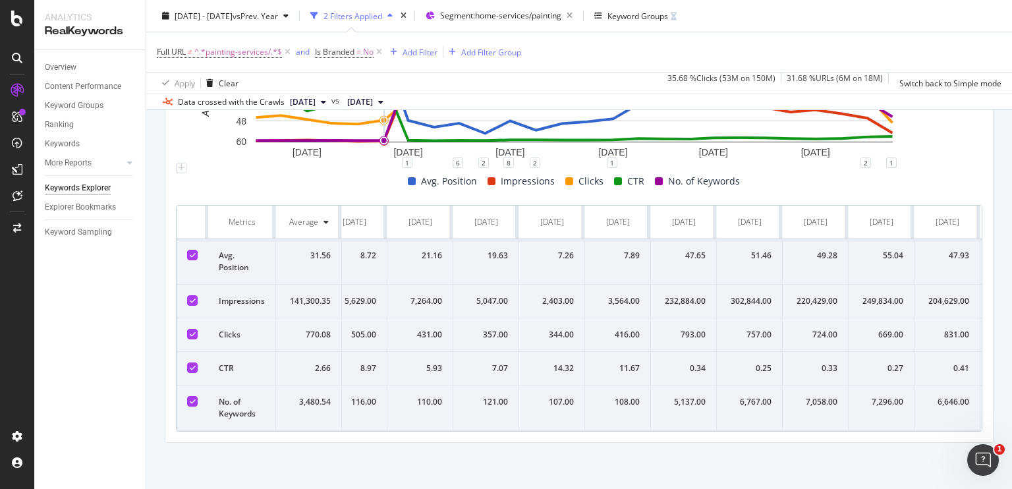
scroll to position [0, 0]
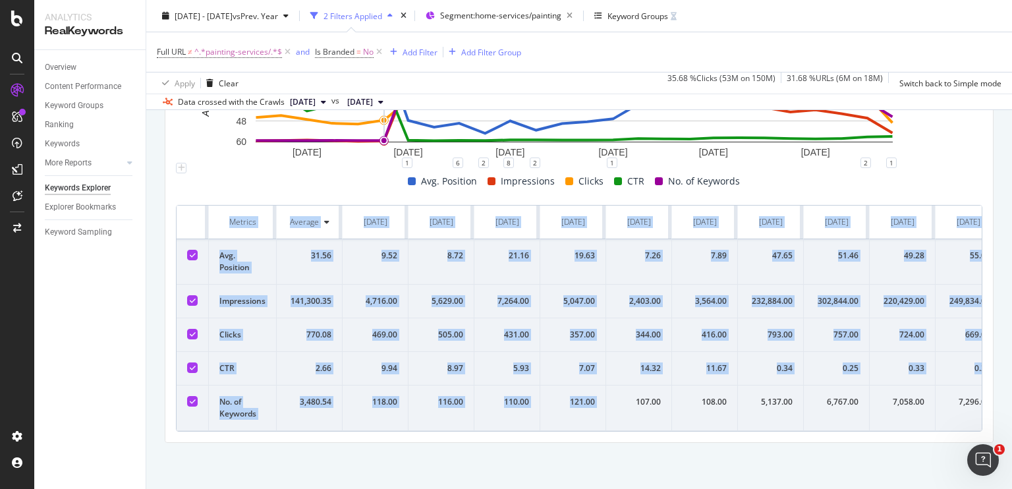
drag, startPoint x: 192, startPoint y: 201, endPoint x: 645, endPoint y: 394, distance: 491.8
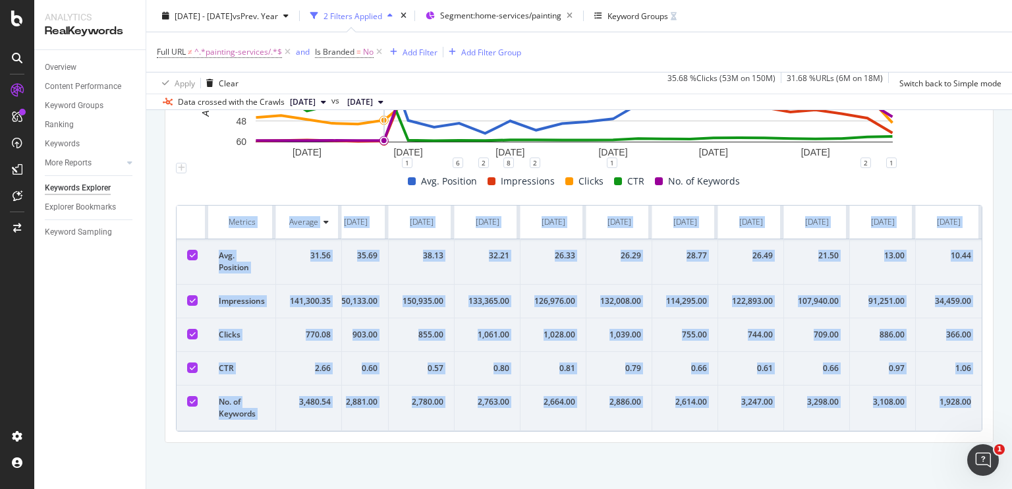
click at [967, 396] on td "1,928.00" at bounding box center [948, 407] width 66 height 45
copy table "Metrics Average Sep. 2023 Oct. 2023 Nov. 2023 Dec. 2023 Jan. 2024 Feb. 2024 Mar…"
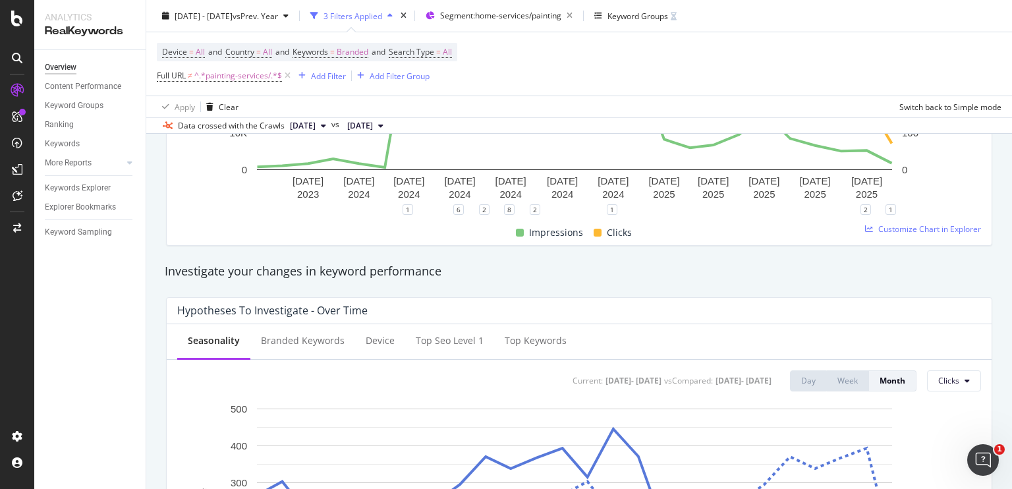
scroll to position [350, 0]
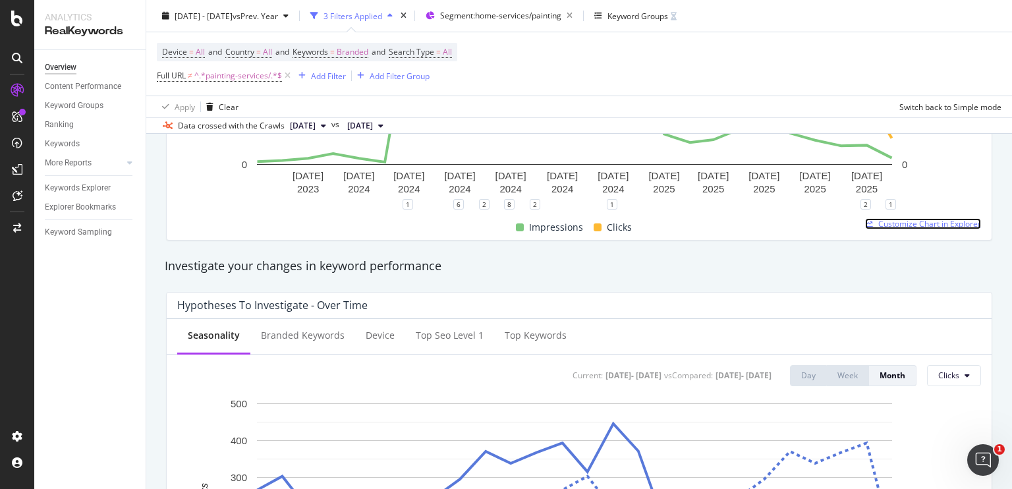
click at [886, 224] on span "Customize Chart in Explorer" at bounding box center [929, 223] width 103 height 11
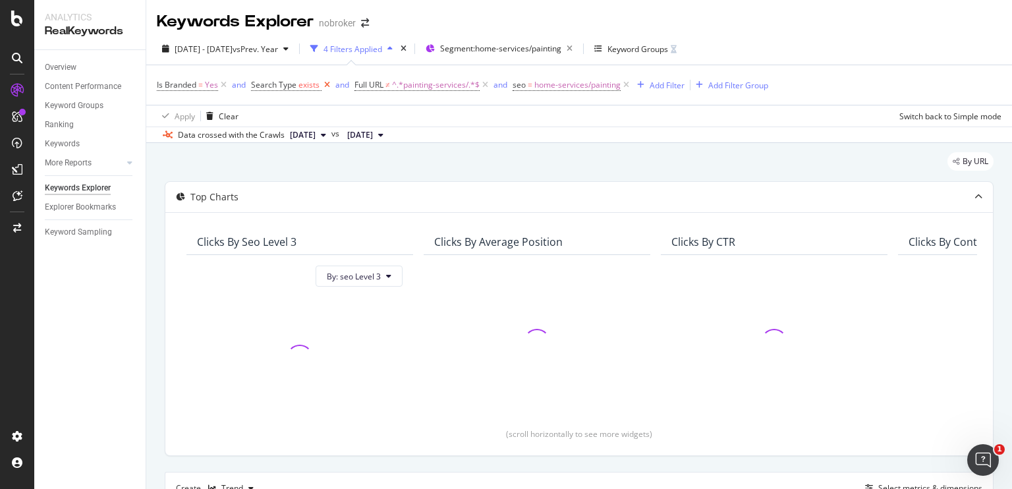
click at [325, 85] on icon at bounding box center [326, 84] width 11 height 13
click at [522, 84] on icon at bounding box center [522, 84] width 11 height 13
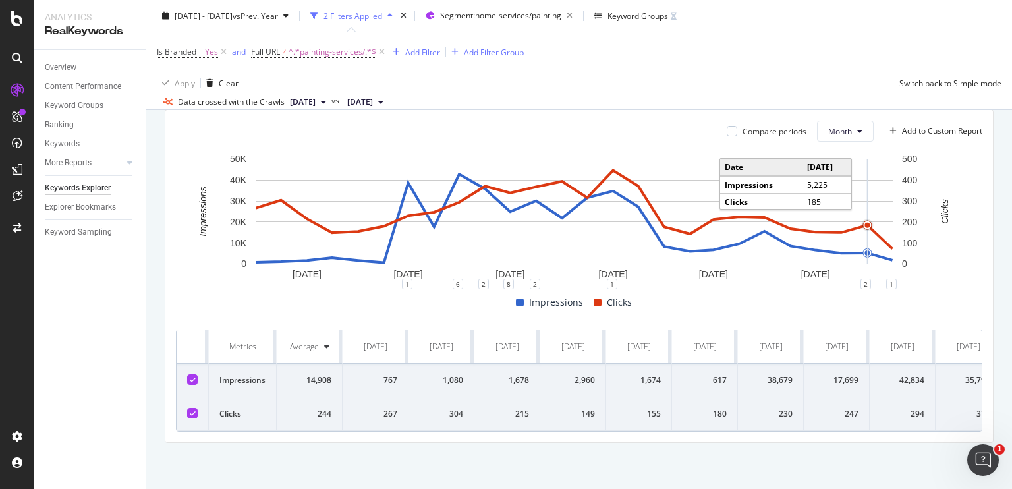
scroll to position [338, 0]
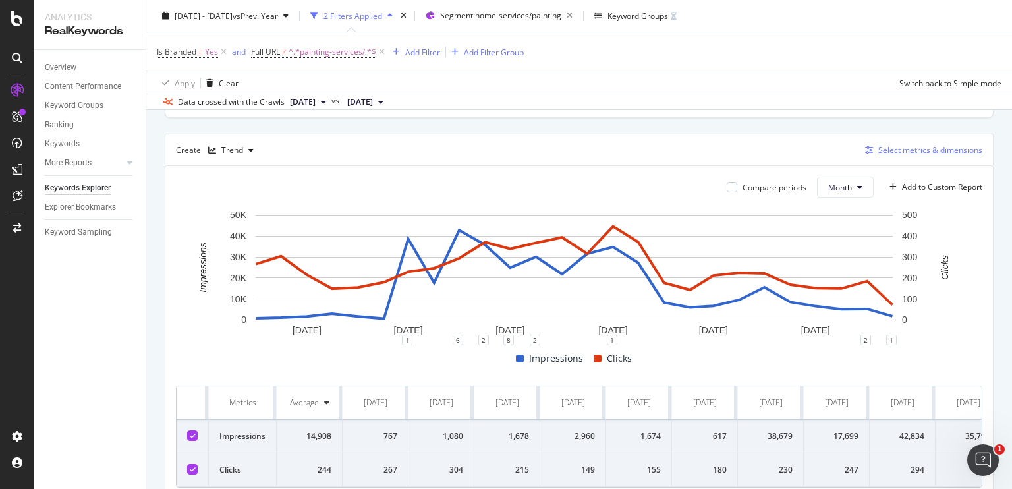
click at [867, 149] on div "button" at bounding box center [868, 150] width 18 height 8
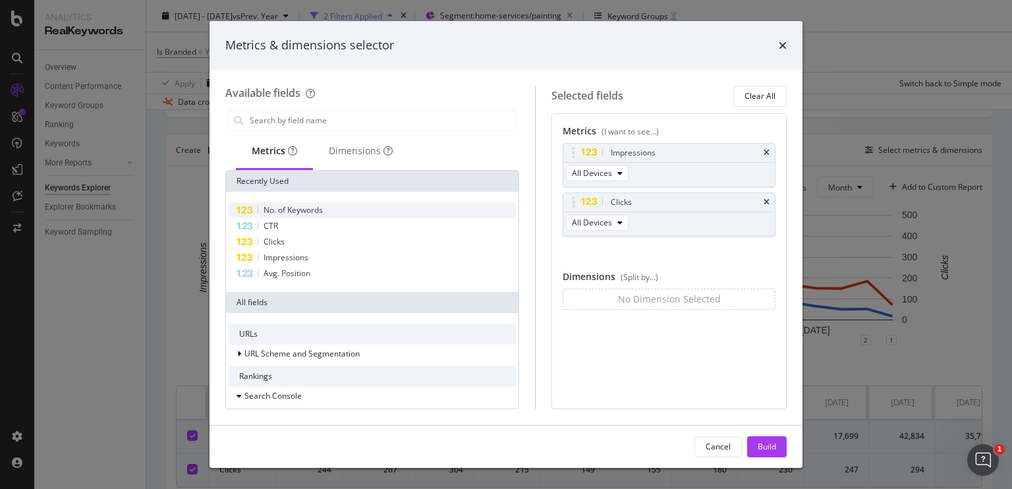
click at [268, 215] on div "No. of Keywords" at bounding box center [372, 210] width 287 height 16
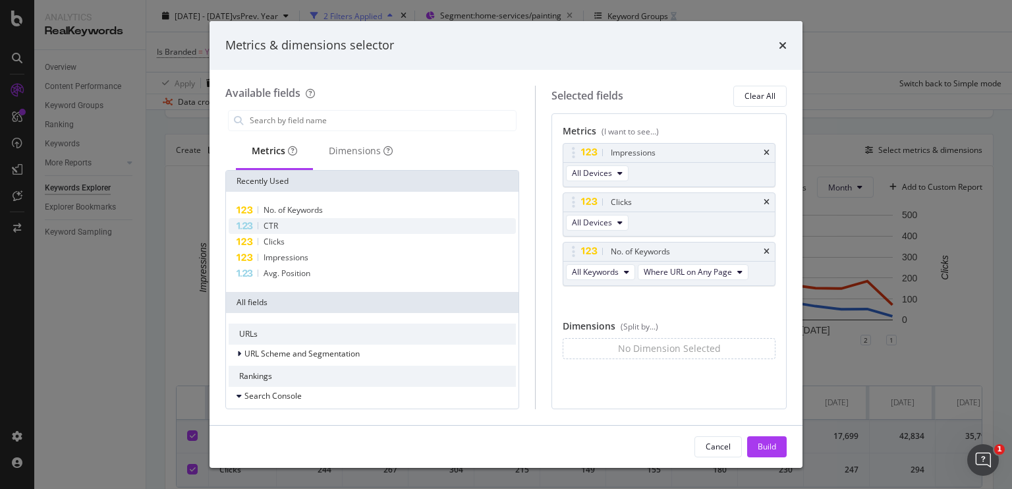
click at [277, 226] on span "CTR" at bounding box center [270, 225] width 14 height 11
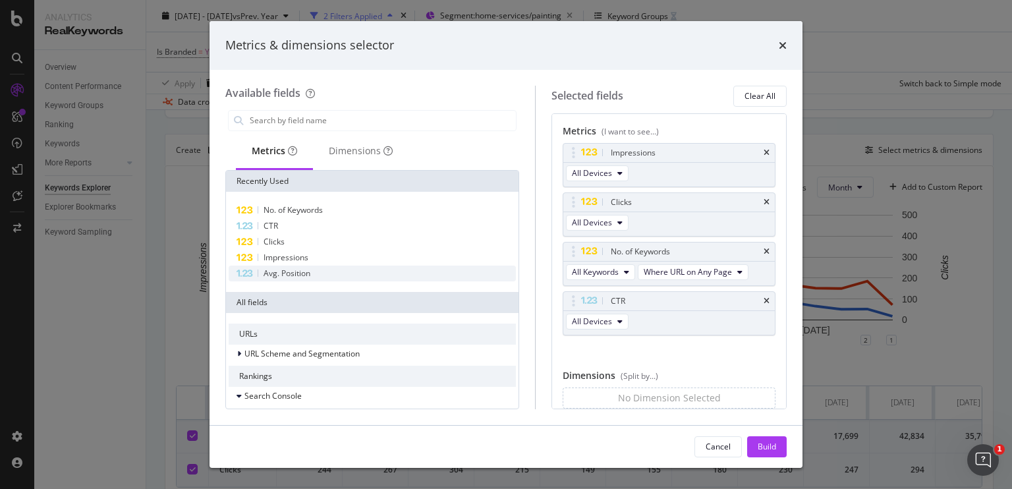
click at [302, 267] on span "Avg. Position" at bounding box center [286, 272] width 47 height 11
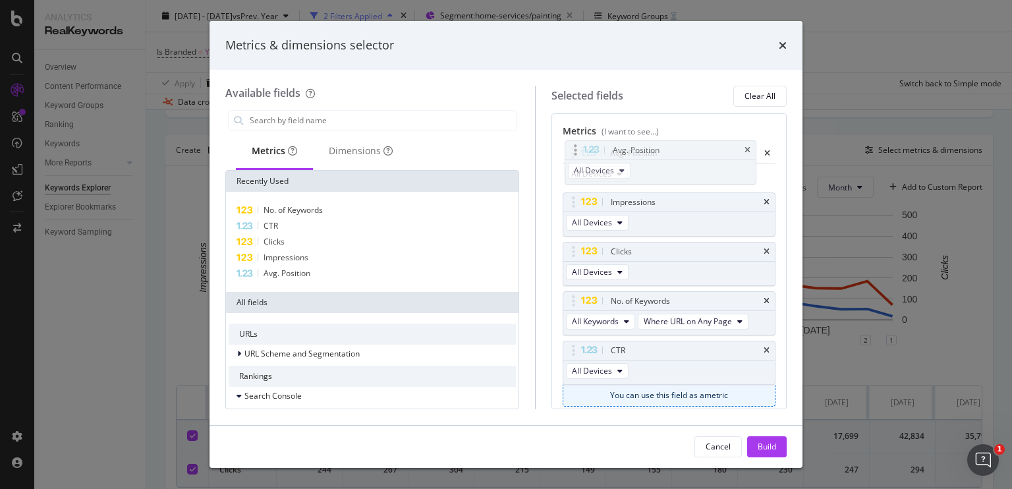
drag, startPoint x: 670, startPoint y: 344, endPoint x: 661, endPoint y: 146, distance: 199.1
click at [661, 146] on body "Analytics RealKeywords Overview Content Performance Keyword Groups Ranking Keyw…" at bounding box center [506, 244] width 1012 height 489
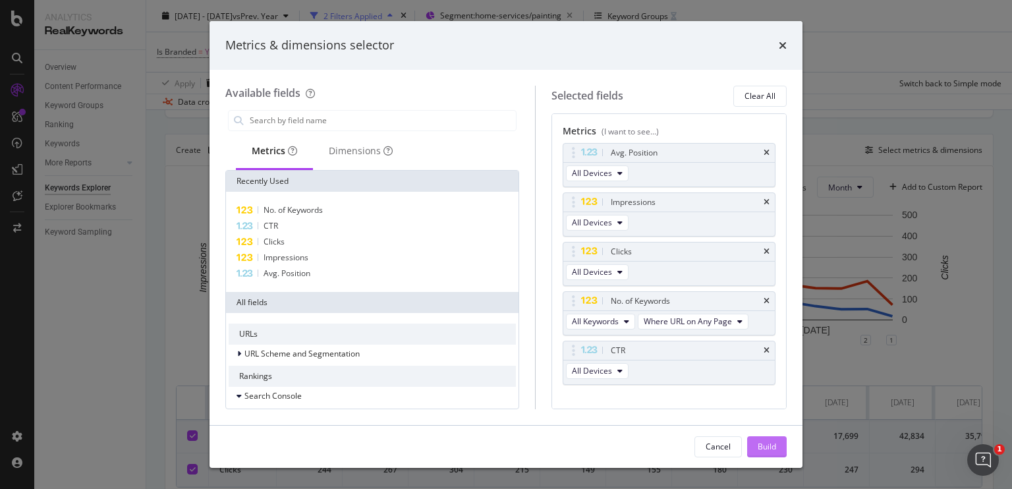
click at [774, 448] on div "Build" at bounding box center [766, 446] width 18 height 11
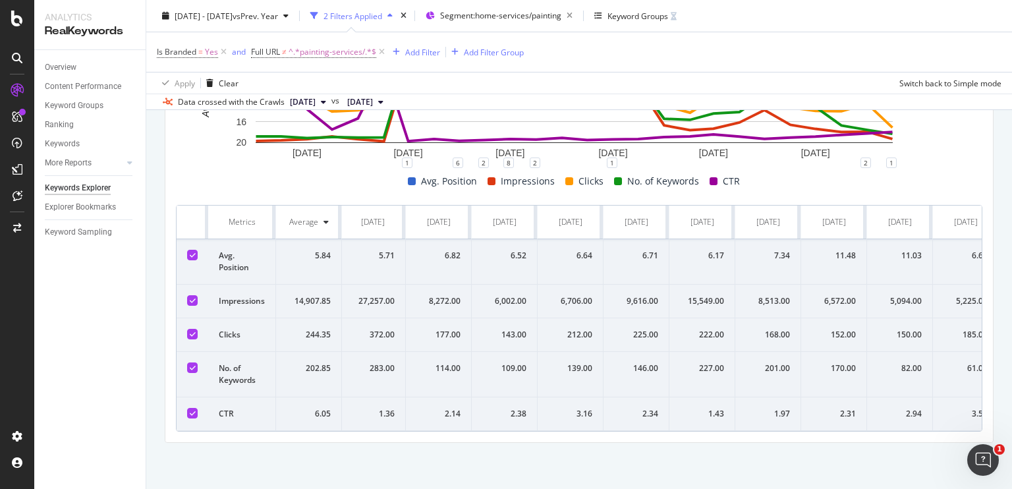
scroll to position [0, 1083]
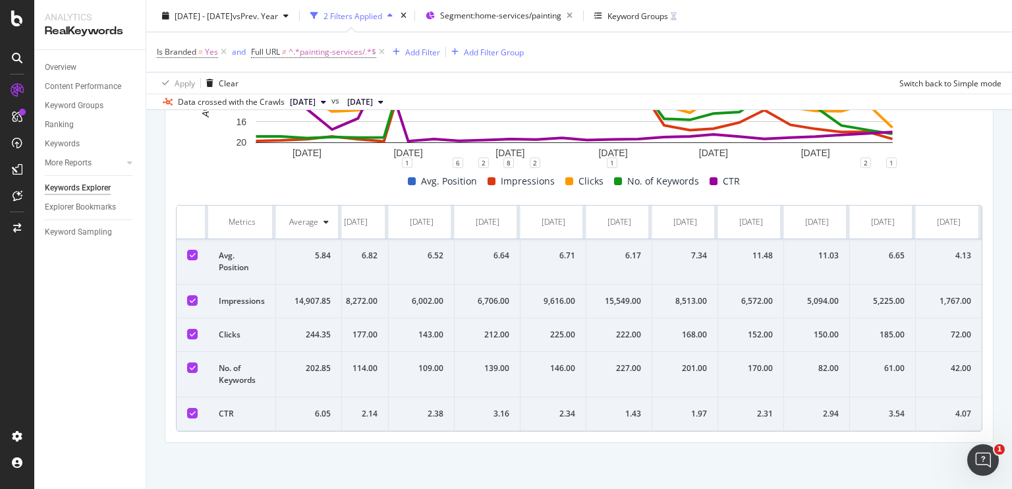
click at [869, 295] on div "5,225.00" at bounding box center [882, 301] width 44 height 12
drag, startPoint x: 869, startPoint y: 285, endPoint x: 796, endPoint y: 284, distance: 73.1
click at [796, 284] on tr "Impressions 14,907.85 767.00 1,080.00 1,678.00 2,960.00 1,674.00 617.00 38,679.…" at bounding box center [42, 301] width 1878 height 34
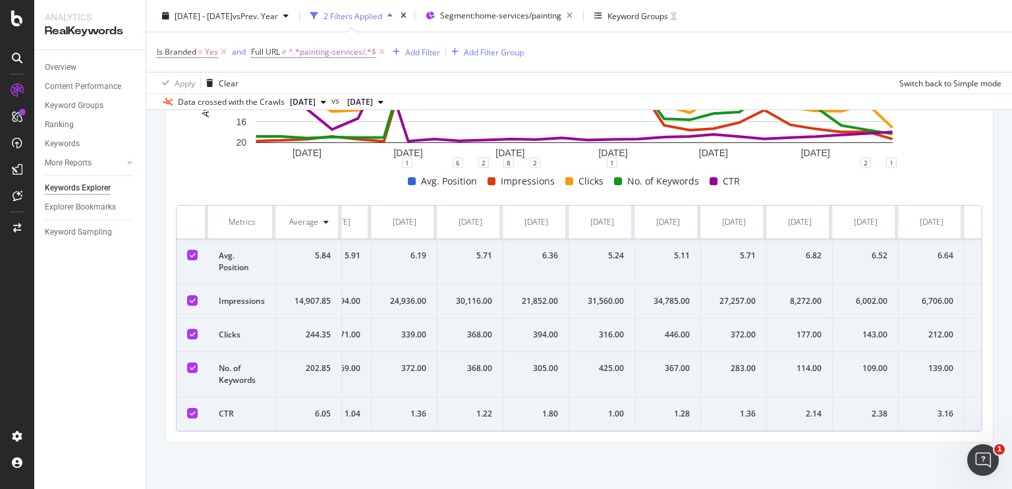
scroll to position [0, 622]
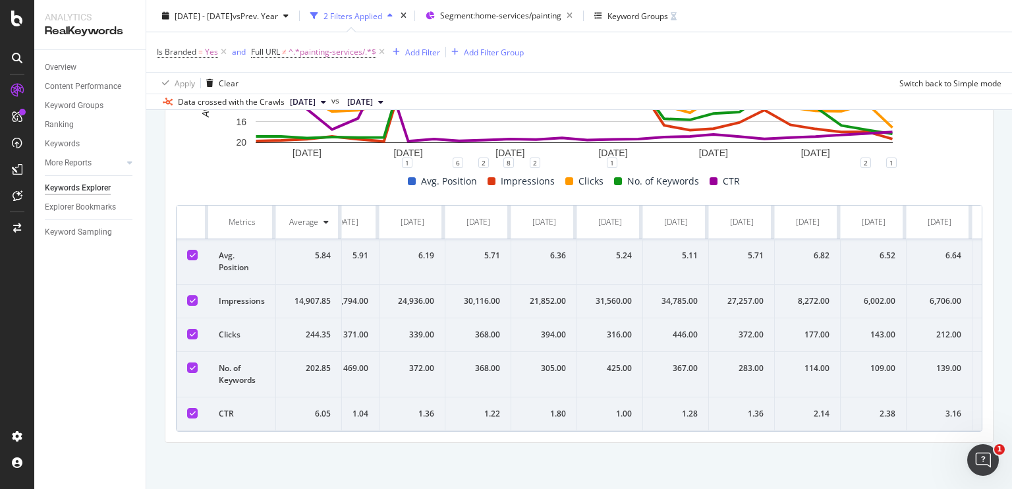
click at [473, 295] on div "30,116.00" at bounding box center [478, 301] width 44 height 12
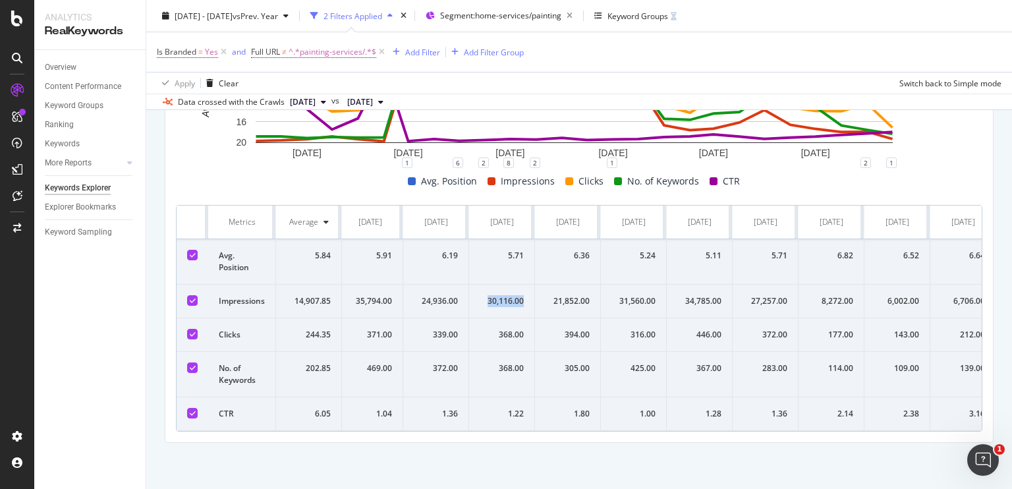
scroll to position [0, 595]
click at [500, 295] on div "30,116.00" at bounding box center [504, 301] width 44 height 12
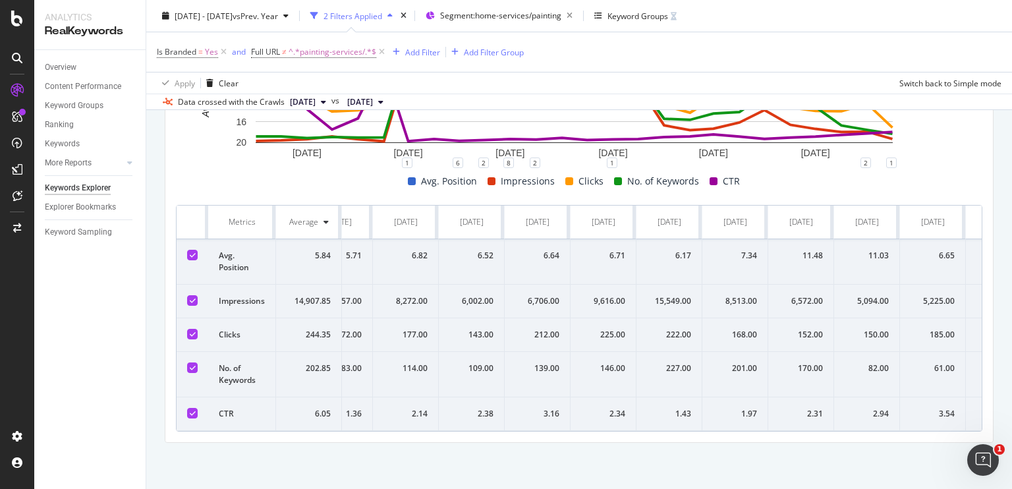
scroll to position [0, 1083]
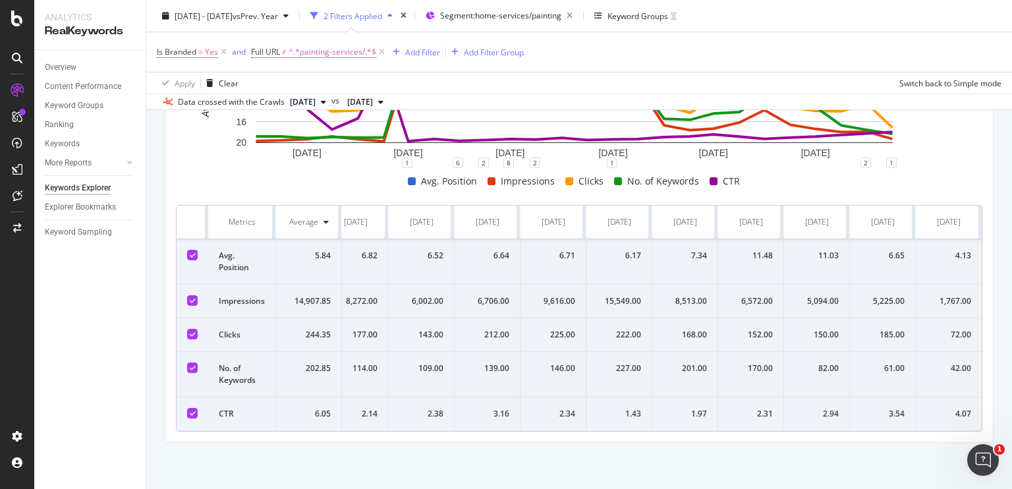
click at [809, 295] on div "5,094.00" at bounding box center [816, 301] width 44 height 12
drag, startPoint x: 886, startPoint y: 234, endPoint x: 688, endPoint y: 239, distance: 198.9
click at [688, 239] on tr "Avg. Position 5.84 1.94 2.14 4.60 4.36 4.88 2.12 5.71 7.29 5.08 5.91 6.19 5.71 …" at bounding box center [42, 261] width 1878 height 45
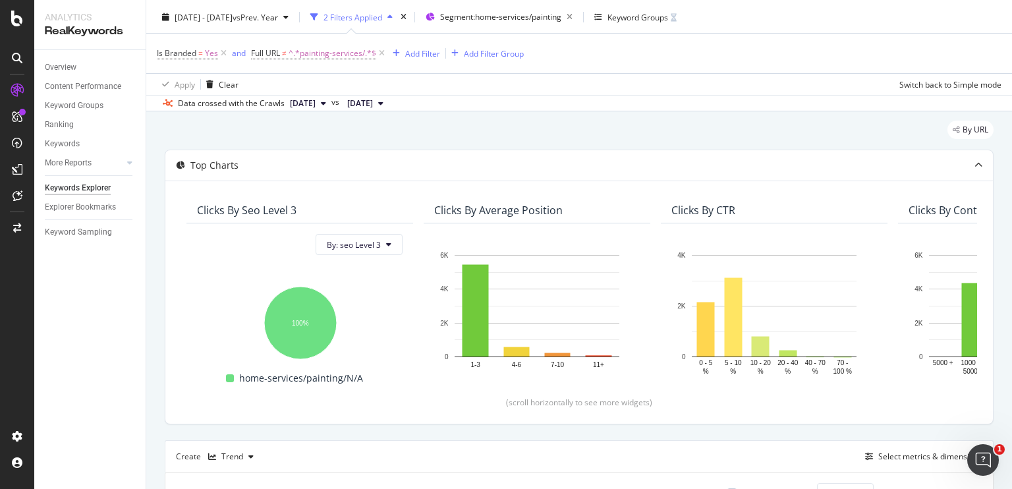
scroll to position [0, 0]
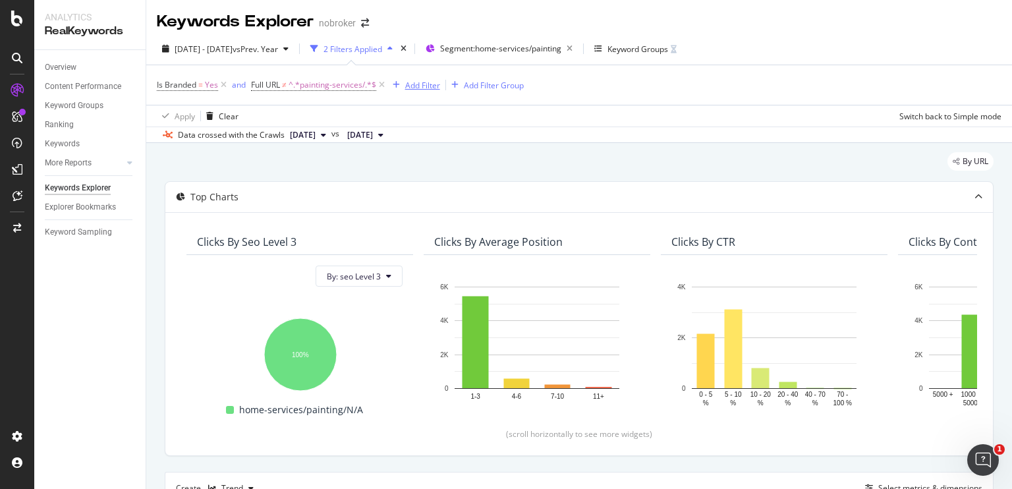
click at [411, 86] on div "Add Filter" at bounding box center [422, 85] width 35 height 11
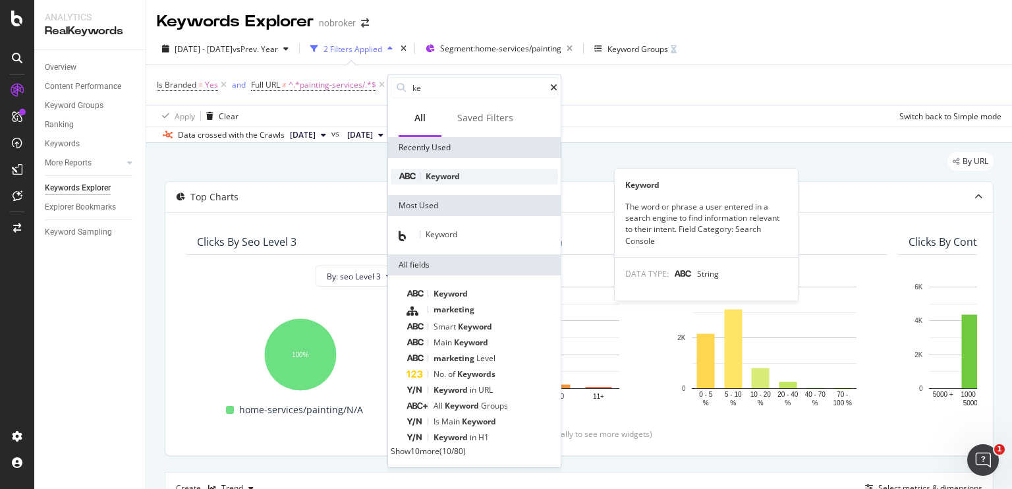
type input "ke"
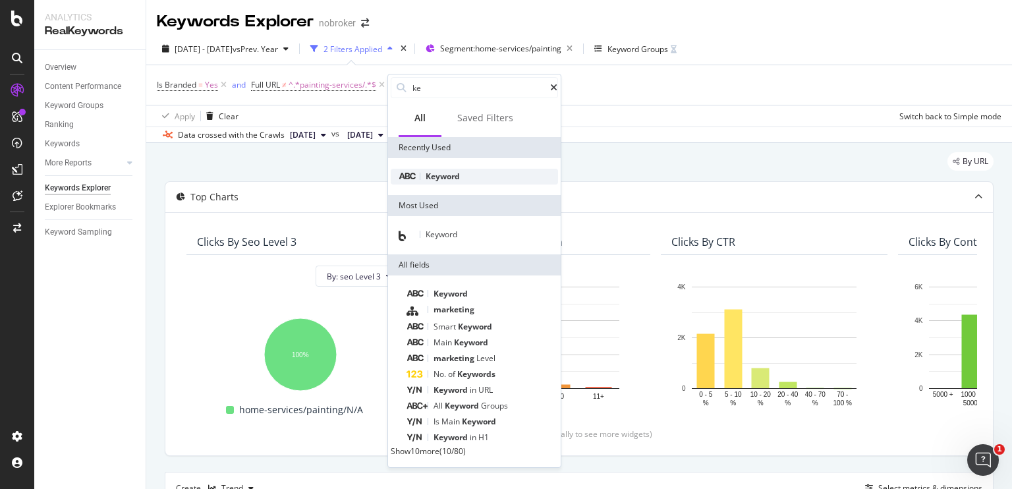
click at [443, 175] on span "Keyword" at bounding box center [442, 176] width 34 height 11
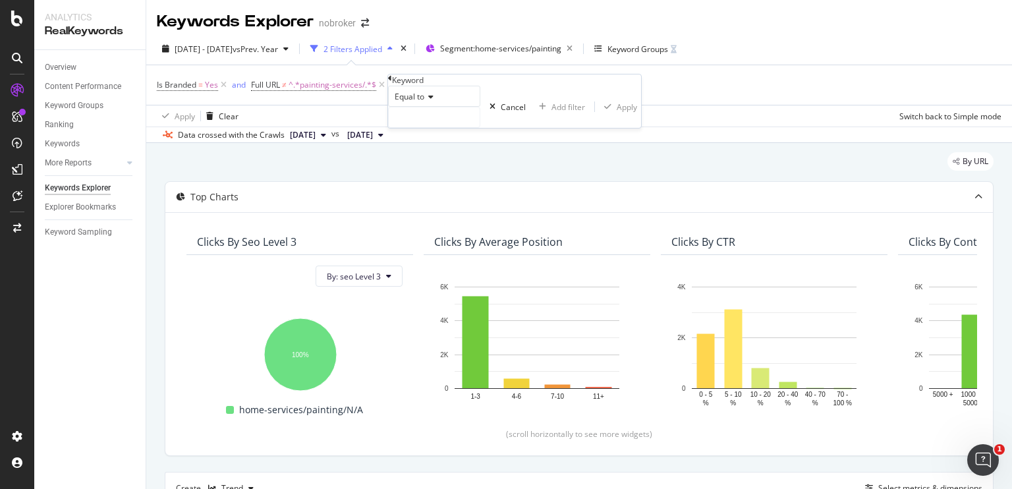
click at [438, 107] on div "Equal to" at bounding box center [434, 96] width 92 height 21
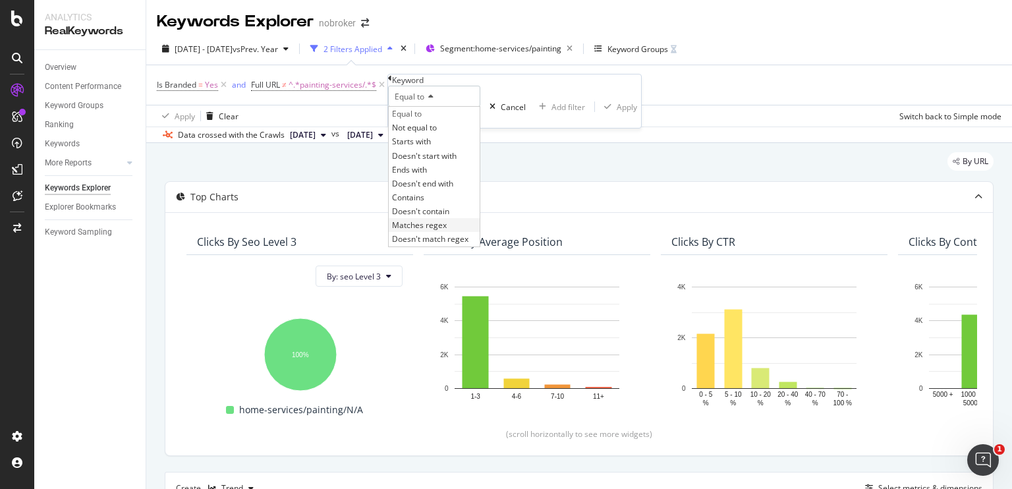
click at [432, 230] on span "Matches regex" at bounding box center [419, 224] width 55 height 11
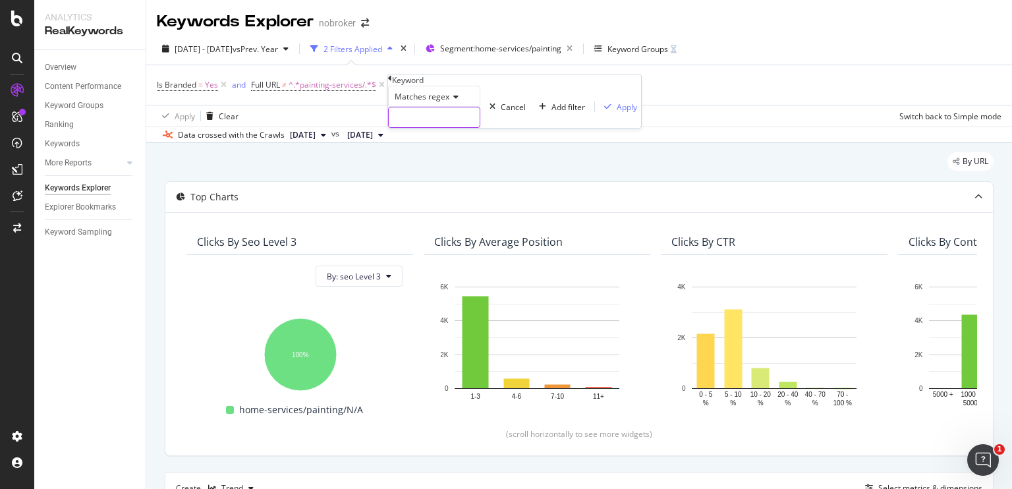
click at [427, 127] on input "text" at bounding box center [434, 117] width 91 height 20
click at [479, 127] on input "bangalore|mumbai|chennai|hyderabad|pune|delhi|gurgaon|greater noida|" at bounding box center [434, 117] width 91 height 20
click at [467, 127] on input "bangalore|mumbai|chennai|hyderabad|pune|delhi|gurgaon|greater noida|noida|ghazi…" at bounding box center [434, 117] width 91 height 20
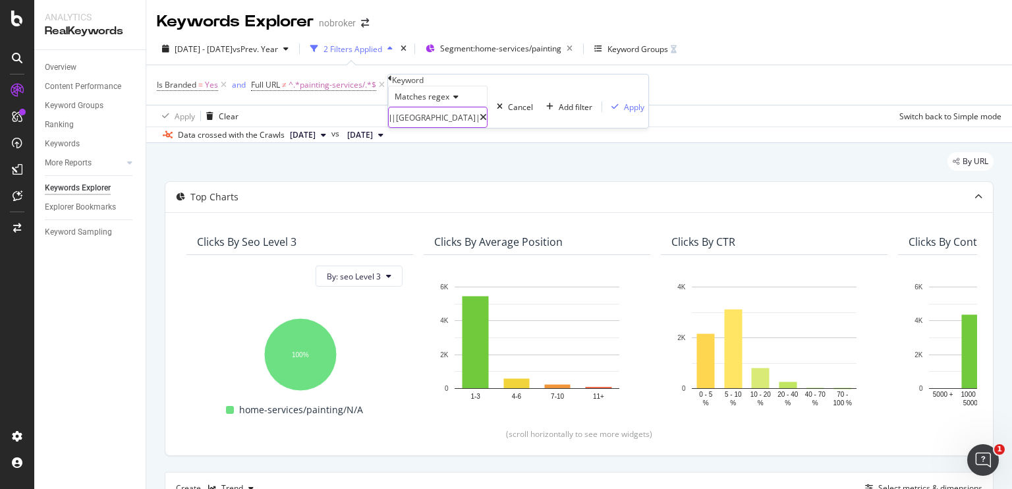
scroll to position [0, 0]
click at [465, 127] on input "bangalore|mumbai|chennai|hyderabad|pune|delhi|gurgaon|greater noida|noida|ghazi…" at bounding box center [434, 117] width 91 height 20
type input "bangalore|mumbai|chennai|hyderabad|pune|delhi|gurgaon|greater noida|noida|ghazi…"
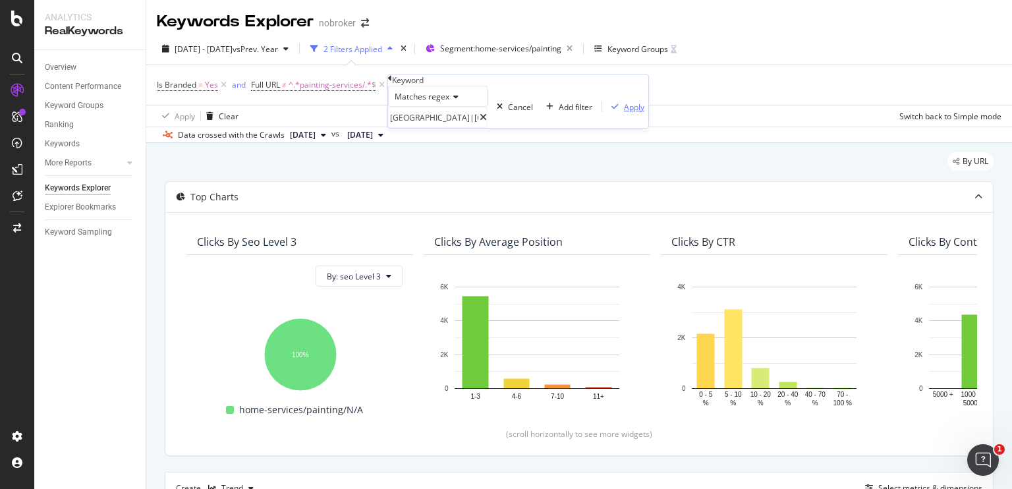
click at [624, 113] on div "Apply" at bounding box center [634, 106] width 20 height 11
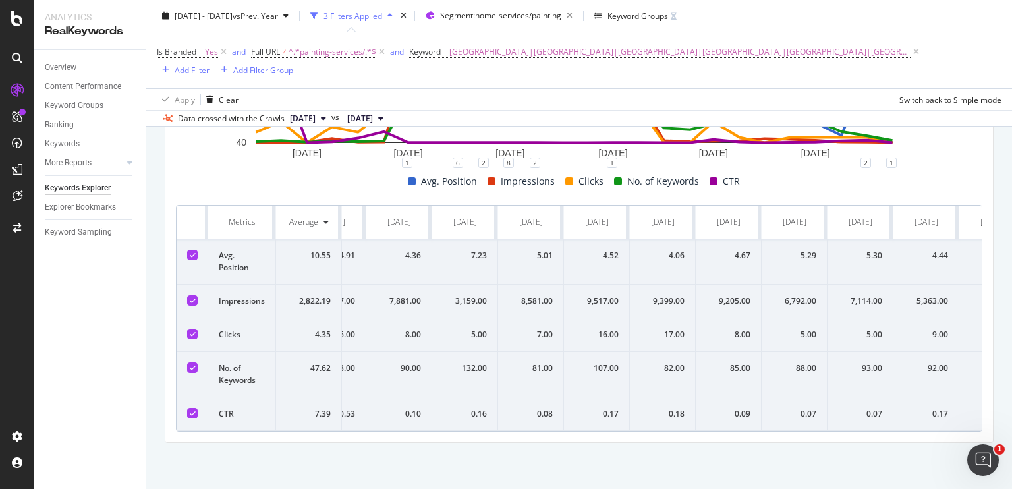
scroll to position [0, 371]
click at [448, 52] on span "Keyword = bangalore|mumbai|chennai|hyderabad|pune|delhi|gurgaon|greater noida|n…" at bounding box center [659, 52] width 501 height 12
click at [629, 88] on div "Apply Clear Switch back to Simple mode" at bounding box center [578, 99] width 865 height 22
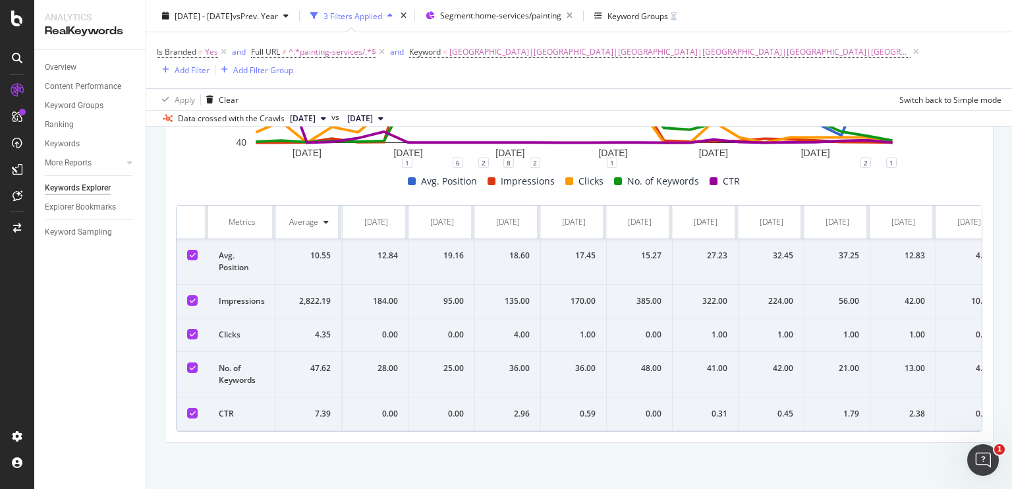
scroll to position [0, 1083]
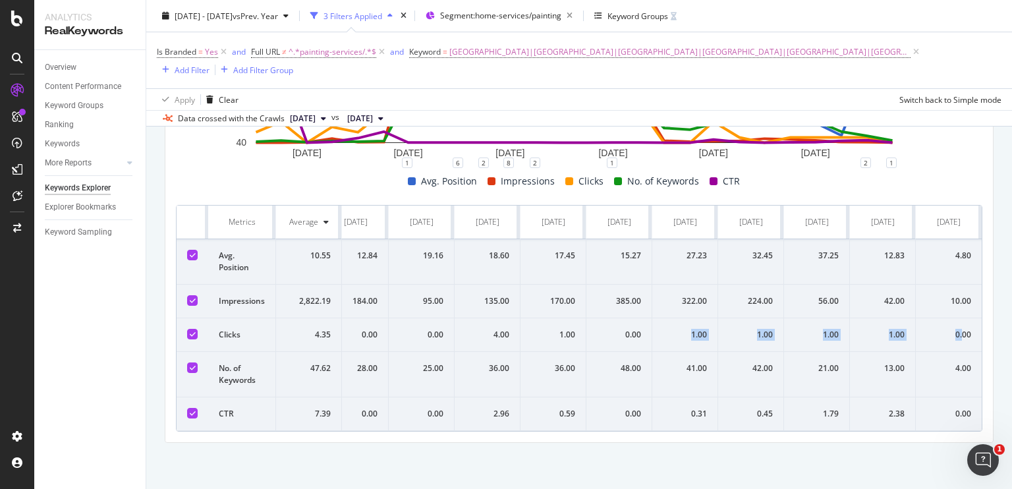
drag, startPoint x: 952, startPoint y: 323, endPoint x: 654, endPoint y: 321, distance: 297.7
click at [654, 321] on tr "Clicks 4.35 2.00 4.00 0.00 3.00 2.00 6.00 8.00 5.00 7.00 16.00 17.00 8.00 5.00 …" at bounding box center [42, 335] width 1878 height 34
drag, startPoint x: 826, startPoint y: 234, endPoint x: 612, endPoint y: 237, distance: 214.0
click at [612, 239] on tr "Avg. Position 10.55 1.50 8.33 5.04 3.05 4.28 4.91 4.36 7.23 5.01 4.52 4.06 4.67…" at bounding box center [42, 261] width 1878 height 45
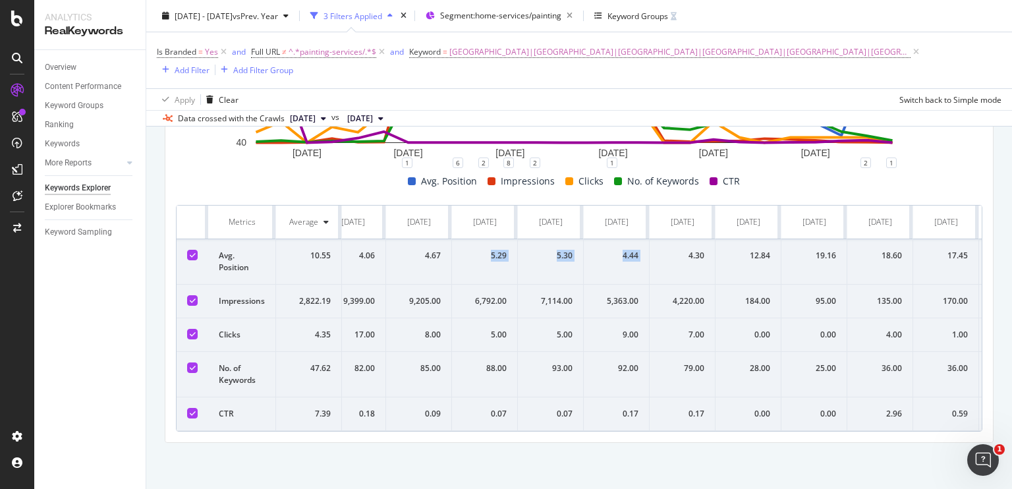
drag, startPoint x: 450, startPoint y: 235, endPoint x: 688, endPoint y: 236, distance: 237.7
click at [688, 239] on tr "Avg. Position 10.55 1.50 8.33 5.04 3.05 4.28 4.91 4.36 7.23 5.01 4.52 4.06 4.67…" at bounding box center [435, 261] width 1878 height 45
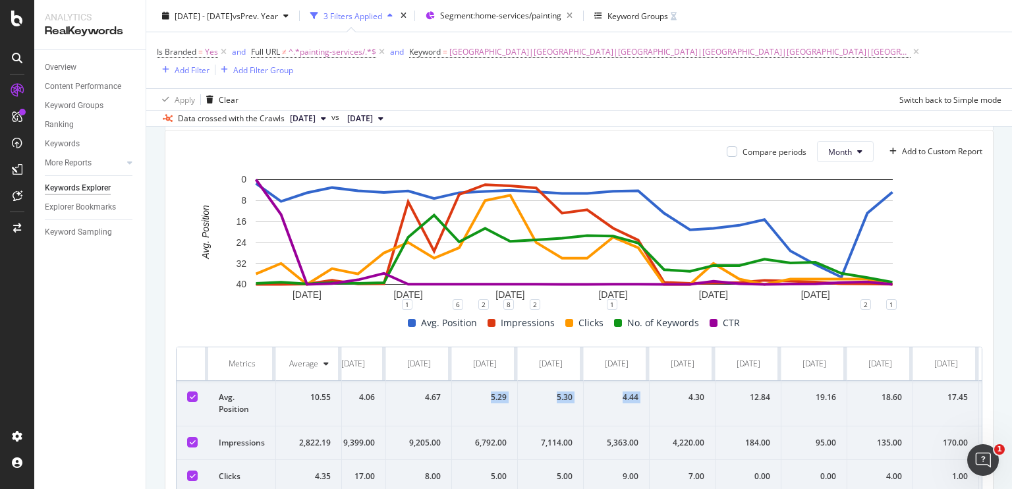
scroll to position [391, 0]
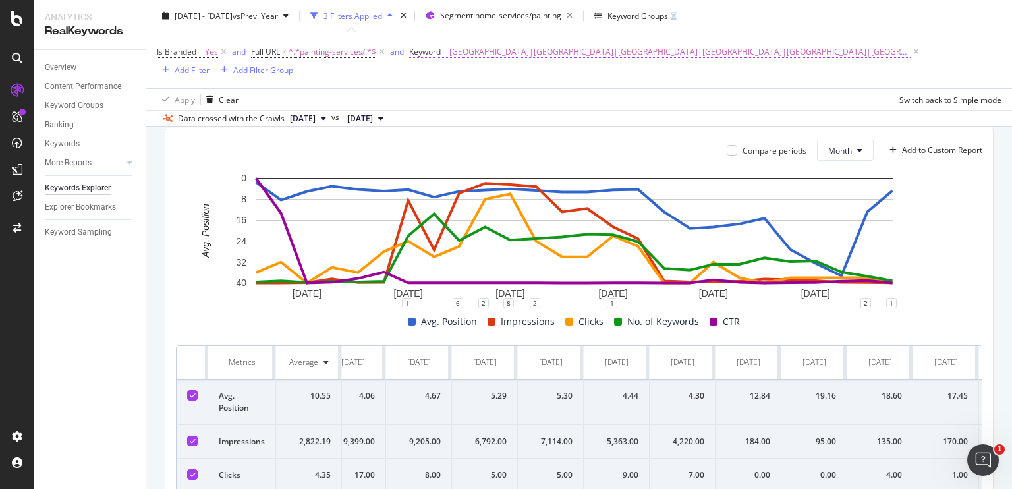
click at [445, 54] on span "=" at bounding box center [445, 51] width 5 height 11
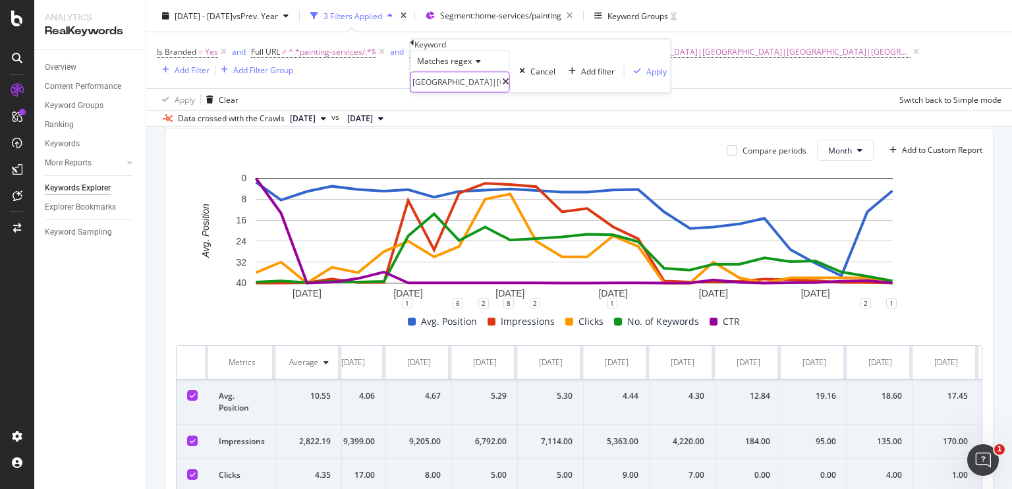
click at [449, 92] on input "bangalore|mumbai|chennai|hyderabad|pune|delhi|gurgaon|greater noida|noida|ghazi…" at bounding box center [456, 82] width 91 height 20
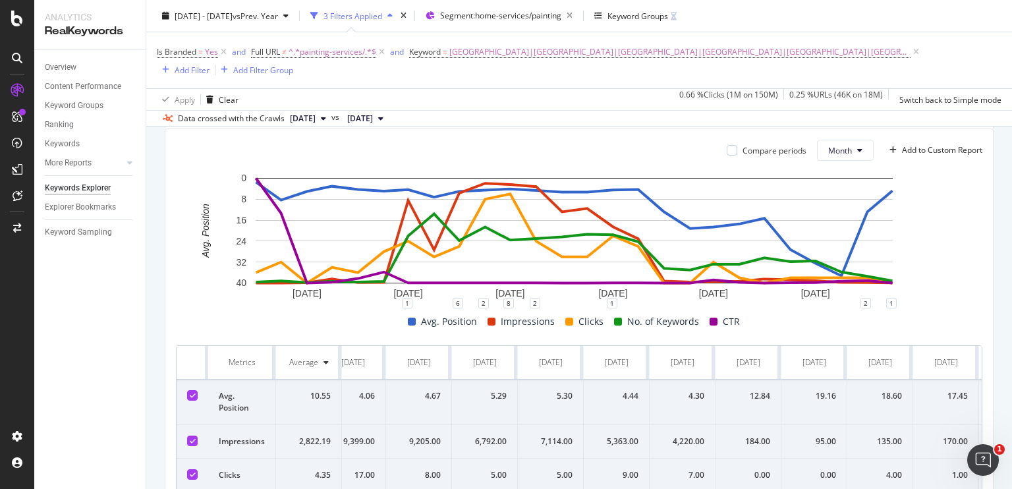
click at [616, 88] on div "Apply Clear 0.66 % Clicks ( 1M on 150M ) 0.25 % URLs ( 46K on 18M ) Switch back…" at bounding box center [578, 99] width 865 height 22
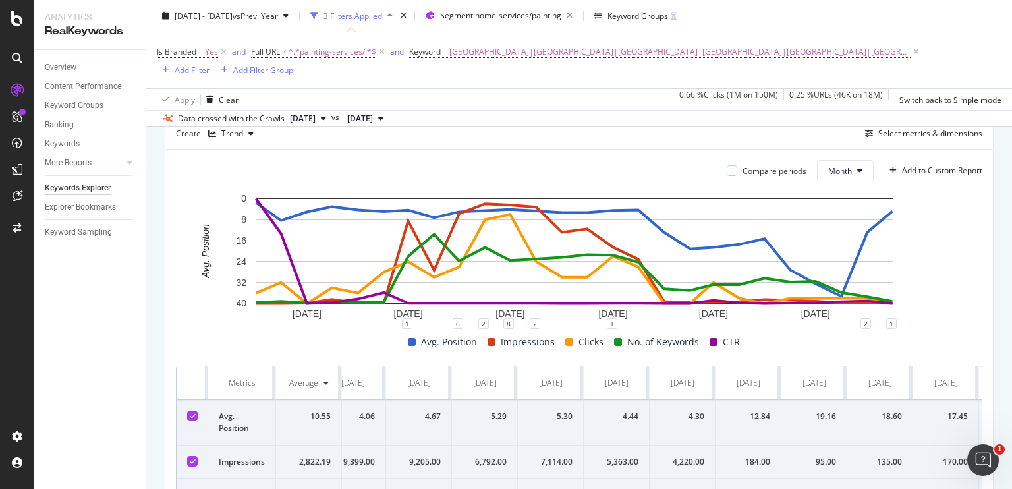
scroll to position [360, 0]
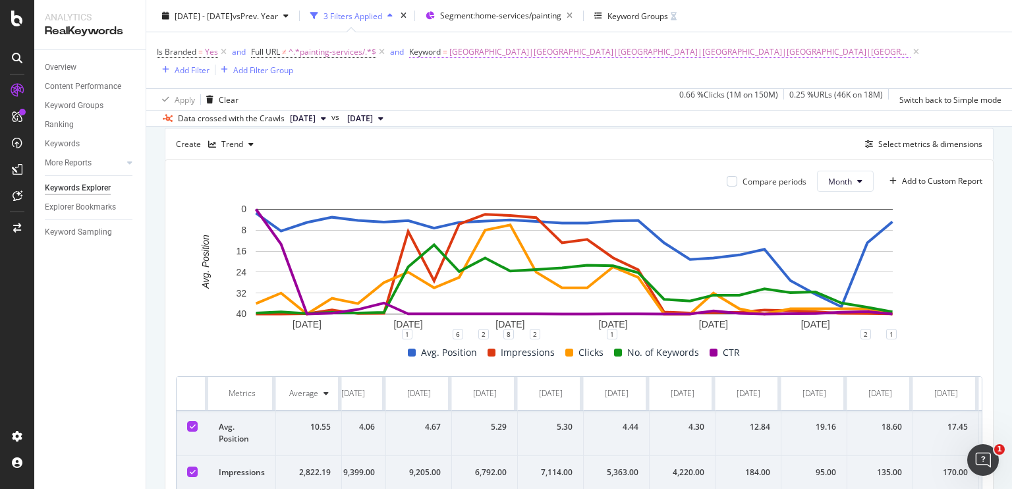
click at [458, 51] on span "bangalore|mumbai|chennai|hyderabad|pune|delhi|gurgaon|greater noida|noida|ghazi…" at bounding box center [679, 52] width 461 height 18
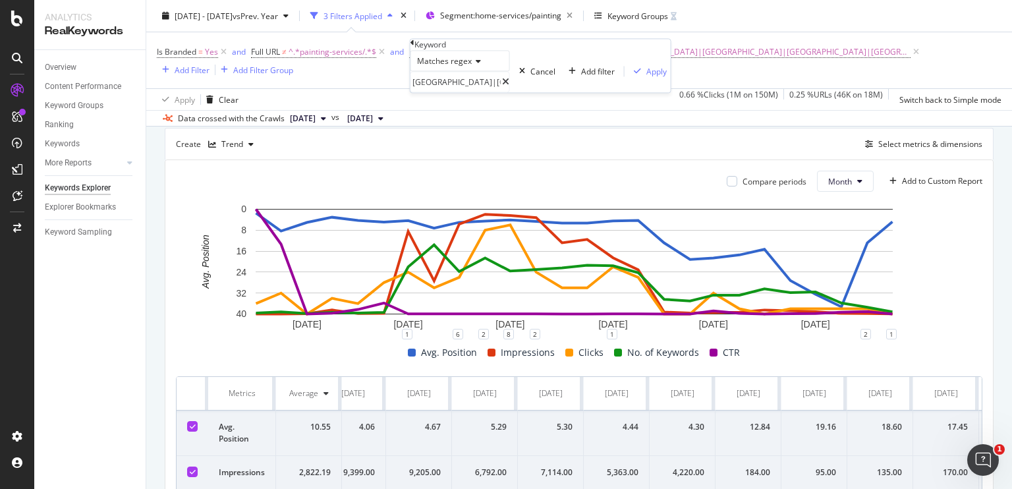
click at [467, 67] on span "Matches regex" at bounding box center [444, 61] width 55 height 11
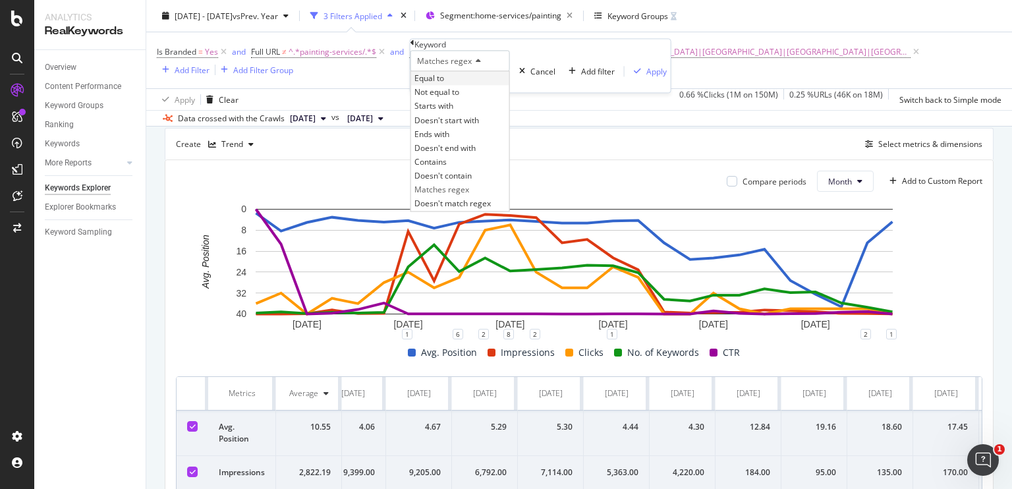
click at [444, 84] on span "Equal to" at bounding box center [429, 78] width 30 height 11
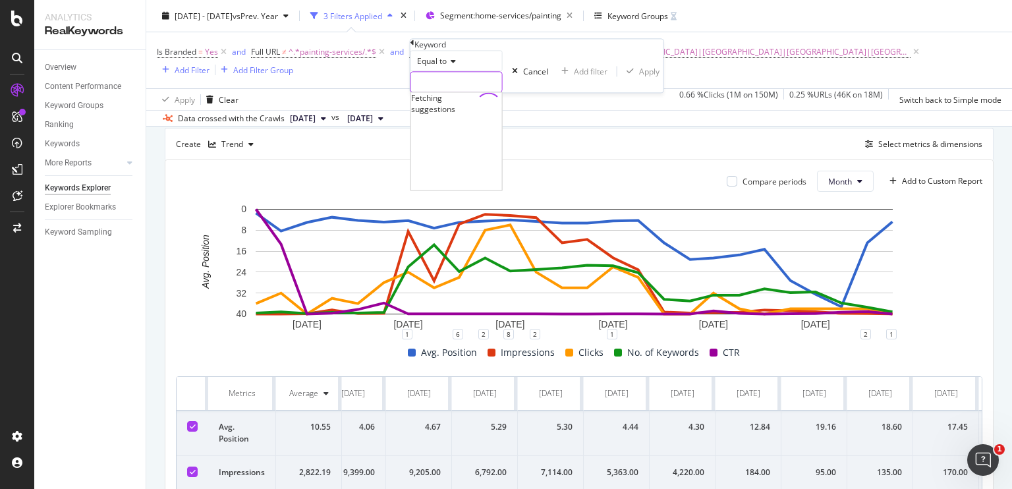
click at [456, 92] on input "text" at bounding box center [456, 82] width 91 height 20
type input "painting"
click at [646, 77] on div "Apply" at bounding box center [656, 71] width 20 height 11
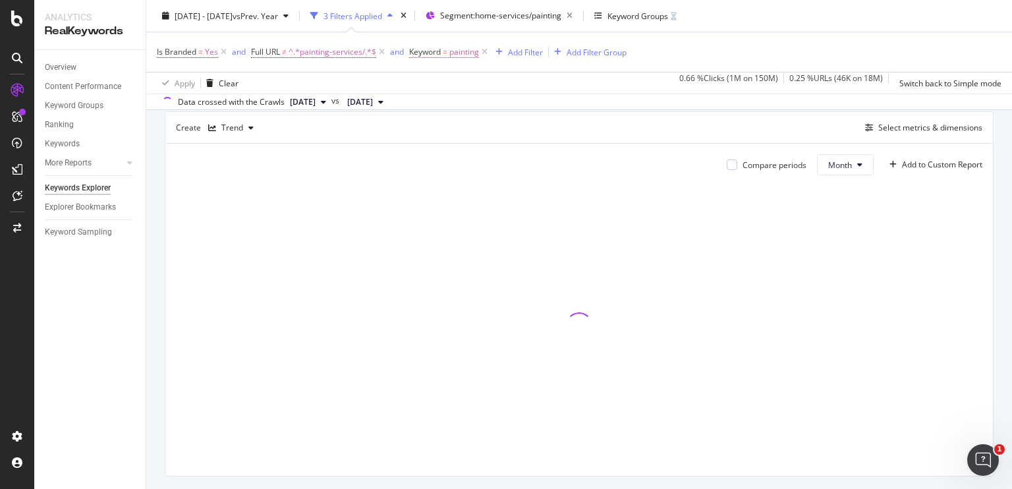
click at [461, 52] on span "painting" at bounding box center [464, 52] width 30 height 18
click at [456, 66] on icon at bounding box center [450, 62] width 9 height 8
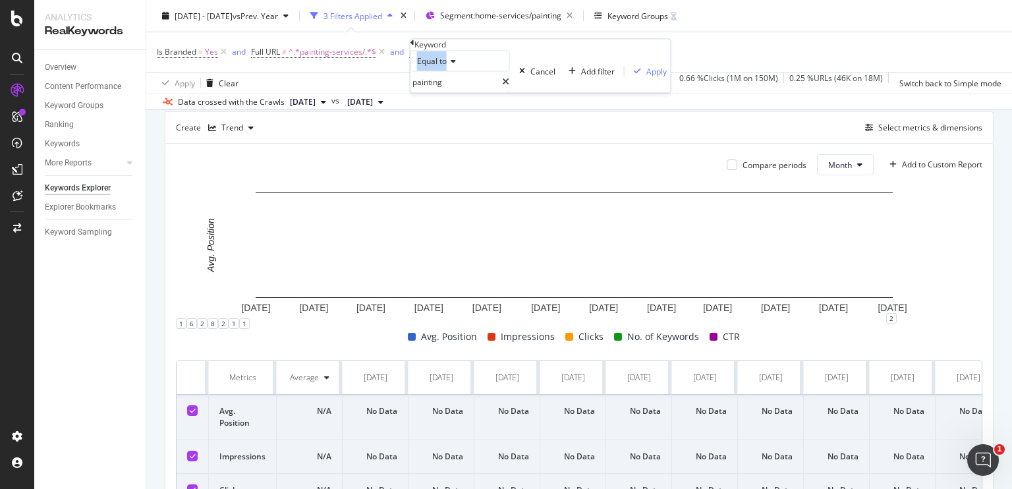
click at [456, 66] on icon at bounding box center [450, 62] width 9 height 8
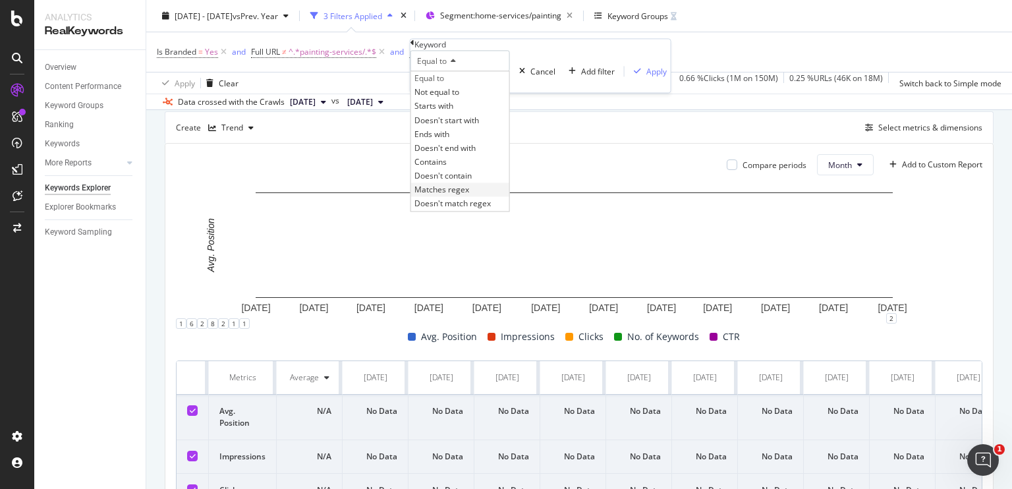
click at [477, 197] on div "Matches regex" at bounding box center [460, 190] width 98 height 14
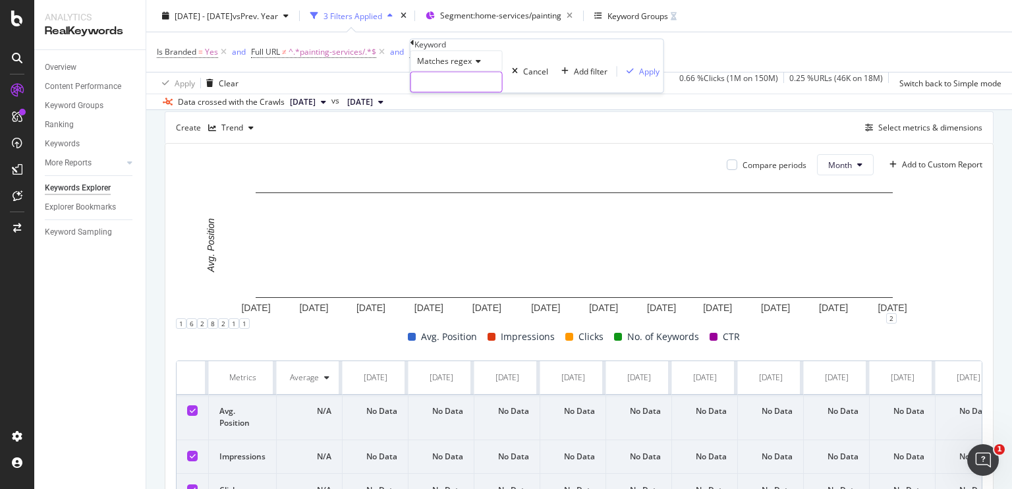
click at [461, 92] on input "text" at bounding box center [456, 82] width 91 height 20
type input "painting|waterproofing"
click at [646, 77] on div "Apply" at bounding box center [656, 71] width 20 height 11
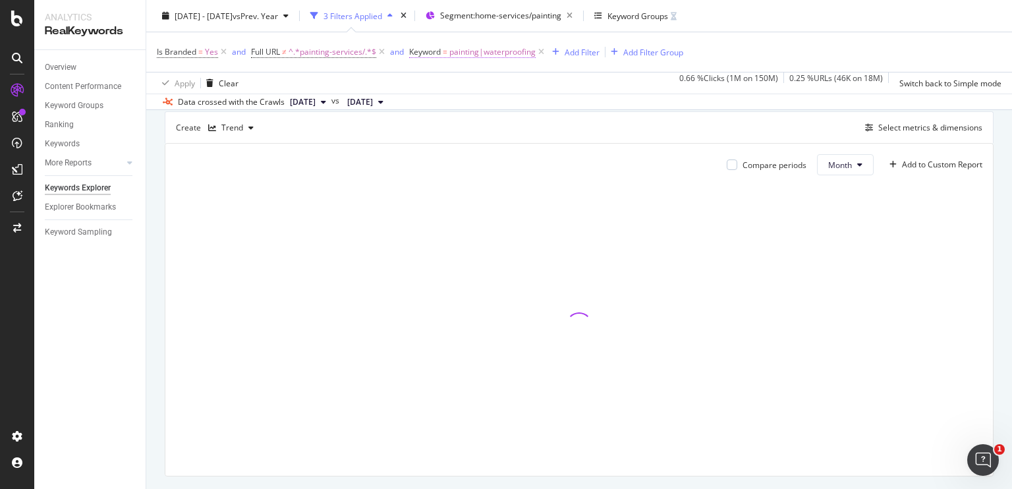
click at [485, 53] on span "painting|waterproofing" at bounding box center [492, 52] width 86 height 18
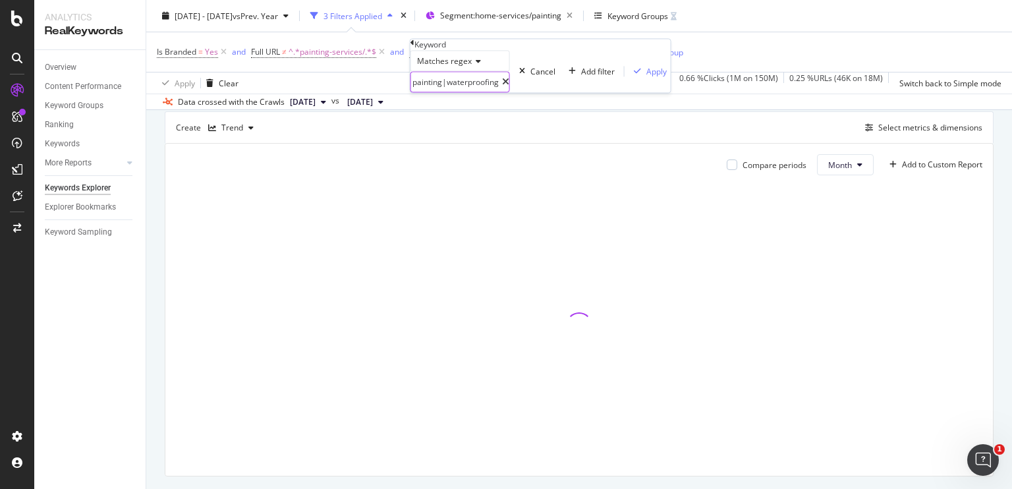
click at [502, 92] on input "painting|waterproofing" at bounding box center [456, 82] width 91 height 20
type input "painting|waterproofing|painter"
click at [646, 77] on div "Apply" at bounding box center [656, 71] width 20 height 11
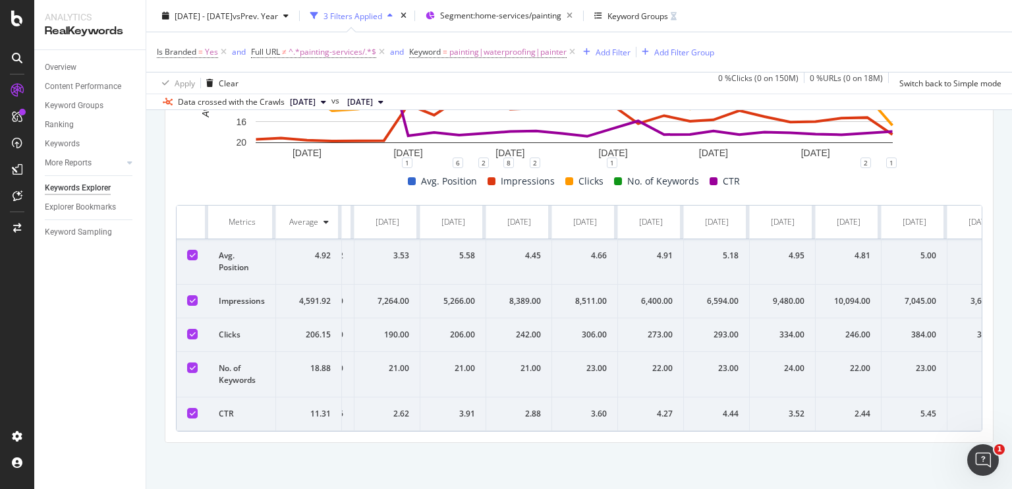
scroll to position [0, 385]
click at [848, 338] on div "246.00" at bounding box center [846, 335] width 44 height 12
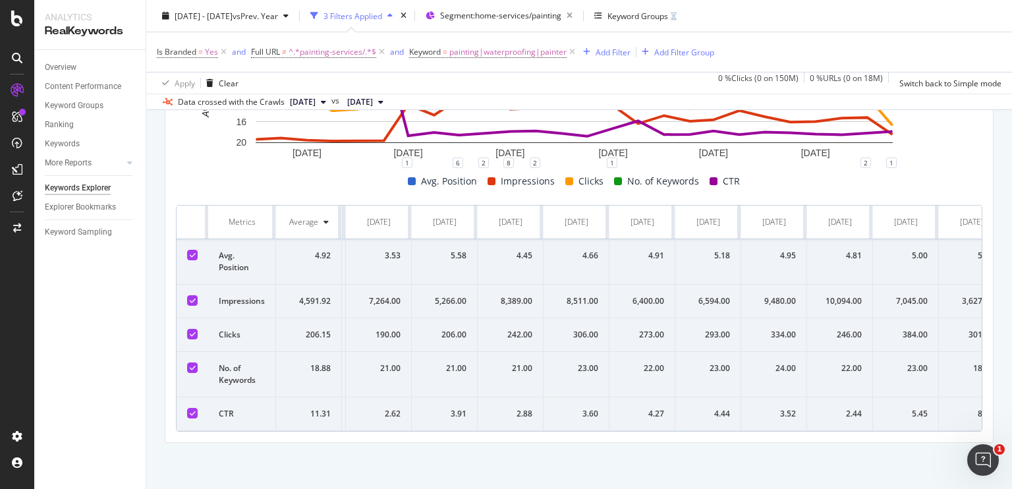
click at [782, 333] on div "334.00" at bounding box center [773, 335] width 44 height 12
click at [848, 331] on div "246.00" at bounding box center [839, 335] width 44 height 12
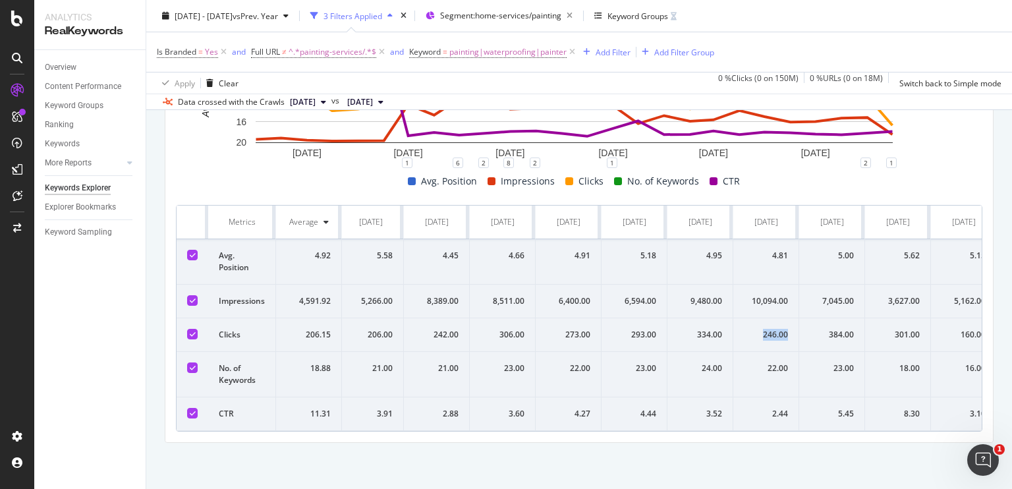
scroll to position [0, 468]
click at [848, 331] on div "384.00" at bounding box center [829, 335] width 44 height 12
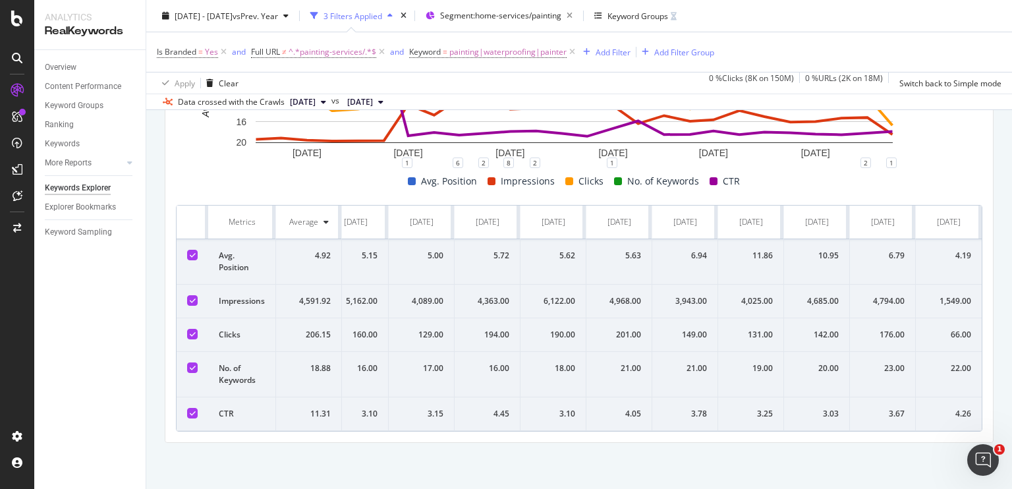
scroll to position [0, 1083]
drag, startPoint x: 793, startPoint y: 337, endPoint x: 900, endPoint y: 332, distance: 107.4
click at [900, 332] on tr "Clicks 206.15 219.00 249.00 184.00 122.00 128.00 145.00 190.00 206.00 242.00 30…" at bounding box center [42, 335] width 1878 height 34
click at [880, 337] on div "176.00" at bounding box center [882, 335] width 44 height 12
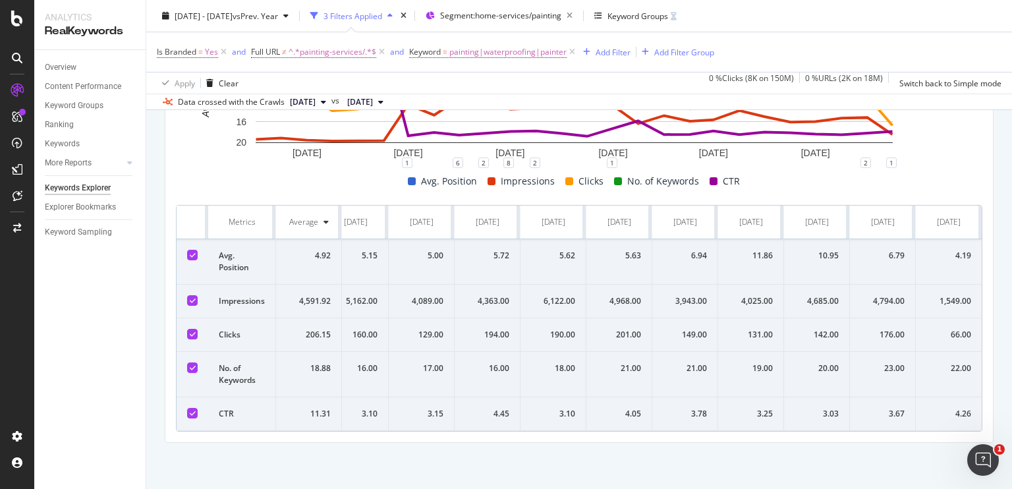
click at [861, 295] on div "4,794.00" at bounding box center [882, 301] width 44 height 12
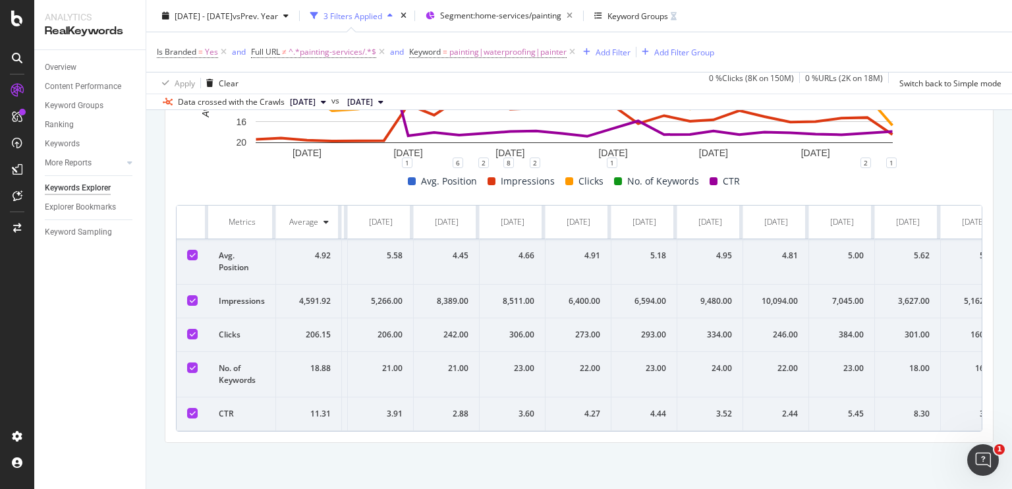
scroll to position [0, 456]
click at [767, 295] on div "10,094.00" at bounding box center [775, 301] width 44 height 12
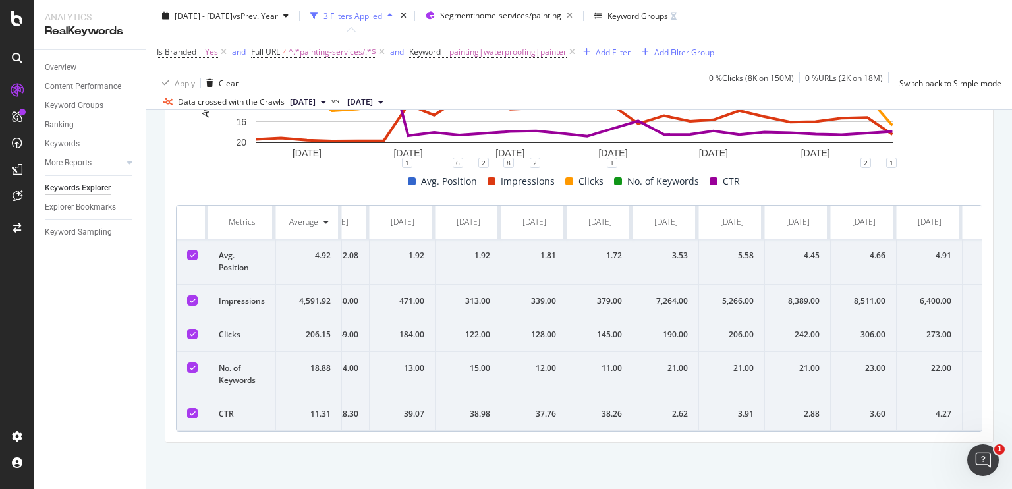
scroll to position [0, 0]
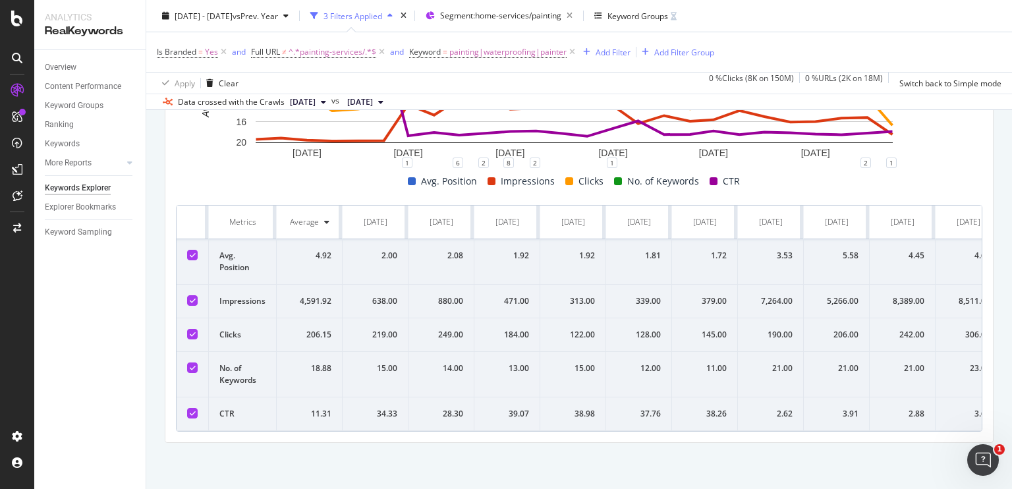
click at [397, 289] on td "638.00" at bounding box center [375, 301] width 66 height 34
click at [447, 284] on td "880.00" at bounding box center [441, 301] width 66 height 34
drag, startPoint x: 447, startPoint y: 281, endPoint x: 445, endPoint y: 338, distance: 57.4
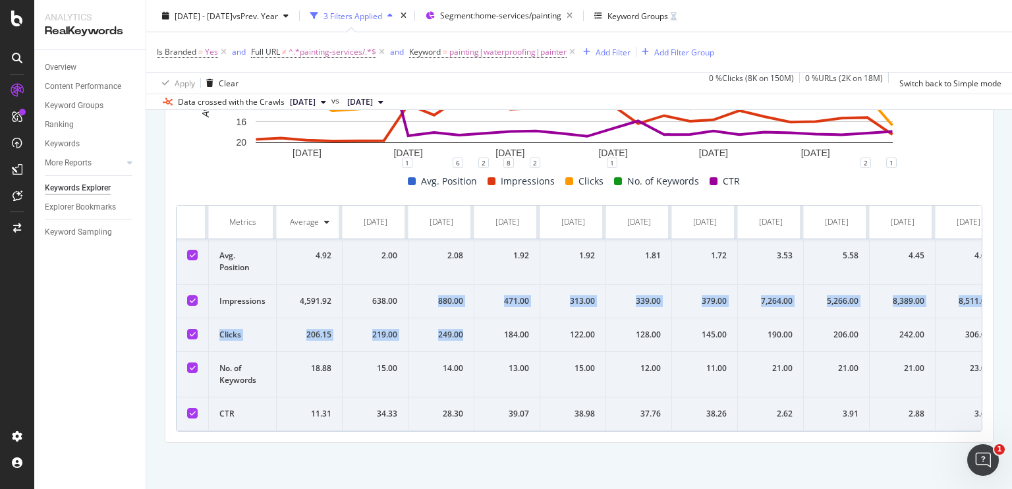
click at [445, 338] on div "249.00" at bounding box center [441, 335] width 44 height 12
drag, startPoint x: 445, startPoint y: 338, endPoint x: 448, endPoint y: 294, distance: 44.2
click at [448, 295] on div "880.00" at bounding box center [441, 301] width 44 height 12
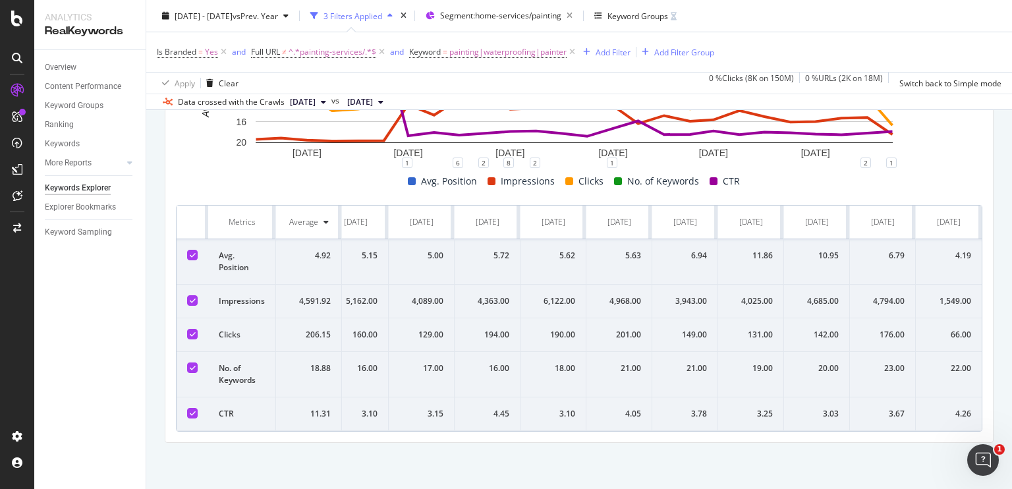
scroll to position [535, 0]
click at [875, 307] on td "4,794.00" at bounding box center [883, 301] width 66 height 34
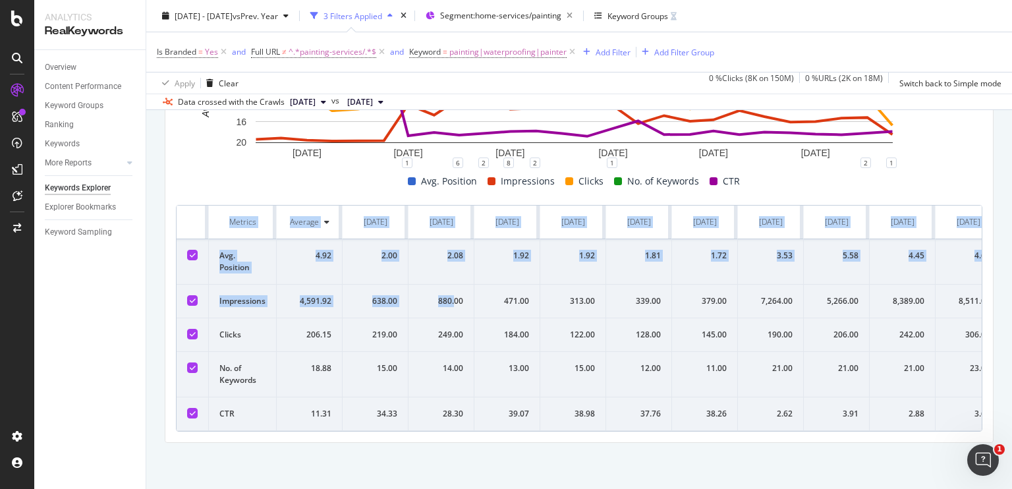
drag, startPoint x: 194, startPoint y: 196, endPoint x: 454, endPoint y: 305, distance: 281.9
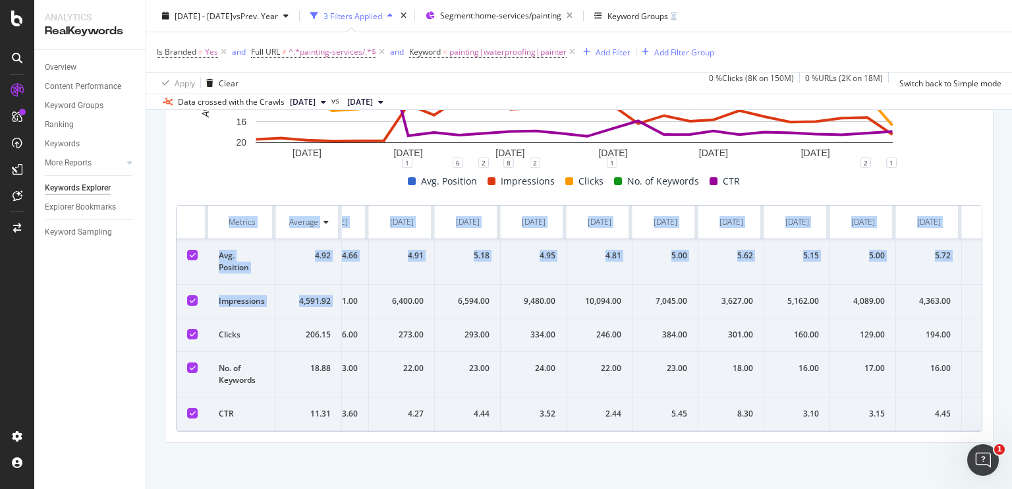
scroll to position [0, 1083]
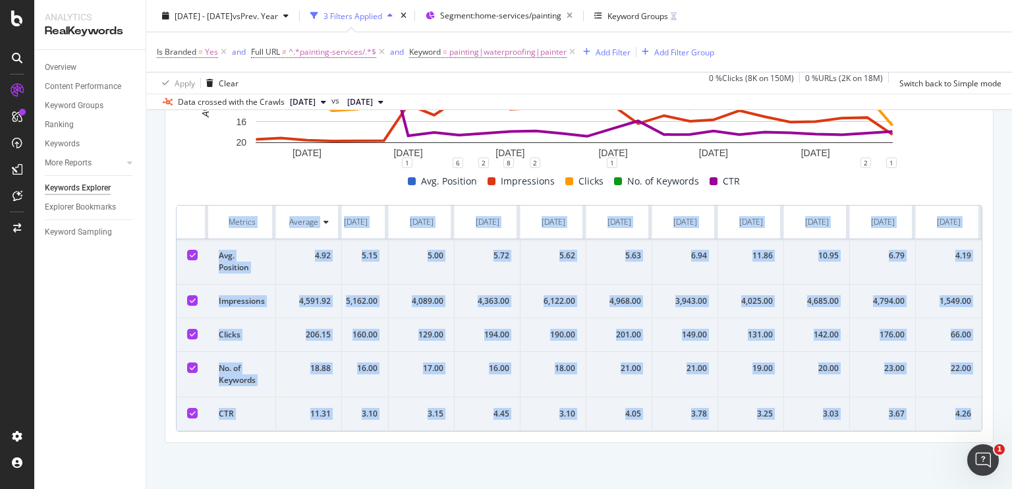
click at [961, 404] on td "4.26" at bounding box center [948, 414] width 66 height 34
copy table "Metrics Average Sep. 2023 Oct. 2023 Nov. 2023 Dec. 2023 Jan. 2024 Feb. 2024 Mar…"
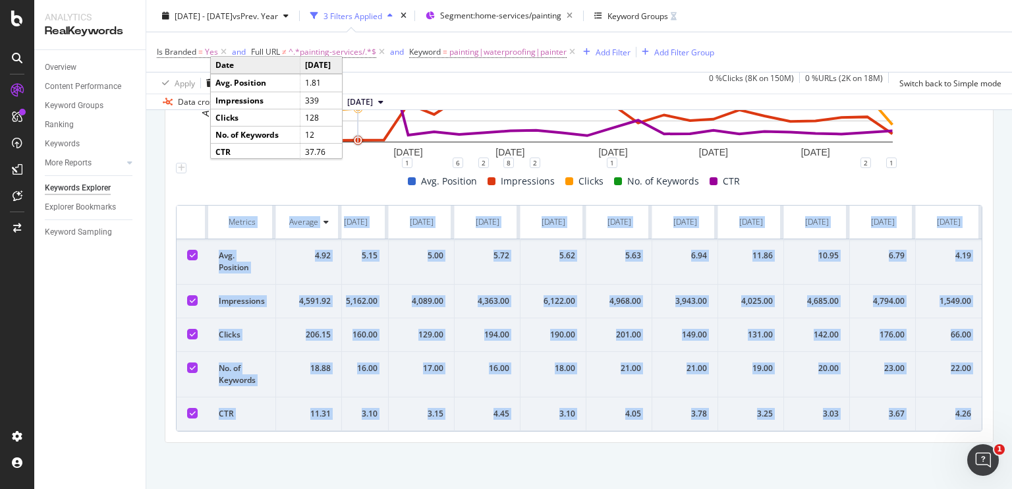
click at [531, 329] on div "190.00" at bounding box center [553, 335] width 44 height 12
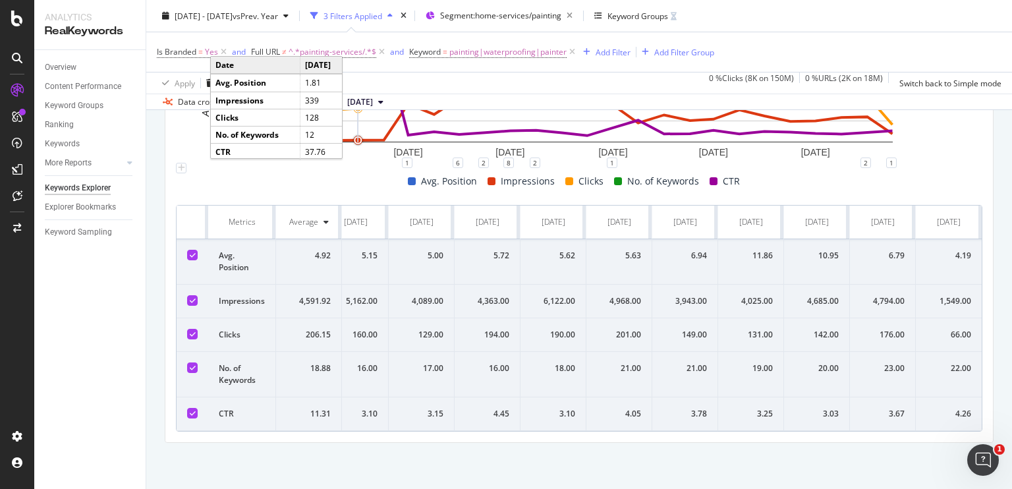
click at [400, 73] on div "Apply Clear 0 % Clicks ( 8K on 150M ) 0 % URLs ( 2K on 18M ) Switch back to Sim…" at bounding box center [578, 83] width 865 height 22
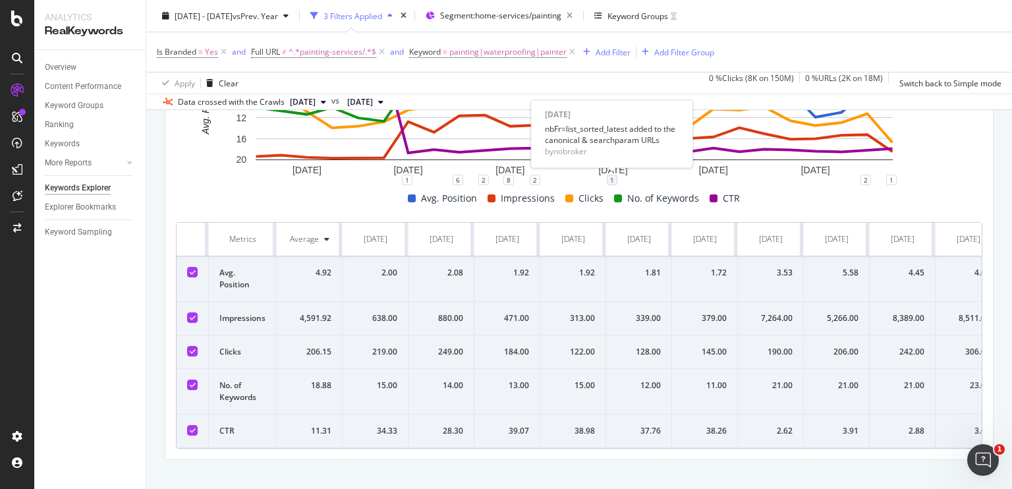
scroll to position [535, 0]
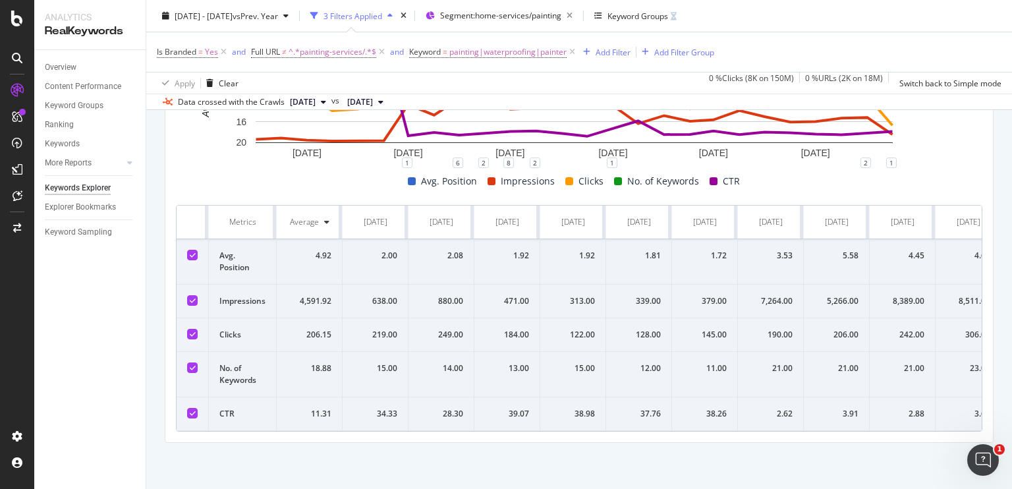
click at [223, 239] on td "Avg. Position" at bounding box center [243, 261] width 68 height 45
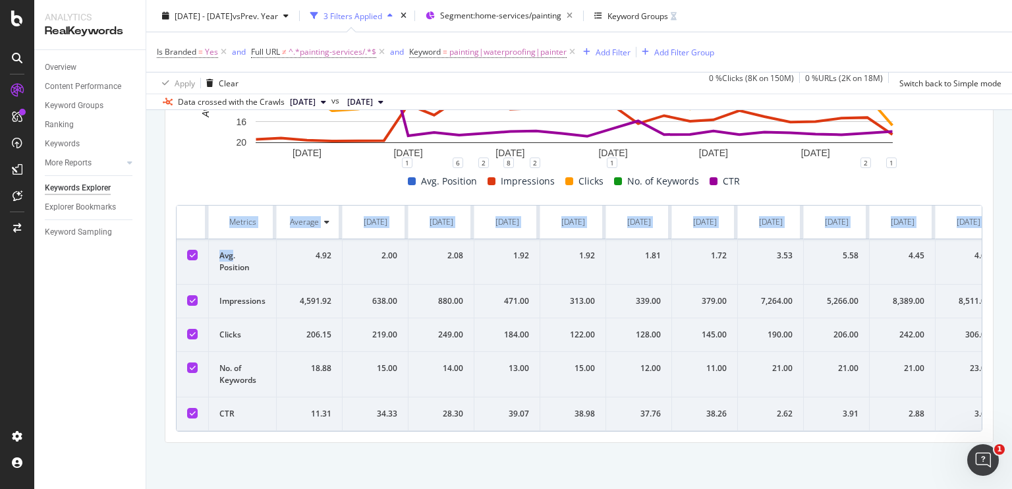
drag, startPoint x: 223, startPoint y: 238, endPoint x: 499, endPoint y: 429, distance: 334.7
click at [499, 429] on div "Metrics Average Sep. 2023 Oct. 2023 Nov. 2023 Dec. 2023 Jan. 2024 Feb. 2024 Mar…" at bounding box center [579, 318] width 806 height 227
click at [245, 441] on div "Compare periods Month Add to Custom Report 1 Nov. 2023 1 Mar. 2024 1 Jul. 2024 …" at bounding box center [578, 215] width 827 height 453
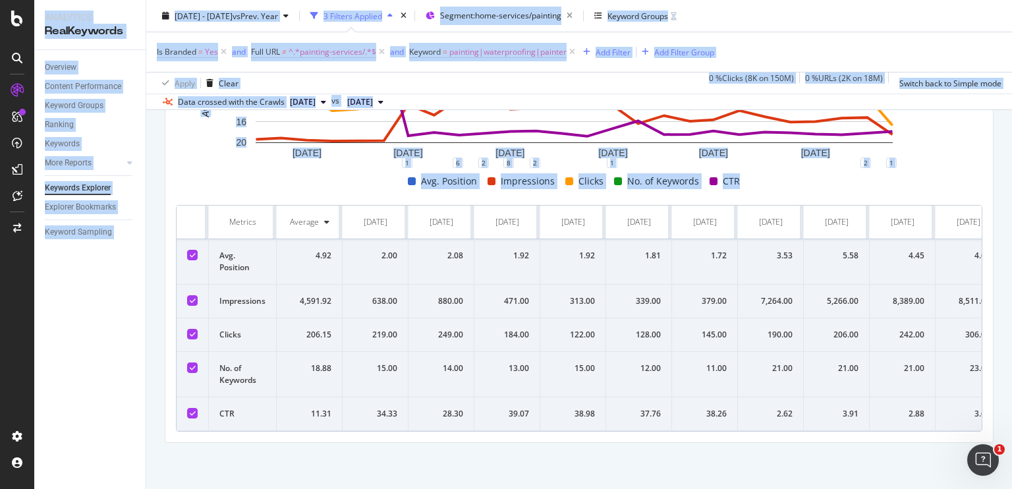
click at [245, 441] on div "Compare periods Month Add to Custom Report 1 Nov. 2023 1 Mar. 2024 1 Jul. 2024 …" at bounding box center [578, 215] width 827 height 453
